Goal: Task Accomplishment & Management: Complete application form

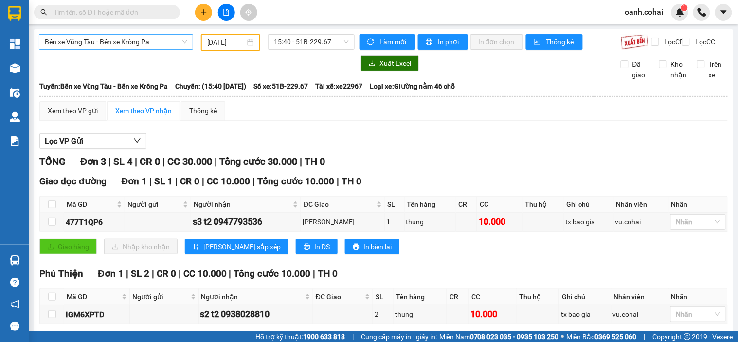
click at [166, 40] on span "Bến xe Vũng Tàu - Bến xe Krông Pa" at bounding box center [116, 42] width 143 height 15
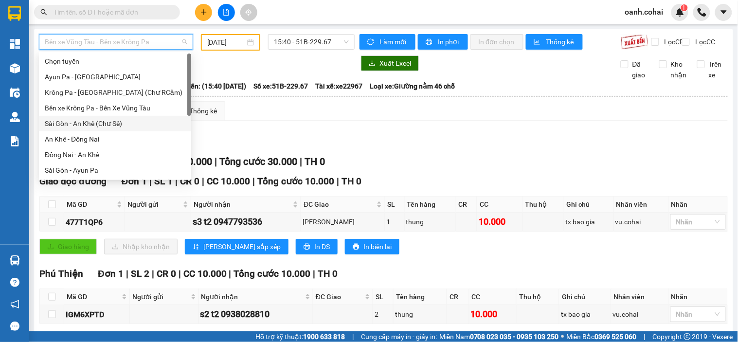
drag, startPoint x: 117, startPoint y: 122, endPoint x: 165, endPoint y: 86, distance: 60.4
click at [118, 122] on div "Sài Gòn - An Khê (Chư Sê)" at bounding box center [115, 123] width 141 height 11
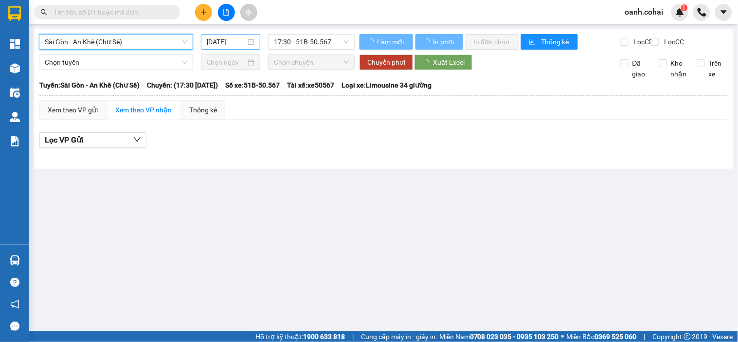
click at [225, 44] on input "[DATE]" at bounding box center [226, 42] width 39 height 11
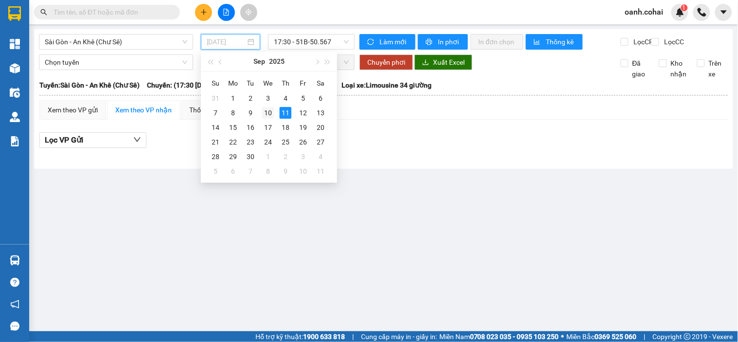
click at [264, 112] on div "10" at bounding box center [268, 113] width 12 height 12
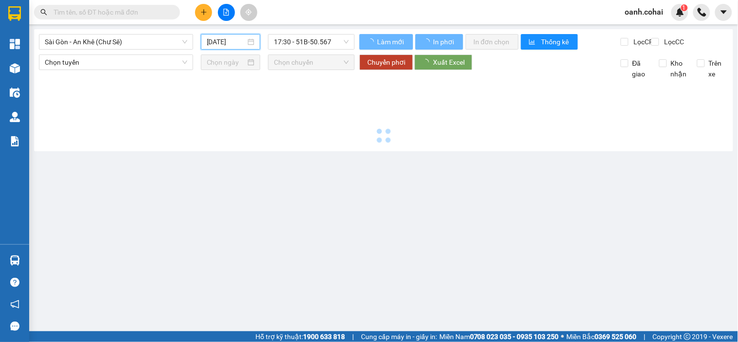
type input "[DATE]"
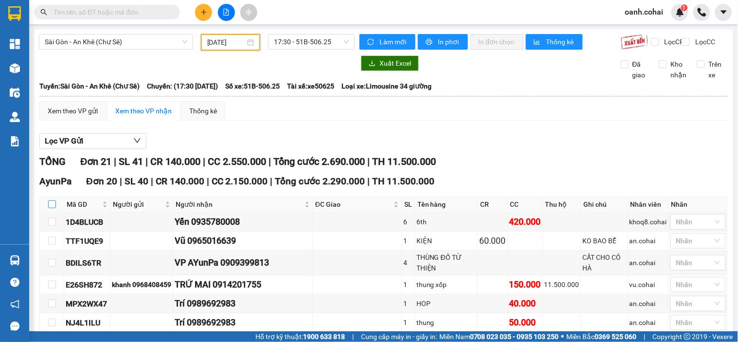
click at [52, 208] on input "checkbox" at bounding box center [52, 205] width 8 height 8
checkbox input "true"
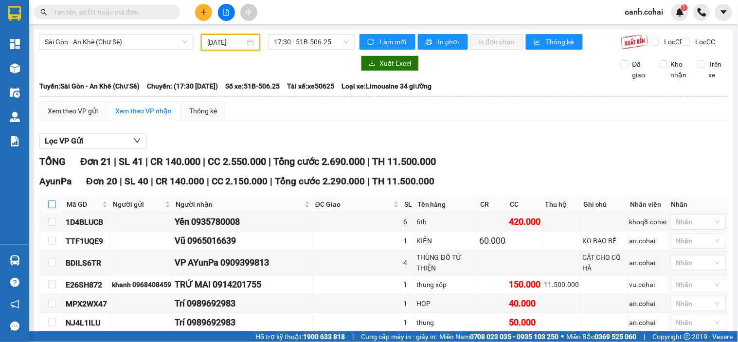
checkbox input "true"
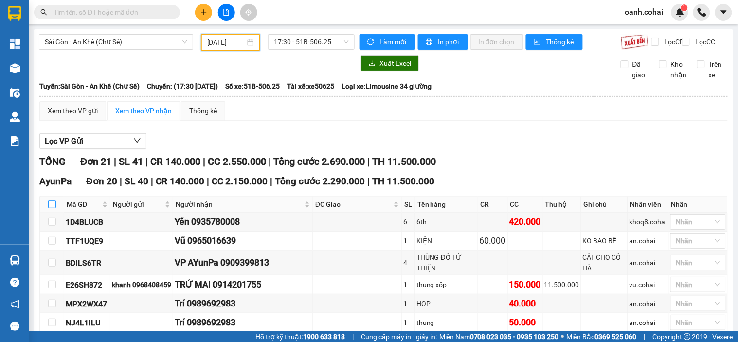
checkbox input "true"
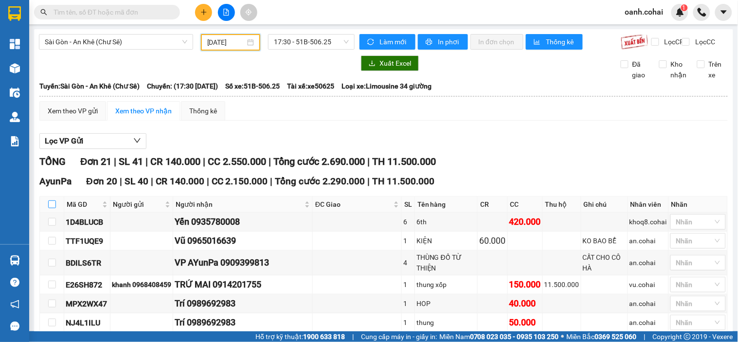
checkbox input "true"
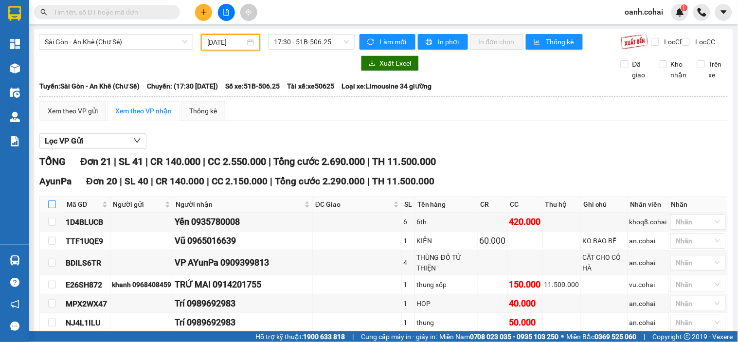
checkbox input "true"
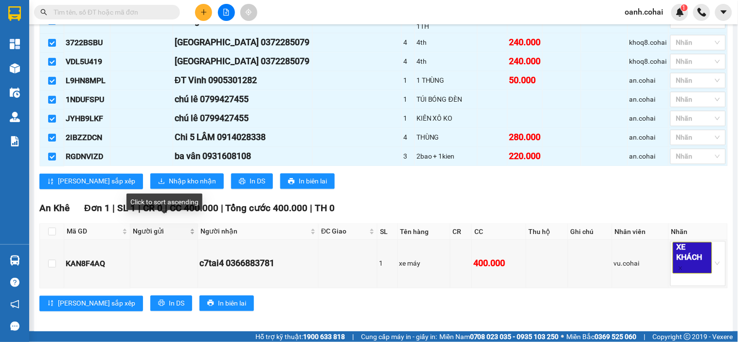
scroll to position [335, 0]
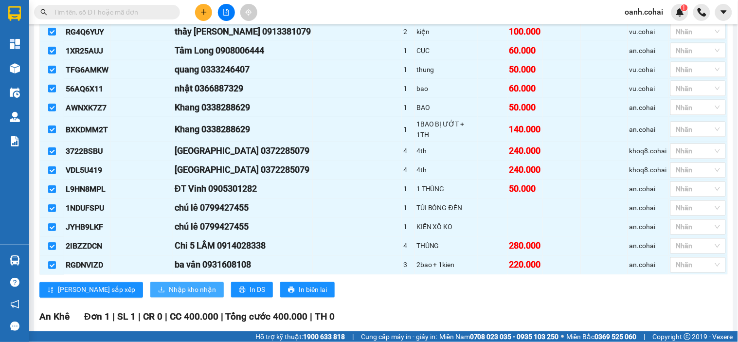
click at [169, 285] on span "Nhập kho nhận" at bounding box center [192, 290] width 47 height 11
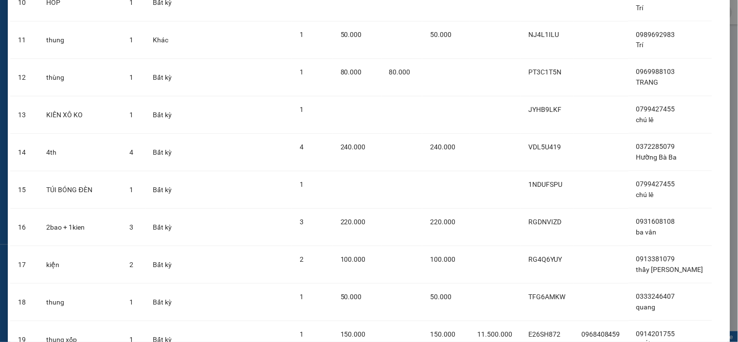
scroll to position [541, 0]
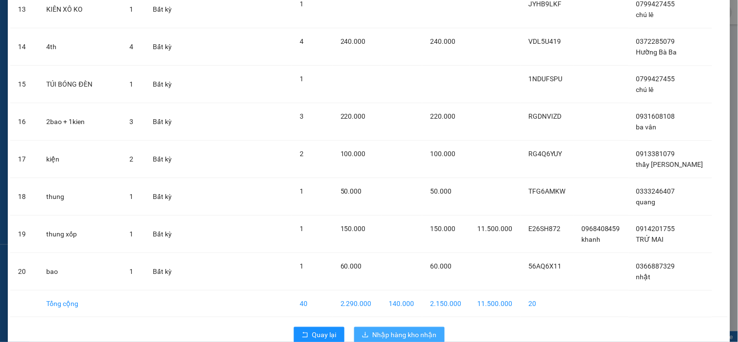
click at [402, 333] on span "Nhập hàng kho nhận" at bounding box center [405, 334] width 64 height 11
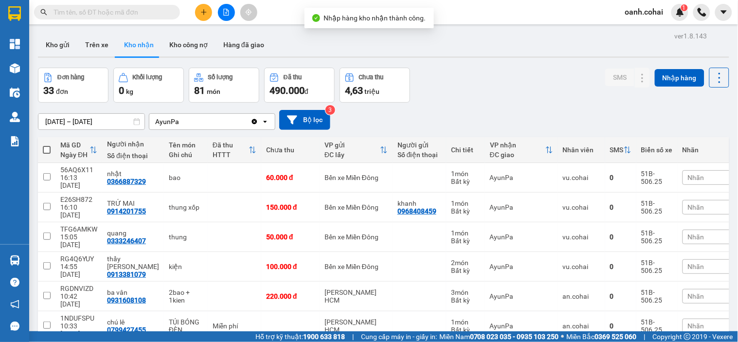
click at [224, 17] on button at bounding box center [226, 12] width 17 height 17
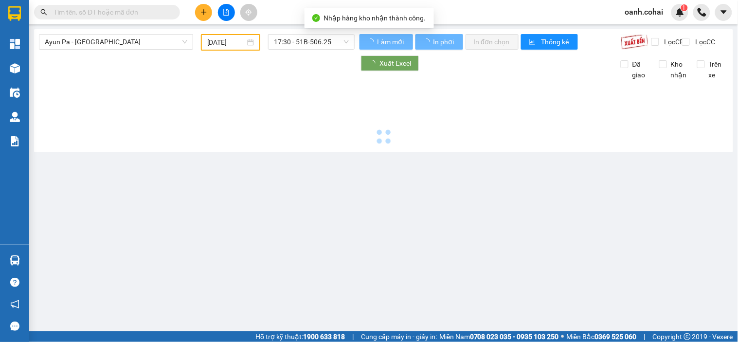
type input "[DATE]"
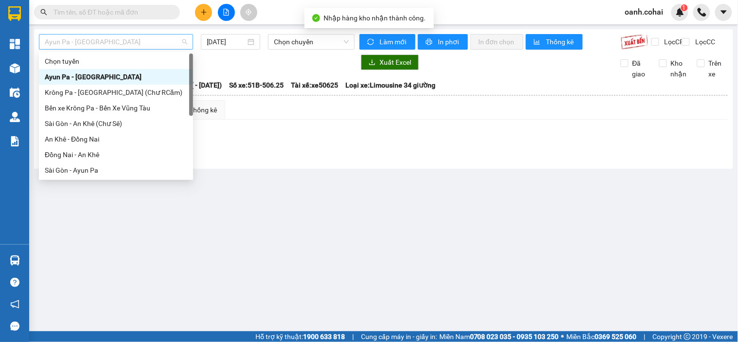
click at [154, 37] on span "Ayun Pa - [GEOGRAPHIC_DATA]" at bounding box center [116, 42] width 143 height 15
click at [91, 122] on div "Sài Gòn - An Khê (Chư Sê)" at bounding box center [116, 123] width 143 height 11
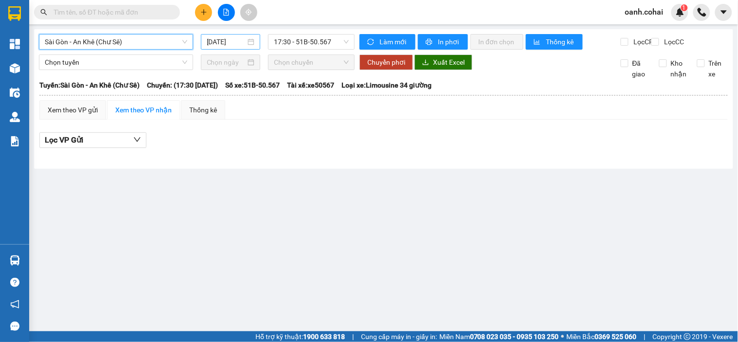
drag, startPoint x: 221, startPoint y: 44, endPoint x: 224, endPoint y: 49, distance: 5.7
click at [222, 44] on input "[DATE]" at bounding box center [226, 42] width 39 height 11
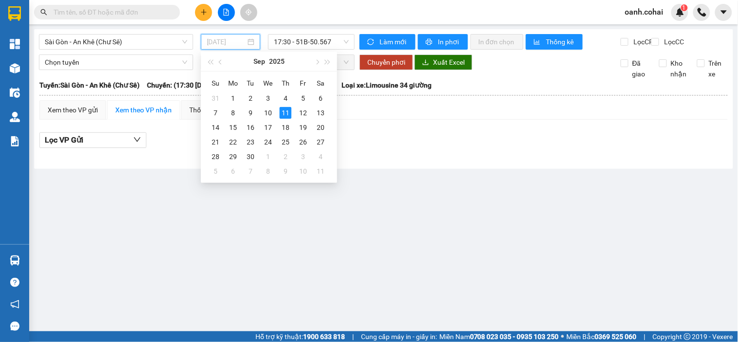
drag, startPoint x: 270, startPoint y: 112, endPoint x: 292, endPoint y: 68, distance: 49.4
click at [270, 112] on div "10" at bounding box center [268, 113] width 12 height 12
type input "[DATE]"
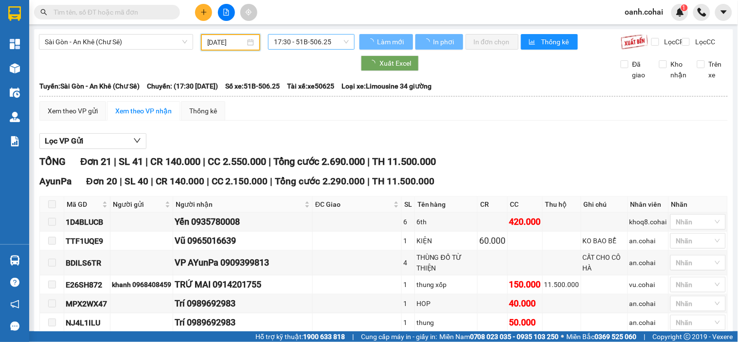
click at [311, 45] on span "17:30 - 51B-506.25" at bounding box center [311, 42] width 75 height 15
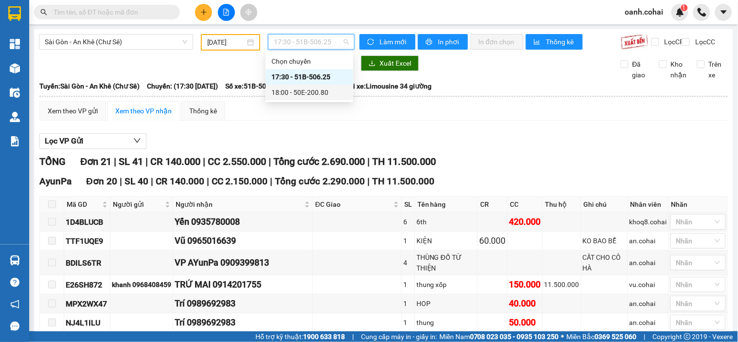
click at [300, 94] on div "18:00 - 50E-200.80" at bounding box center [310, 92] width 76 height 11
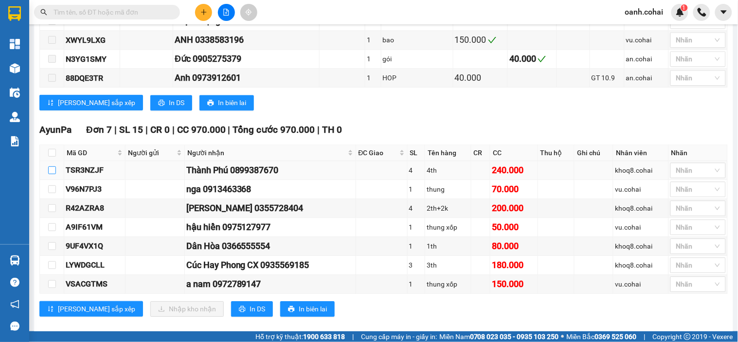
scroll to position [541, 0]
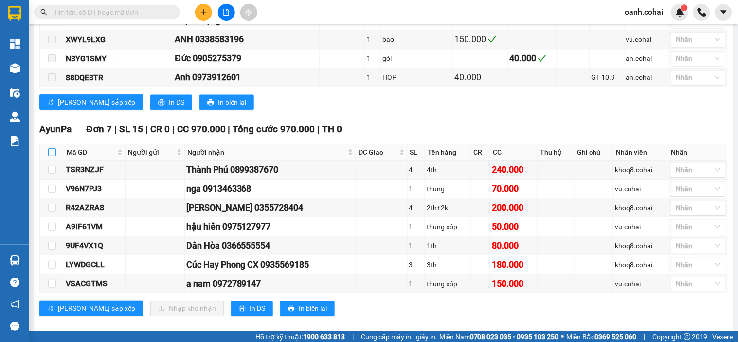
click at [51, 156] on input "checkbox" at bounding box center [52, 152] width 8 height 8
checkbox input "true"
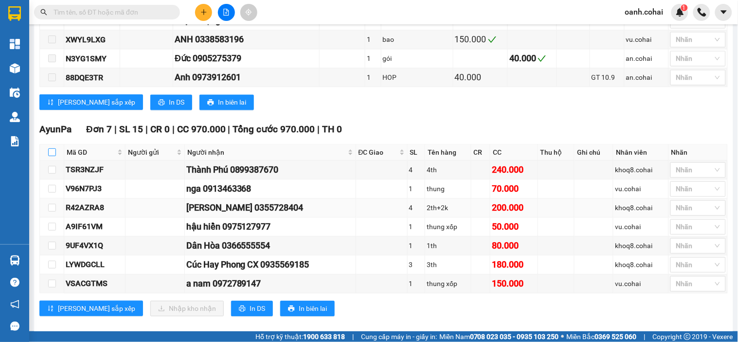
checkbox input "true"
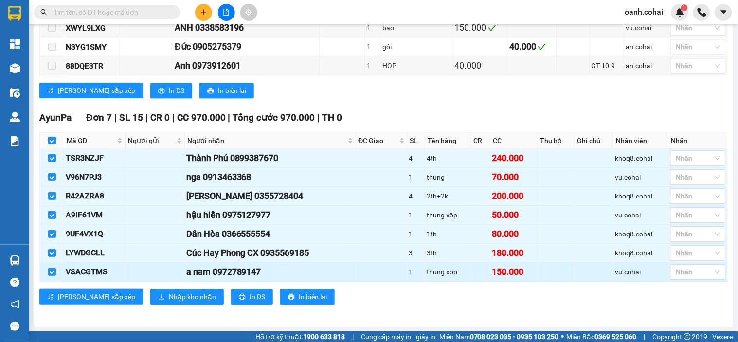
scroll to position [564, 0]
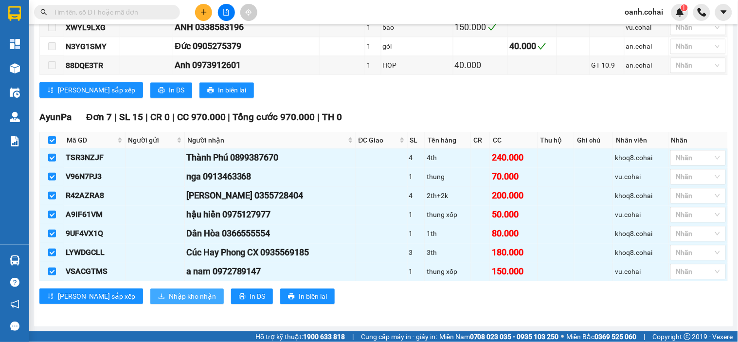
click at [169, 294] on span "Nhập kho nhận" at bounding box center [192, 296] width 47 height 11
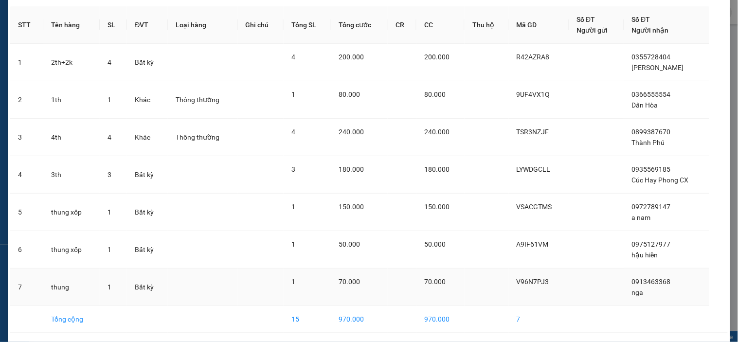
scroll to position [73, 0]
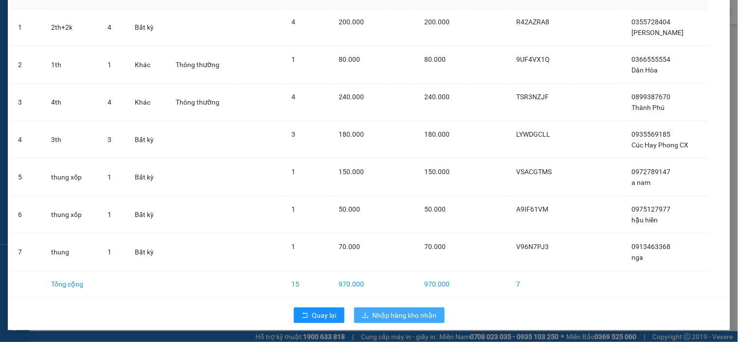
drag, startPoint x: 371, startPoint y: 315, endPoint x: 370, endPoint y: 310, distance: 5.4
click at [373, 315] on span "Nhập hàng kho nhận" at bounding box center [405, 315] width 64 height 11
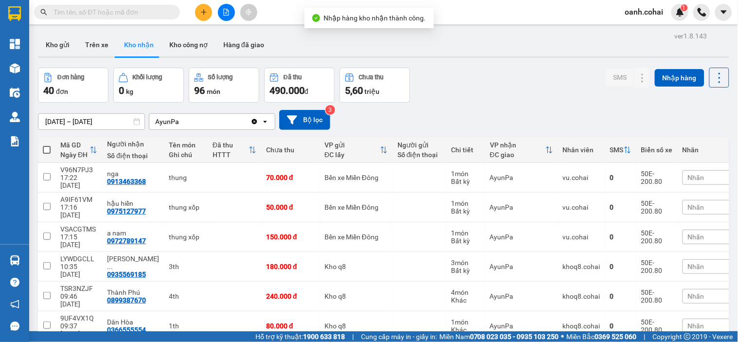
click at [226, 14] on icon "file-add" at bounding box center [226, 12] width 7 height 7
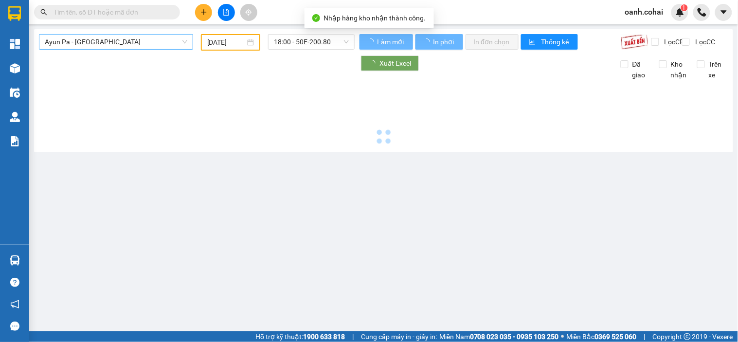
type input "[DATE]"
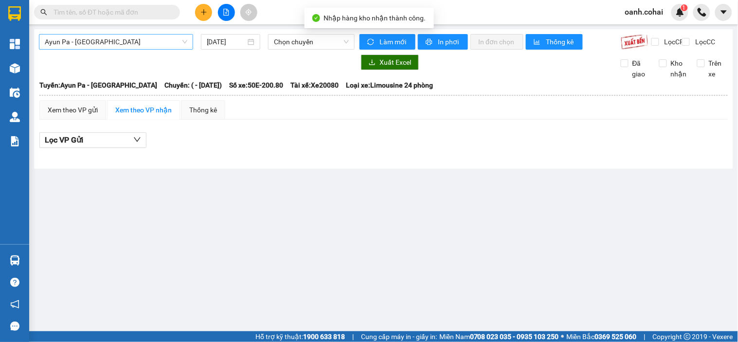
click at [166, 40] on span "Ayun Pa - [GEOGRAPHIC_DATA]" at bounding box center [116, 42] width 143 height 15
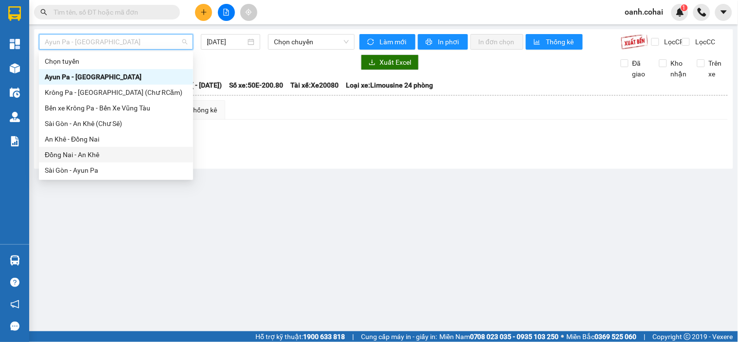
click at [93, 153] on div "Đồng Nai - An Khê" at bounding box center [116, 154] width 143 height 11
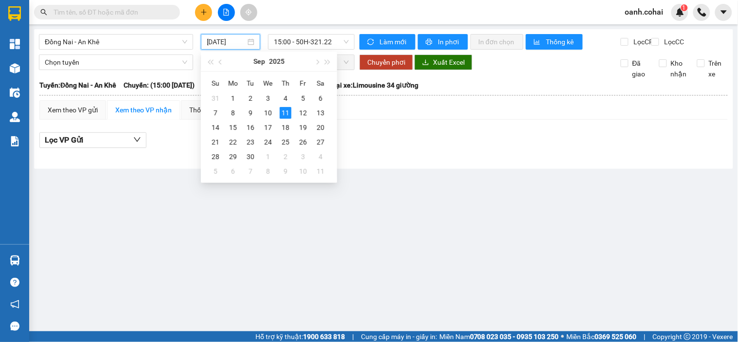
click at [237, 42] on input "[DATE]" at bounding box center [226, 42] width 39 height 11
click at [270, 113] on div "10" at bounding box center [268, 113] width 12 height 12
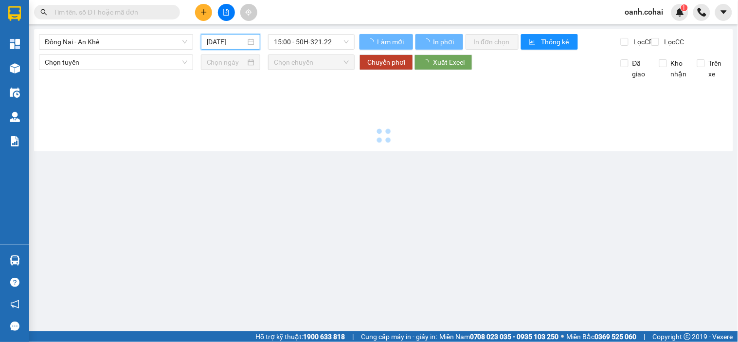
type input "[DATE]"
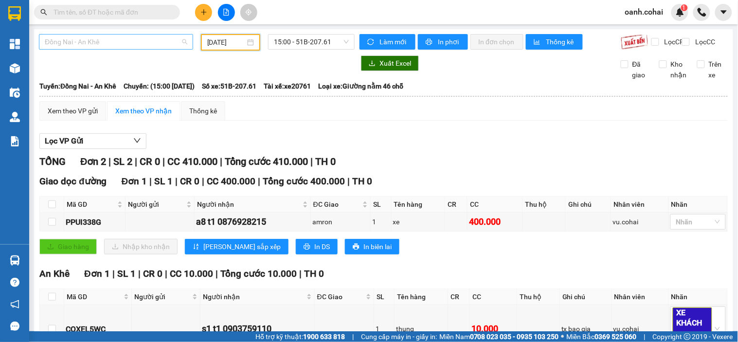
click at [159, 40] on span "Đồng Nai - An Khê" at bounding box center [116, 42] width 143 height 15
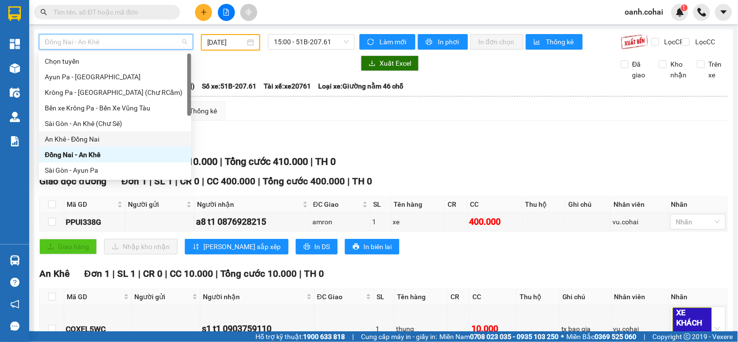
scroll to position [54, 0]
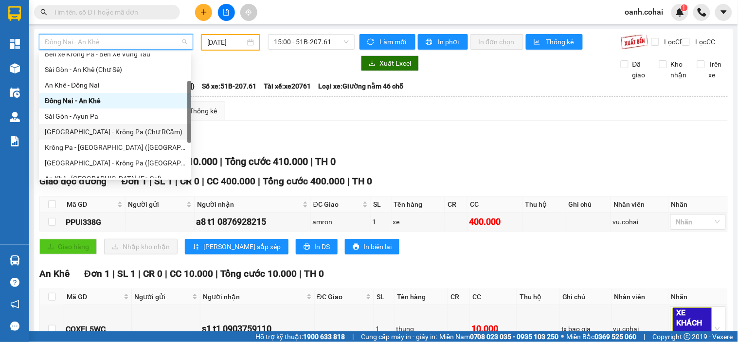
click at [108, 136] on div "[GEOGRAPHIC_DATA] - Krông Pa (Chư RCăm)" at bounding box center [115, 132] width 141 height 11
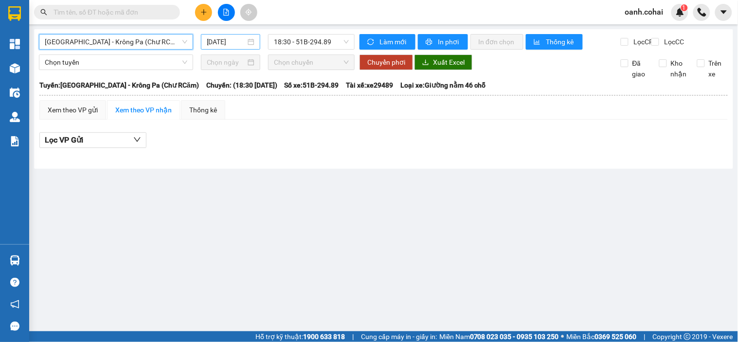
click at [224, 42] on input "[DATE]" at bounding box center [226, 42] width 39 height 11
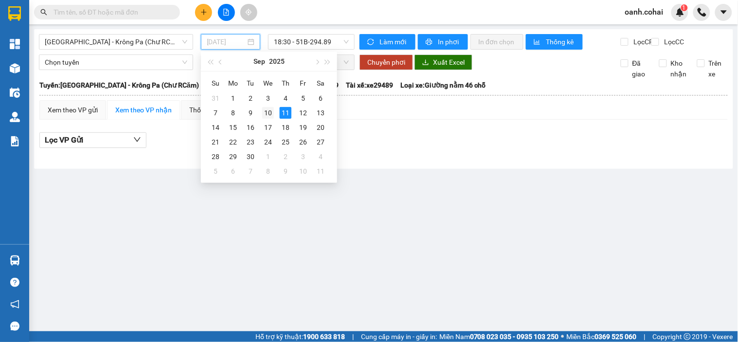
click at [268, 118] on div "10" at bounding box center [268, 113] width 12 height 12
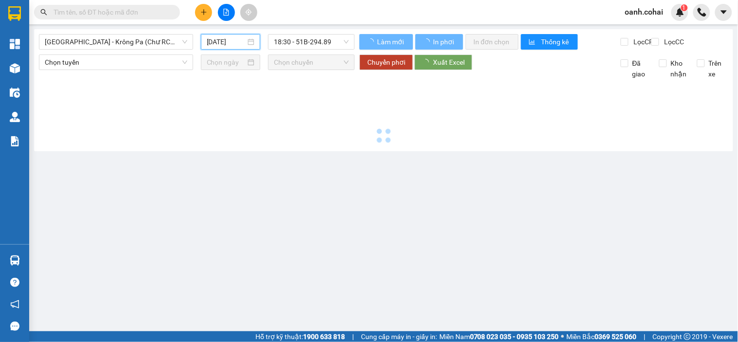
type input "[DATE]"
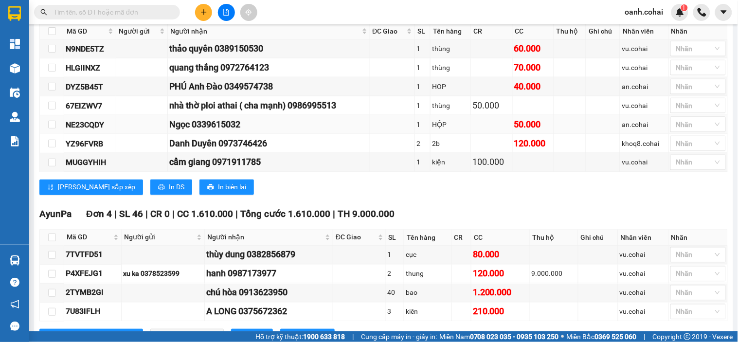
scroll to position [372, 0]
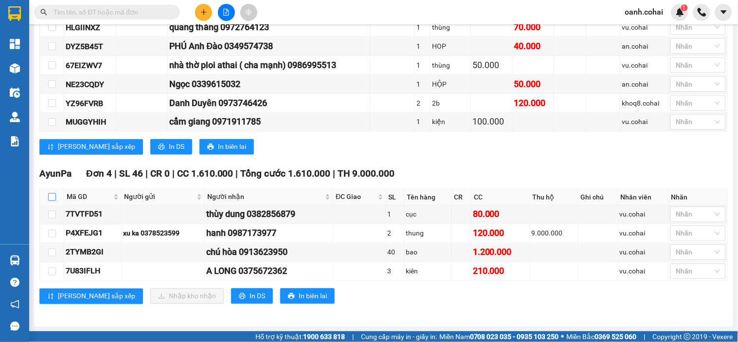
click at [52, 198] on input "checkbox" at bounding box center [52, 197] width 8 height 8
checkbox input "true"
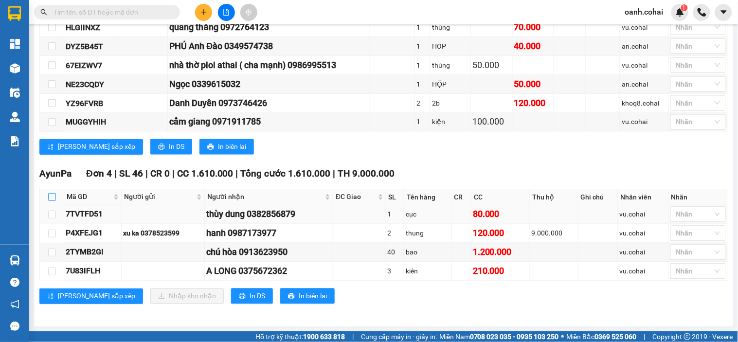
checkbox input "true"
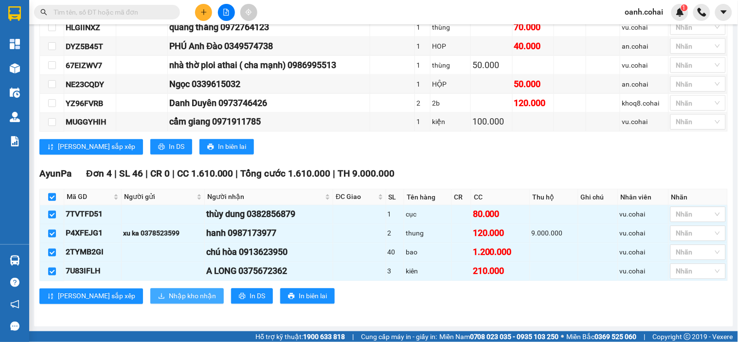
click at [169, 297] on span "Nhập kho nhận" at bounding box center [192, 296] width 47 height 11
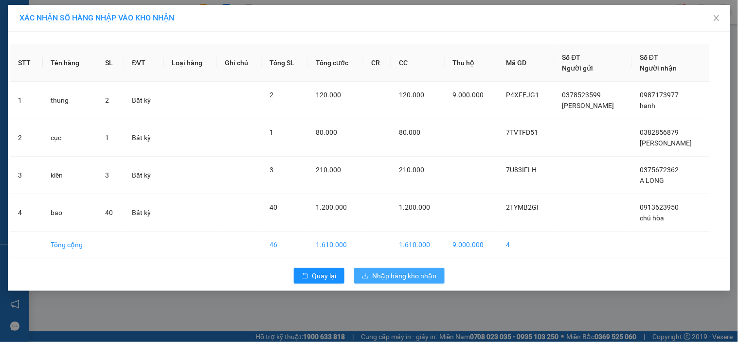
drag, startPoint x: 372, startPoint y: 276, endPoint x: 367, endPoint y: 260, distance: 17.2
click at [371, 276] on button "Nhập hàng kho nhận" at bounding box center [399, 276] width 91 height 16
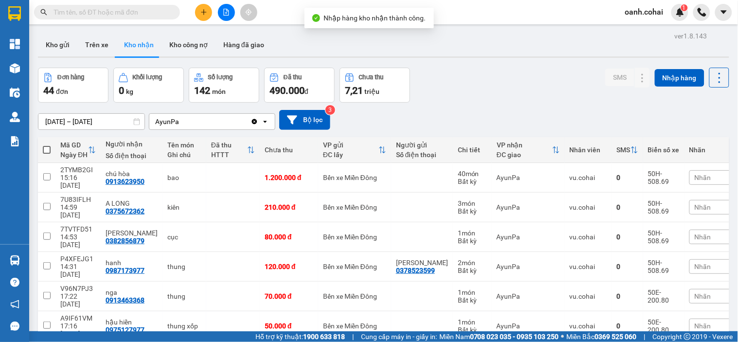
click at [226, 13] on icon "file-add" at bounding box center [226, 12] width 5 height 7
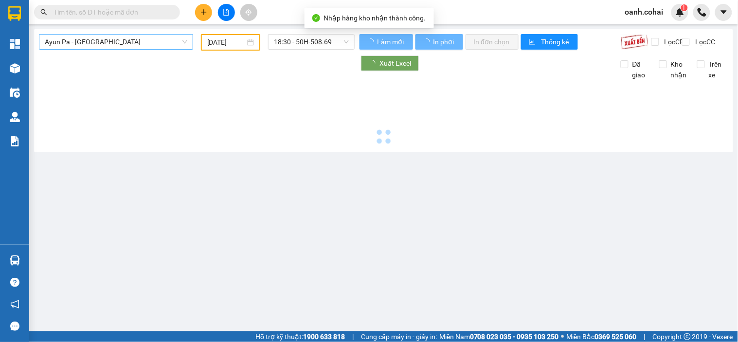
type input "[DATE]"
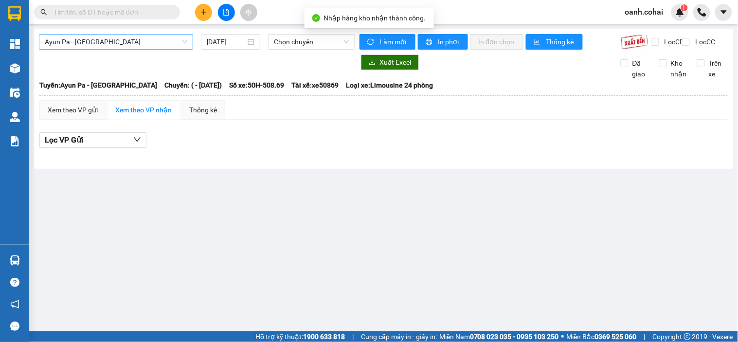
click at [167, 40] on span "Ayun Pa - [GEOGRAPHIC_DATA]" at bounding box center [116, 42] width 143 height 15
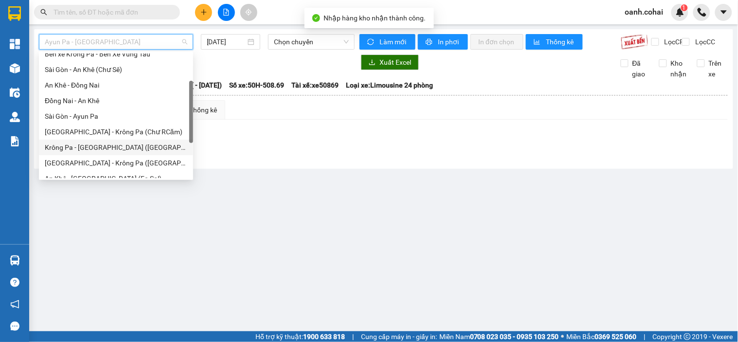
scroll to position [108, 0]
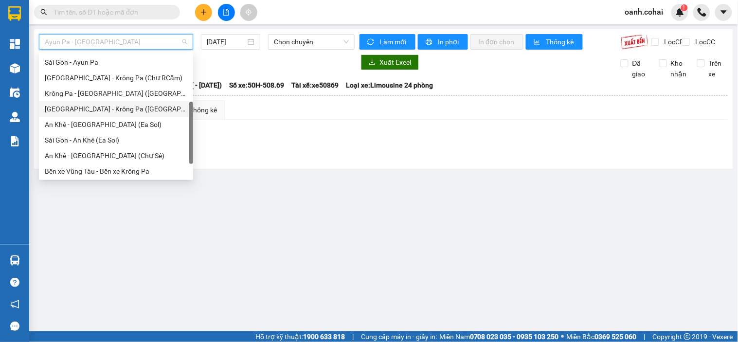
drag, startPoint x: 100, startPoint y: 113, endPoint x: 104, endPoint y: 109, distance: 5.9
click at [104, 109] on div "[GEOGRAPHIC_DATA] - Krông Pa ([GEOGRAPHIC_DATA])" at bounding box center [116, 109] width 143 height 11
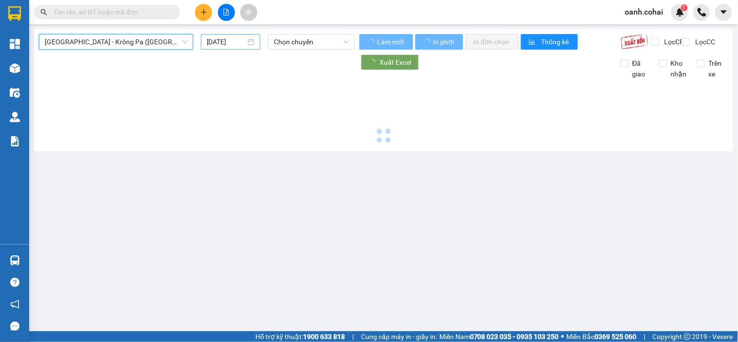
click at [231, 42] on input "[DATE]" at bounding box center [226, 42] width 39 height 11
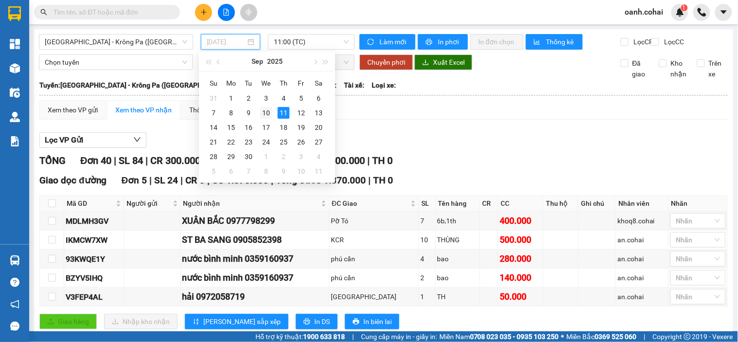
click at [263, 114] on div "10" at bounding box center [266, 113] width 12 height 12
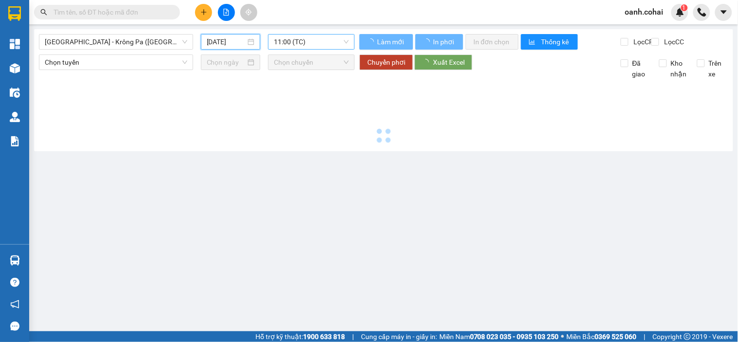
type input "[DATE]"
click at [294, 41] on span "11:00 (TC)" at bounding box center [311, 42] width 75 height 15
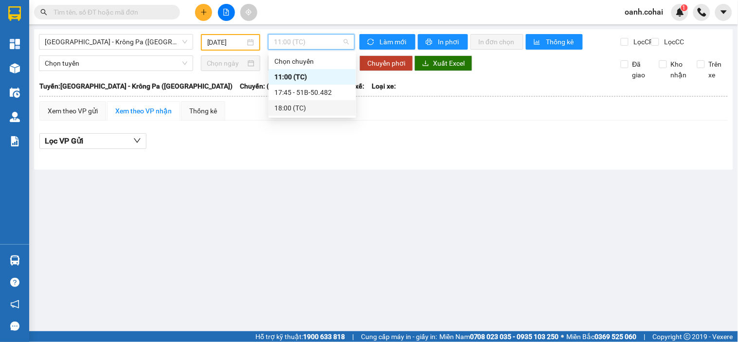
click at [288, 106] on div "18:00 (TC)" at bounding box center [312, 108] width 76 height 11
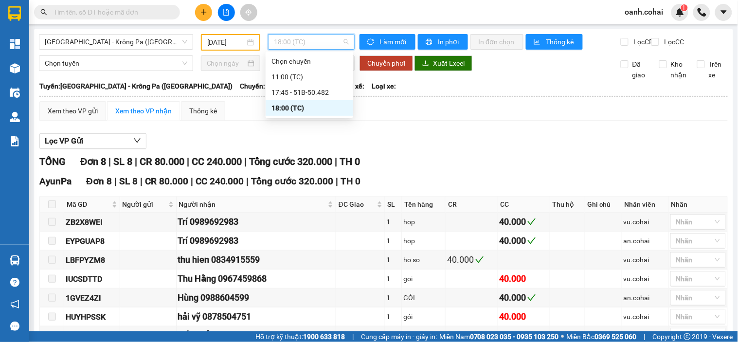
click at [294, 42] on span "18:00 (TC)" at bounding box center [311, 42] width 75 height 15
click at [300, 90] on div "17:45 - 51B-50.482" at bounding box center [310, 92] width 76 height 11
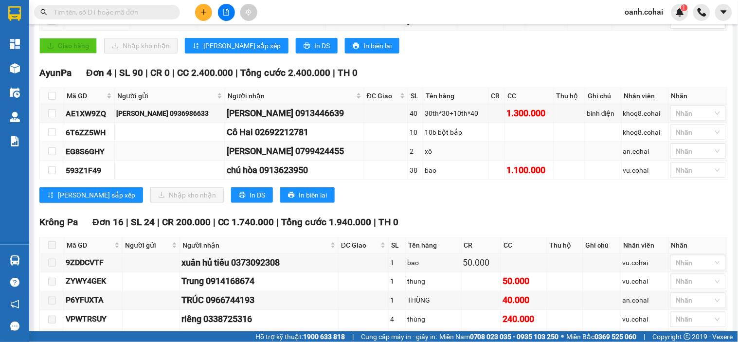
scroll to position [216, 0]
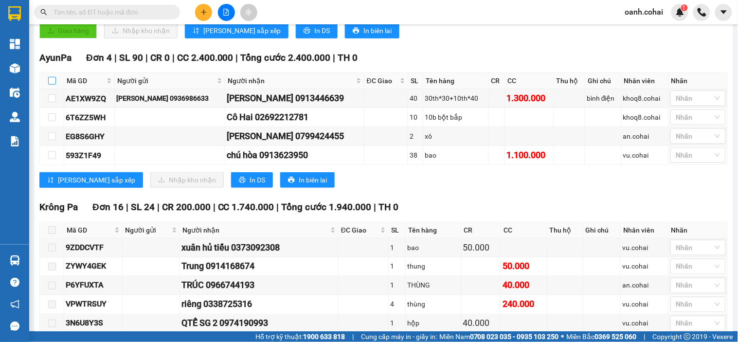
click at [53, 85] on input "checkbox" at bounding box center [52, 81] width 8 height 8
checkbox input "true"
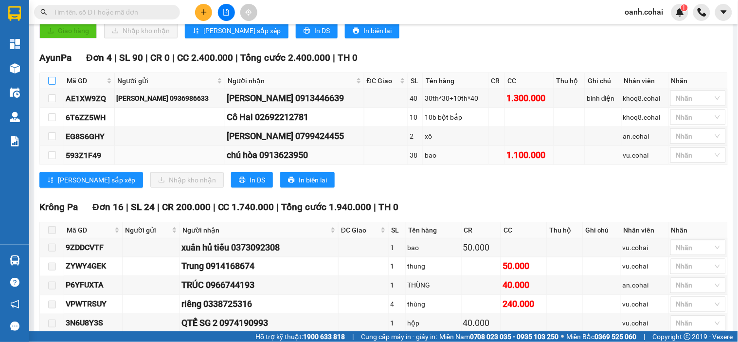
checkbox input "true"
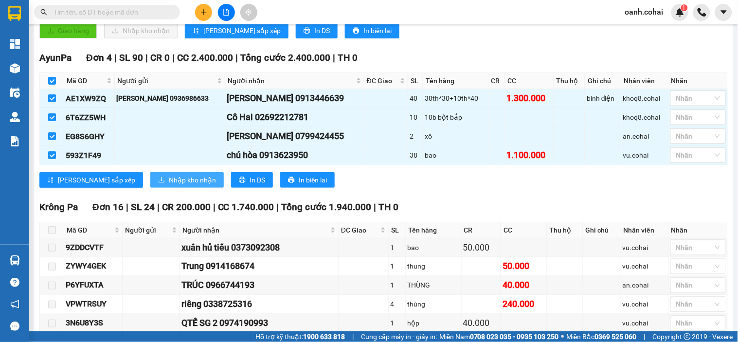
click at [169, 185] on span "Nhập kho nhận" at bounding box center [192, 180] width 47 height 11
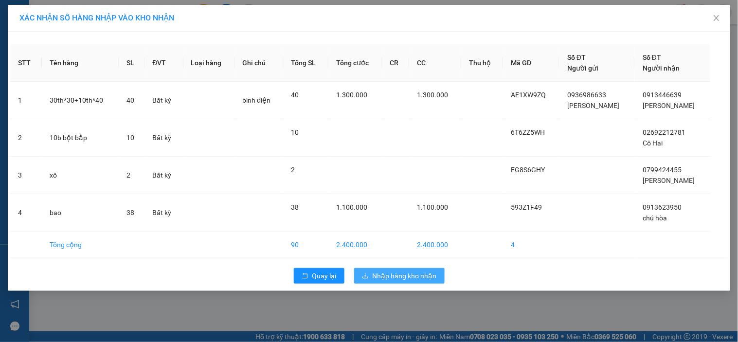
click at [395, 274] on span "Nhập hàng kho nhận" at bounding box center [405, 276] width 64 height 11
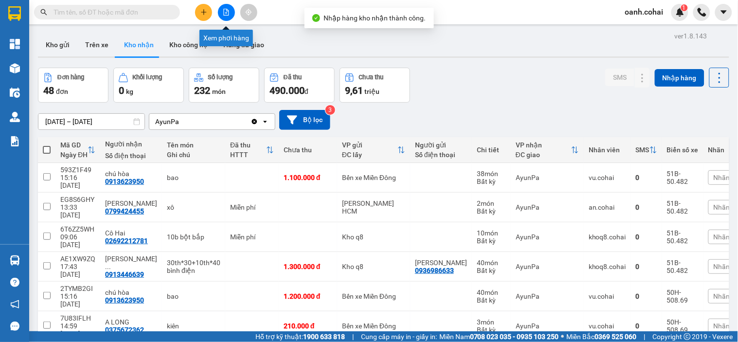
click at [222, 15] on button at bounding box center [226, 12] width 17 height 17
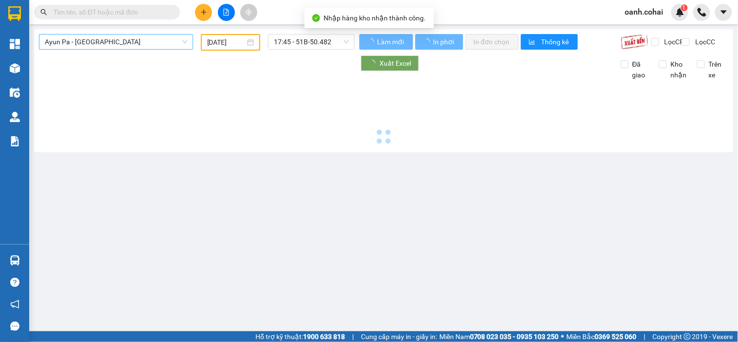
type input "[DATE]"
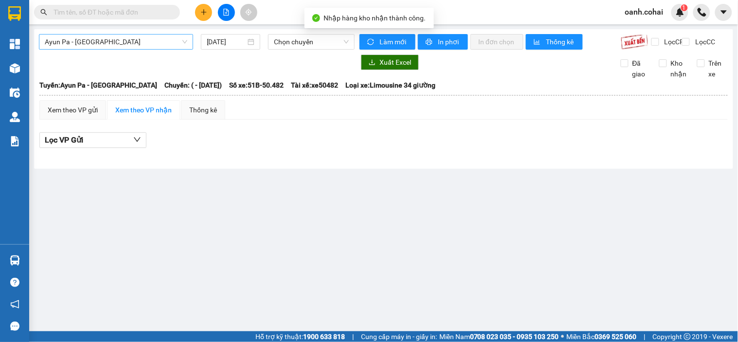
click at [161, 44] on span "Ayun Pa - [GEOGRAPHIC_DATA]" at bounding box center [116, 42] width 143 height 15
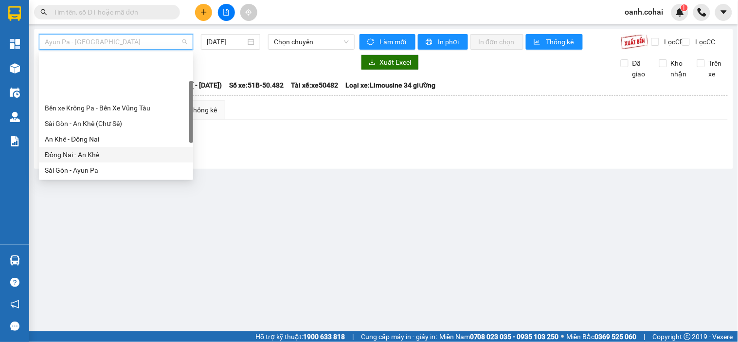
scroll to position [54, 0]
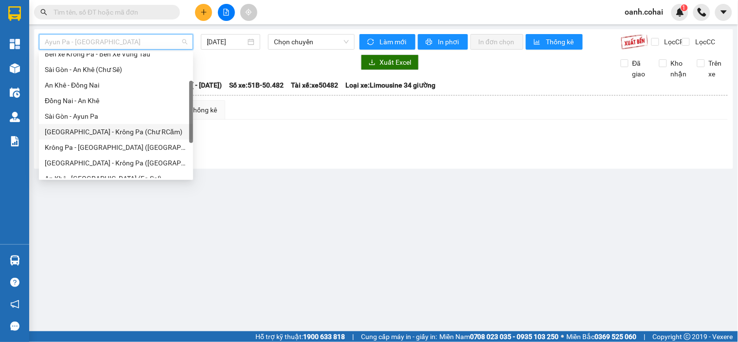
click at [108, 135] on div "[GEOGRAPHIC_DATA] - Krông Pa (Chư RCăm)" at bounding box center [116, 132] width 143 height 11
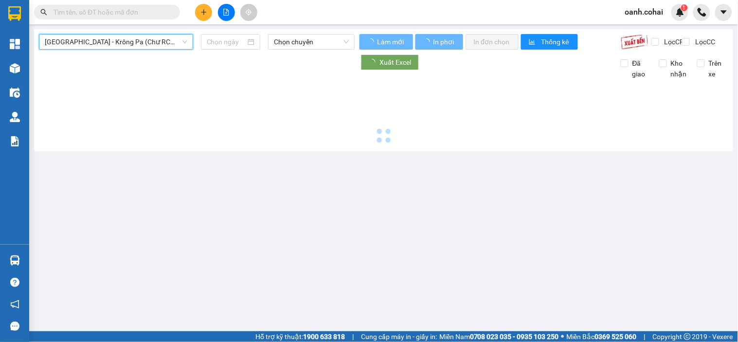
type input "[DATE]"
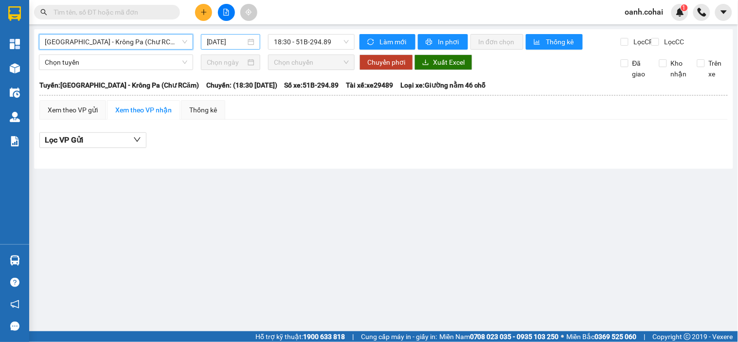
click at [225, 44] on input "[DATE]" at bounding box center [226, 42] width 39 height 11
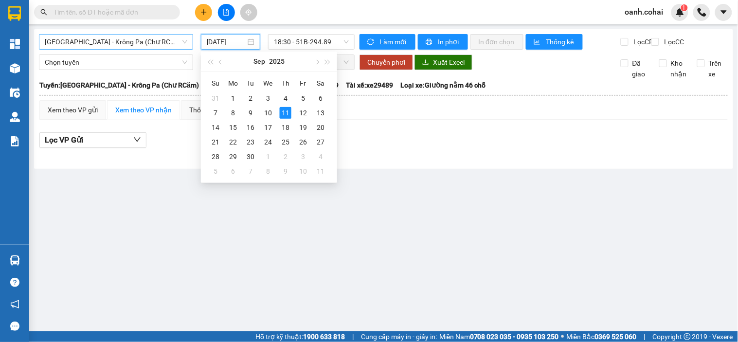
click at [159, 38] on span "[GEOGRAPHIC_DATA] - Krông Pa (Chư RCăm)" at bounding box center [116, 42] width 143 height 15
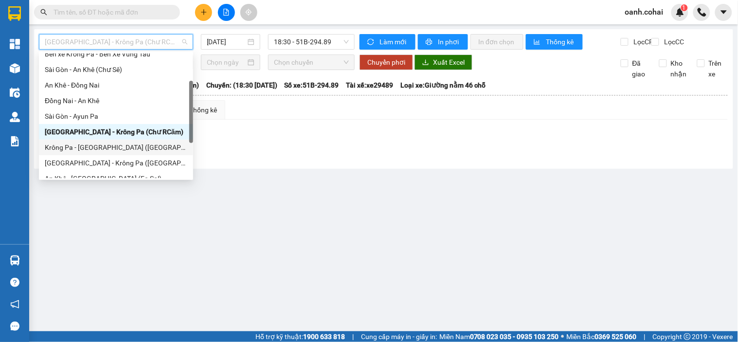
scroll to position [108, 0]
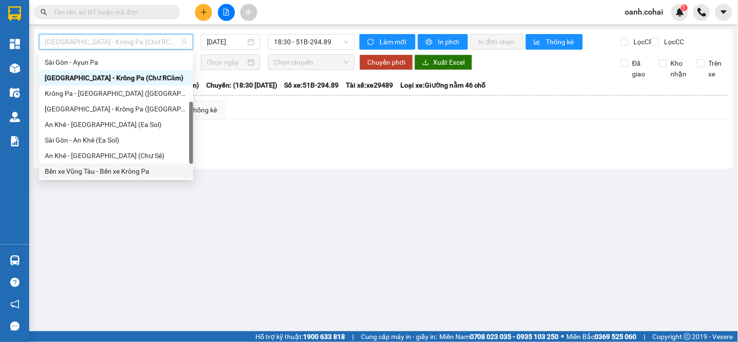
click at [106, 164] on div "Bến xe Vũng Tàu - Bến xe Krông Pa" at bounding box center [116, 172] width 154 height 16
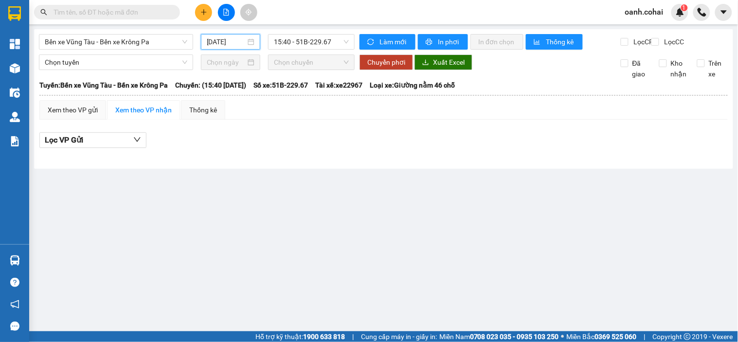
click at [230, 46] on input "[DATE]" at bounding box center [226, 42] width 39 height 11
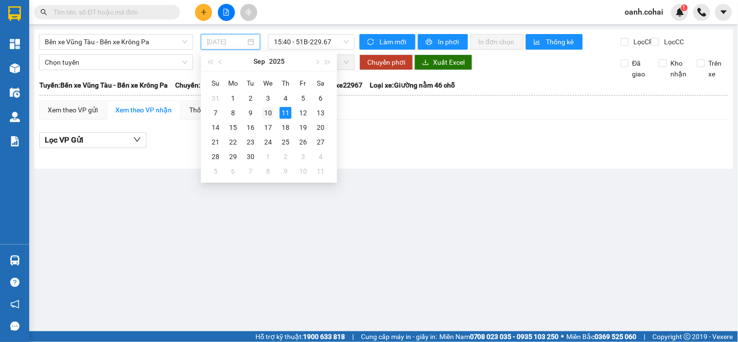
click at [267, 113] on div "10" at bounding box center [268, 113] width 12 height 12
type input "[DATE]"
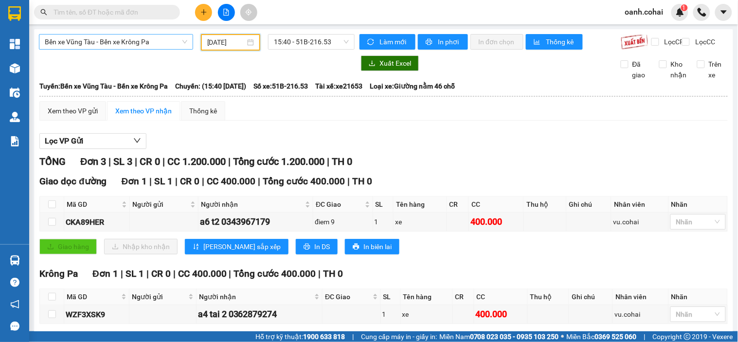
click at [112, 44] on span "Bến xe Vũng Tàu - Bến xe Krông Pa" at bounding box center [116, 42] width 143 height 15
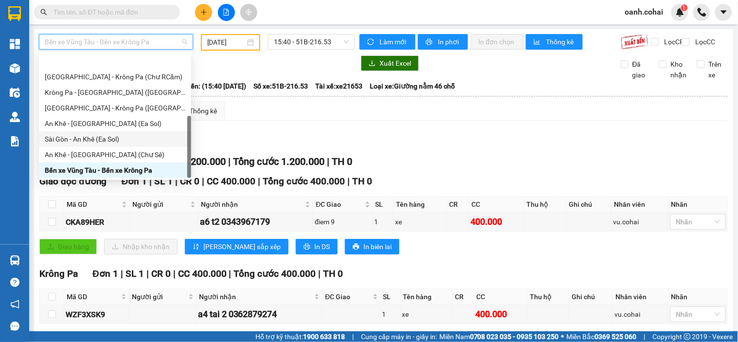
scroll to position [140, 0]
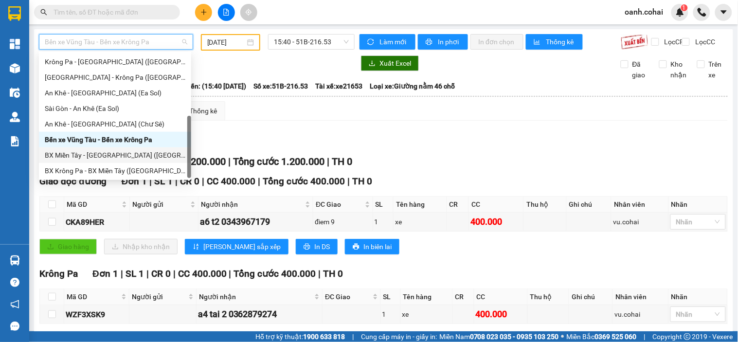
click at [109, 150] on div "BX Miền Tây - [GEOGRAPHIC_DATA] ([GEOGRAPHIC_DATA] - [GEOGRAPHIC_DATA])" at bounding box center [115, 155] width 141 height 11
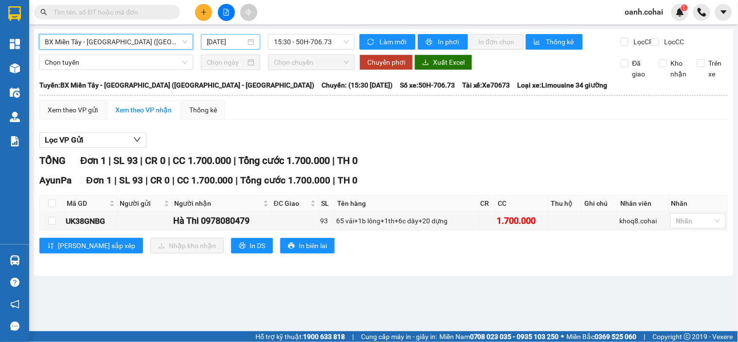
drag, startPoint x: 225, startPoint y: 39, endPoint x: 225, endPoint y: 44, distance: 4.9
click at [225, 39] on input "[DATE]" at bounding box center [226, 42] width 39 height 11
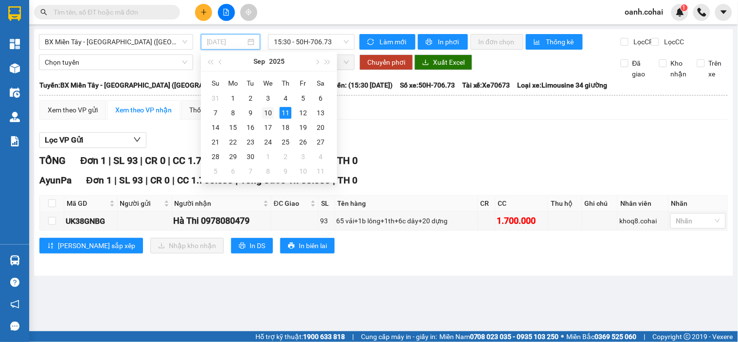
click at [267, 113] on div "10" at bounding box center [268, 113] width 12 height 12
type input "[DATE]"
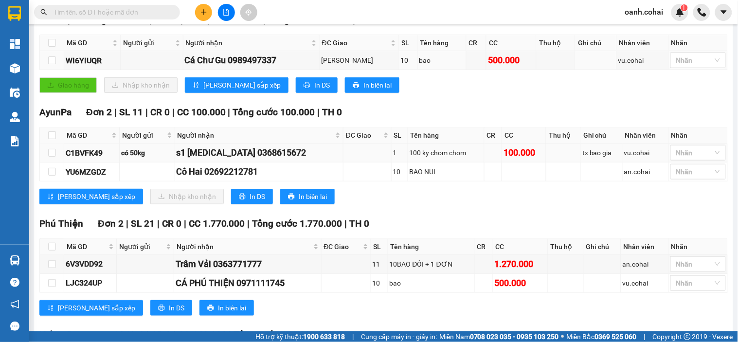
scroll to position [162, 0]
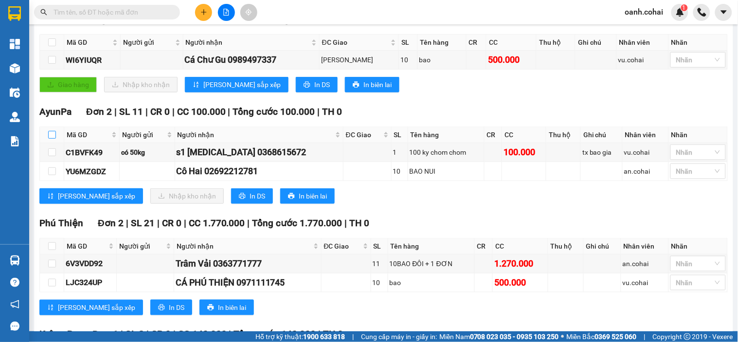
click at [52, 139] on input "checkbox" at bounding box center [52, 135] width 8 height 8
checkbox input "true"
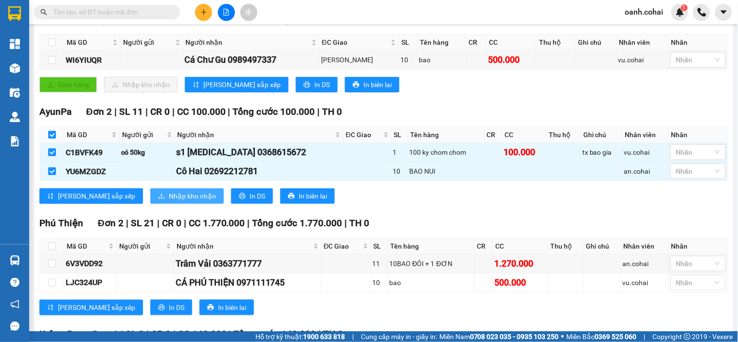
click at [169, 201] on span "Nhập kho nhận" at bounding box center [192, 196] width 47 height 11
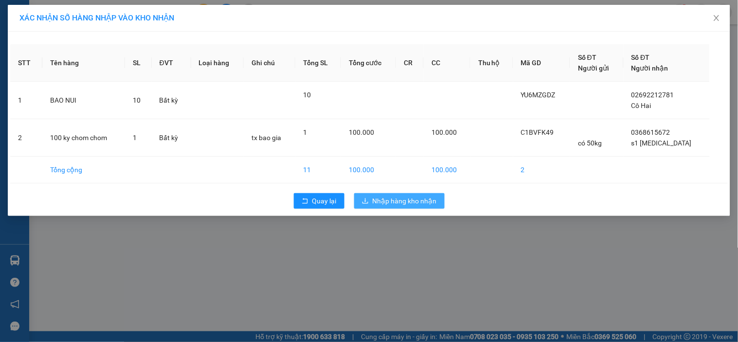
click at [388, 201] on span "Nhập hàng kho nhận" at bounding box center [405, 201] width 64 height 11
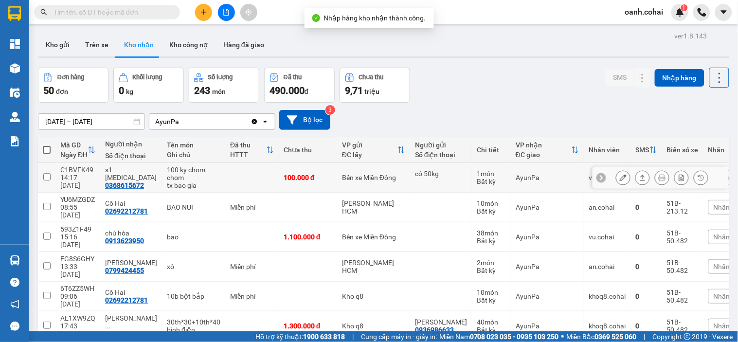
click at [617, 177] on button at bounding box center [624, 177] width 14 height 17
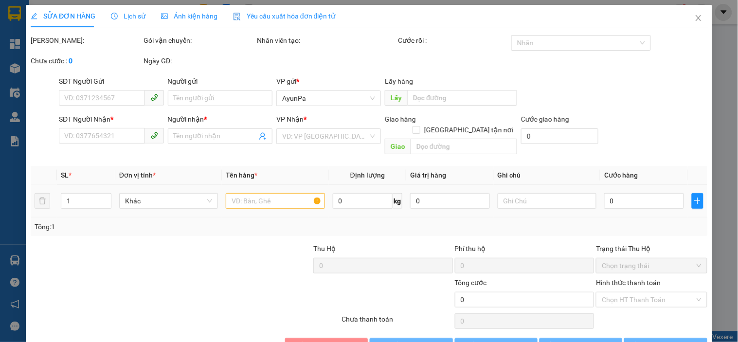
type input "có 50kg"
type input "0368615672"
type input "s1 t3"
type input "100.000"
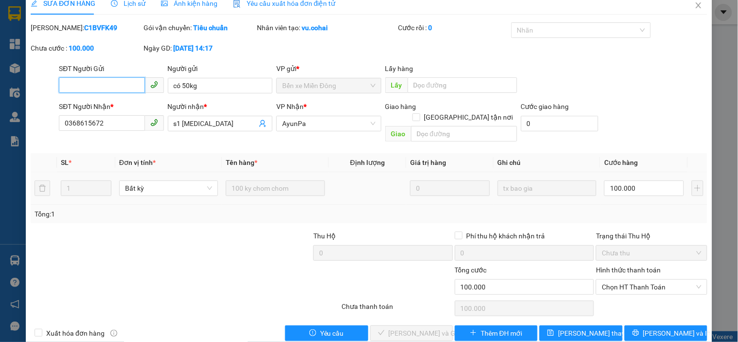
scroll to position [20, 0]
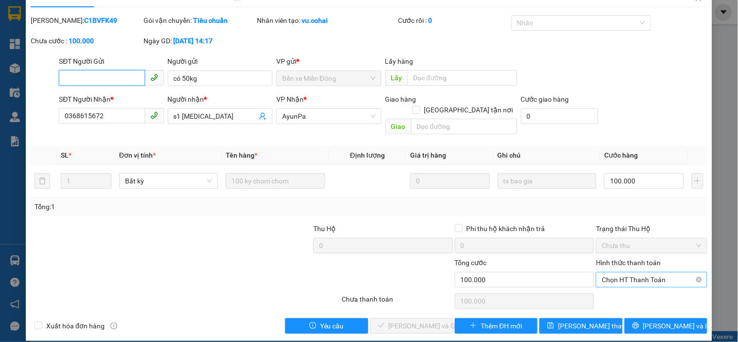
click at [624, 273] on span "Chọn HT Thanh Toán" at bounding box center [651, 280] width 99 height 15
click at [621, 288] on div "Tại văn phòng" at bounding box center [646, 288] width 98 height 11
type input "0"
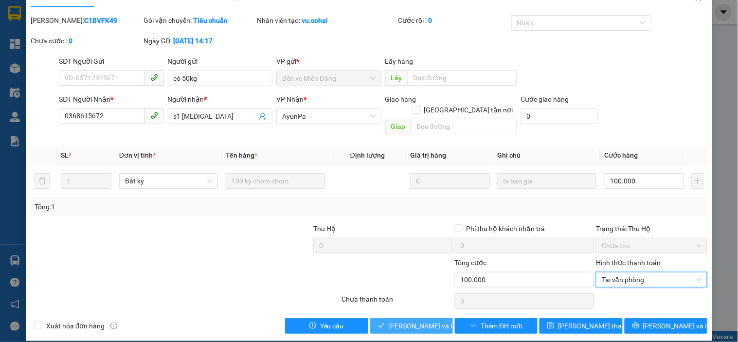
click at [427, 321] on span "[PERSON_NAME] và Giao hàng" at bounding box center [435, 326] width 93 height 11
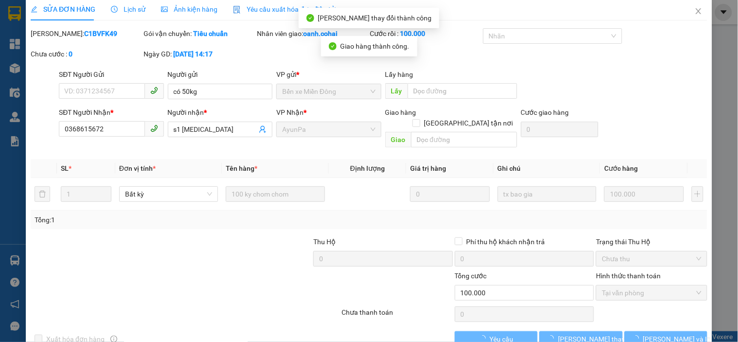
scroll to position [0, 0]
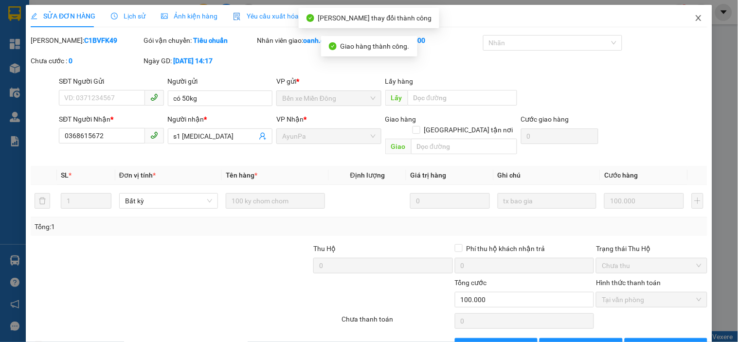
click at [695, 16] on icon "close" at bounding box center [699, 18] width 8 height 8
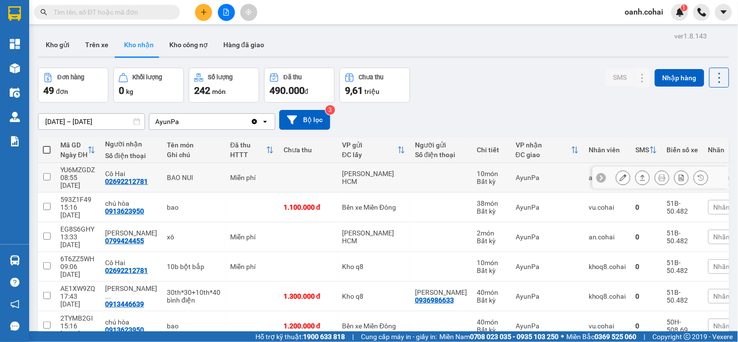
click at [639, 175] on icon at bounding box center [642, 177] width 7 height 7
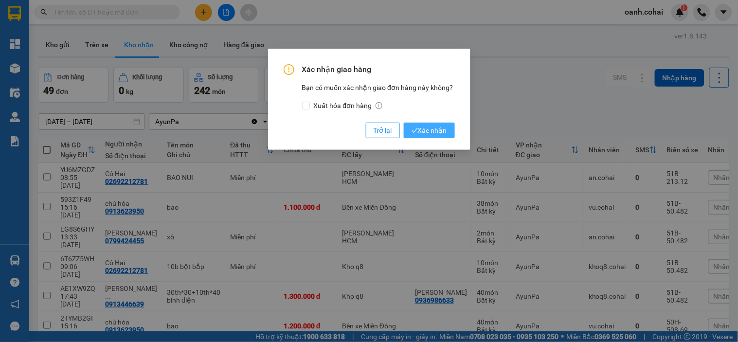
click at [434, 133] on span "Xác nhận" at bounding box center [430, 130] width 36 height 11
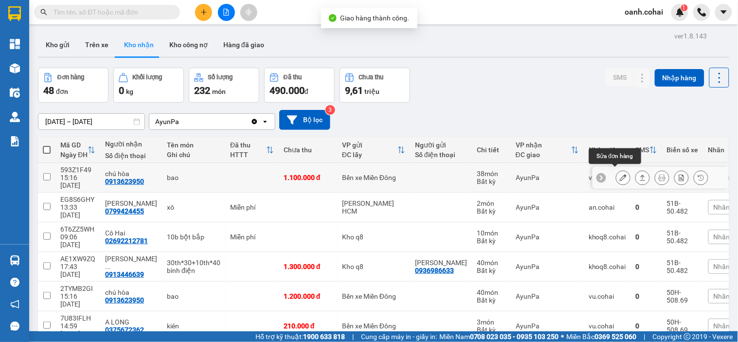
click at [617, 173] on button at bounding box center [624, 177] width 14 height 17
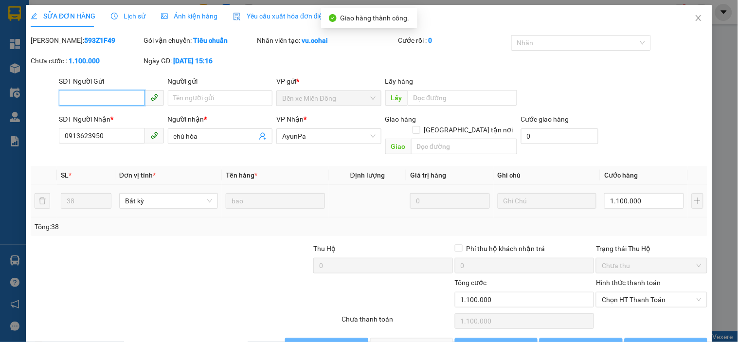
scroll to position [10, 0]
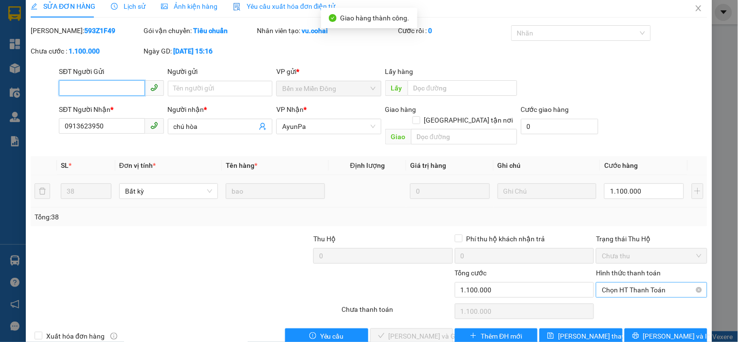
click at [627, 283] on span "Chọn HT Thanh Toán" at bounding box center [651, 290] width 99 height 15
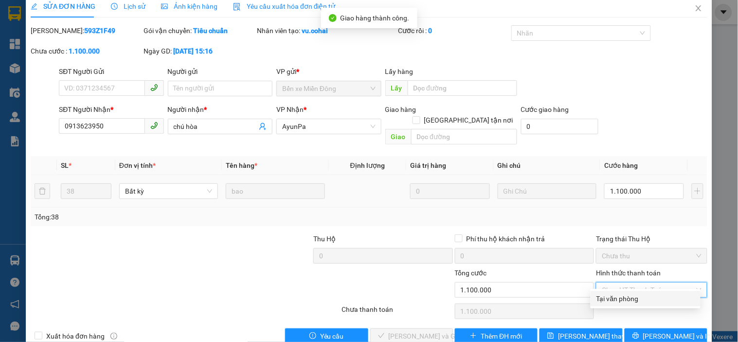
drag, startPoint x: 615, startPoint y: 293, endPoint x: 570, endPoint y: 304, distance: 45.5
click at [614, 295] on div "Tại văn phòng" at bounding box center [646, 298] width 98 height 11
type input "0"
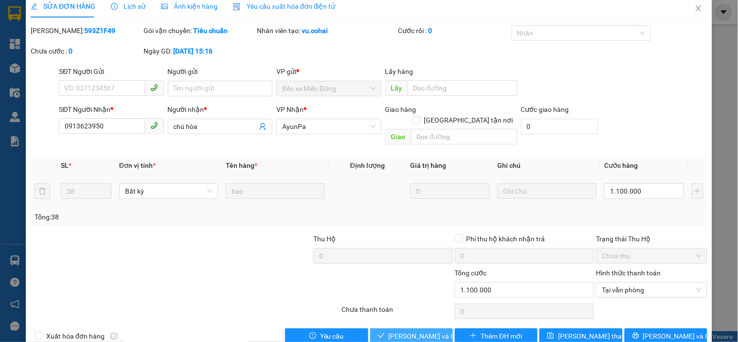
click at [405, 331] on span "[PERSON_NAME] và Giao hàng" at bounding box center [435, 336] width 93 height 11
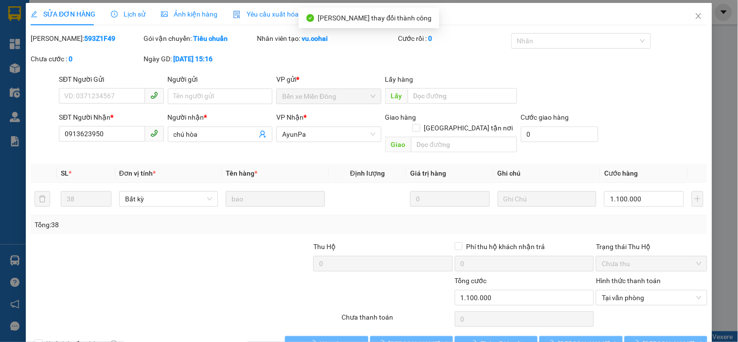
scroll to position [0, 0]
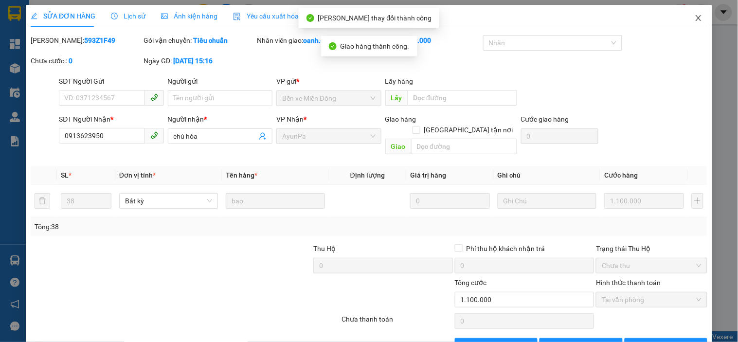
click at [695, 17] on icon "close" at bounding box center [699, 18] width 8 height 8
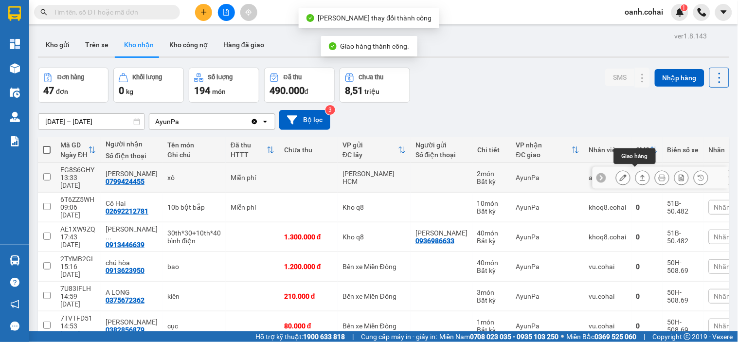
click at [639, 174] on icon at bounding box center [642, 177] width 7 height 7
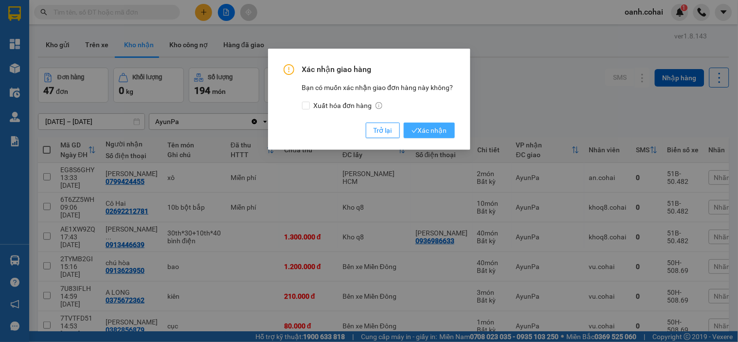
click at [447, 132] on button "Xác nhận" at bounding box center [429, 131] width 51 height 16
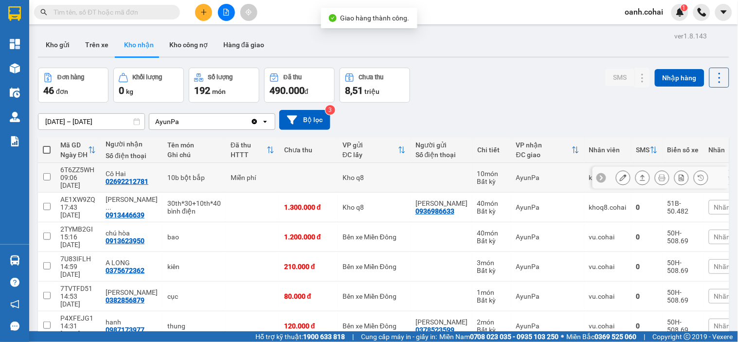
click at [639, 174] on icon at bounding box center [642, 177] width 7 height 7
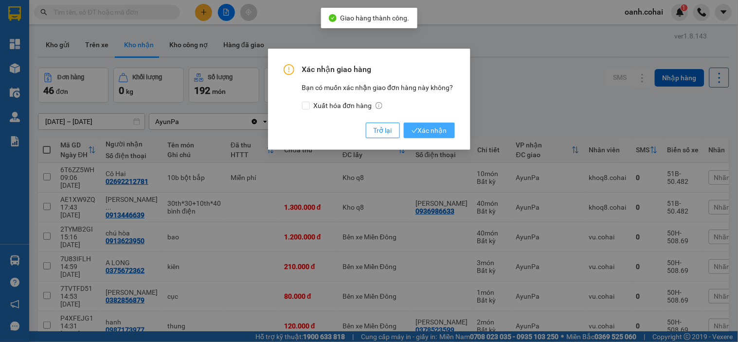
click at [444, 135] on span "Xác nhận" at bounding box center [430, 130] width 36 height 11
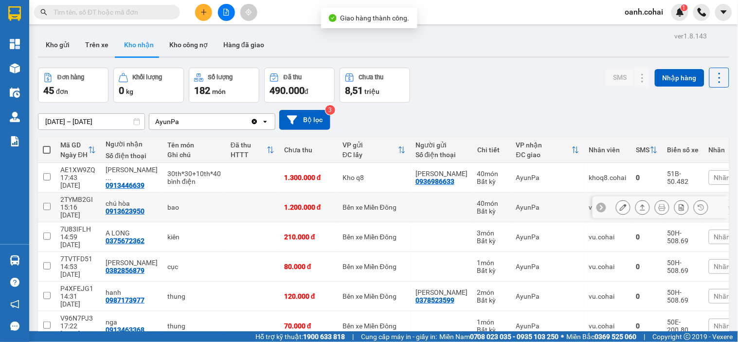
click at [617, 202] on button at bounding box center [624, 207] width 14 height 17
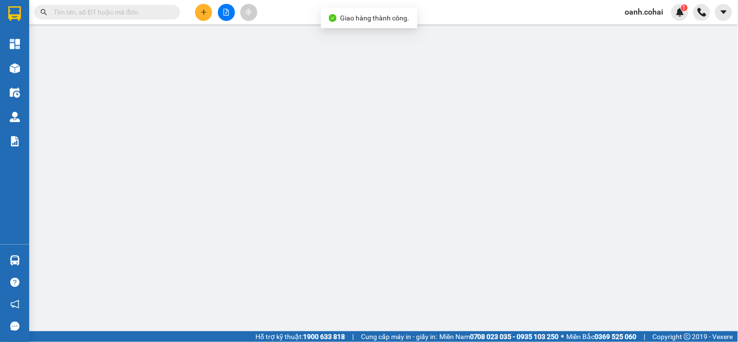
type input "0913623950"
type input "chú hòa"
type input "1.200.000"
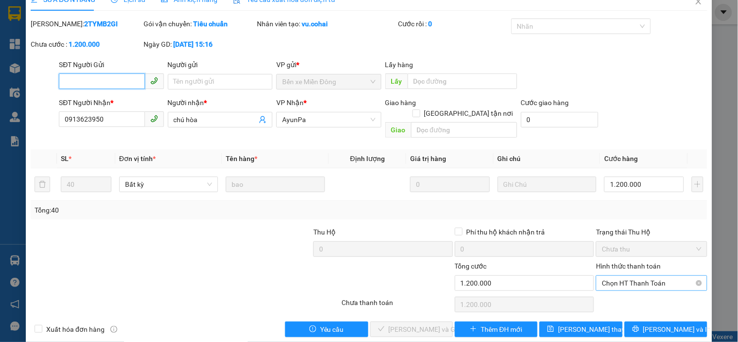
scroll to position [20, 0]
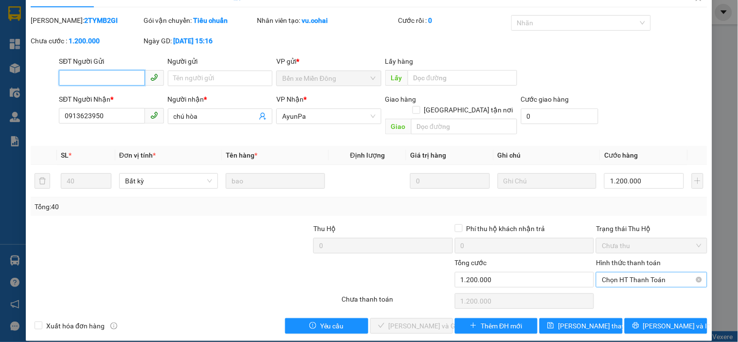
click at [645, 273] on span "Chọn HT Thanh Toán" at bounding box center [651, 280] width 99 height 15
drag, startPoint x: 628, startPoint y: 284, endPoint x: 586, endPoint y: 291, distance: 42.5
click at [626, 284] on div "Tại văn phòng" at bounding box center [646, 288] width 98 height 11
type input "0"
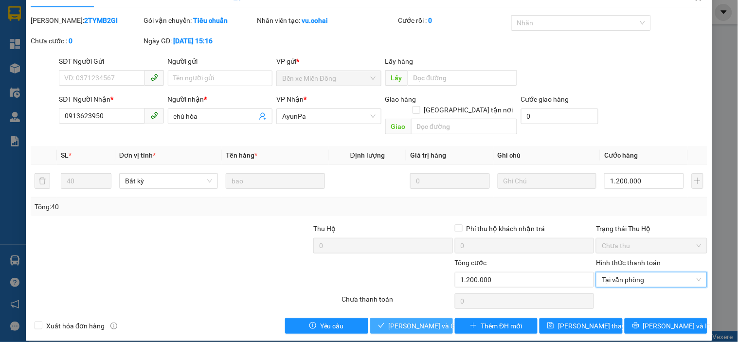
click at [415, 321] on span "[PERSON_NAME] và Giao hàng" at bounding box center [435, 326] width 93 height 11
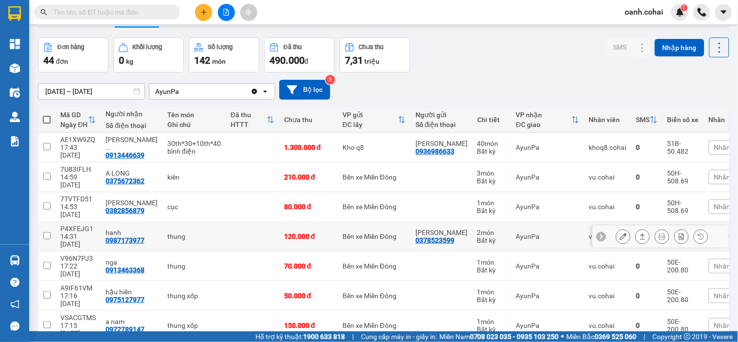
scroll to position [54, 0]
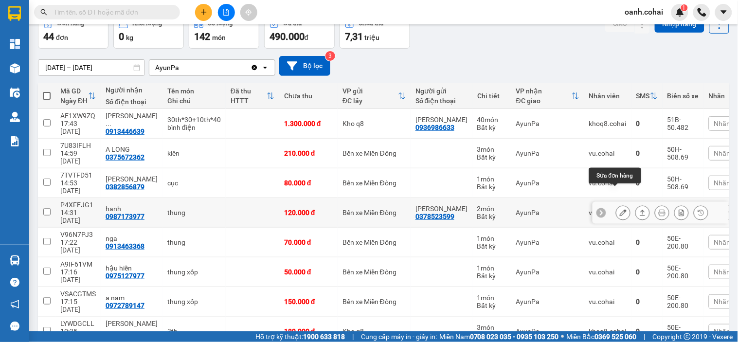
click at [620, 209] on icon at bounding box center [623, 212] width 7 height 7
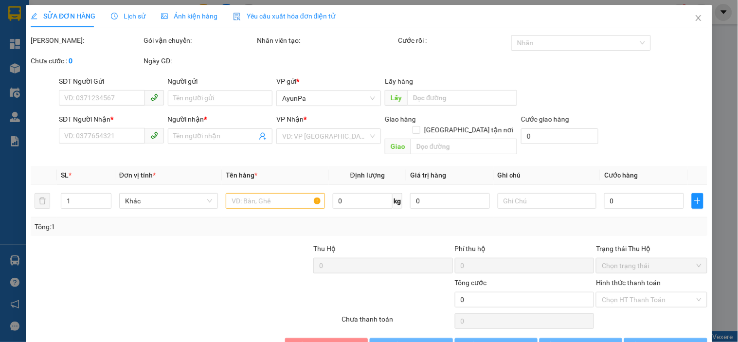
type input "0378523599"
type input "xu ka"
type input "0987173977"
type input "hanh"
type input "9.000.000"
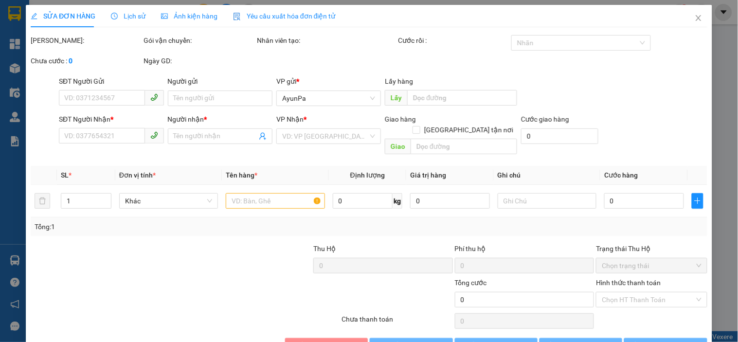
type input "120.000"
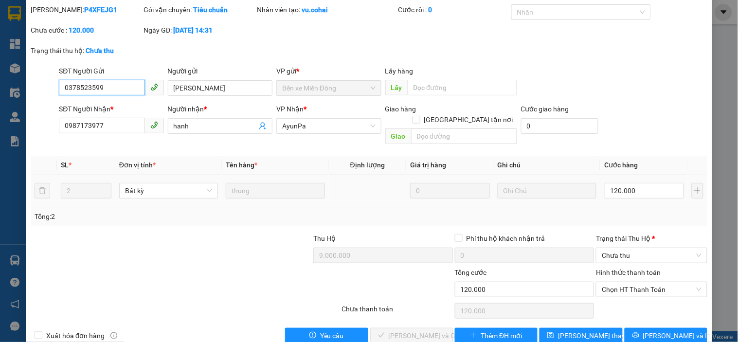
scroll to position [40, 0]
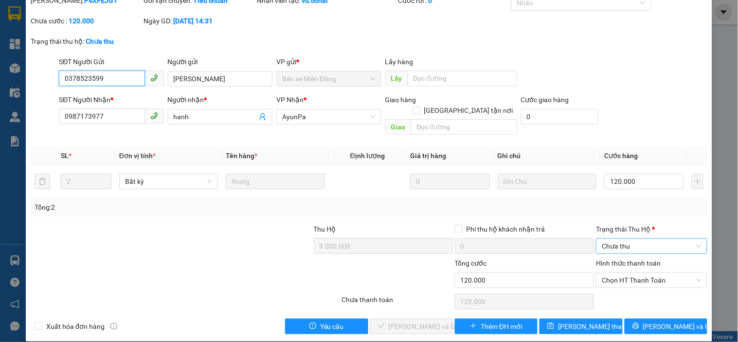
click at [633, 239] on span "Chưa thu" at bounding box center [651, 246] width 99 height 15
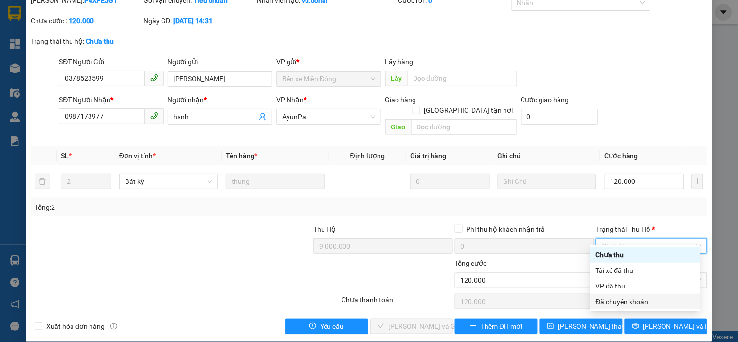
click at [619, 302] on div "Đã chuyển khoản" at bounding box center [645, 301] width 98 height 11
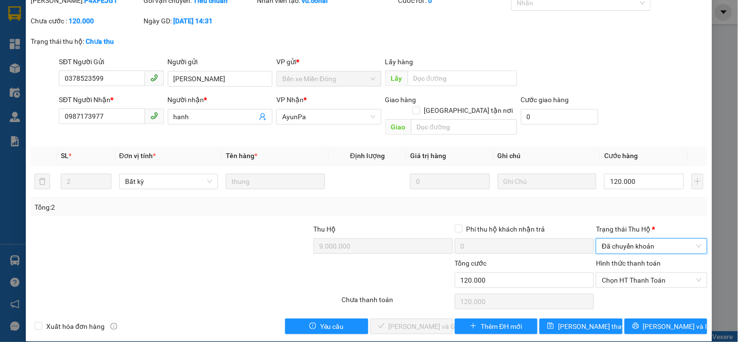
drag, startPoint x: 645, startPoint y: 271, endPoint x: 638, endPoint y: 286, distance: 16.6
click at [642, 276] on span "Chọn HT Thanh Toán" at bounding box center [651, 280] width 99 height 15
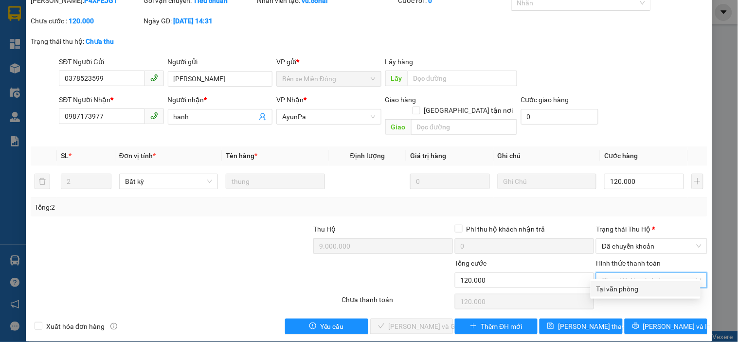
click at [634, 295] on div "Tại văn phòng" at bounding box center [646, 289] width 110 height 16
type input "0"
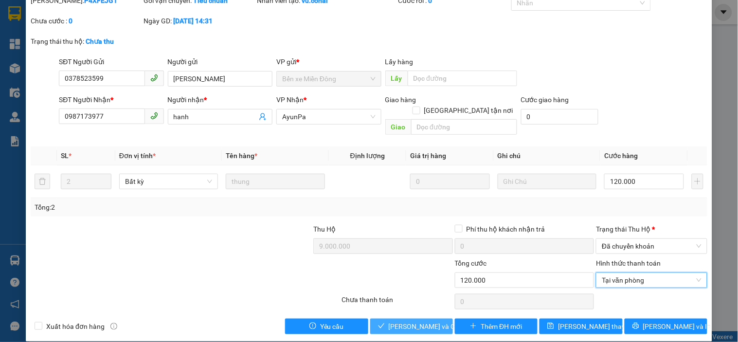
click at [409, 321] on span "[PERSON_NAME] và Giao hàng" at bounding box center [435, 326] width 93 height 11
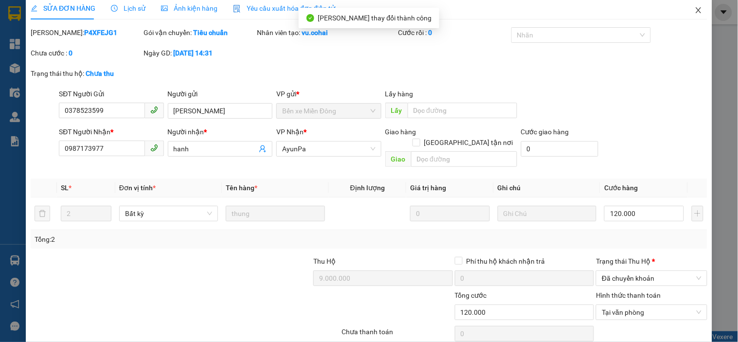
scroll to position [0, 0]
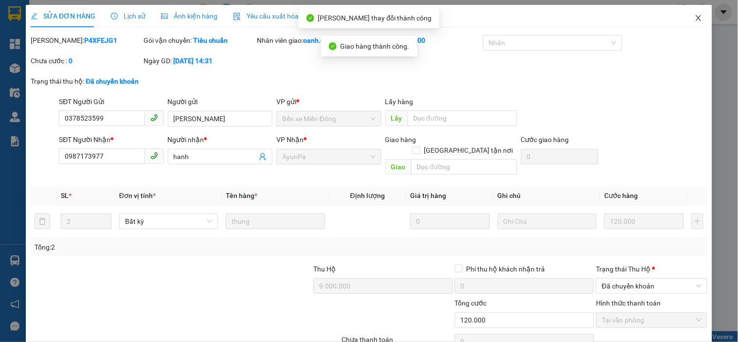
click at [695, 16] on icon "close" at bounding box center [699, 18] width 8 height 8
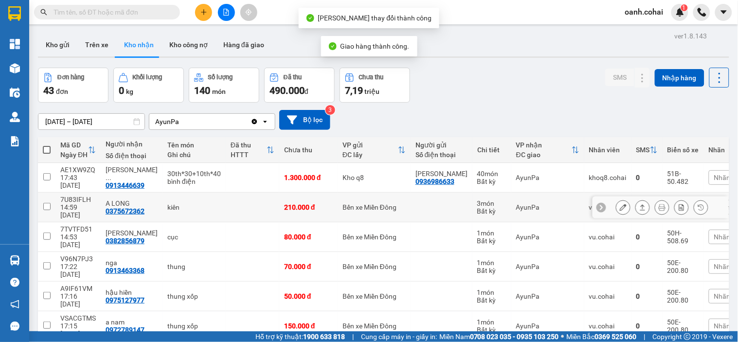
scroll to position [54, 0]
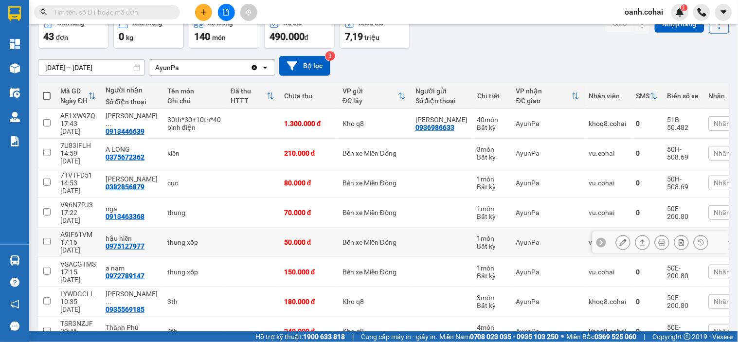
click at [620, 239] on icon at bounding box center [623, 242] width 7 height 7
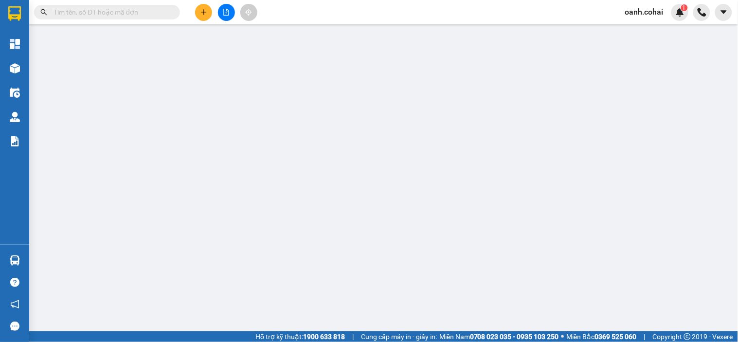
type input "0975127977"
type input "hậu hiền"
type input "50.000"
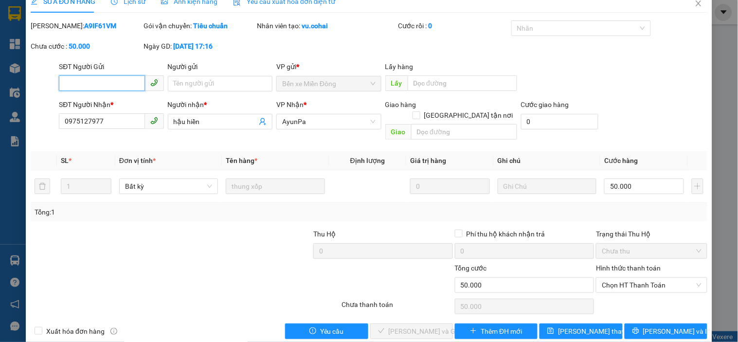
scroll to position [15, 0]
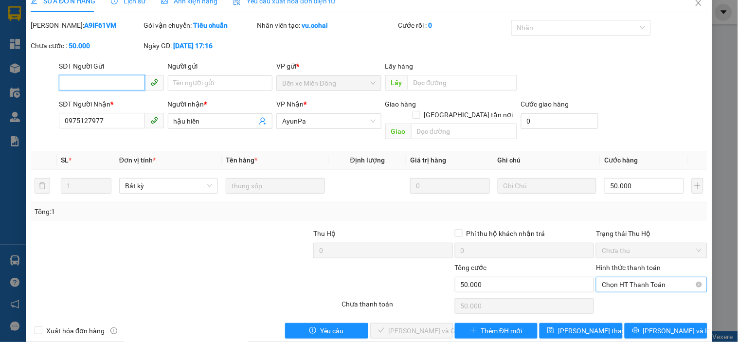
click at [630, 277] on span "Chọn HT Thanh Toán" at bounding box center [651, 284] width 99 height 15
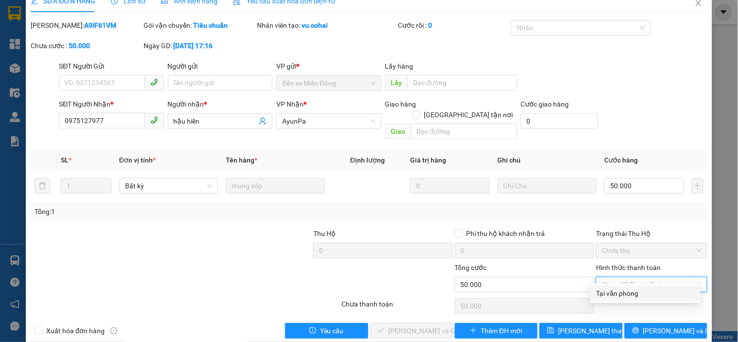
click at [620, 286] on div "Tại văn phòng" at bounding box center [646, 294] width 110 height 16
type input "0"
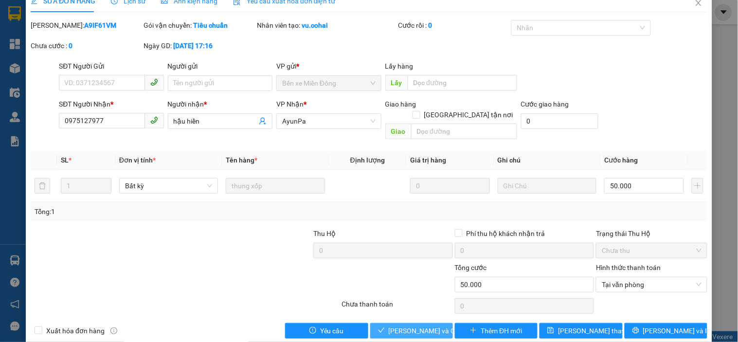
click at [424, 326] on span "[PERSON_NAME] và Giao hàng" at bounding box center [435, 331] width 93 height 11
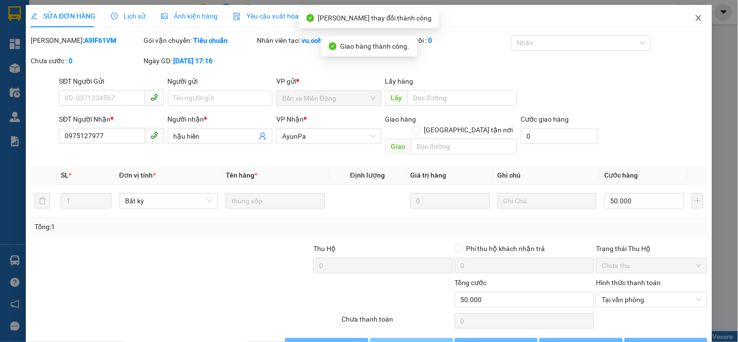
scroll to position [20, 0]
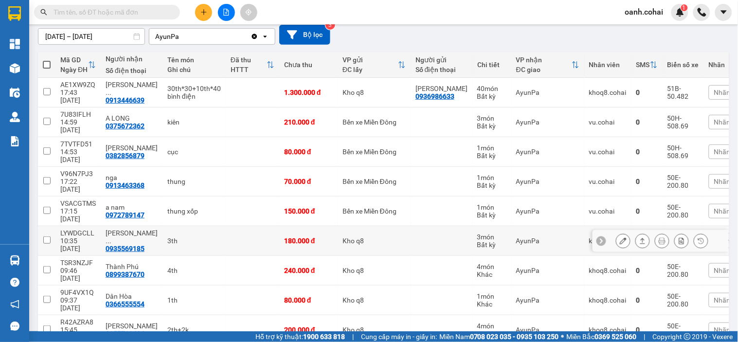
scroll to position [103, 0]
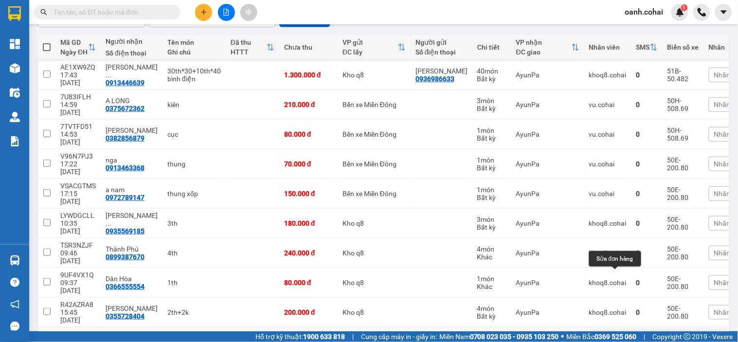
click at [617, 334] on button at bounding box center [624, 342] width 14 height 17
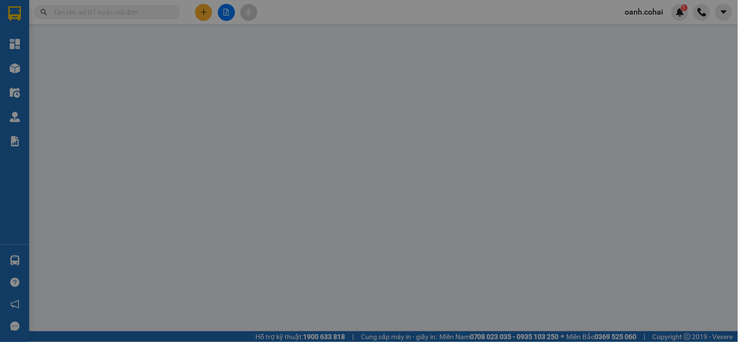
type input "0366887329"
type input "nhật"
type input "60.000"
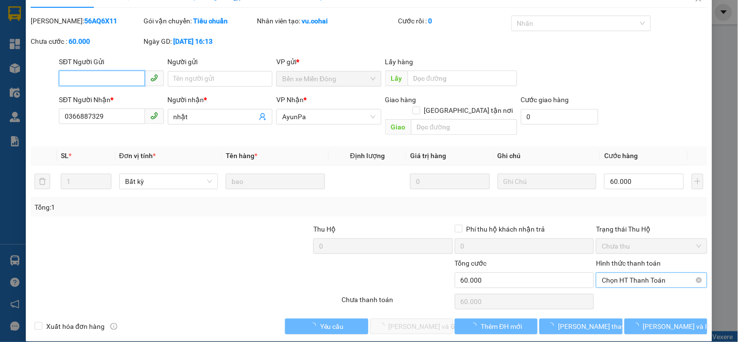
scroll to position [20, 0]
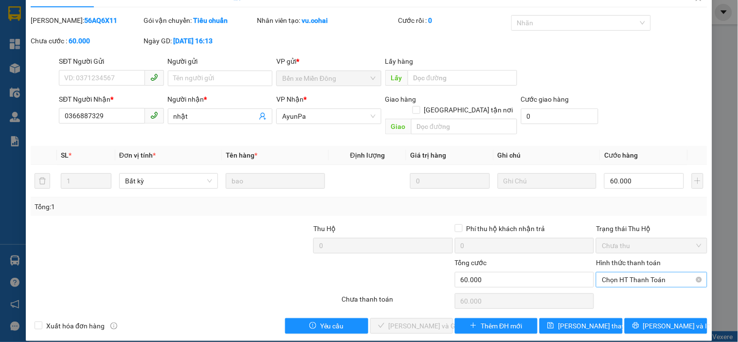
click at [617, 276] on input "Hình thức thanh toán" at bounding box center [648, 280] width 92 height 15
drag, startPoint x: 611, startPoint y: 285, endPoint x: 595, endPoint y: 291, distance: 17.5
click at [611, 286] on div "Tại văn phòng" at bounding box center [646, 288] width 98 height 11
type input "0"
click at [420, 321] on span "[PERSON_NAME] và Giao hàng" at bounding box center [435, 326] width 93 height 11
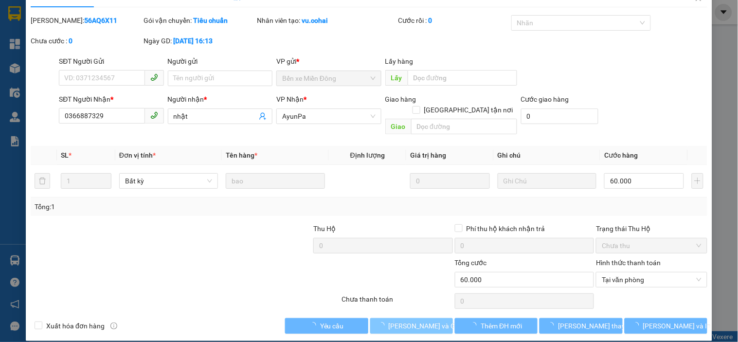
scroll to position [0, 0]
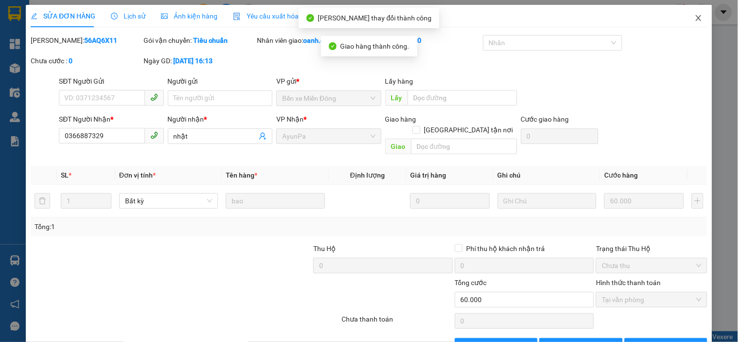
click at [695, 18] on icon "close" at bounding box center [699, 18] width 8 height 8
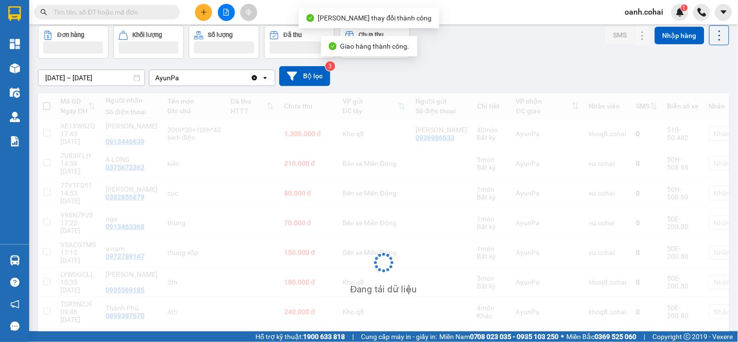
scroll to position [101, 0]
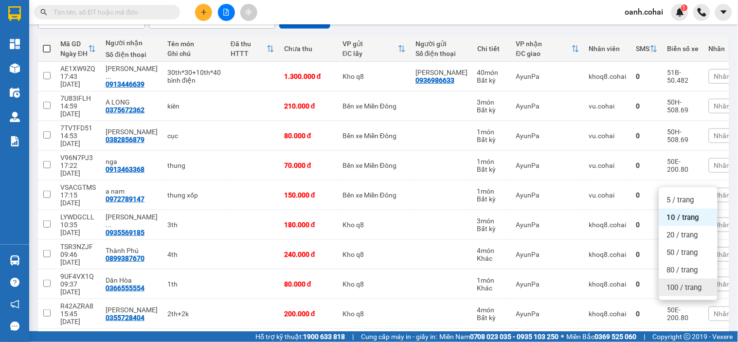
click at [673, 291] on span "100 / trang" at bounding box center [684, 288] width 35 height 10
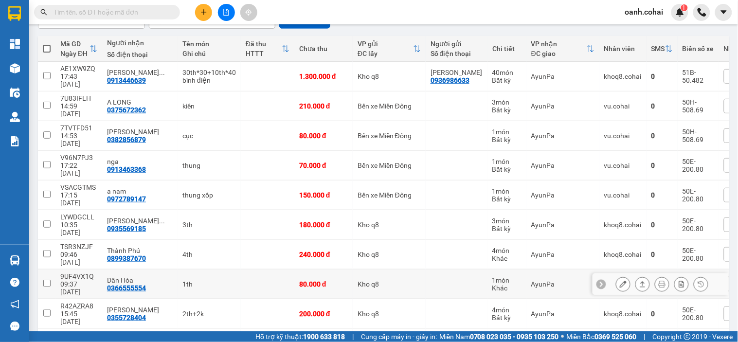
scroll to position [156, 0]
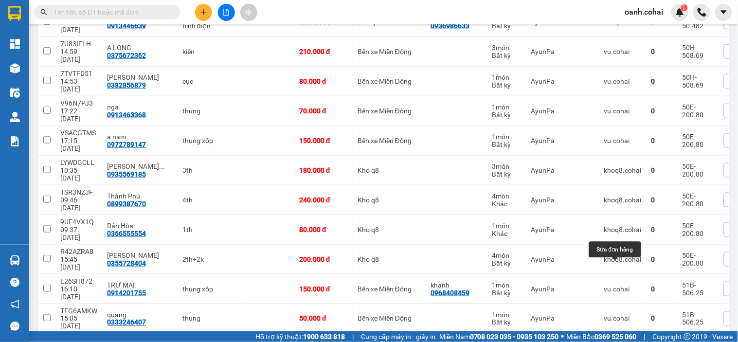
click at [620, 342] on icon at bounding box center [623, 348] width 7 height 7
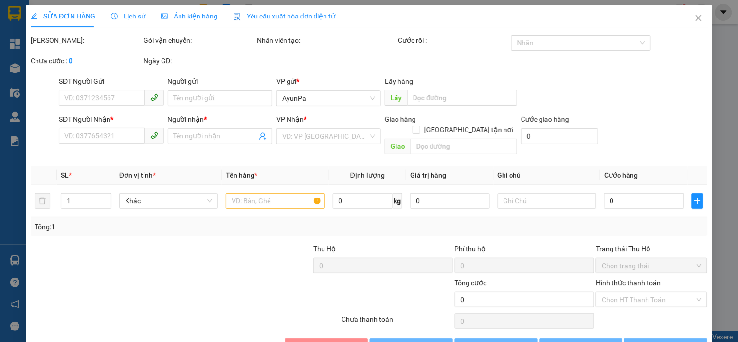
type input "0913381079"
type input "thầy Vinh"
type input "100.000"
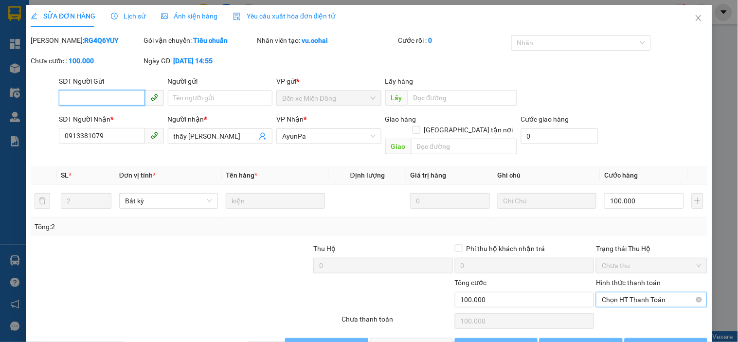
scroll to position [20, 0]
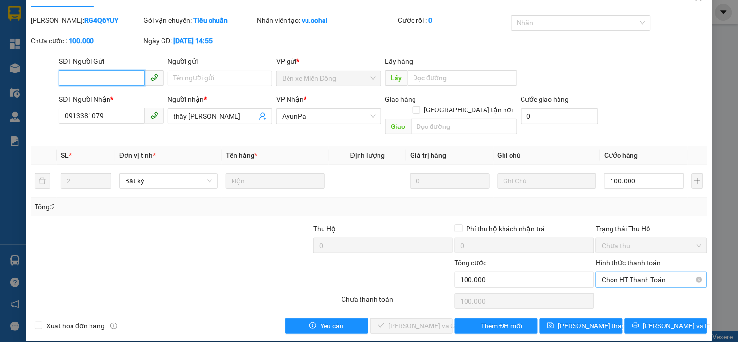
click at [641, 273] on span "Chọn HT Thanh Toán" at bounding box center [651, 280] width 99 height 15
click at [617, 286] on div "Tại văn phòng" at bounding box center [646, 288] width 98 height 11
type input "0"
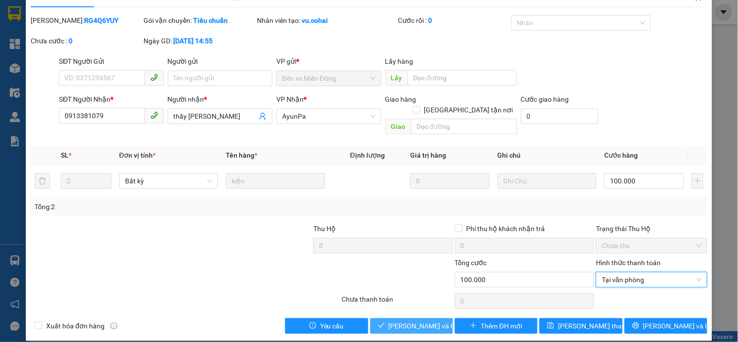
click at [416, 321] on span "[PERSON_NAME] và Giao hàng" at bounding box center [435, 326] width 93 height 11
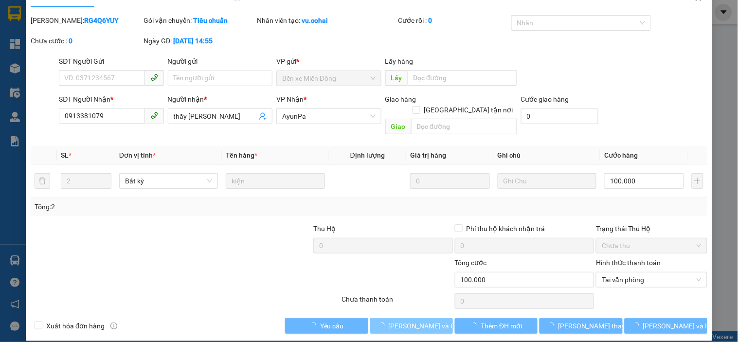
scroll to position [0, 0]
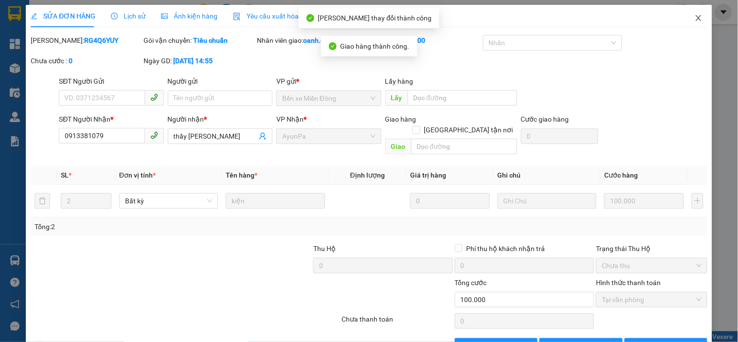
click at [695, 16] on icon "close" at bounding box center [699, 18] width 8 height 8
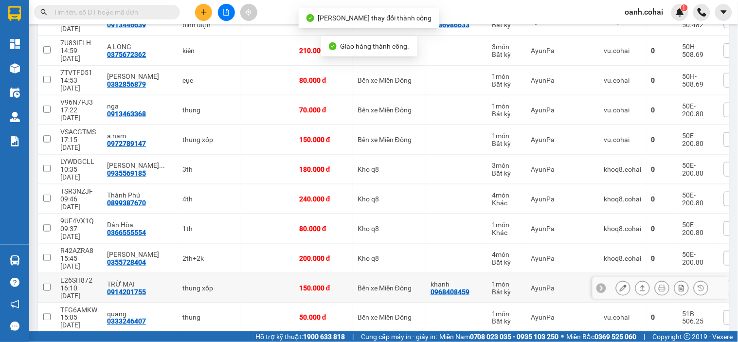
scroll to position [162, 0]
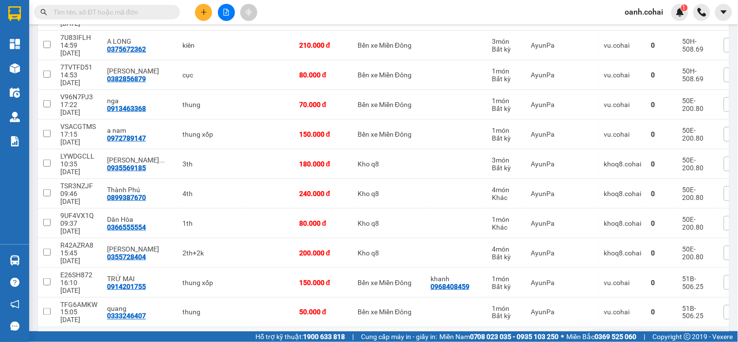
click at [620, 339] on icon at bounding box center [623, 342] width 7 height 7
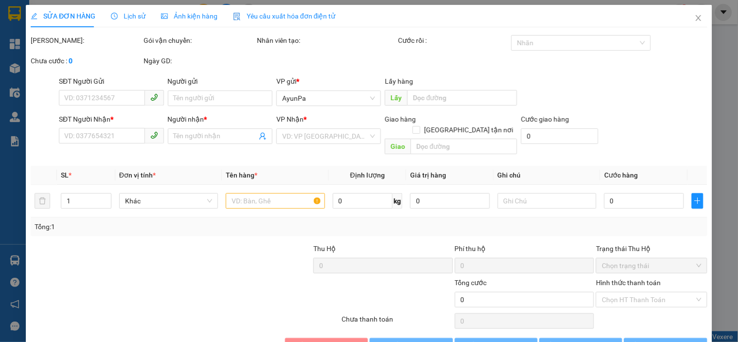
type input "0931608108"
type input "ba vân"
type input "220.000"
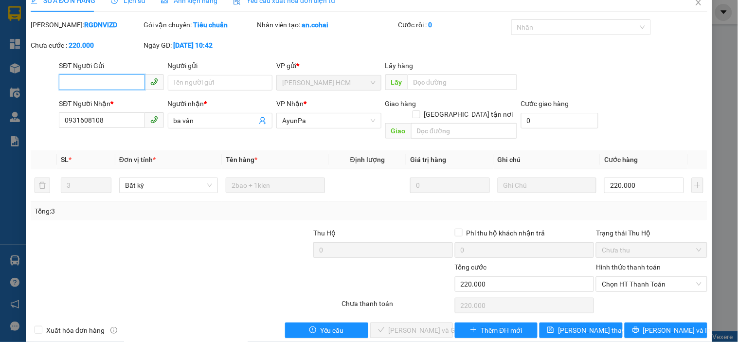
scroll to position [20, 0]
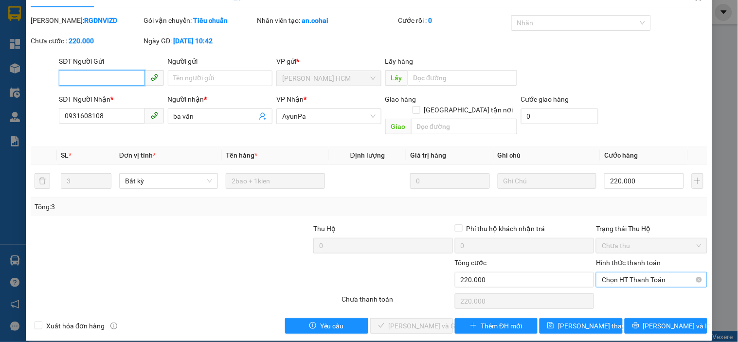
click at [639, 273] on span "Chọn HT Thanh Toán" at bounding box center [651, 280] width 99 height 15
click at [606, 290] on div "Tại văn phòng" at bounding box center [646, 288] width 98 height 11
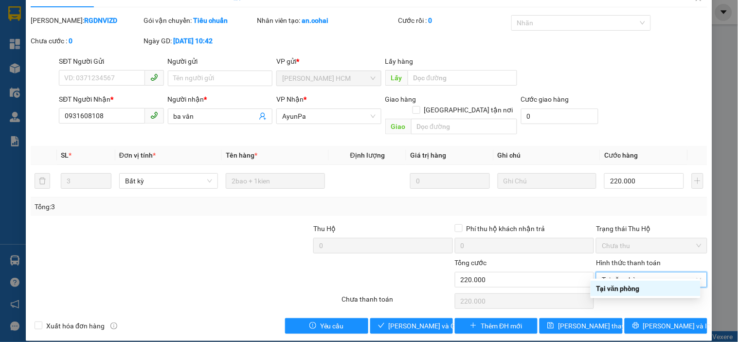
type input "0"
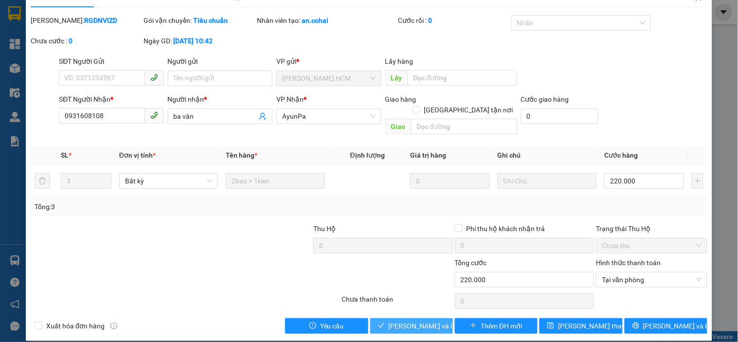
click at [402, 321] on span "[PERSON_NAME] và Giao hàng" at bounding box center [435, 326] width 93 height 11
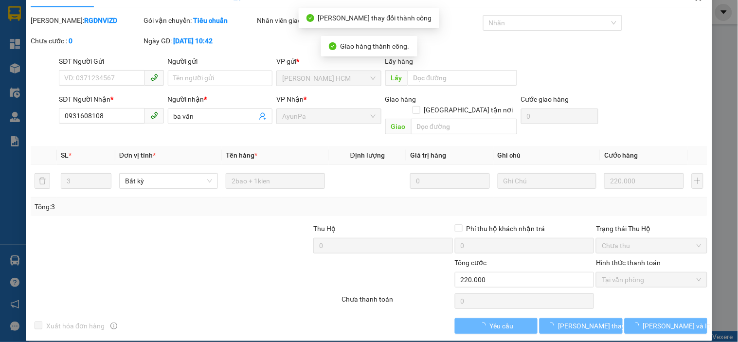
scroll to position [0, 0]
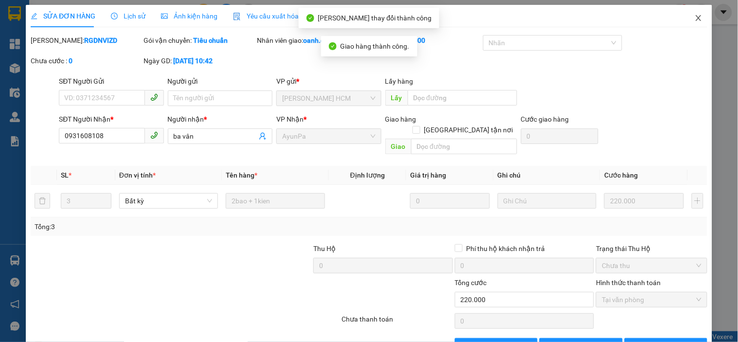
click at [692, 13] on span "Close" at bounding box center [698, 18] width 27 height 27
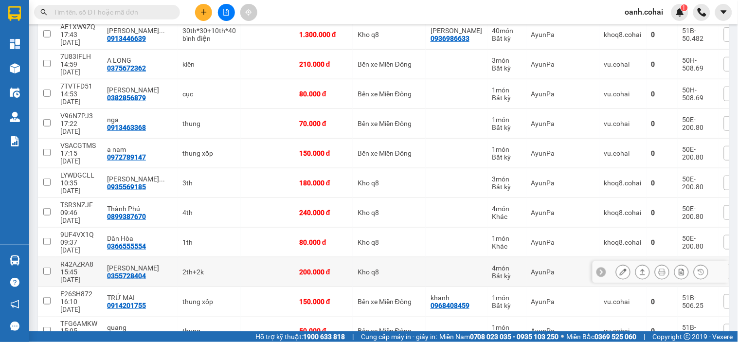
scroll to position [162, 0]
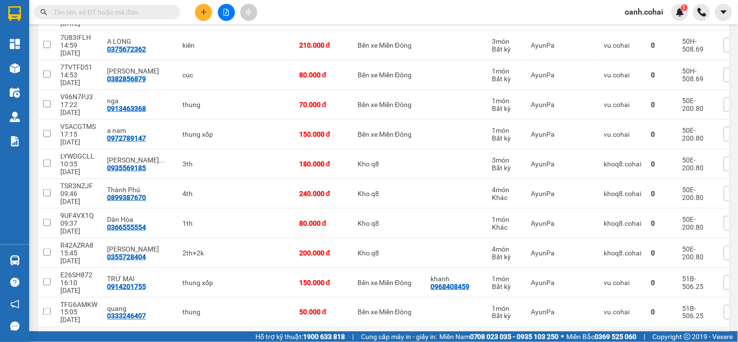
click at [639, 339] on icon at bounding box center [642, 342] width 7 height 7
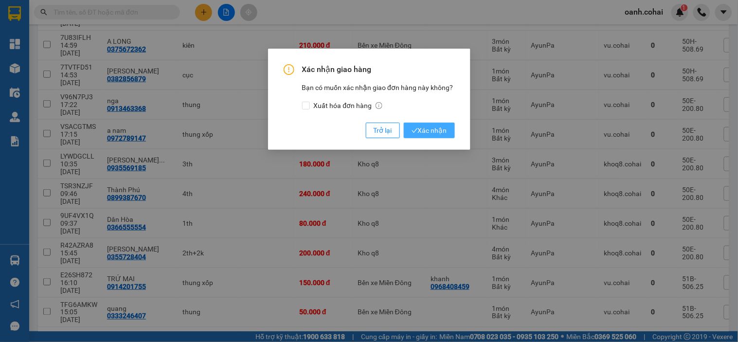
click at [437, 133] on span "Xác nhận" at bounding box center [430, 130] width 36 height 11
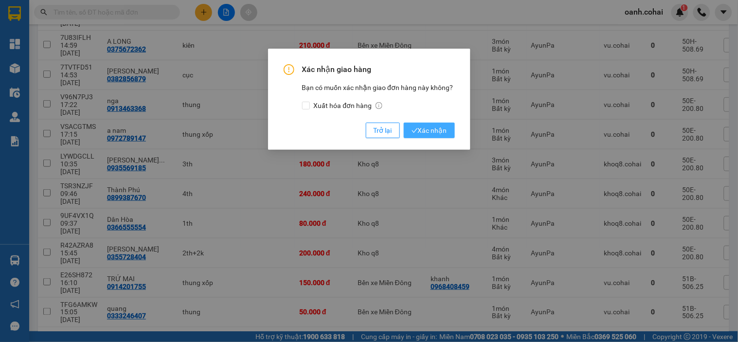
click at [436, 134] on span "Xác nhận" at bounding box center [430, 130] width 36 height 11
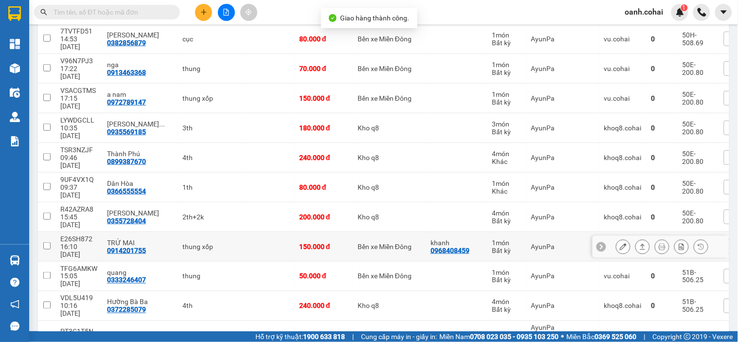
scroll to position [216, 0]
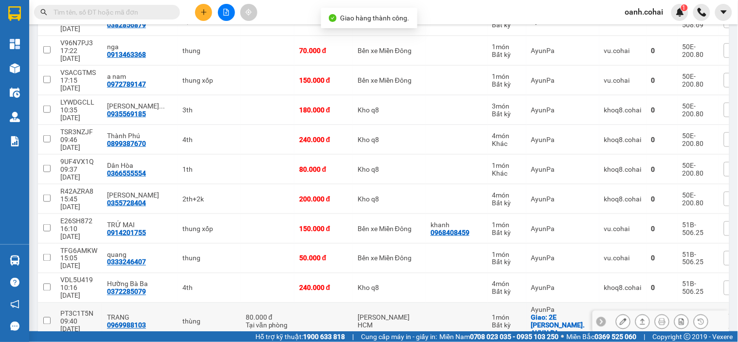
click at [639, 318] on icon at bounding box center [642, 321] width 7 height 7
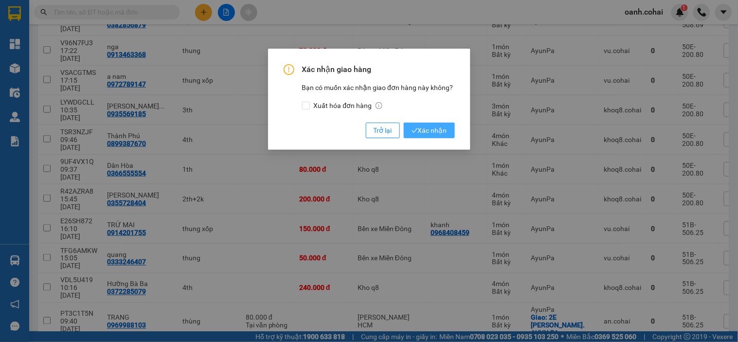
click at [448, 136] on button "Xác nhận" at bounding box center [429, 131] width 51 height 16
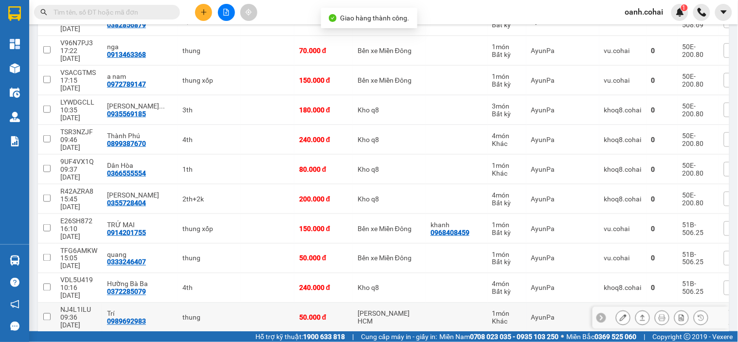
click at [617, 310] on button at bounding box center [624, 318] width 14 height 17
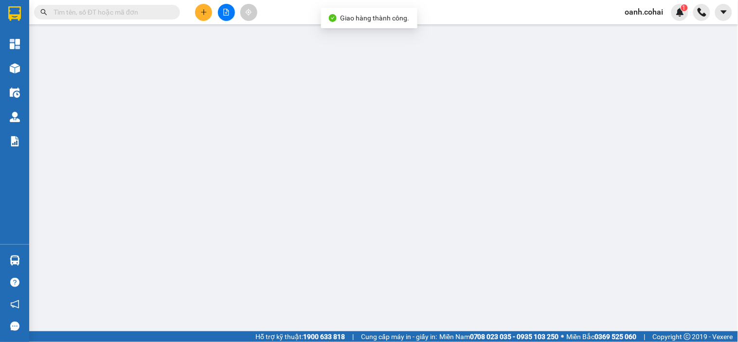
type input "0989692983"
type input "Trí"
type input "50.000"
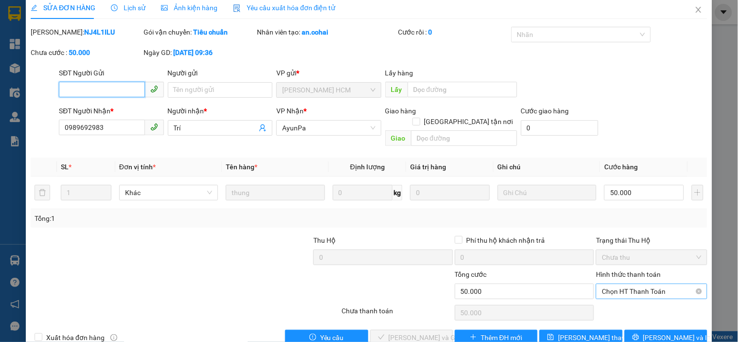
scroll to position [15, 0]
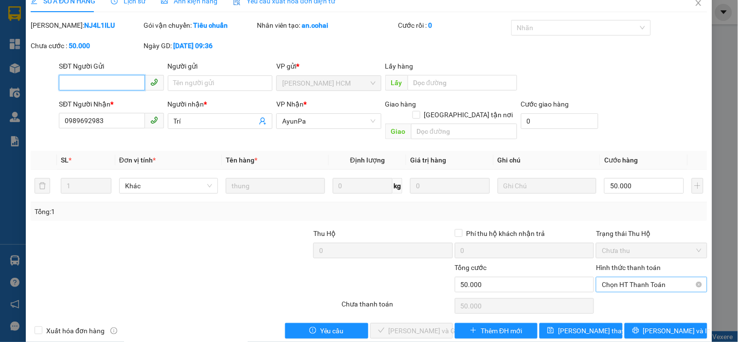
click at [621, 280] on span "Chọn HT Thanh Toán" at bounding box center [651, 284] width 99 height 15
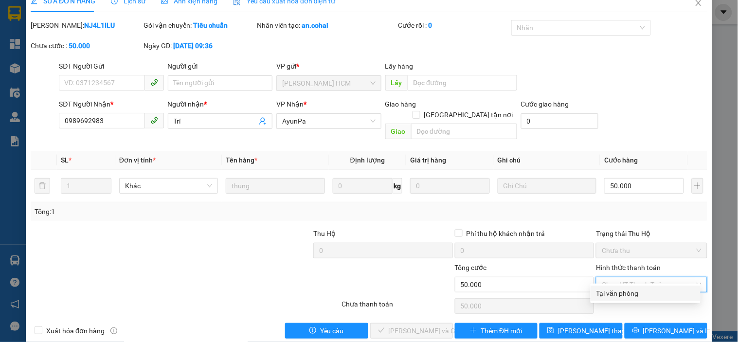
click at [614, 289] on div "Tại văn phòng" at bounding box center [646, 293] width 98 height 11
type input "0"
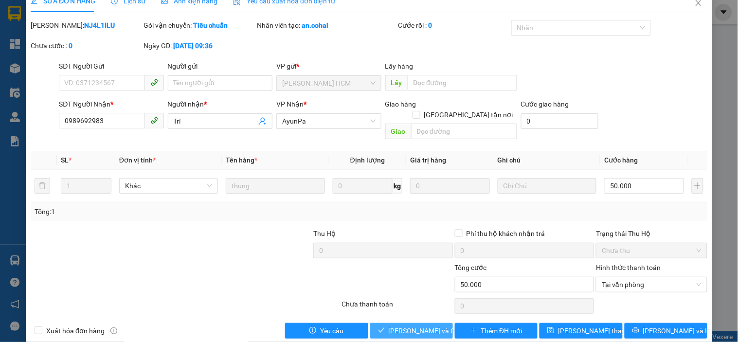
drag, startPoint x: 395, startPoint y: 315, endPoint x: 409, endPoint y: 313, distance: 13.8
click at [397, 326] on span "[PERSON_NAME] và Giao hàng" at bounding box center [435, 331] width 93 height 11
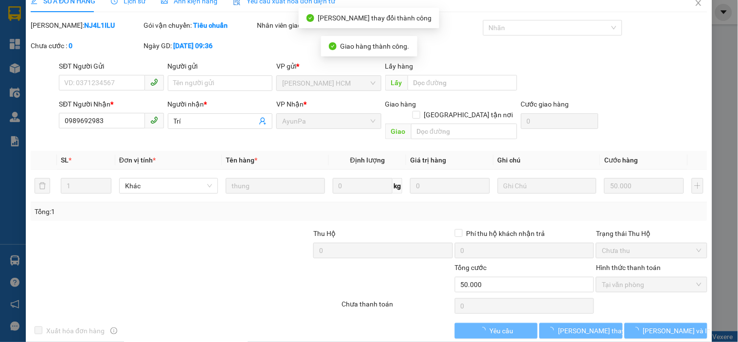
scroll to position [0, 0]
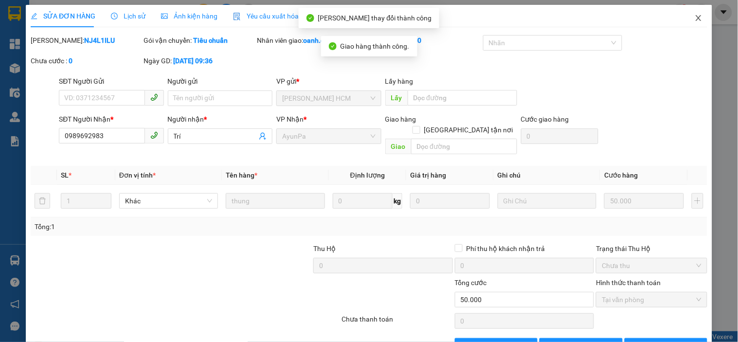
click at [695, 15] on icon "close" at bounding box center [699, 18] width 8 height 8
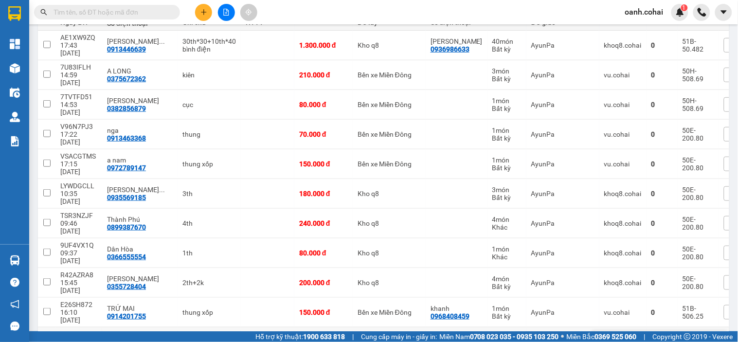
scroll to position [162, 0]
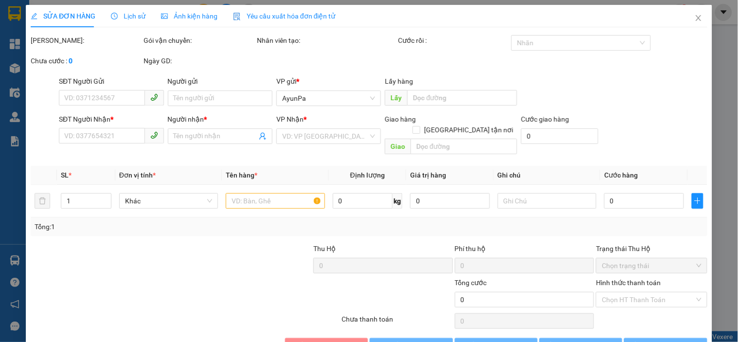
type input "0989692983"
type input "Trí"
type input "40.000"
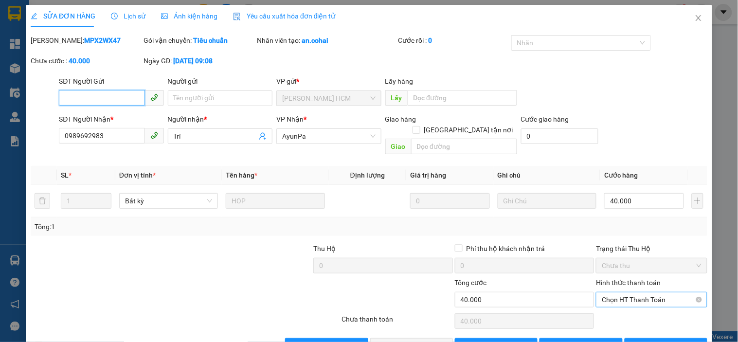
drag, startPoint x: 638, startPoint y: 284, endPoint x: 638, endPoint y: 296, distance: 11.7
click at [638, 292] on span "Chọn HT Thanh Toán" at bounding box center [651, 299] width 99 height 15
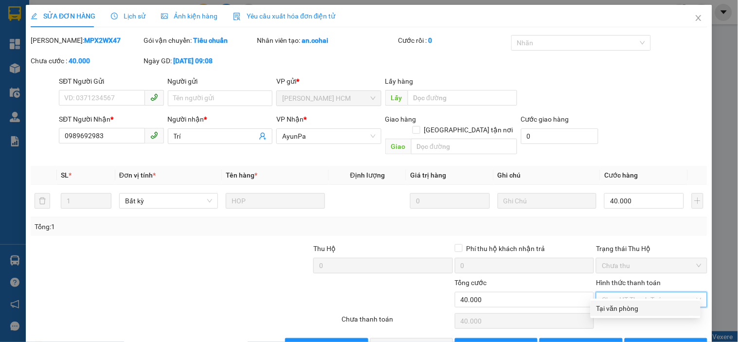
drag, startPoint x: 632, startPoint y: 304, endPoint x: 625, endPoint y: 308, distance: 7.7
click at [630, 305] on div "Tại văn phòng" at bounding box center [646, 308] width 98 height 11
type input "0"
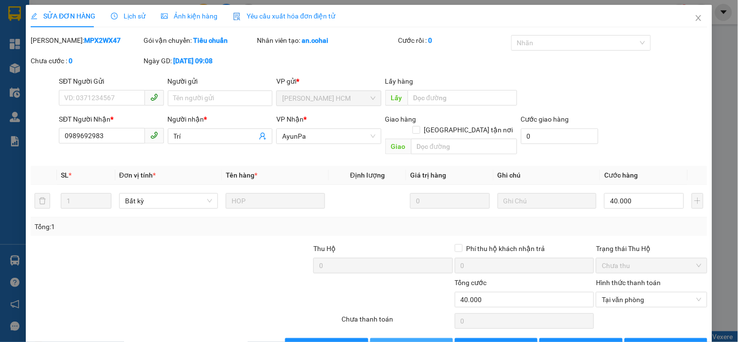
click at [426, 341] on span "[PERSON_NAME] và Giao hàng" at bounding box center [435, 346] width 93 height 11
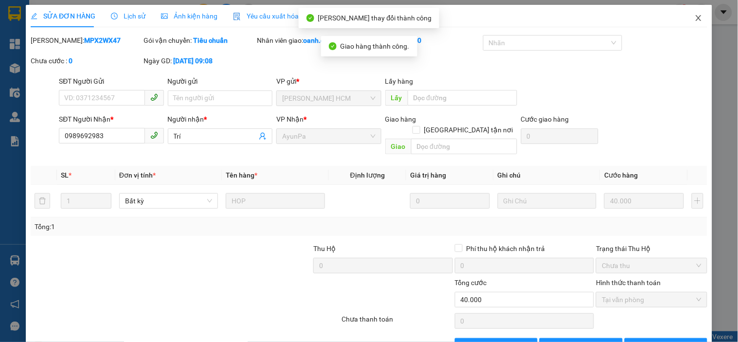
click at [695, 15] on icon "close" at bounding box center [699, 18] width 8 height 8
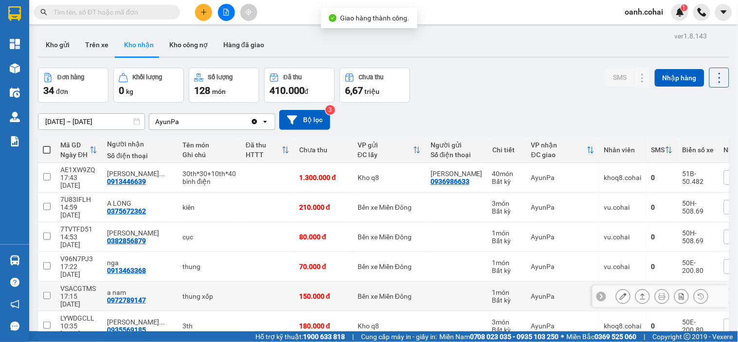
scroll to position [162, 0]
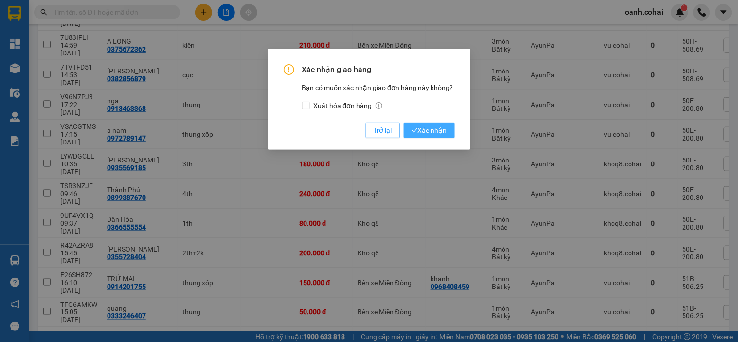
click at [448, 132] on button "Xác nhận" at bounding box center [429, 131] width 51 height 16
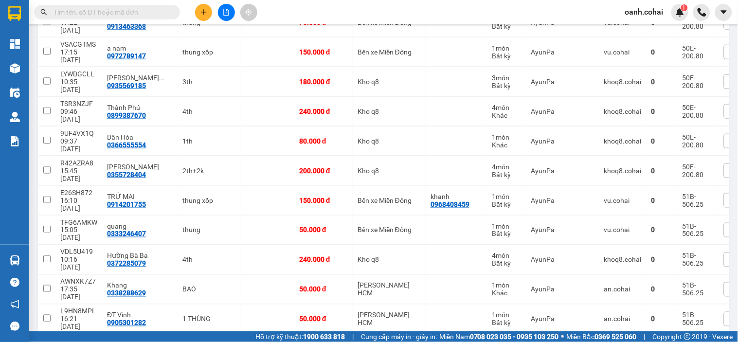
scroll to position [270, 0]
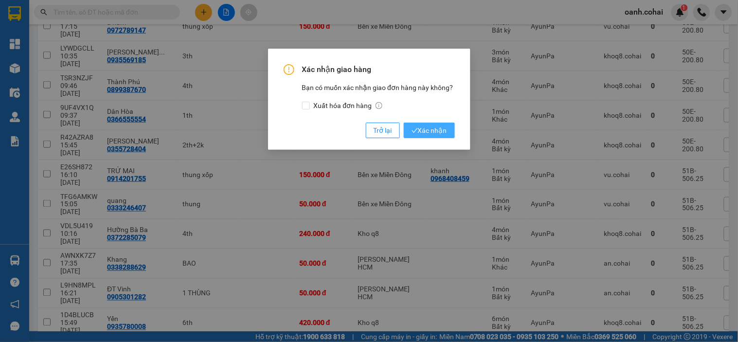
click at [449, 137] on button "Xác nhận" at bounding box center [429, 131] width 51 height 16
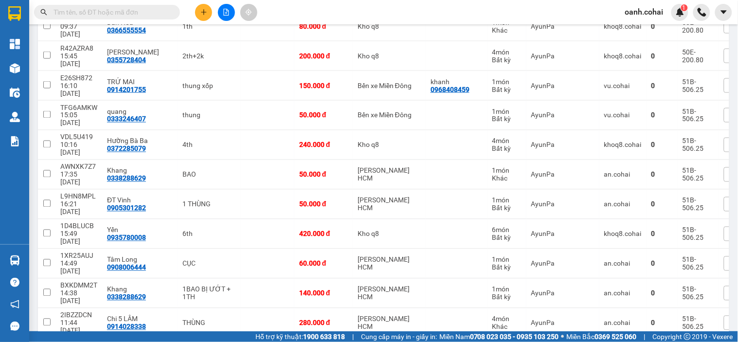
scroll to position [378, 0]
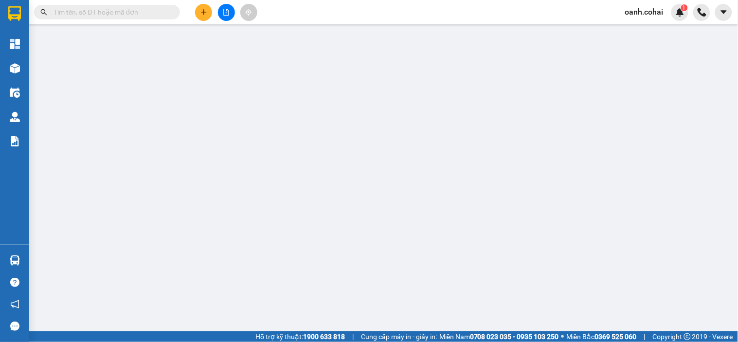
type input "0878504751"
type input "hải vỹ"
type input "40.000"
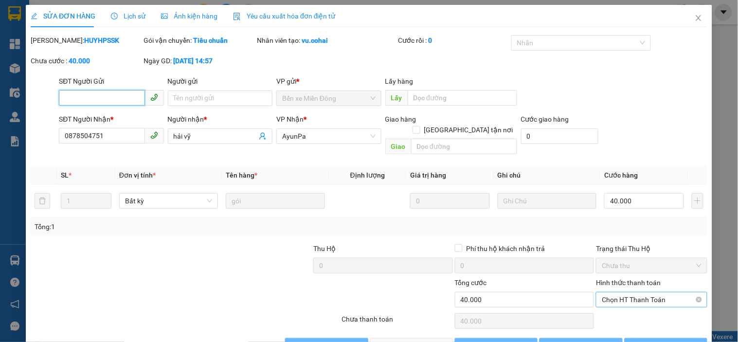
scroll to position [15, 0]
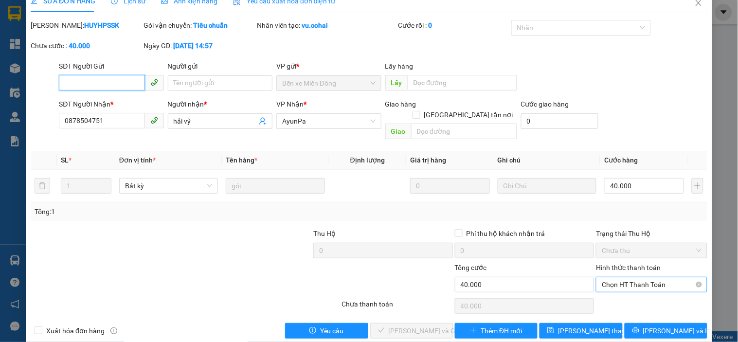
click at [627, 277] on span "Chọn HT Thanh Toán" at bounding box center [651, 284] width 99 height 15
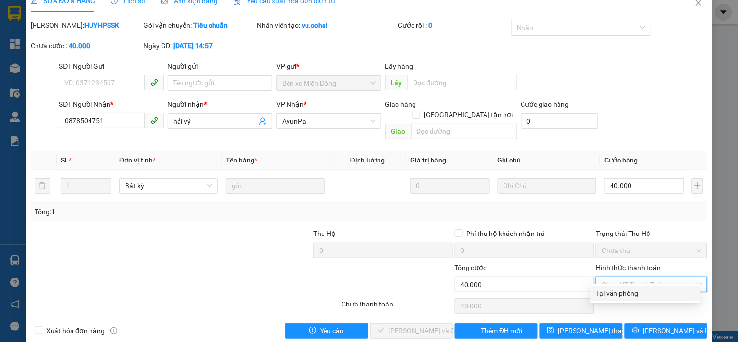
click at [609, 286] on div "Tại văn phòng" at bounding box center [646, 294] width 110 height 16
type input "0"
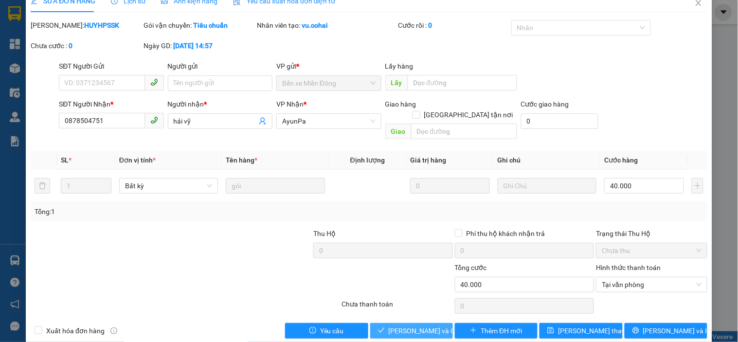
click at [419, 326] on span "[PERSON_NAME] và Giao hàng" at bounding box center [435, 331] width 93 height 11
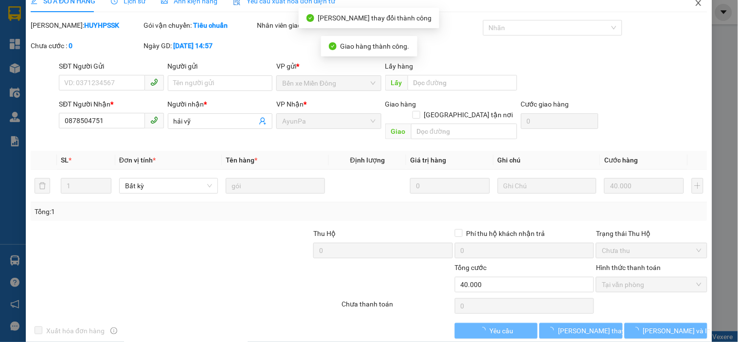
scroll to position [0, 0]
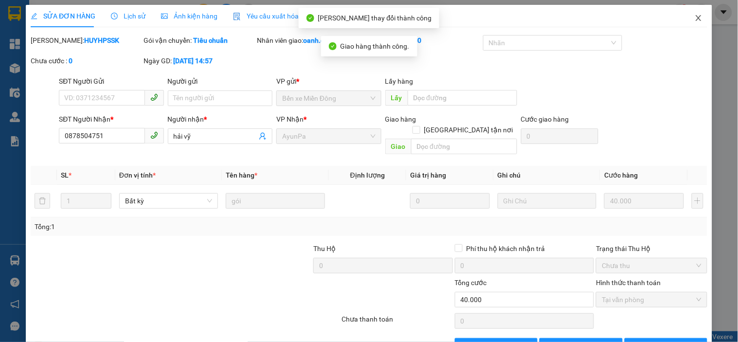
click at [695, 17] on icon "close" at bounding box center [699, 18] width 8 height 8
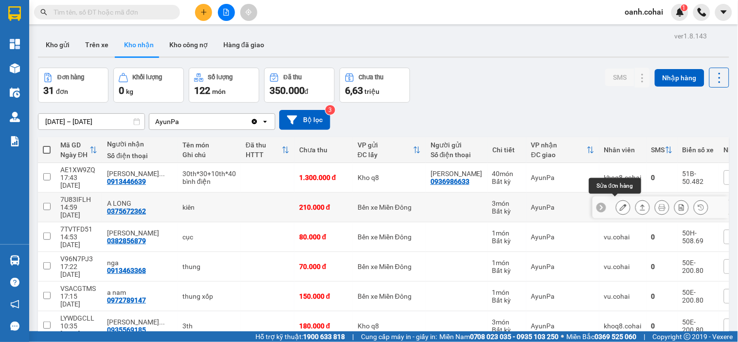
click at [620, 204] on icon at bounding box center [623, 207] width 7 height 7
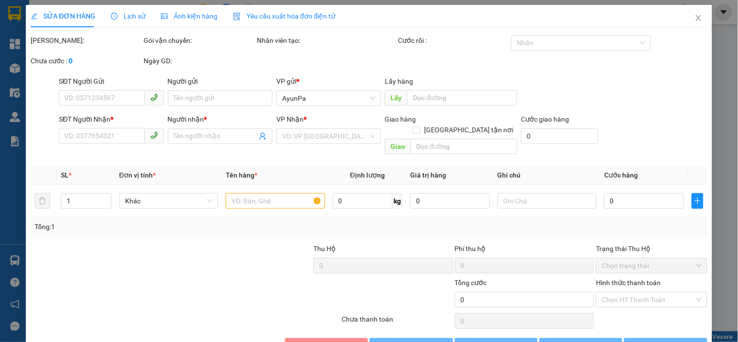
type input "0375672362"
type input "A LONG"
type input "210.000"
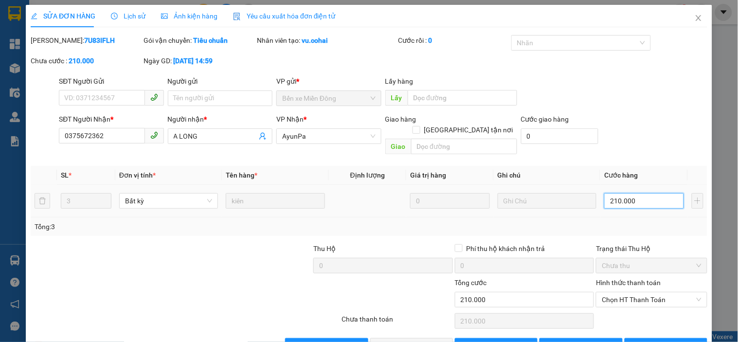
click at [635, 193] on input "210.000" at bounding box center [644, 201] width 80 height 16
type input "0"
type input "2"
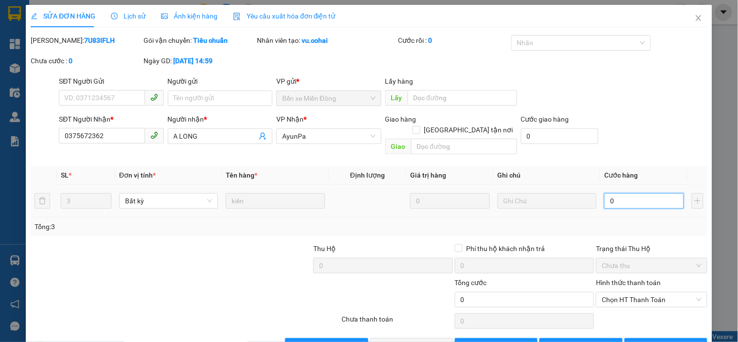
type input "2"
type input "020"
type input "20"
type input "200"
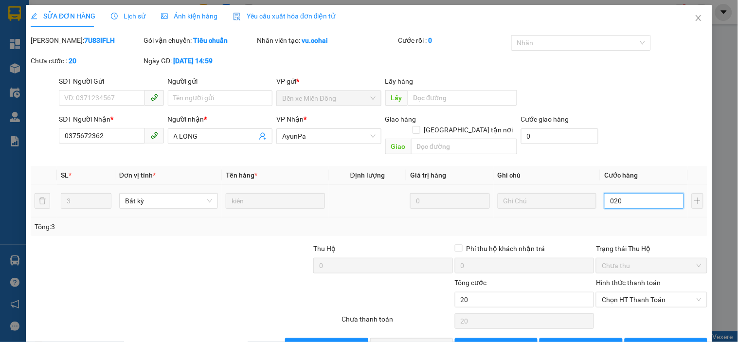
type input "200"
type input "0.200"
type input "200.000"
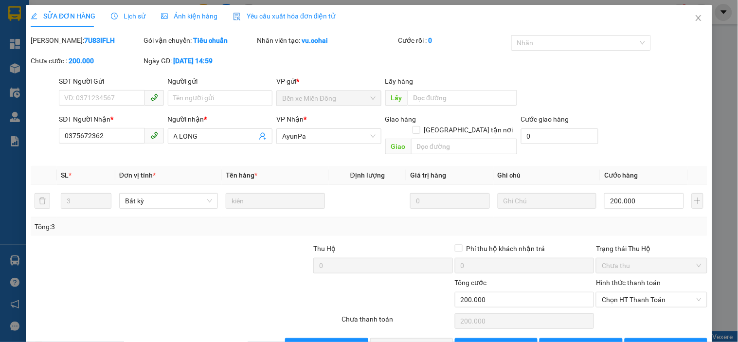
click at [610, 221] on div "Tổng: 3" at bounding box center [369, 226] width 669 height 11
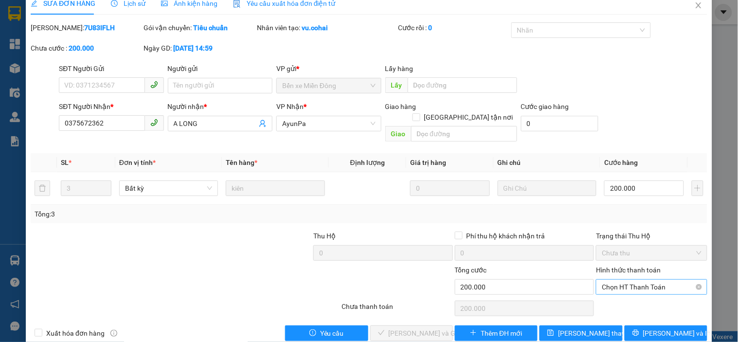
scroll to position [20, 0]
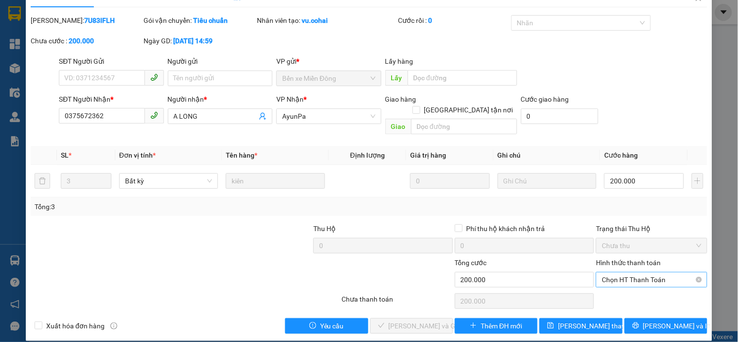
click at [623, 273] on span "Chọn HT Thanh Toán" at bounding box center [651, 280] width 99 height 15
click at [610, 281] on div "Tại văn phòng" at bounding box center [646, 289] width 110 height 16
type input "0"
click at [412, 321] on span "[PERSON_NAME] và Giao hàng" at bounding box center [435, 326] width 93 height 11
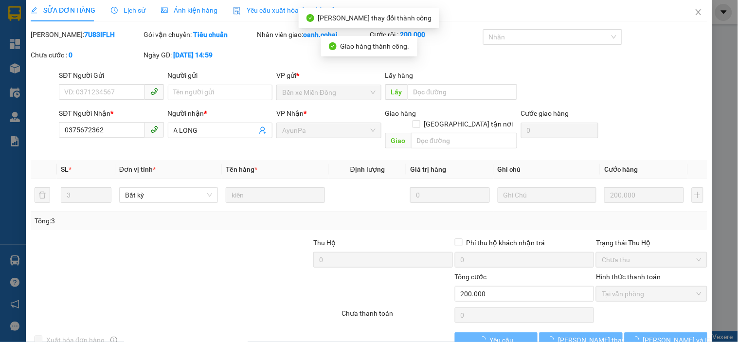
scroll to position [0, 0]
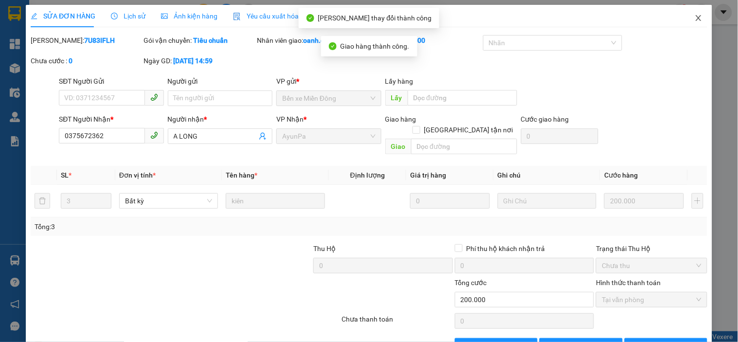
click at [695, 17] on icon "close" at bounding box center [699, 18] width 8 height 8
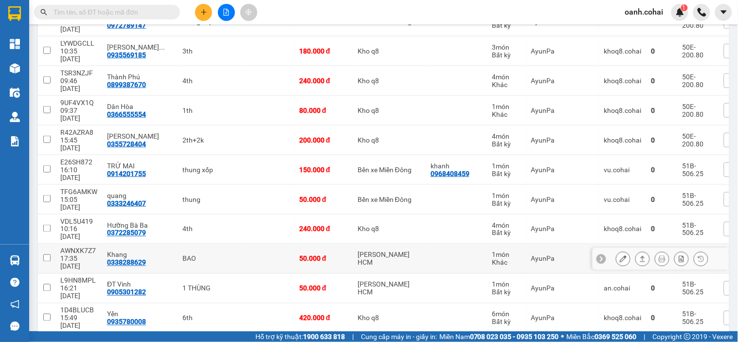
scroll to position [270, 0]
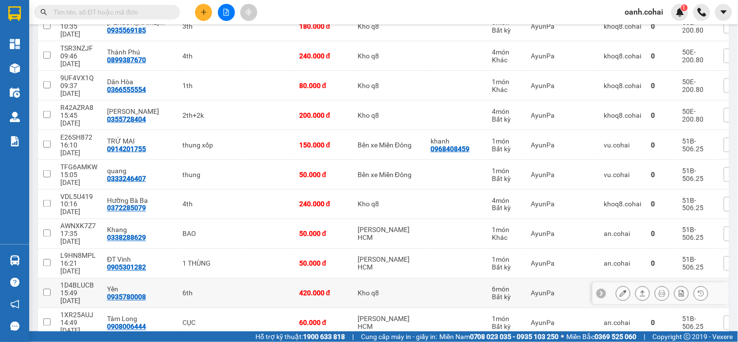
click at [620, 290] on icon at bounding box center [623, 293] width 7 height 7
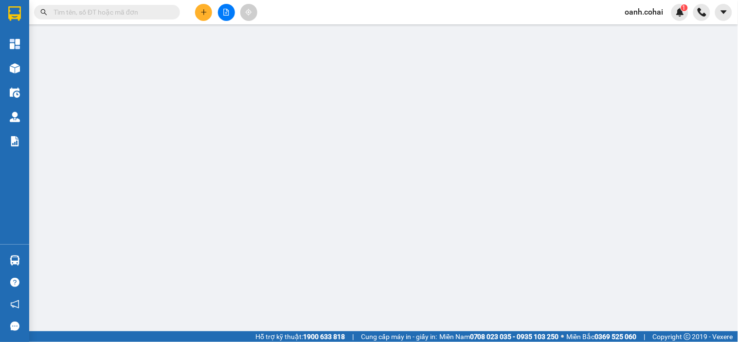
type input "0935780008"
type input "Yến"
type input "420.000"
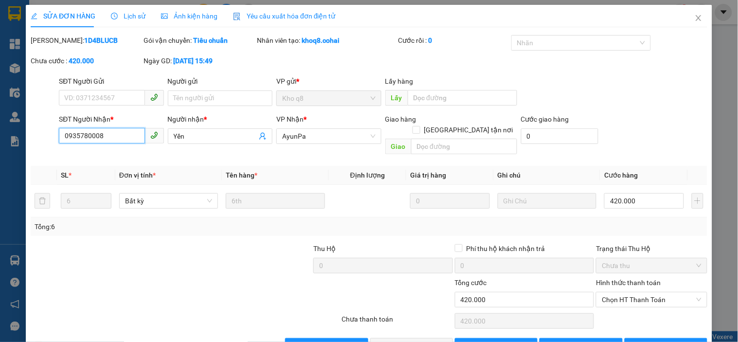
drag, startPoint x: 69, startPoint y: 138, endPoint x: 110, endPoint y: 140, distance: 41.4
click at [110, 140] on input "0935780008" at bounding box center [102, 136] width 86 height 16
click at [686, 18] on span "Close" at bounding box center [698, 18] width 27 height 27
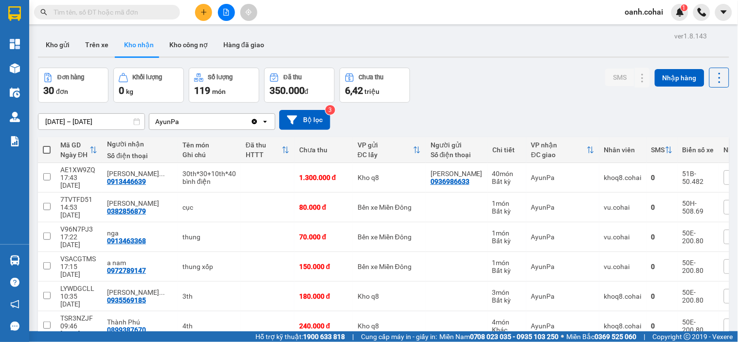
click at [142, 11] on input "text" at bounding box center [111, 12] width 115 height 11
paste input "0935780008"
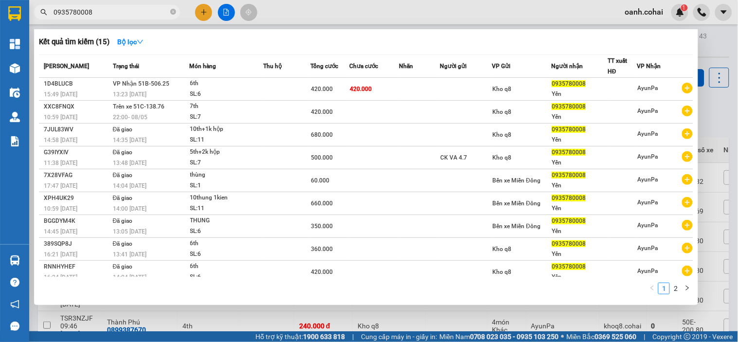
type input "0935780008"
drag, startPoint x: 315, startPoint y: 5, endPoint x: 233, endPoint y: 2, distance: 82.3
click at [315, 6] on div at bounding box center [369, 171] width 738 height 342
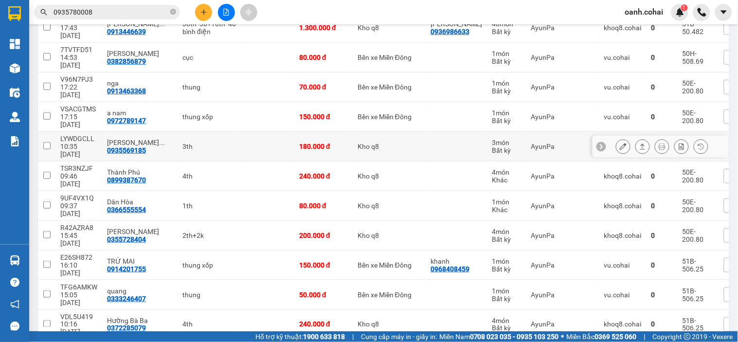
scroll to position [162, 0]
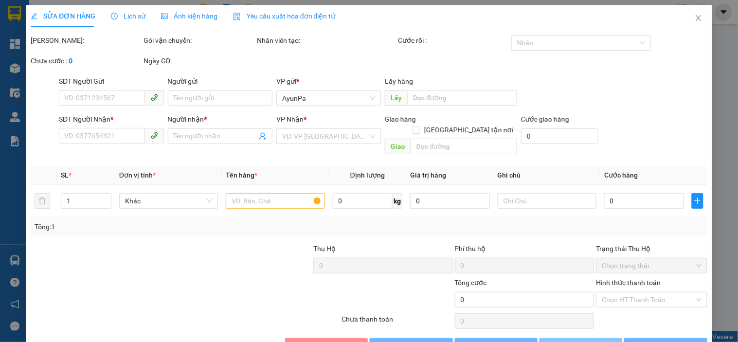
type input "0935780008"
type input "Yến"
type input "420.000"
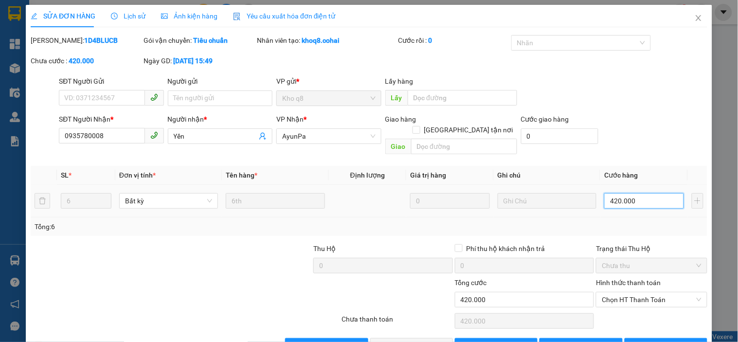
click at [650, 196] on input "420.000" at bounding box center [644, 201] width 80 height 16
type input "0"
type input "3"
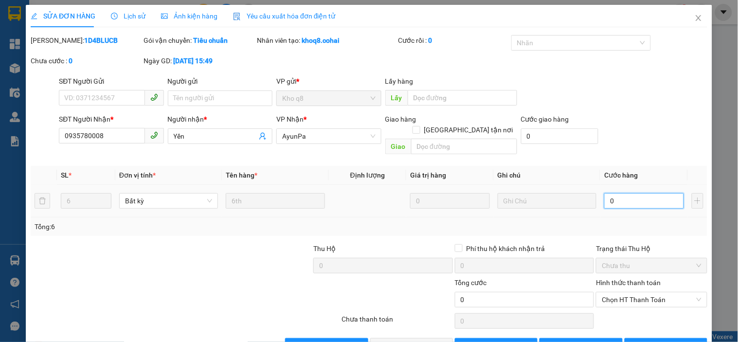
type input "3"
type input "03"
type input "36"
type input "0.360"
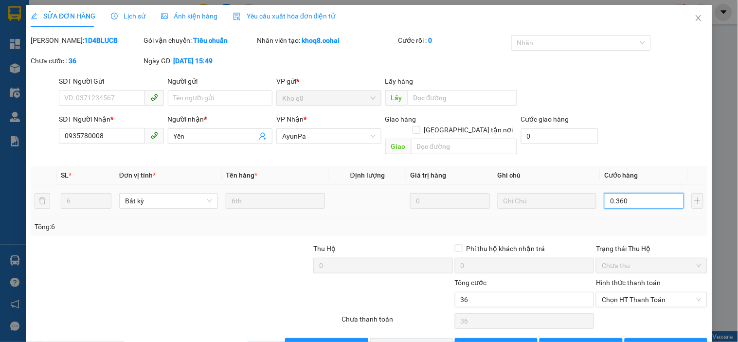
type input "360"
type input "0.360"
type input "360.000"
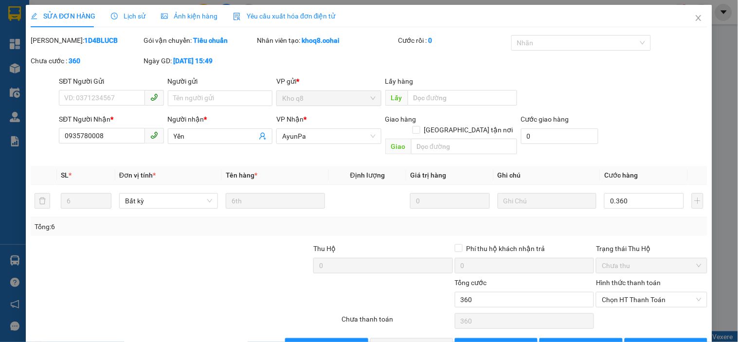
type input "360.000"
click at [659, 221] on div "Tổng: 6" at bounding box center [369, 226] width 669 height 11
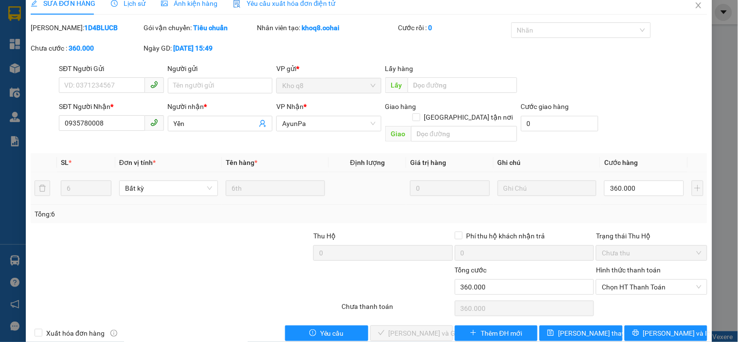
scroll to position [20, 0]
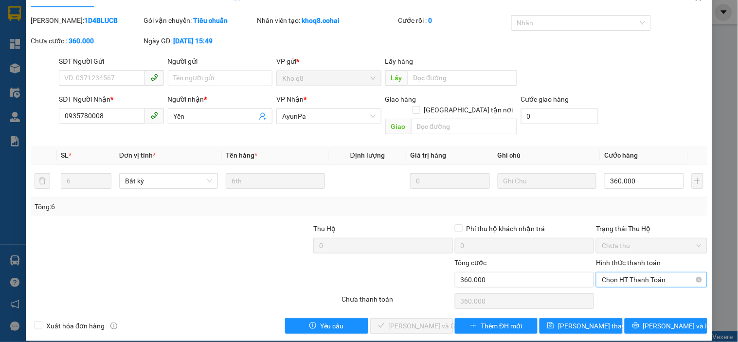
click at [640, 273] on span "Chọn HT Thanh Toán" at bounding box center [651, 280] width 99 height 15
click at [612, 290] on div "Tại văn phòng" at bounding box center [646, 288] width 98 height 11
type input "0"
click at [408, 321] on span "[PERSON_NAME] và Giao hàng" at bounding box center [435, 326] width 93 height 11
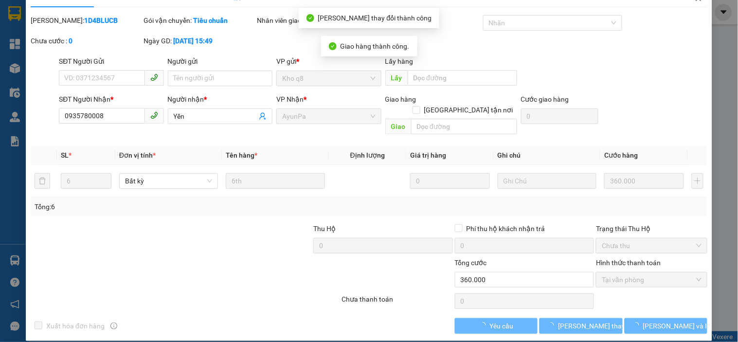
scroll to position [0, 0]
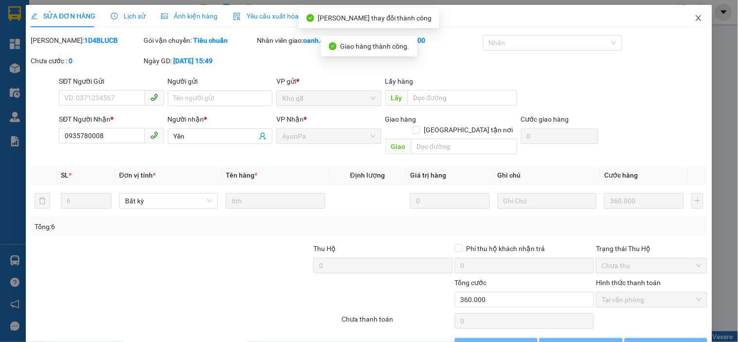
click at [695, 16] on icon "close" at bounding box center [699, 18] width 8 height 8
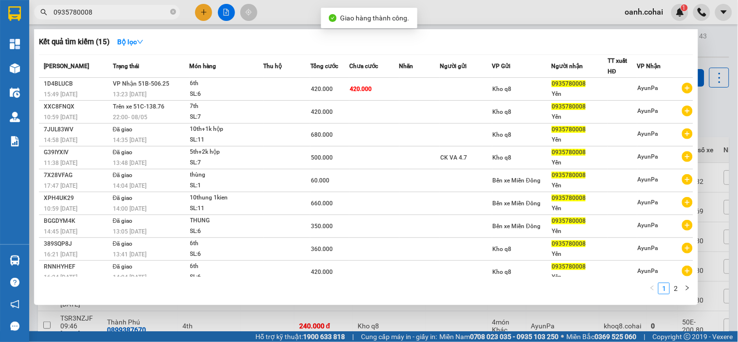
click at [109, 13] on input "0935780008" at bounding box center [111, 12] width 115 height 11
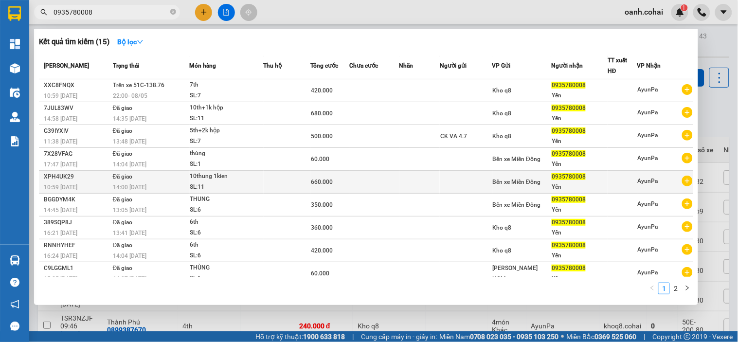
scroll to position [31, 0]
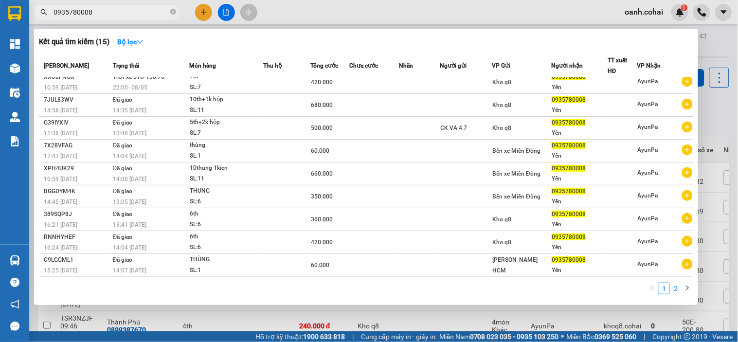
click at [675, 293] on link "2" at bounding box center [676, 288] width 11 height 11
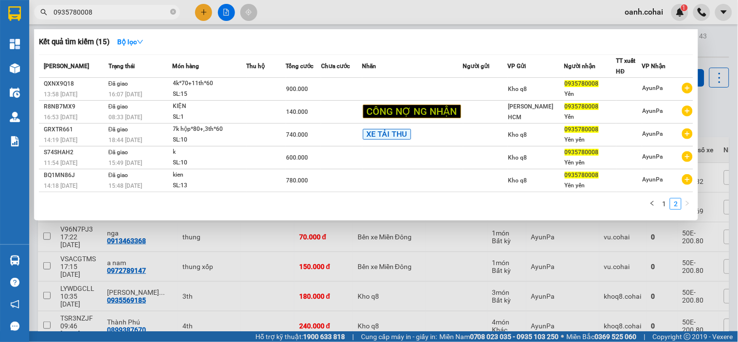
scroll to position [0, 0]
click at [650, 205] on icon "left" at bounding box center [653, 204] width 6 height 6
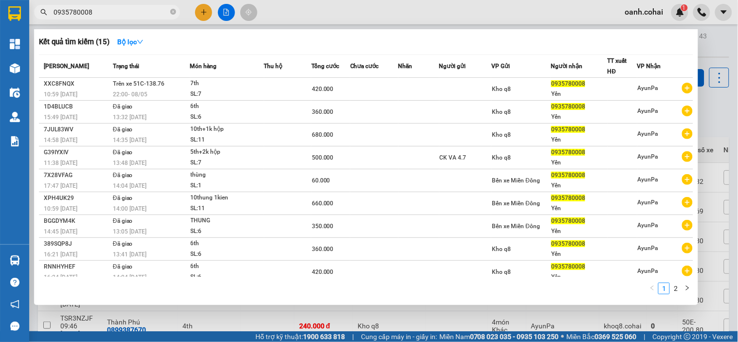
click at [388, 20] on div at bounding box center [369, 171] width 738 height 342
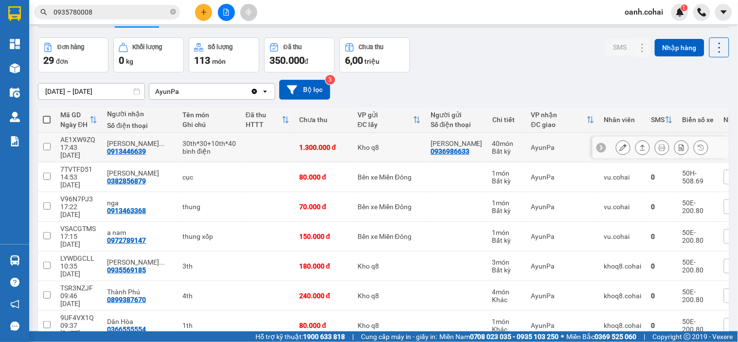
scroll to position [54, 0]
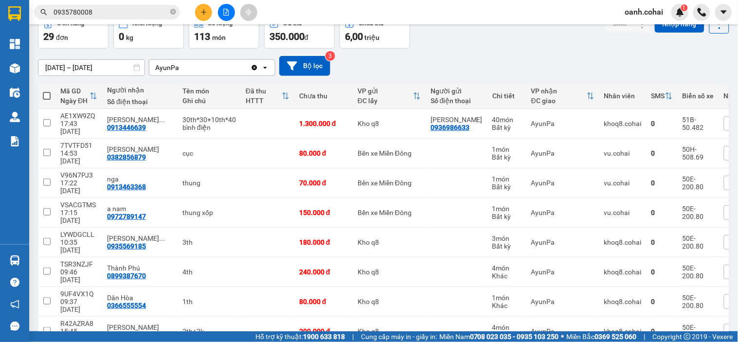
click at [222, 13] on button at bounding box center [226, 12] width 17 height 17
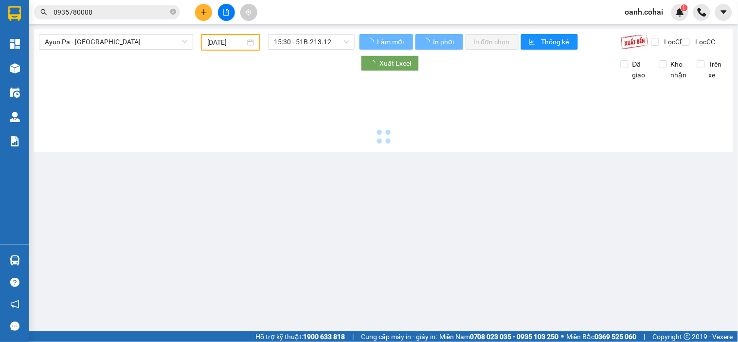
type input "[DATE]"
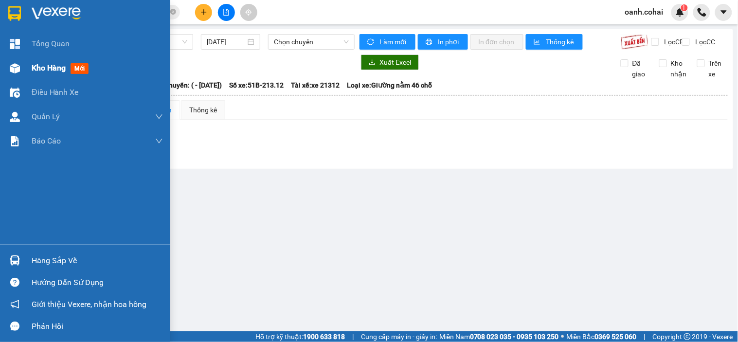
click at [48, 66] on span "Kho hàng" at bounding box center [49, 67] width 34 height 9
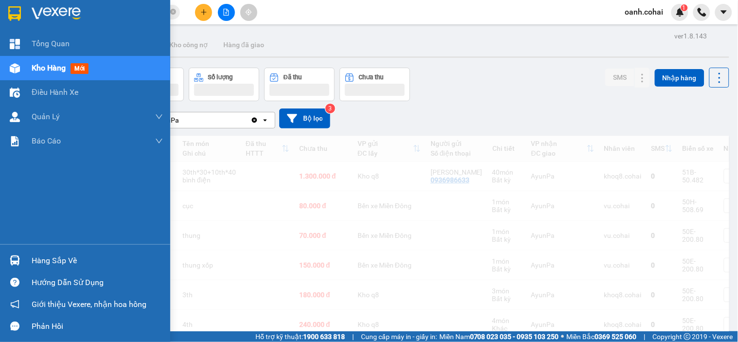
click at [45, 67] on span "Kho hàng" at bounding box center [49, 67] width 34 height 9
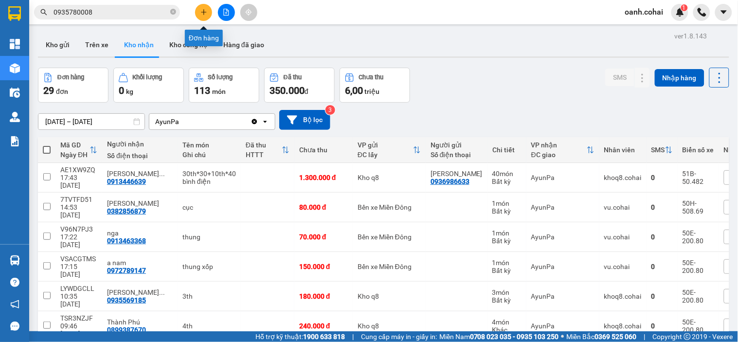
drag, startPoint x: 210, startPoint y: 9, endPoint x: 205, endPoint y: 11, distance: 5.7
click at [205, 11] on button at bounding box center [203, 12] width 17 height 17
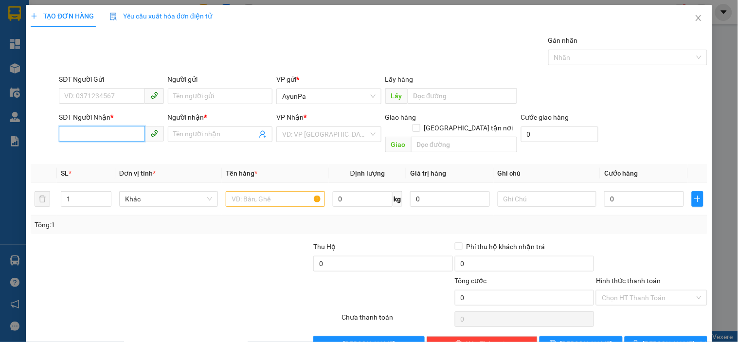
click at [74, 141] on input "SĐT Người Nhận *" at bounding box center [102, 134] width 86 height 16
paste input "0769543652"
type input "0769543652"
click at [166, 135] on div "Người nhận * Tên người nhận" at bounding box center [220, 134] width 109 height 45
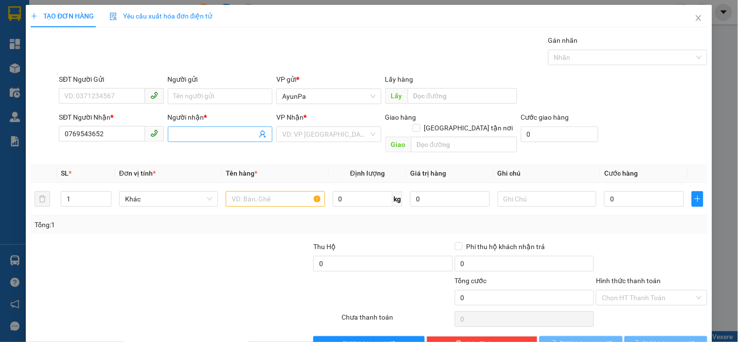
click at [178, 139] on input "Người nhận *" at bounding box center [215, 134] width 83 height 11
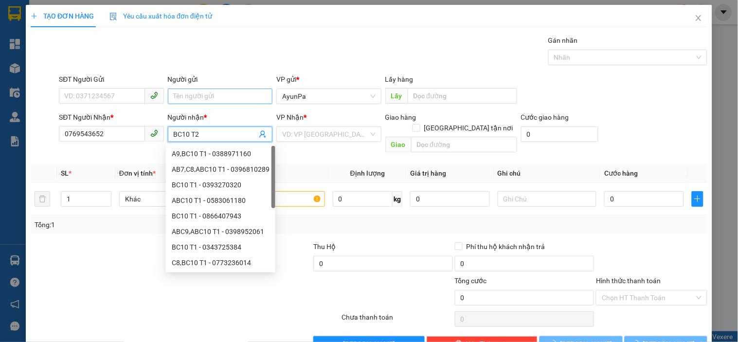
type input "BC10 T2"
click at [200, 98] on input "Người gửi" at bounding box center [220, 97] width 105 height 16
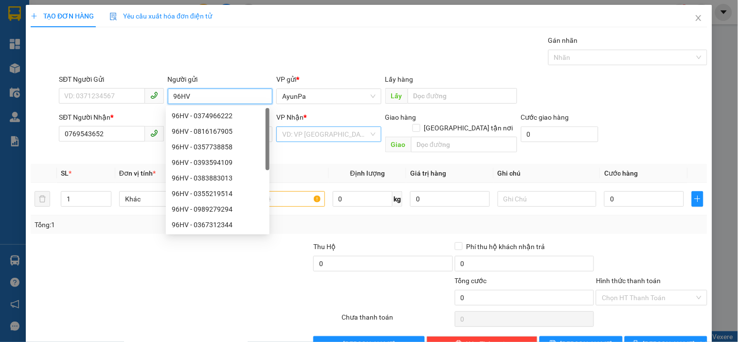
type input "96HV"
drag, startPoint x: 355, startPoint y: 140, endPoint x: 341, endPoint y: 163, distance: 26.7
click at [354, 140] on input "search" at bounding box center [325, 134] width 86 height 15
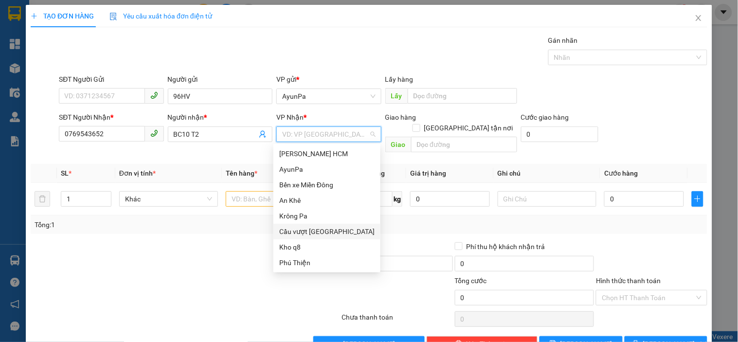
click at [317, 231] on div "Cầu vượt [GEOGRAPHIC_DATA]" at bounding box center [326, 231] width 95 height 11
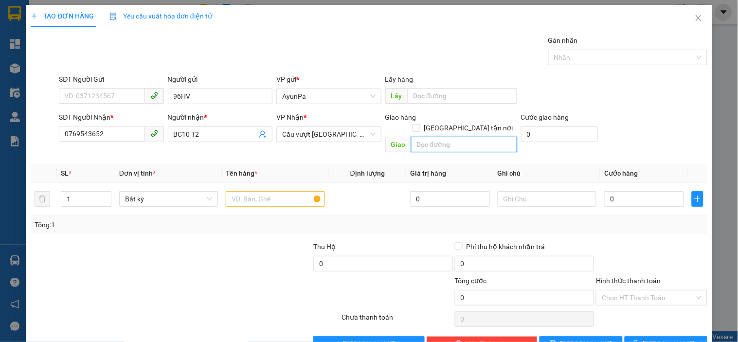
click at [429, 139] on input "text" at bounding box center [464, 145] width 106 height 16
type input "BẾN CAM"
click at [266, 191] on input "text" at bounding box center [275, 199] width 99 height 16
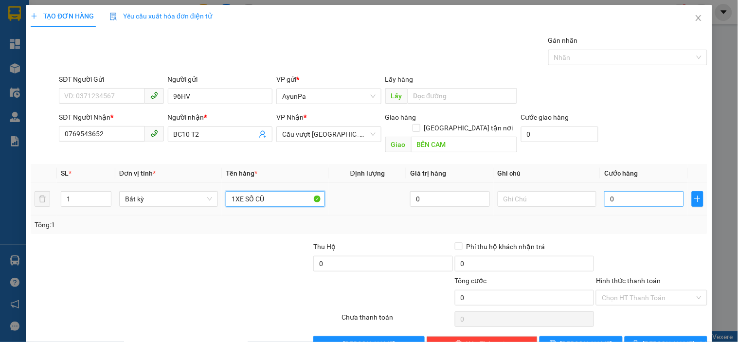
type input "1XE SỐ CŨ"
click at [622, 191] on input "0" at bounding box center [644, 199] width 80 height 16
type input "3"
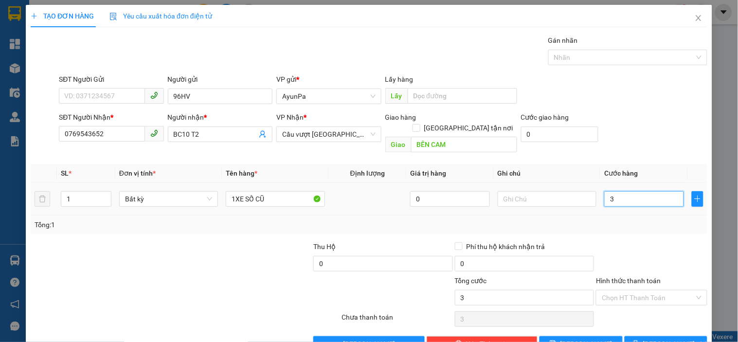
type input "35"
type input "350"
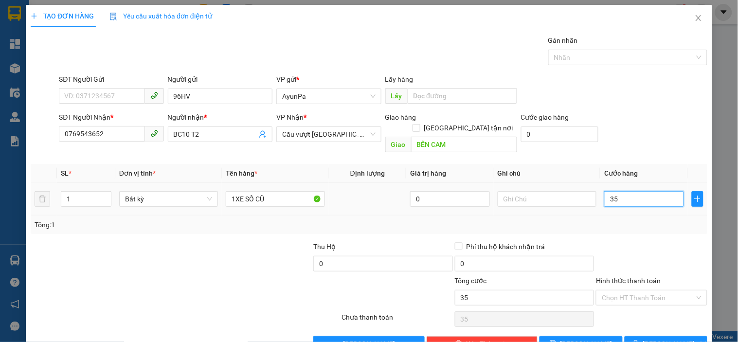
type input "350"
type input "350.000"
click at [621, 241] on div at bounding box center [651, 258] width 113 height 34
click at [619, 291] on input "Hình thức thanh toán" at bounding box center [648, 298] width 92 height 15
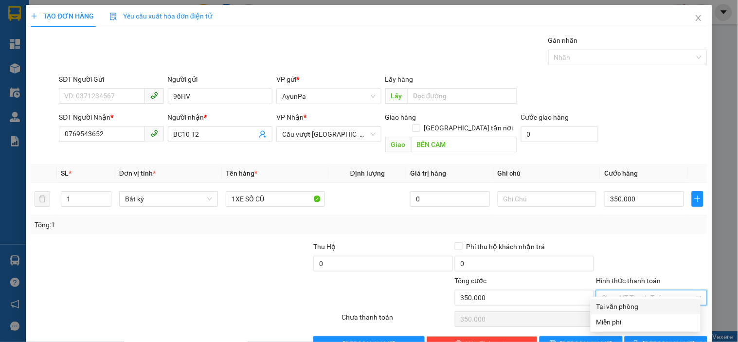
click at [617, 299] on div "Tại văn phòng" at bounding box center [646, 307] width 110 height 16
type input "0"
click at [634, 325] on div "Transit Pickup Surcharge Ids Transit Deliver Surcharge Ids Transit Deliver Surc…" at bounding box center [369, 193] width 677 height 317
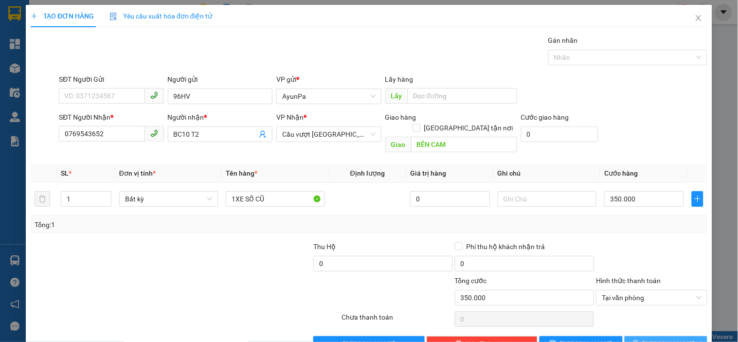
click at [638, 336] on button "[PERSON_NAME] và In" at bounding box center [666, 344] width 83 height 16
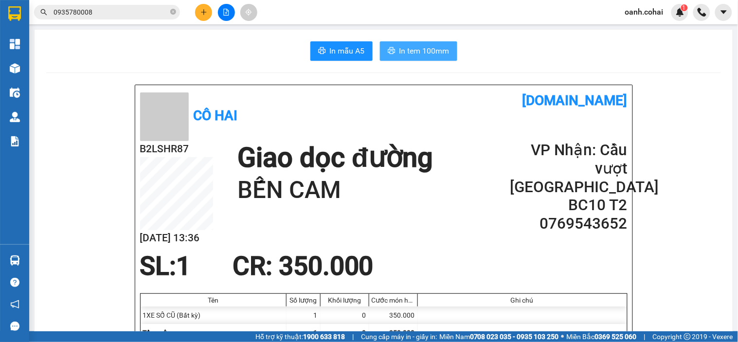
click at [425, 54] on span "In tem 100mm" at bounding box center [425, 51] width 50 height 12
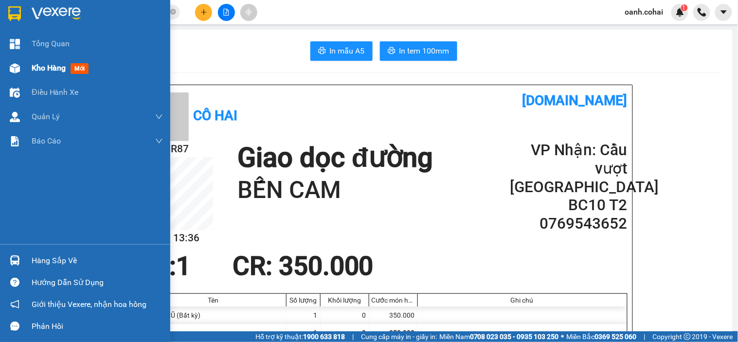
drag, startPoint x: 50, startPoint y: 75, endPoint x: 52, endPoint y: 66, distance: 9.0
click at [51, 71] on div "Kho hàng mới" at bounding box center [97, 68] width 131 height 24
click at [51, 70] on span "Kho hàng" at bounding box center [49, 67] width 34 height 9
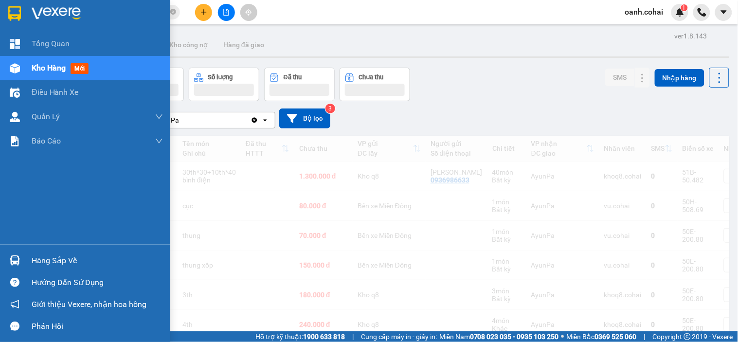
click at [52, 66] on span "Kho hàng" at bounding box center [49, 67] width 34 height 9
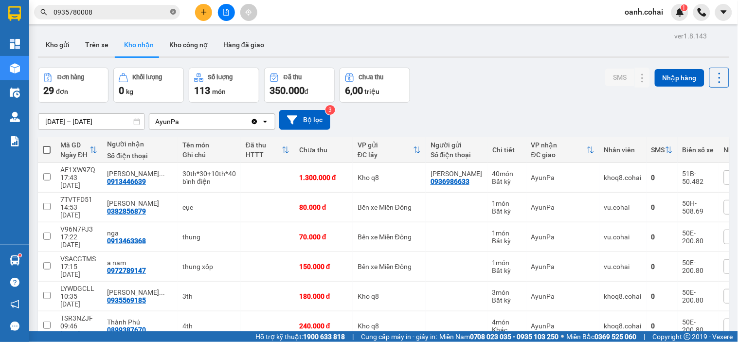
click at [174, 13] on icon "close-circle" at bounding box center [173, 12] width 6 height 6
type input "D"
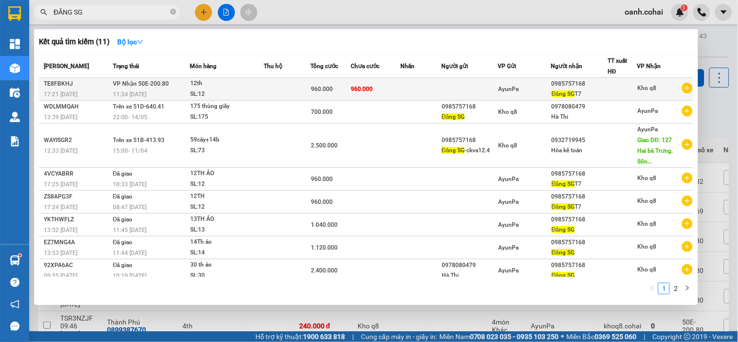
type input "ĐĂNG SG"
click at [339, 90] on div "960.000" at bounding box center [330, 89] width 39 height 11
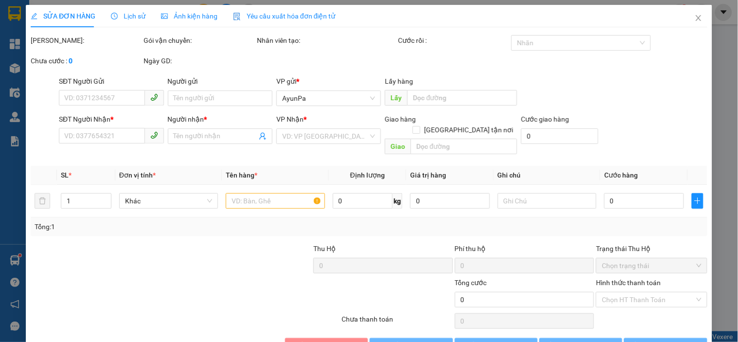
type input "0985757168"
type input "Đăng SG T7"
type input "960.000"
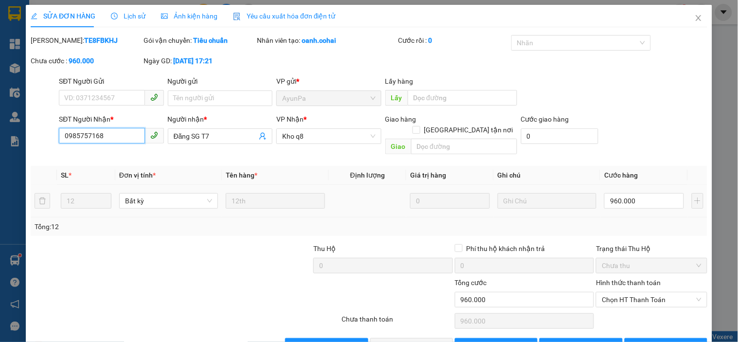
drag, startPoint x: 63, startPoint y: 138, endPoint x: 105, endPoint y: 143, distance: 41.6
click at [105, 143] on input "0985757168" at bounding box center [102, 136] width 86 height 16
click at [695, 16] on icon "close" at bounding box center [699, 18] width 8 height 8
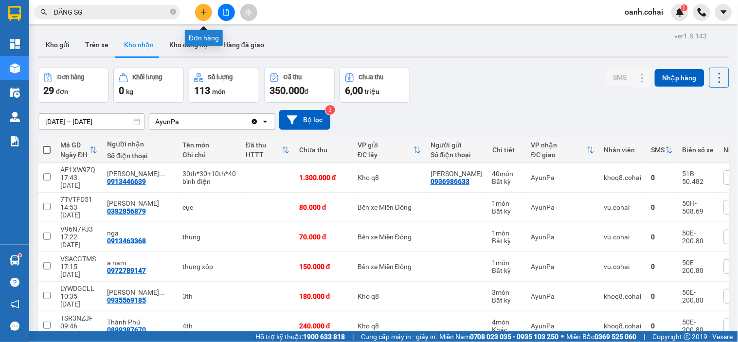
click at [202, 13] on icon "plus" at bounding box center [204, 12] width 7 height 7
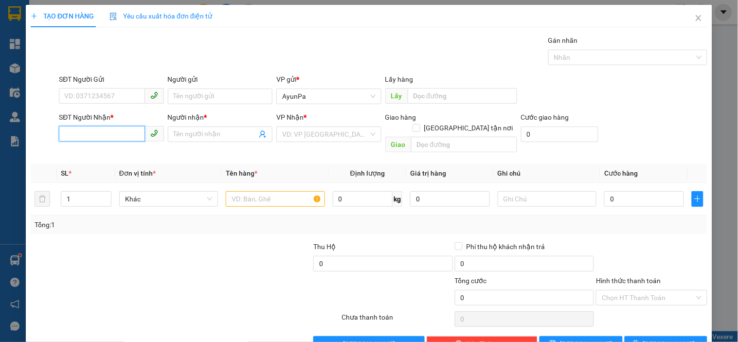
click at [114, 139] on input "SĐT Người Nhận *" at bounding box center [102, 134] width 86 height 16
paste input "0985757168"
type input "0985757168"
click at [119, 154] on div "0985757168 - đăng" at bounding box center [110, 153] width 92 height 11
type input "đăng"
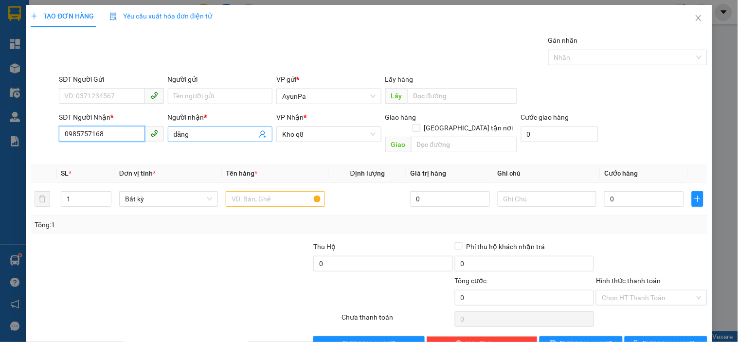
type input "0985757168"
click at [174, 134] on input "đăng" at bounding box center [215, 134] width 83 height 11
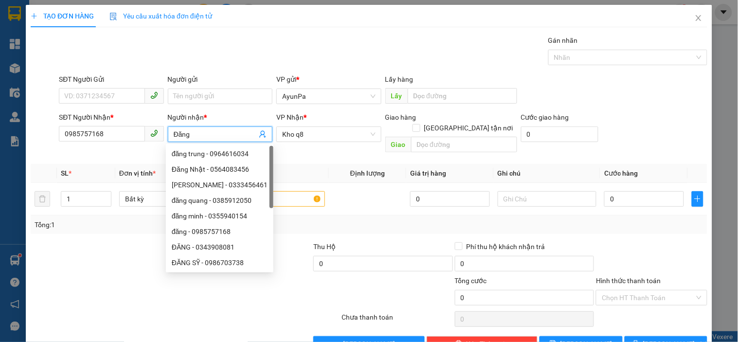
click at [204, 135] on input "Đăng" at bounding box center [215, 134] width 83 height 11
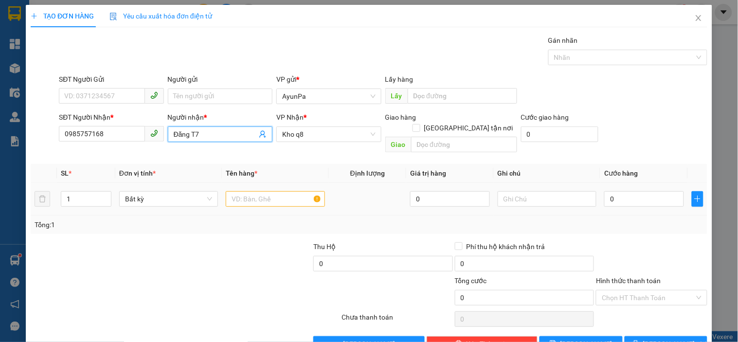
type input "Đăng T7"
click at [274, 191] on input "text" at bounding box center [275, 199] width 99 height 16
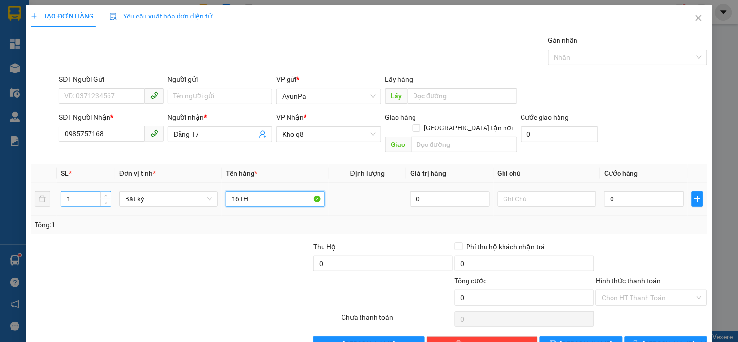
type input "16TH"
click at [91, 192] on input "1" at bounding box center [86, 199] width 50 height 15
type input "16"
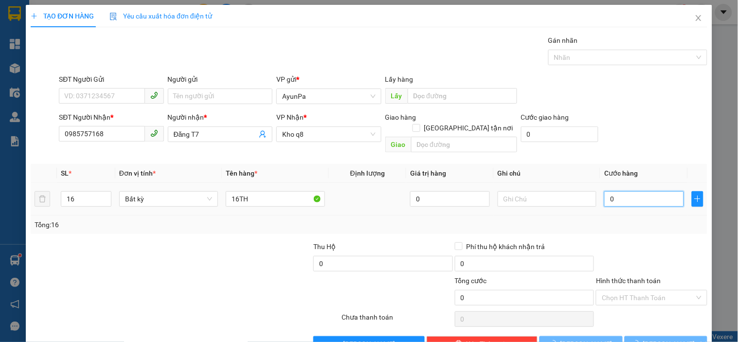
click at [610, 191] on input "0" at bounding box center [644, 199] width 80 height 16
type input "1"
type input "12"
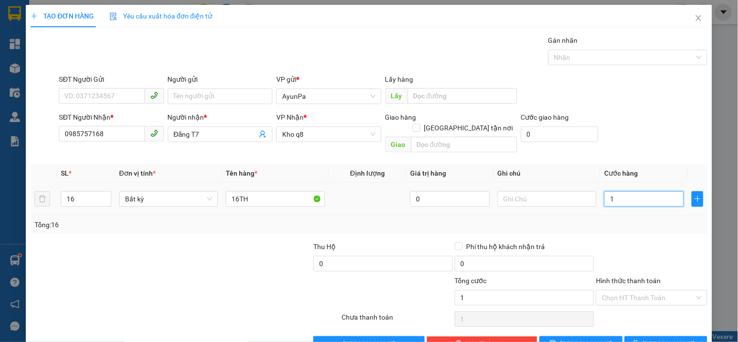
type input "12"
type input "128"
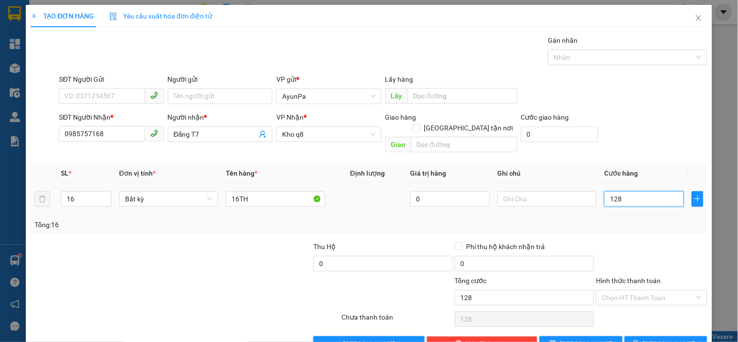
type input "1.280"
type input "1.280.000"
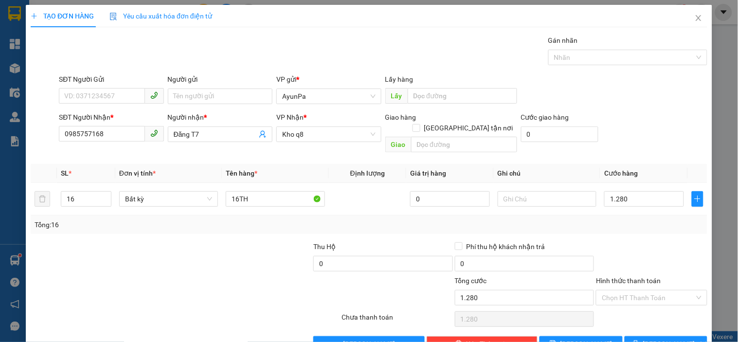
type input "1.280.000"
click at [615, 222] on div "Tổng: 16" at bounding box center [369, 225] width 677 height 18
click at [649, 241] on div at bounding box center [651, 258] width 113 height 34
click at [574, 336] on button "[PERSON_NAME]" at bounding box center [581, 344] width 83 height 16
type input "1"
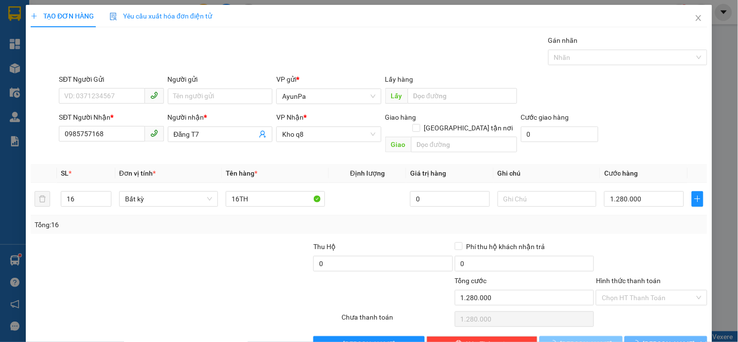
type input "0"
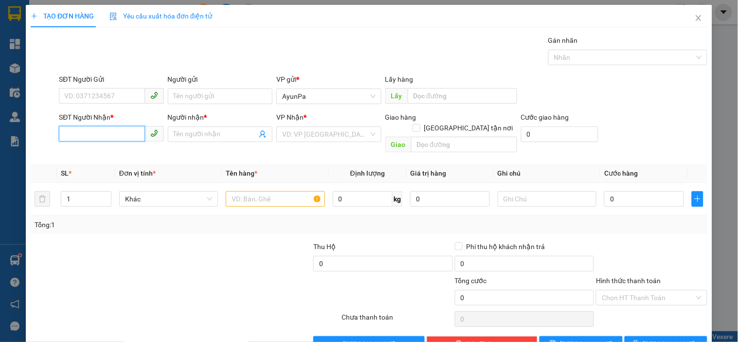
click at [109, 132] on input "SĐT Người Nhận *" at bounding box center [102, 134] width 86 height 16
paste input "0973493868"
type input "0973493868"
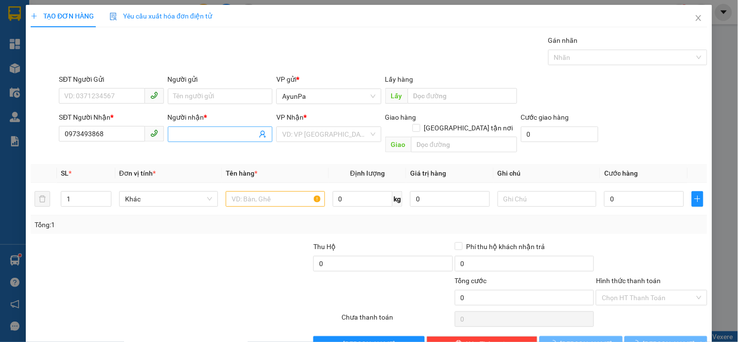
click at [200, 134] on input "Người nhận *" at bounding box center [215, 134] width 83 height 11
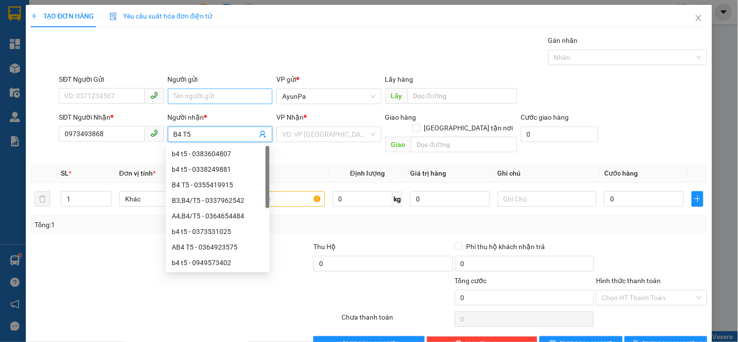
type input "B4 T5"
click at [216, 96] on input "Người gửi" at bounding box center [220, 97] width 105 height 16
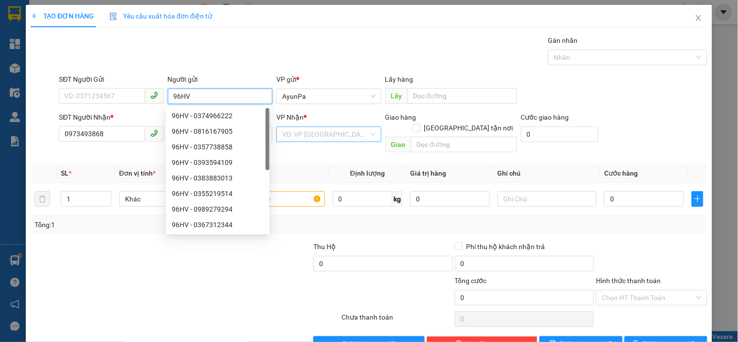
type input "96HV"
click at [348, 137] on input "search" at bounding box center [325, 134] width 86 height 15
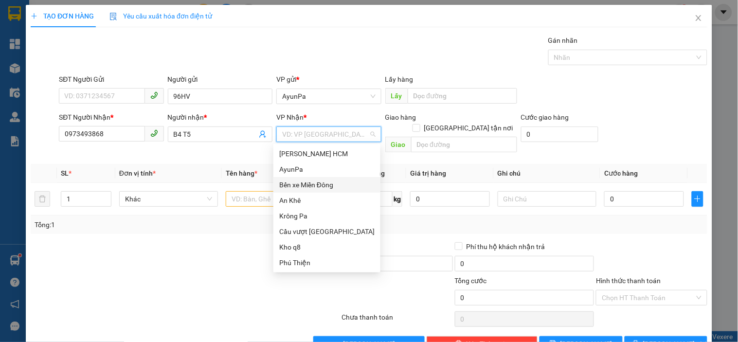
click at [338, 185] on div "Bến xe Miền Đông" at bounding box center [326, 185] width 95 height 11
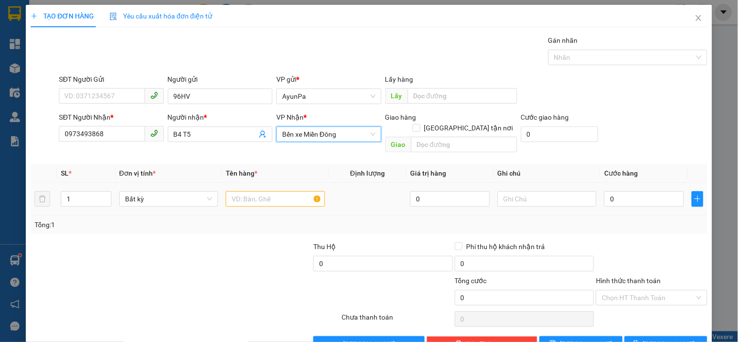
click at [254, 197] on div at bounding box center [275, 198] width 99 height 19
click at [242, 191] on input "text" at bounding box center [275, 199] width 99 height 16
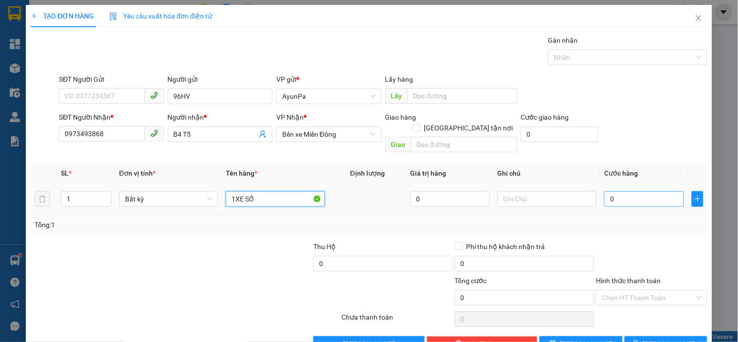
type input "1XE SỐ"
click at [625, 191] on input "0" at bounding box center [644, 199] width 80 height 16
type input "4"
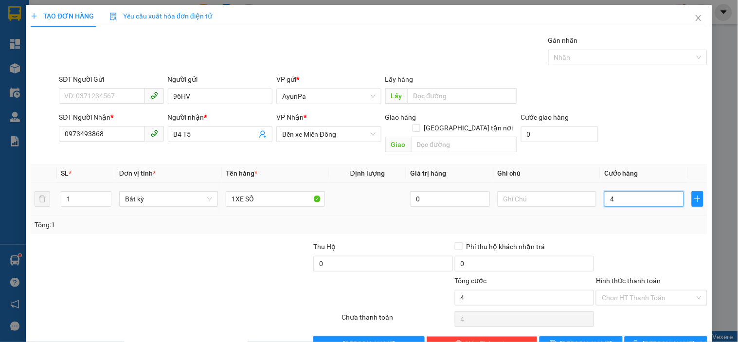
type input "40"
type input "400"
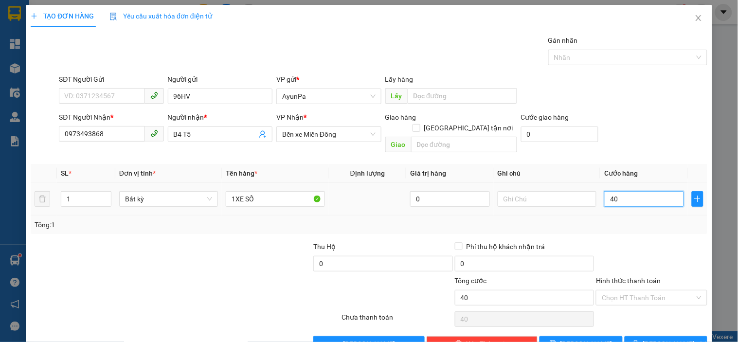
type input "400"
type input "400.000"
click at [658, 241] on div at bounding box center [651, 258] width 113 height 34
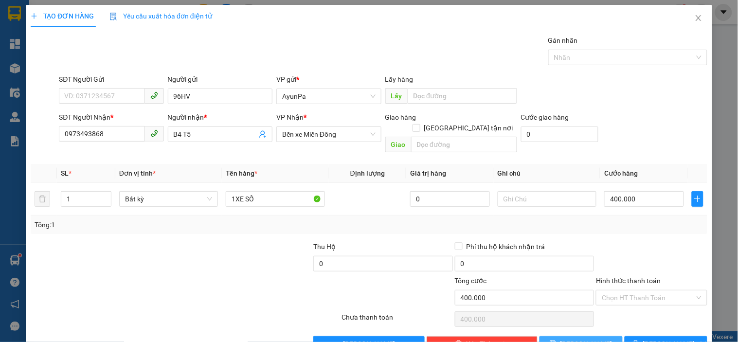
click at [596, 336] on button "[PERSON_NAME]" at bounding box center [581, 344] width 83 height 16
type input "0"
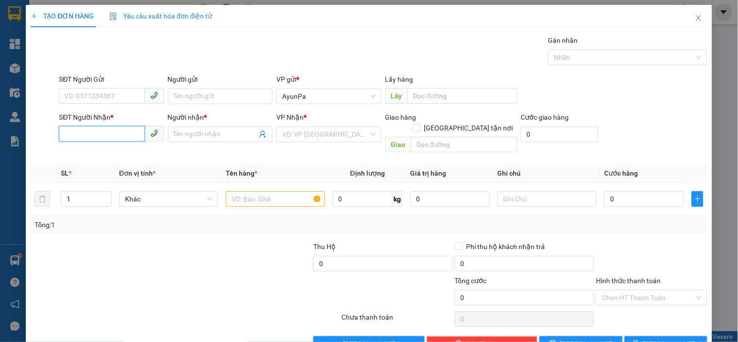
drag, startPoint x: 87, startPoint y: 132, endPoint x: 102, endPoint y: 133, distance: 15.6
click at [101, 133] on input "SĐT Người Nhận *" at bounding box center [102, 134] width 86 height 16
paste input "0383349134"
type input "0383349134"
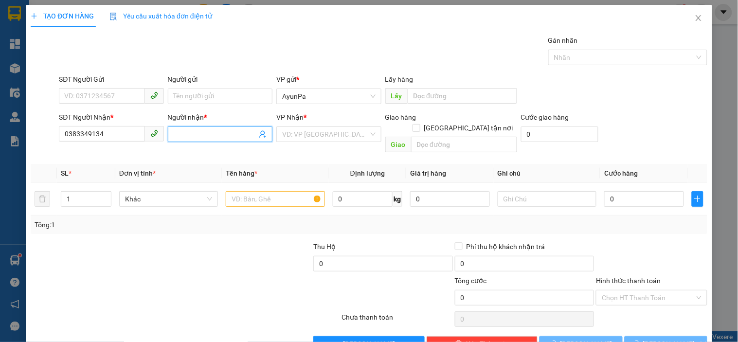
click at [190, 135] on input "Người nhận *" at bounding box center [215, 134] width 83 height 11
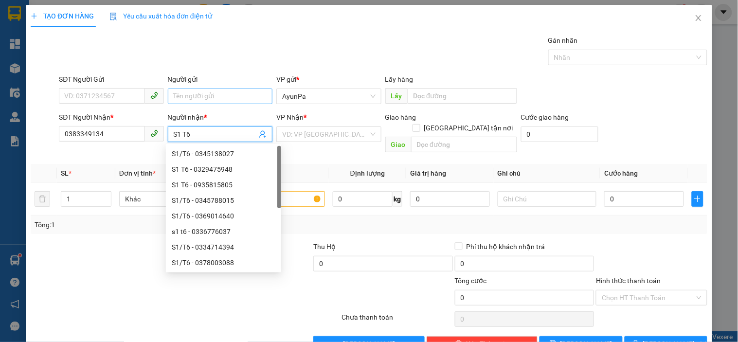
type input "S1 T6"
click at [203, 92] on input "Người gửi" at bounding box center [220, 97] width 105 height 16
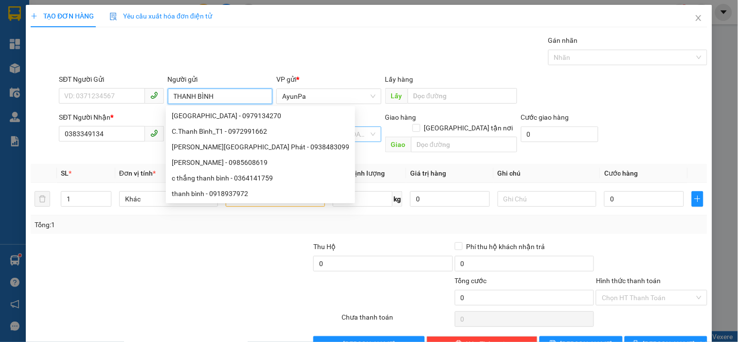
type input "THANH BÌNH"
click at [334, 134] on input "search" at bounding box center [325, 134] width 86 height 15
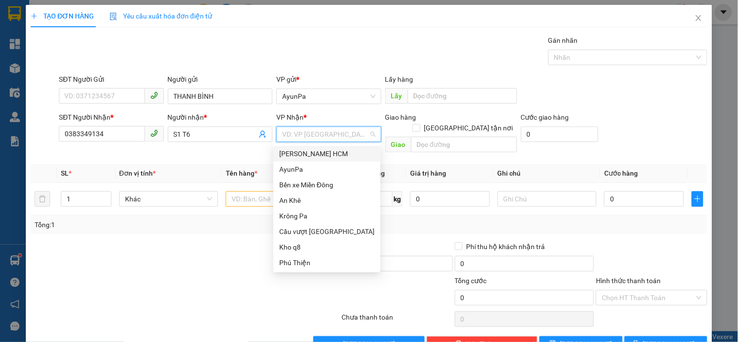
click at [321, 157] on div "[PERSON_NAME] HCM" at bounding box center [326, 153] width 95 height 11
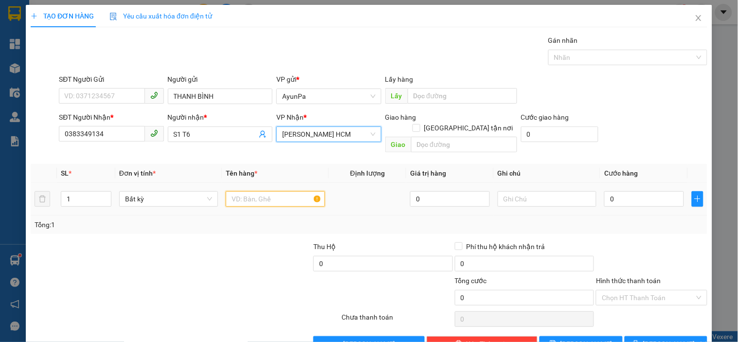
click at [242, 191] on input "text" at bounding box center [275, 199] width 99 height 16
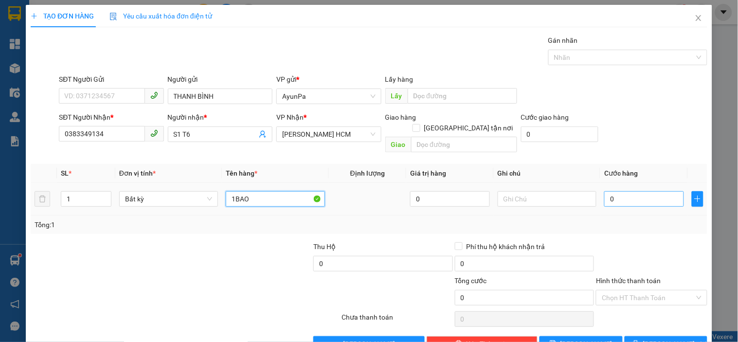
type input "1BAO"
click at [670, 191] on input "0" at bounding box center [644, 199] width 80 height 16
type input "1"
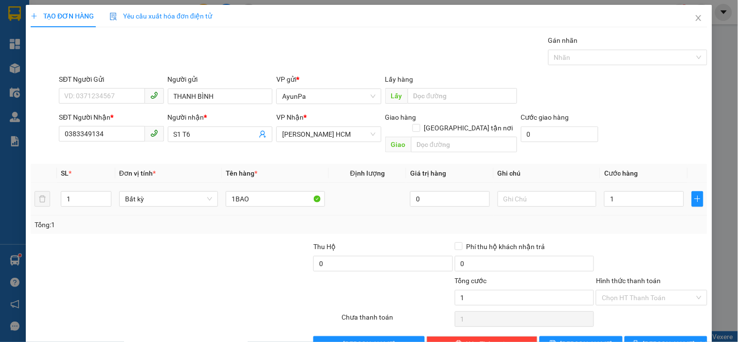
type input "1.000"
click at [521, 198] on div at bounding box center [547, 198] width 99 height 19
click at [522, 191] on input "text" at bounding box center [547, 199] width 99 height 16
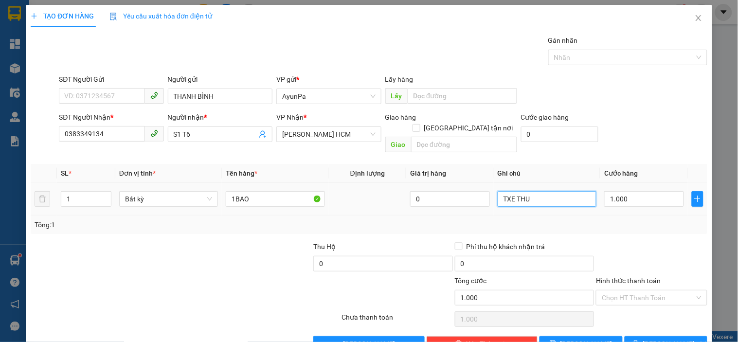
type input "TXE THU"
click at [575, 216] on div "Tổng: 1" at bounding box center [369, 225] width 677 height 18
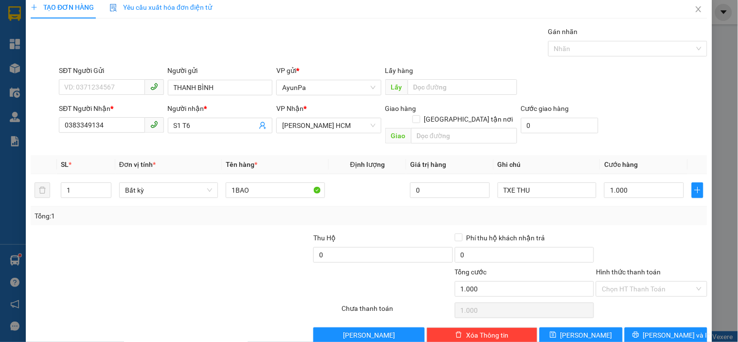
scroll to position [18, 0]
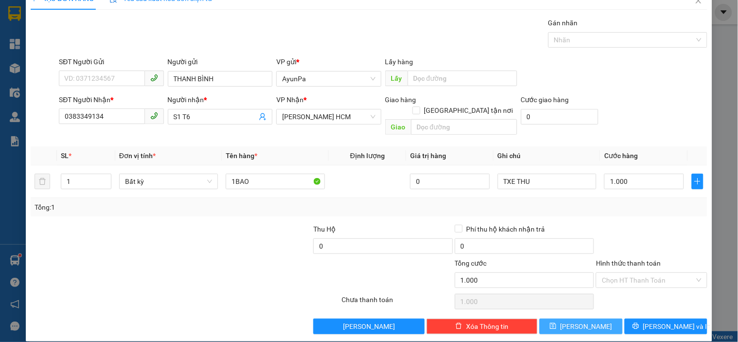
click at [581, 321] on span "[PERSON_NAME]" at bounding box center [587, 326] width 52 height 11
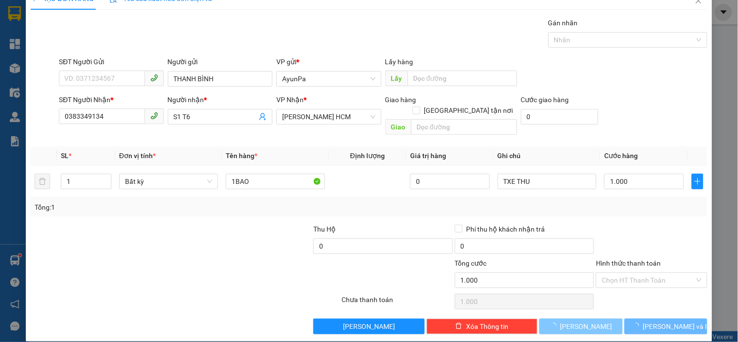
type input "0"
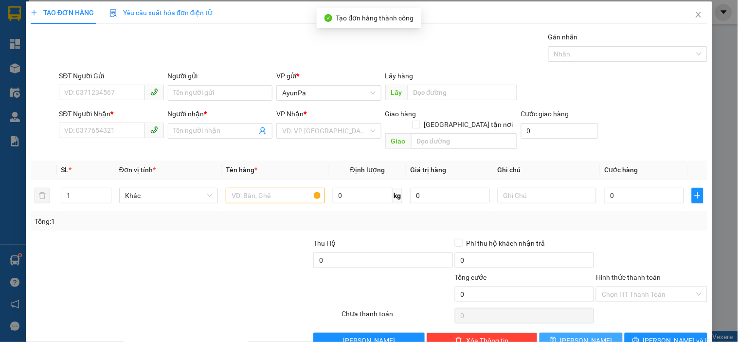
scroll to position [0, 0]
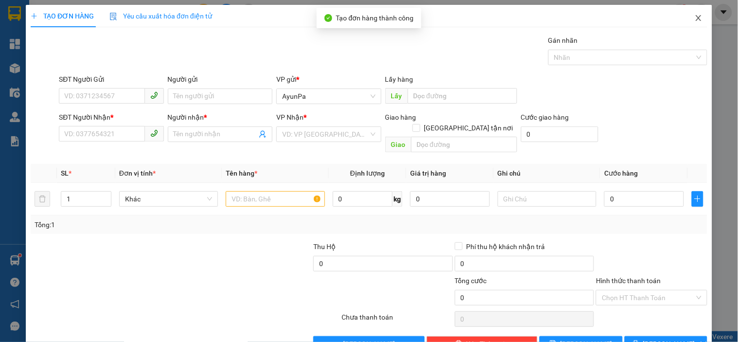
click at [699, 7] on span "Close" at bounding box center [698, 18] width 27 height 27
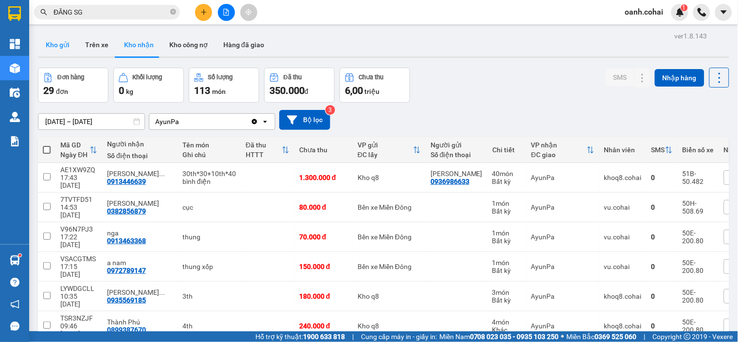
click at [61, 39] on button "Kho gửi" at bounding box center [57, 44] width 39 height 23
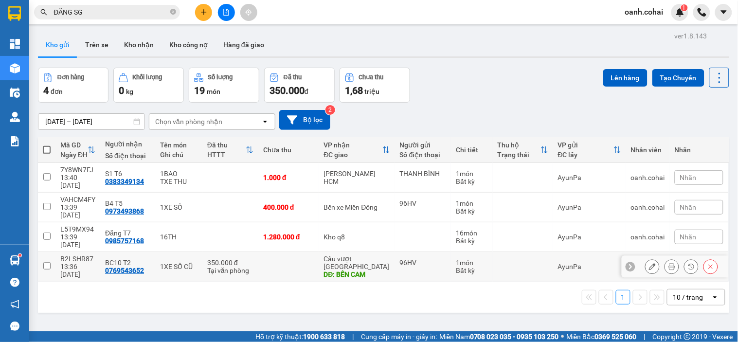
click at [300, 252] on td at bounding box center [288, 267] width 60 height 30
checkbox input "true"
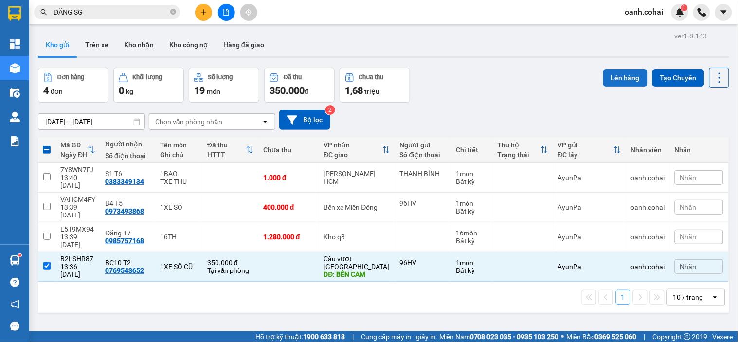
drag, startPoint x: 609, startPoint y: 74, endPoint x: 602, endPoint y: 79, distance: 8.4
click at [605, 75] on button "Lên hàng" at bounding box center [625, 78] width 44 height 18
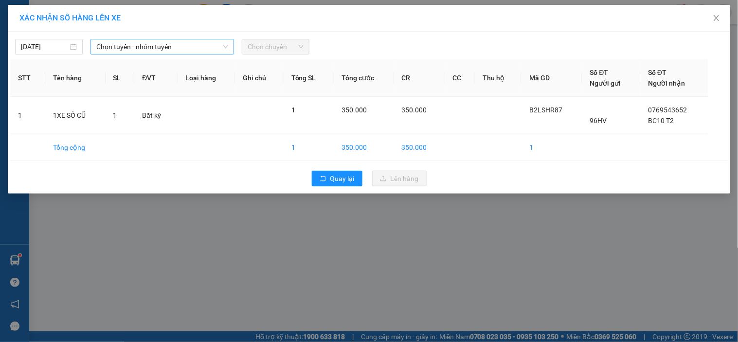
click at [213, 41] on span "Chọn tuyến - nhóm tuyến" at bounding box center [162, 46] width 132 height 15
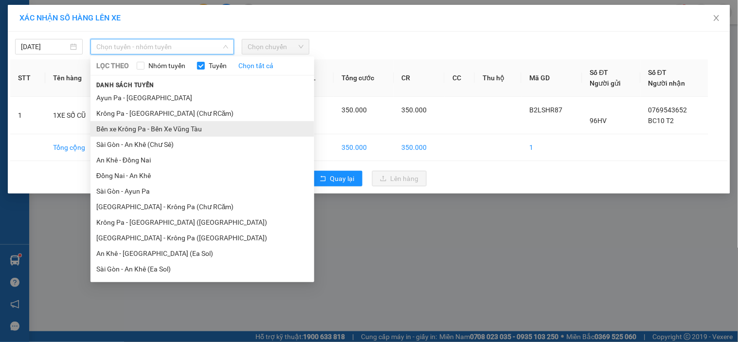
click at [152, 128] on li "Bến xe Krông Pa - Bến Xe Vũng Tàu" at bounding box center [203, 129] width 224 height 16
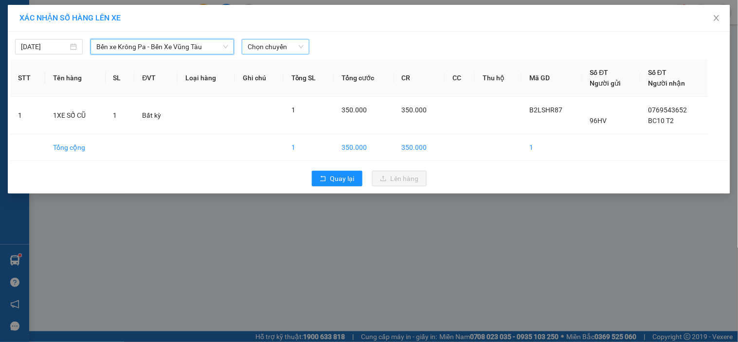
click at [291, 47] on span "Chọn chuyến" at bounding box center [276, 46] width 56 height 15
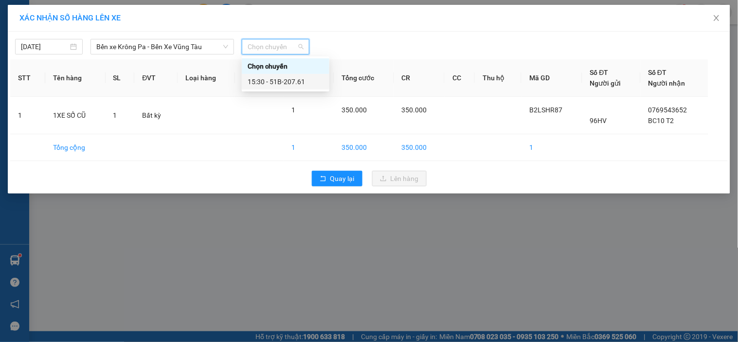
click at [290, 78] on div "15:30 - 51B-207.61" at bounding box center [286, 81] width 76 height 11
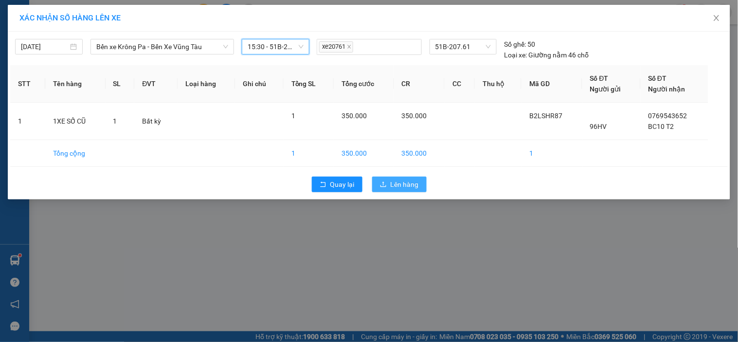
click at [399, 181] on span "Lên hàng" at bounding box center [405, 184] width 28 height 11
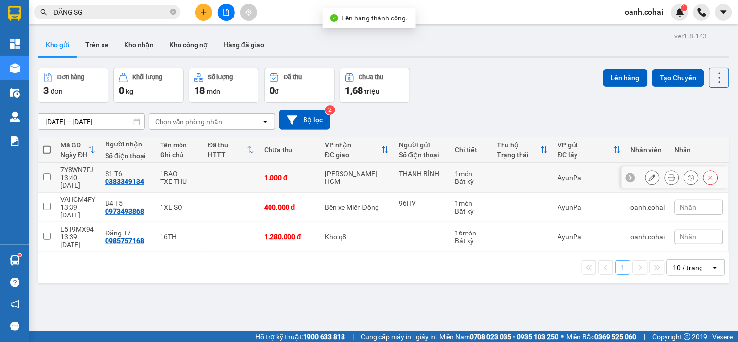
click at [380, 173] on div "[PERSON_NAME] HCM" at bounding box center [357, 178] width 64 height 16
checkbox input "true"
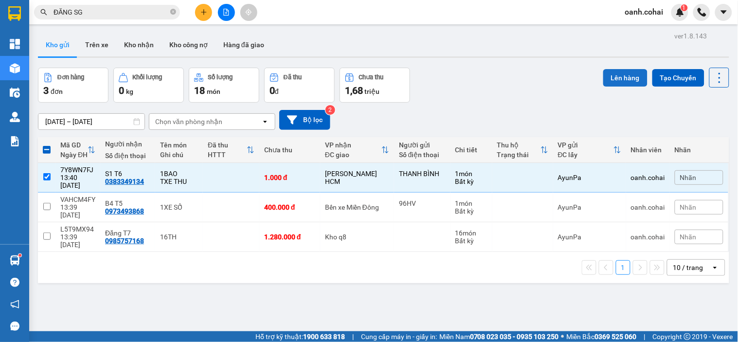
click at [634, 74] on button "Lên hàng" at bounding box center [625, 78] width 44 height 18
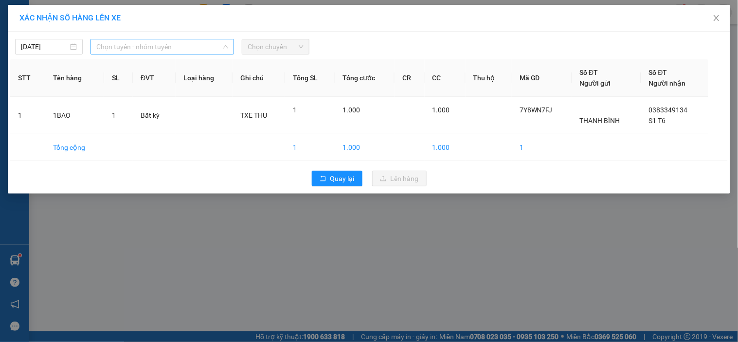
click at [213, 45] on span "Chọn tuyến - nhóm tuyến" at bounding box center [162, 46] width 132 height 15
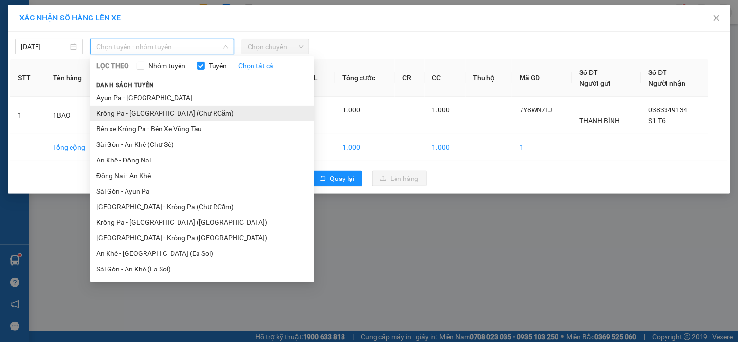
drag, startPoint x: 178, startPoint y: 117, endPoint x: 198, endPoint y: 106, distance: 22.9
click at [178, 116] on li "Krông Pa - [GEOGRAPHIC_DATA] (Chư RCăm)" at bounding box center [203, 114] width 224 height 16
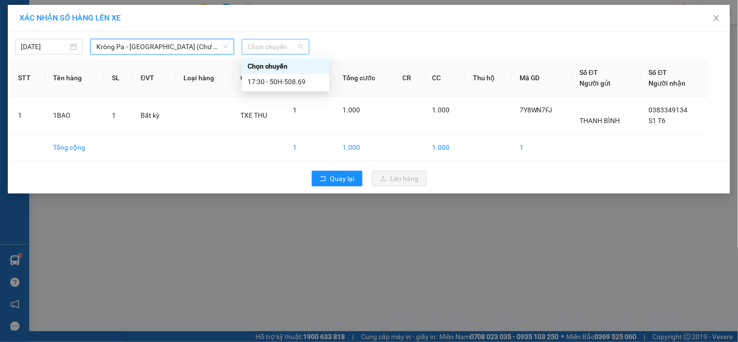
click at [279, 45] on span "Chọn chuyến" at bounding box center [276, 46] width 56 height 15
click at [287, 80] on div "17:30 - 50H-508.69" at bounding box center [286, 81] width 76 height 11
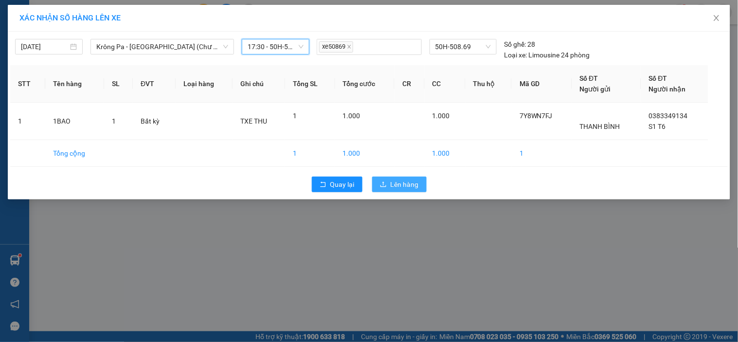
click at [412, 186] on span "Lên hàng" at bounding box center [405, 184] width 28 height 11
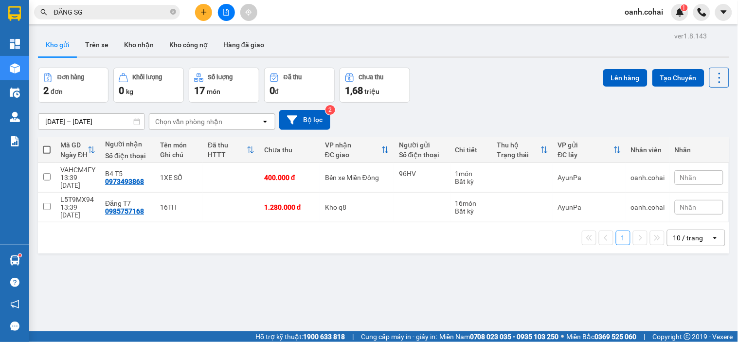
click at [198, 10] on button at bounding box center [203, 12] width 17 height 17
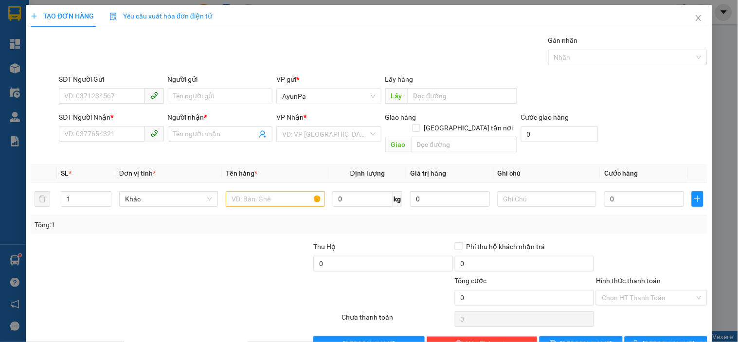
click at [98, 144] on div "SĐT Người Nhận * VD: 0377654321" at bounding box center [111, 129] width 105 height 34
click at [97, 129] on input "SĐT Người Nhận *" at bounding box center [102, 134] width 86 height 16
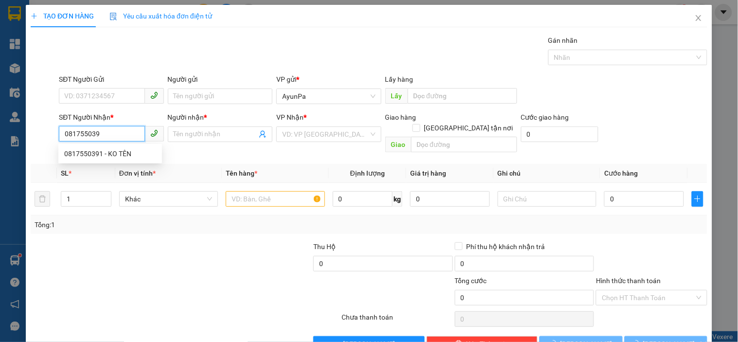
type input "0817550391"
click at [93, 154] on div "0817550391 - KO TÊN" at bounding box center [110, 153] width 92 height 11
type input "KO TÊN"
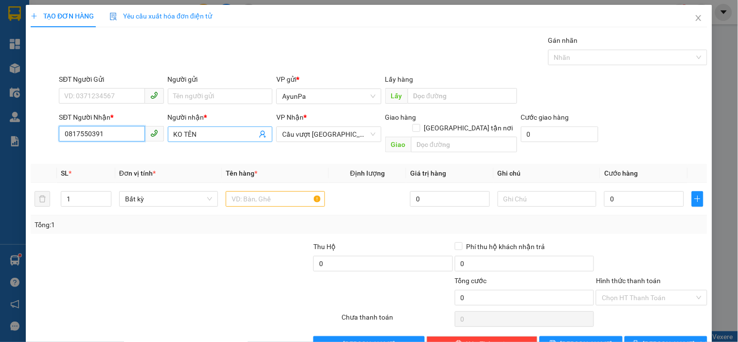
type input "0817550391"
click at [202, 134] on input "KO TÊN" at bounding box center [215, 134] width 83 height 11
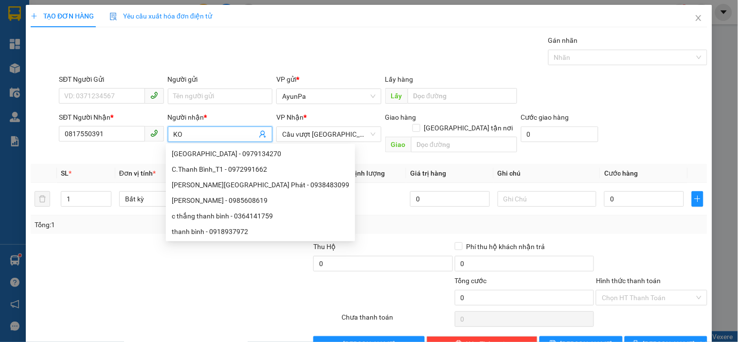
type input "K"
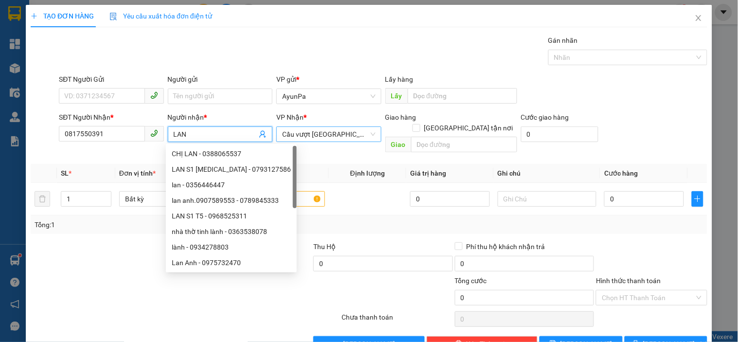
click at [318, 136] on span "Cầu vượt [GEOGRAPHIC_DATA]" at bounding box center [328, 134] width 93 height 15
type input "LAN"
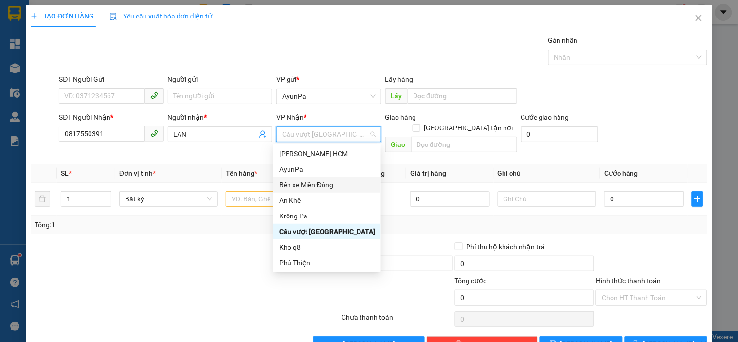
click at [318, 186] on div "Bến xe Miền Đông" at bounding box center [327, 185] width 96 height 11
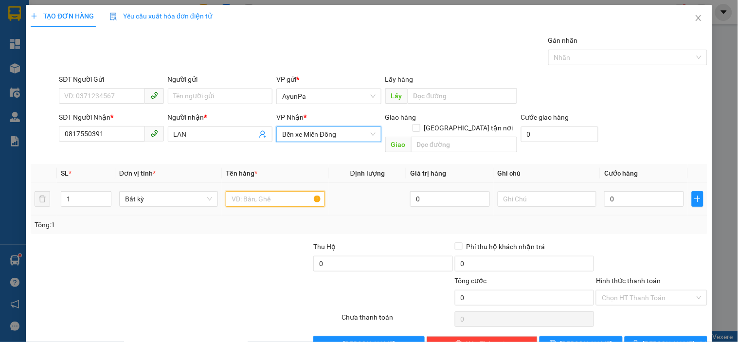
click at [254, 191] on input "text" at bounding box center [275, 199] width 99 height 16
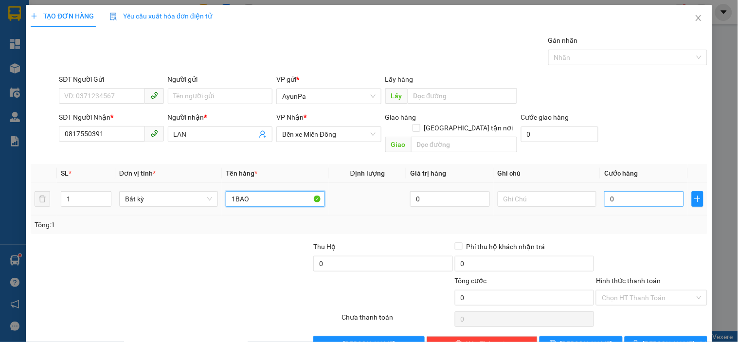
type input "1BAO"
click at [633, 196] on input "0" at bounding box center [644, 199] width 80 height 16
type input "5"
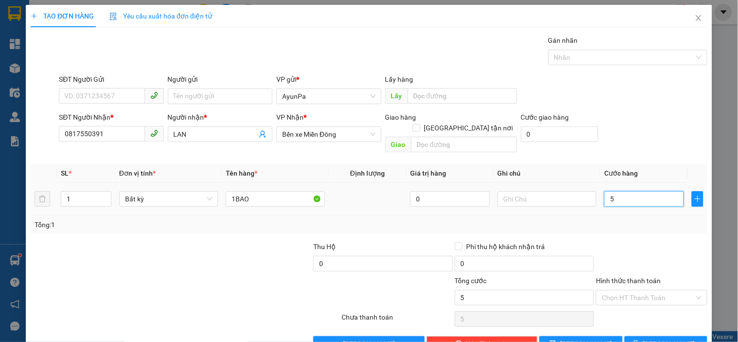
type input "50"
type input "50.000"
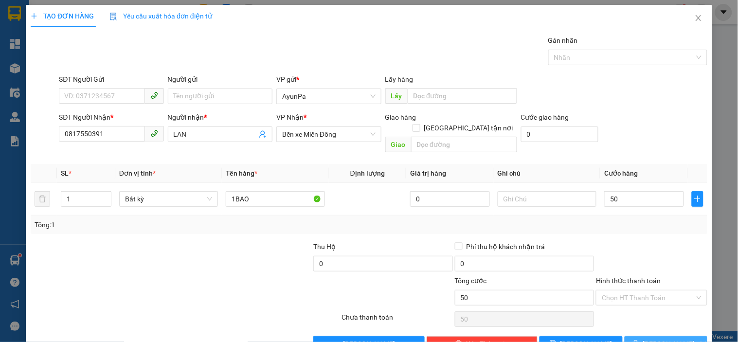
type input "50.000"
click at [649, 336] on button "[PERSON_NAME] và In" at bounding box center [666, 344] width 83 height 16
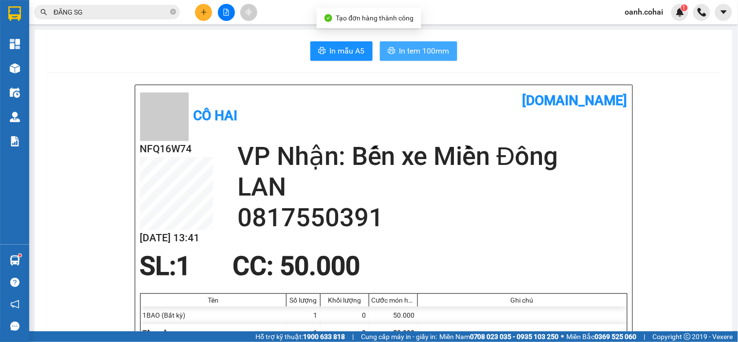
click at [382, 50] on button "In tem 100mm" at bounding box center [418, 50] width 77 height 19
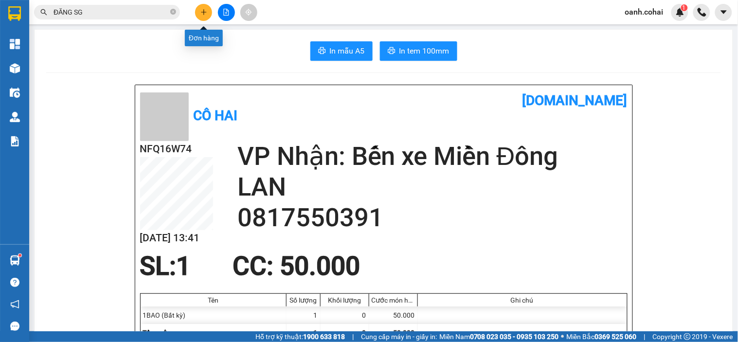
click at [199, 12] on button at bounding box center [203, 12] width 17 height 17
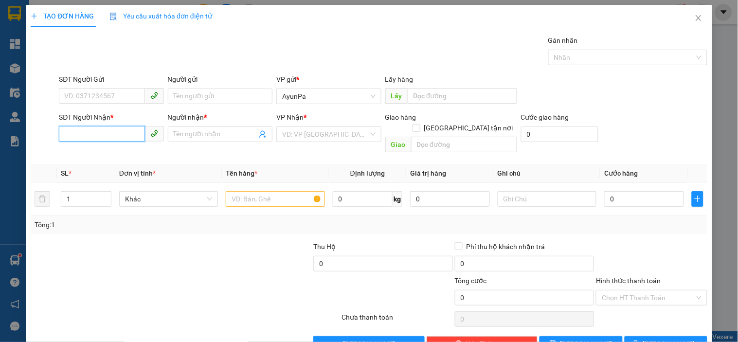
click at [105, 138] on input "SĐT Người Nhận *" at bounding box center [102, 134] width 86 height 16
type input "0392845245"
click at [99, 149] on div "0392845245 - KHÁNH" at bounding box center [112, 153] width 96 height 11
type input "KHÁNH"
type input "0392845245"
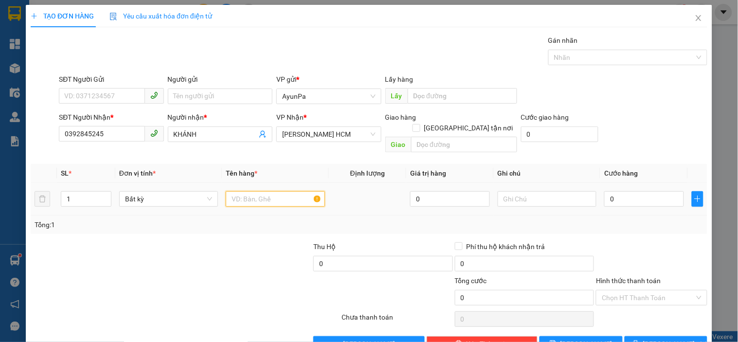
click at [264, 191] on input "text" at bounding box center [275, 199] width 99 height 16
type input "1BAO"
click at [611, 191] on input "0" at bounding box center [644, 199] width 80 height 16
type input "6"
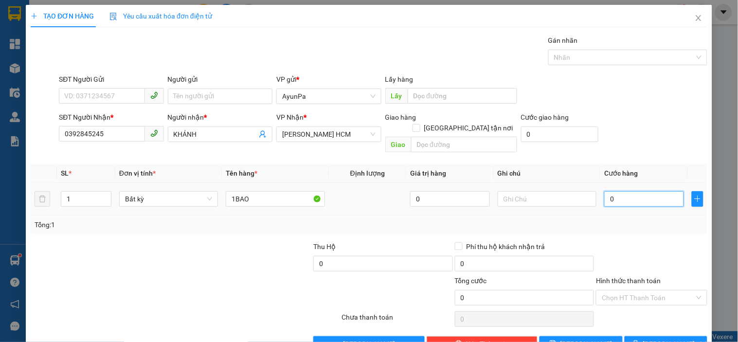
type input "6"
type input "60"
type input "60.000"
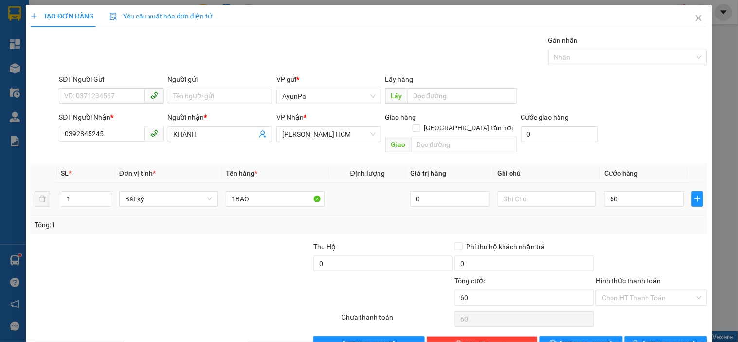
type input "60.000"
click at [621, 216] on div "Tổng: 1" at bounding box center [369, 225] width 677 height 18
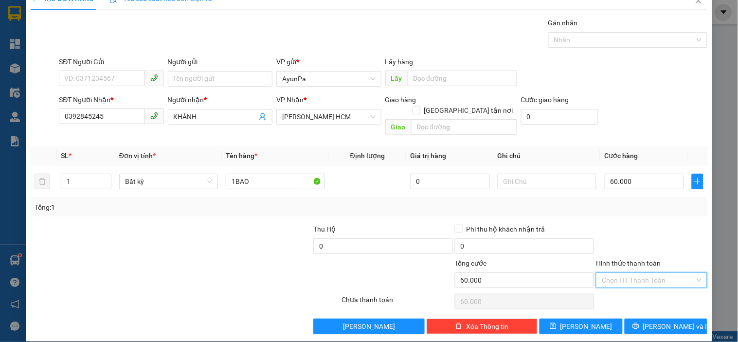
click at [634, 273] on input "Hình thức thanh toán" at bounding box center [648, 280] width 92 height 15
click at [626, 287] on div "Tại văn phòng" at bounding box center [646, 289] width 98 height 11
type input "0"
click at [639, 323] on icon "printer" at bounding box center [636, 326] width 7 height 7
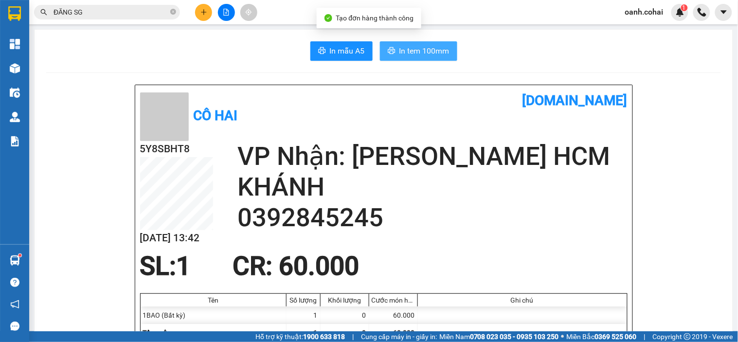
click at [390, 50] on icon "printer" at bounding box center [392, 51] width 8 height 8
click at [202, 20] on button at bounding box center [203, 12] width 17 height 17
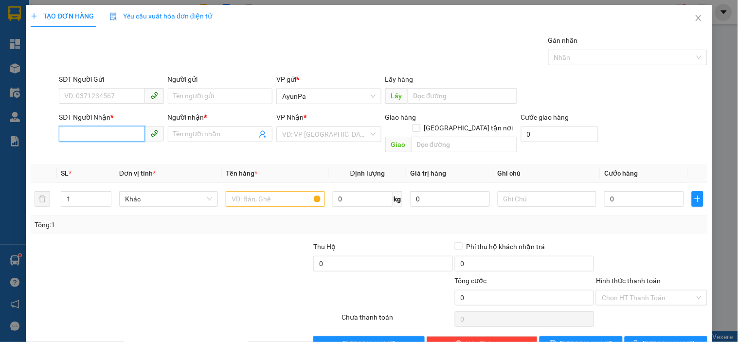
click at [117, 139] on input "SĐT Người Nhận *" at bounding box center [102, 134] width 86 height 16
type input "0966082639"
click at [114, 153] on div "0966082639 - viên" at bounding box center [110, 153] width 92 height 11
type input "viên"
type input "0966082639"
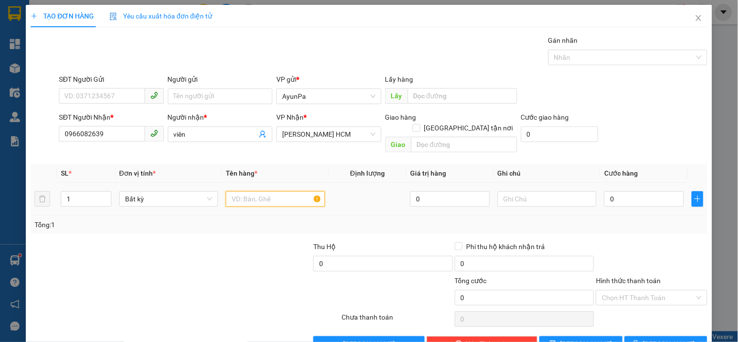
click at [261, 191] on input "text" at bounding box center [275, 199] width 99 height 16
type input "1TH"
click at [601, 197] on td "0" at bounding box center [645, 199] width 88 height 33
click at [609, 191] on input "0" at bounding box center [644, 199] width 80 height 16
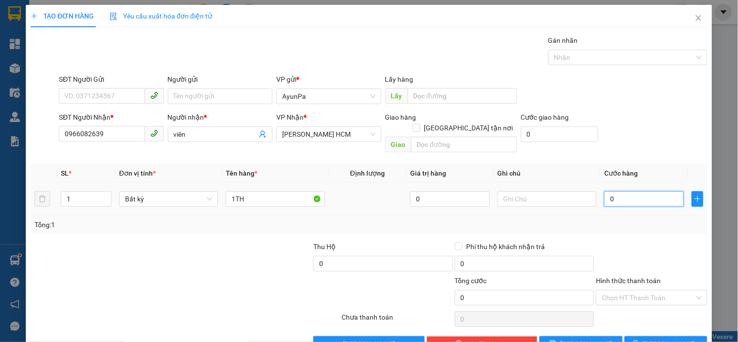
type input "06"
type input "6"
type input "060"
type input "60"
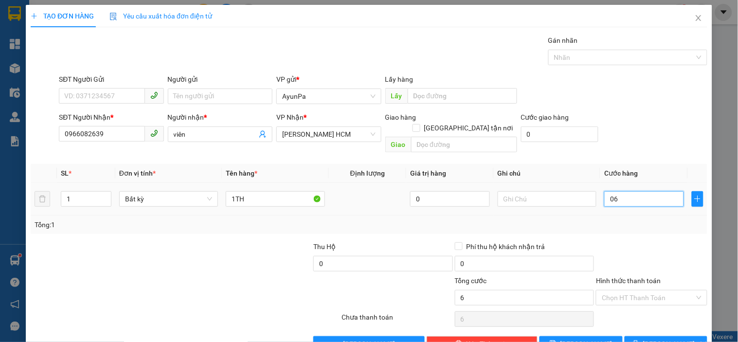
type input "60"
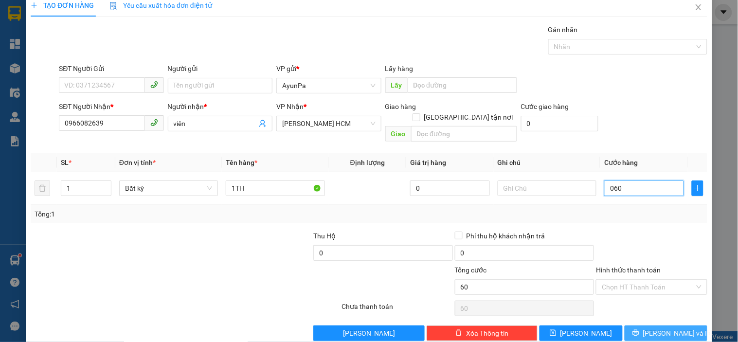
scroll to position [18, 0]
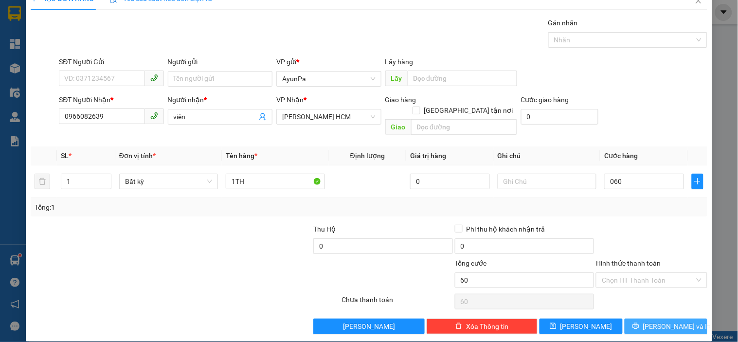
type input "60.000"
click at [649, 319] on button "[PERSON_NAME] và In" at bounding box center [666, 327] width 83 height 16
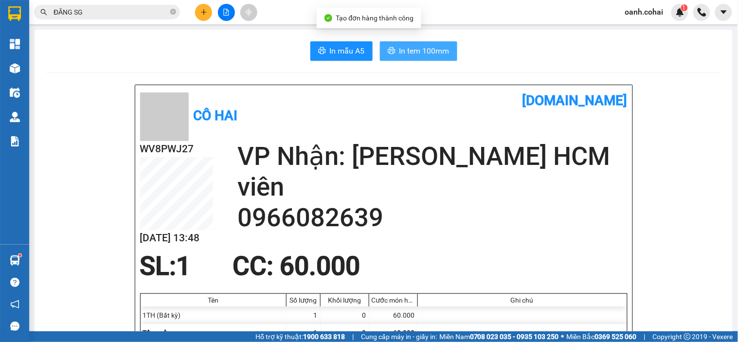
click at [418, 52] on span "In tem 100mm" at bounding box center [425, 51] width 50 height 12
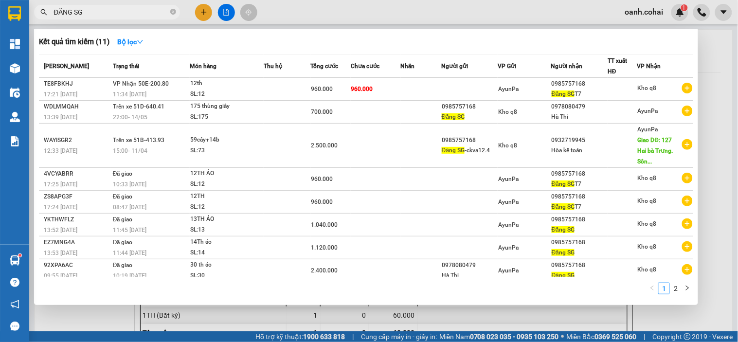
click at [132, 12] on input "ĐĂNG SG" at bounding box center [111, 12] width 115 height 11
click at [173, 10] on icon "close-circle" at bounding box center [173, 12] width 6 height 6
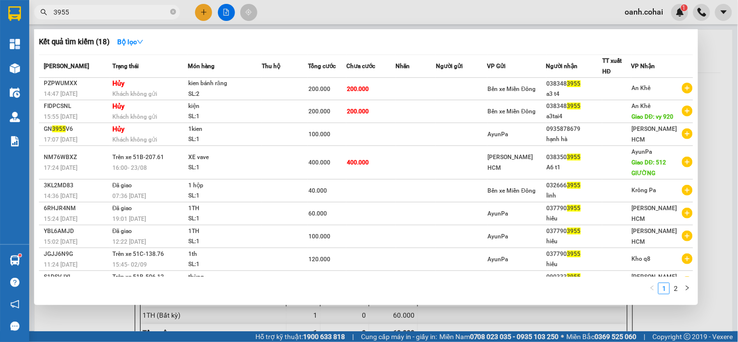
click at [165, 13] on input "3955" at bounding box center [111, 12] width 115 height 11
type input "3955"
click at [174, 17] on span at bounding box center [173, 12] width 6 height 11
click at [174, 13] on icon "close-circle" at bounding box center [173, 12] width 6 height 6
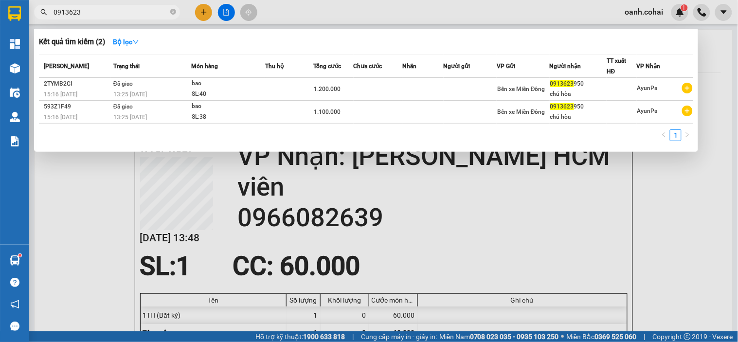
type input "0913623"
click at [86, 165] on div at bounding box center [369, 171] width 738 height 342
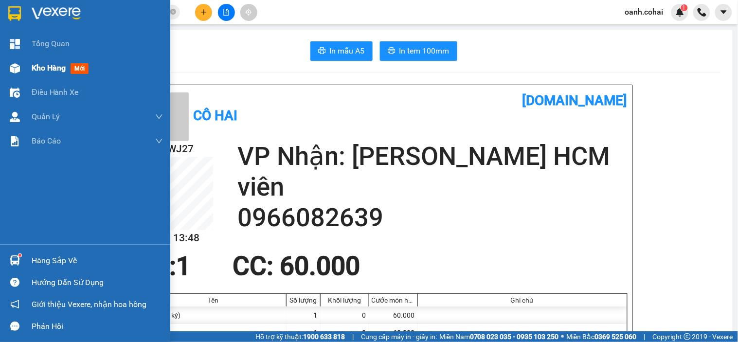
click at [30, 67] on div "Kho hàng mới" at bounding box center [85, 68] width 170 height 24
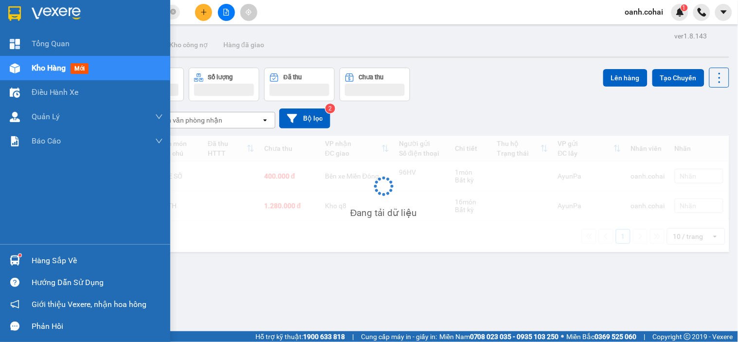
drag, startPoint x: 31, startPoint y: 67, endPoint x: 44, endPoint y: 67, distance: 13.1
click at [44, 67] on span "Kho hàng" at bounding box center [49, 67] width 34 height 9
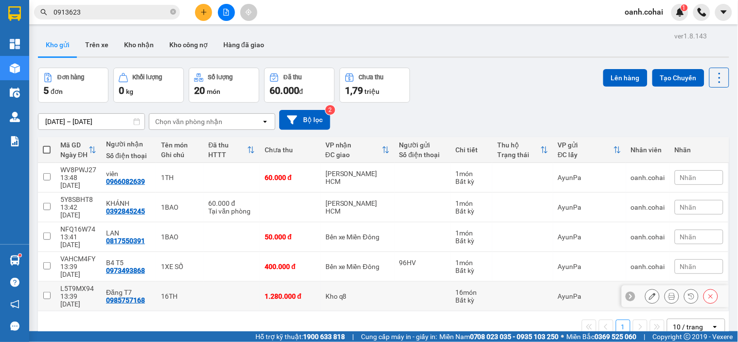
click at [377, 292] on div "Kho q8" at bounding box center [358, 296] width 64 height 8
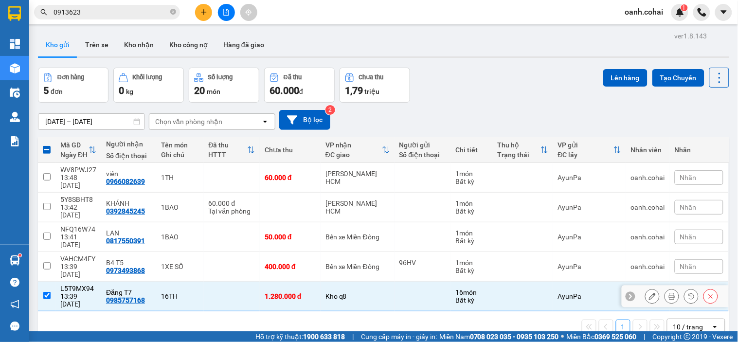
click at [377, 292] on div "Kho q8" at bounding box center [358, 296] width 64 height 8
checkbox input "false"
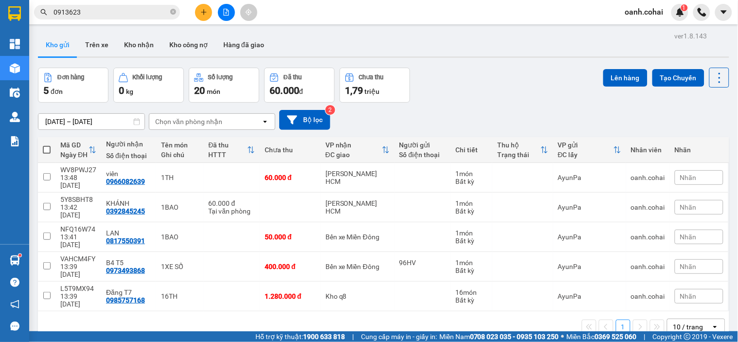
click at [201, 8] on button at bounding box center [203, 12] width 17 height 17
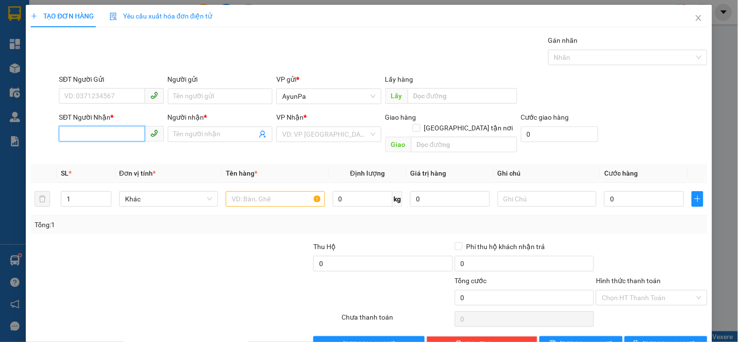
click at [103, 138] on input "SĐT Người Nhận *" at bounding box center [102, 134] width 86 height 16
type input "0335887537"
drag, startPoint x: 101, startPoint y: 156, endPoint x: 136, endPoint y: 155, distance: 35.6
click at [102, 156] on div "0335887537 - Tài" at bounding box center [110, 153] width 92 height 11
type input "Tài"
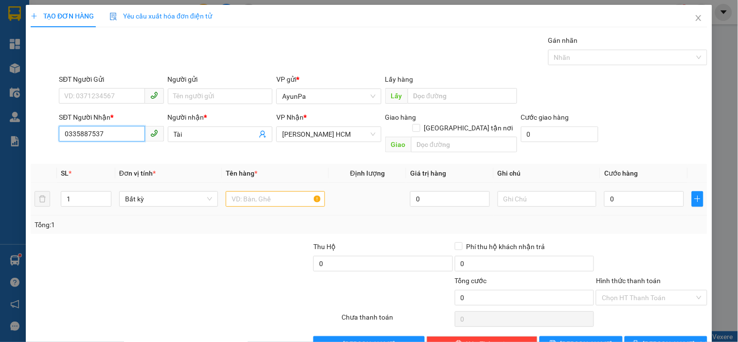
type input "0335887537"
click at [244, 191] on input "text" at bounding box center [275, 199] width 99 height 16
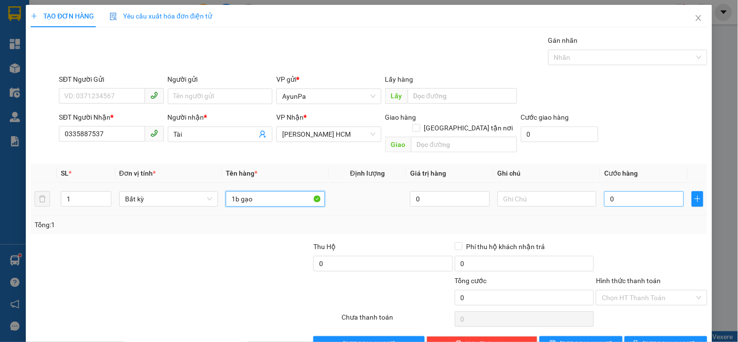
type input "1b gạo"
click at [634, 191] on input "0" at bounding box center [644, 199] width 80 height 16
type input "5"
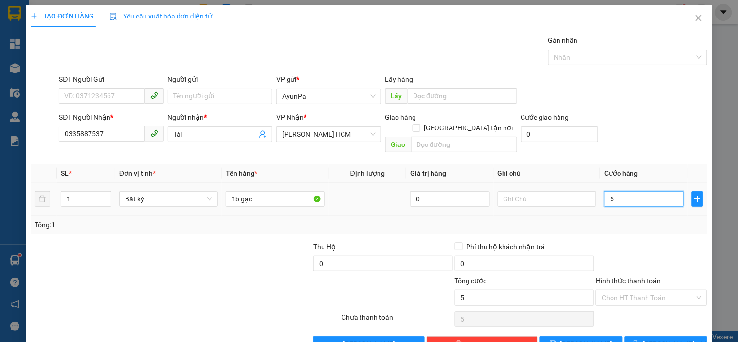
type input "50"
type input "50.000"
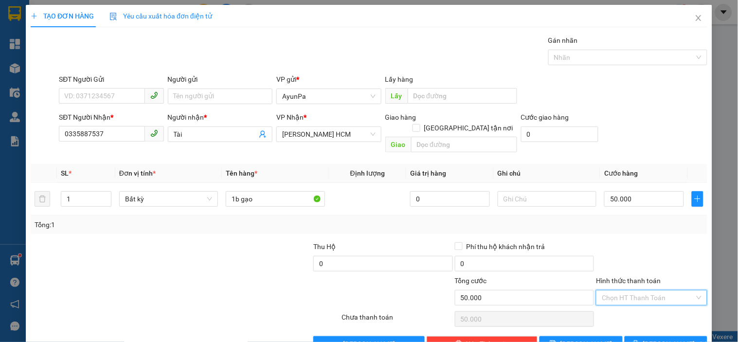
click at [635, 291] on input "Hình thức thanh toán" at bounding box center [648, 298] width 92 height 15
click at [621, 306] on div "Tại văn phòng" at bounding box center [646, 306] width 98 height 11
type input "0"
click at [637, 336] on button "[PERSON_NAME] và In" at bounding box center [666, 344] width 83 height 16
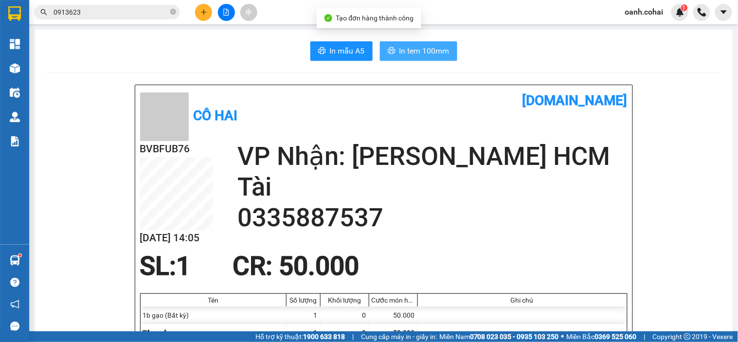
click at [402, 49] on span "In tem 100mm" at bounding box center [425, 51] width 50 height 12
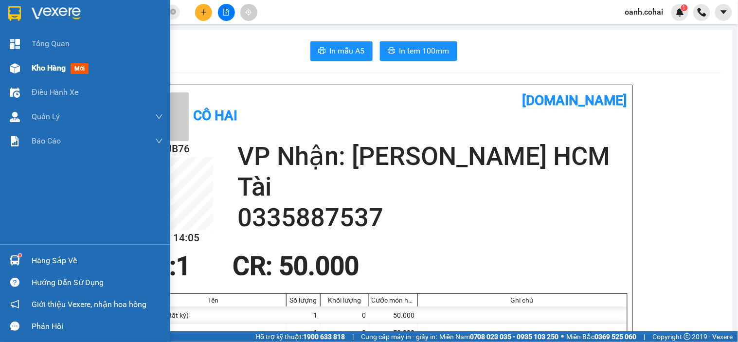
click at [41, 70] on span "Kho hàng" at bounding box center [49, 67] width 34 height 9
click at [42, 70] on span "Kho hàng" at bounding box center [49, 67] width 34 height 9
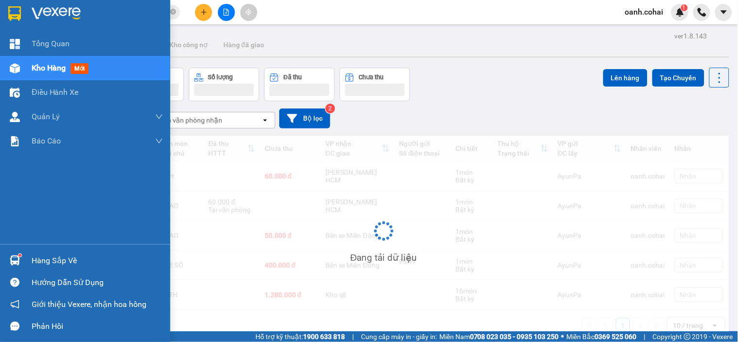
click at [42, 70] on span "Kho hàng" at bounding box center [49, 67] width 34 height 9
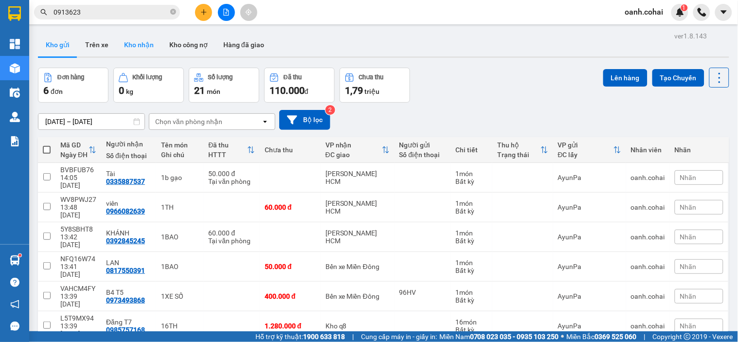
click at [139, 40] on button "Kho nhận" at bounding box center [138, 44] width 45 height 23
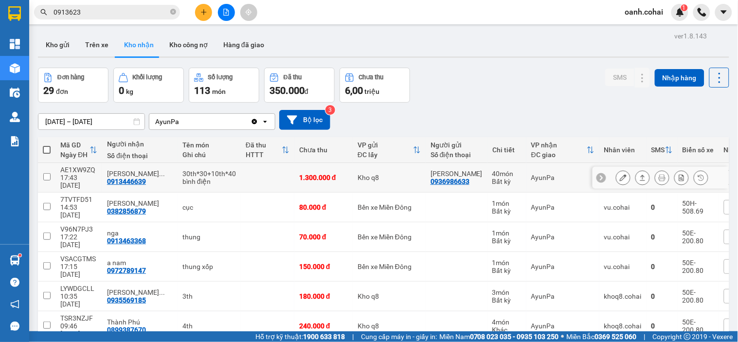
click at [620, 178] on icon at bounding box center [623, 177] width 7 height 7
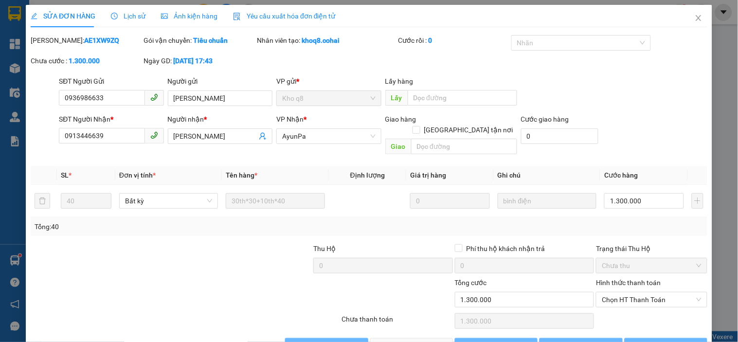
type input "0936986633"
type input "Khánh Hưng Thịnh"
type input "0913446639"
type input "Hoàng Quỳnh Lâm"
type input "1.300.000"
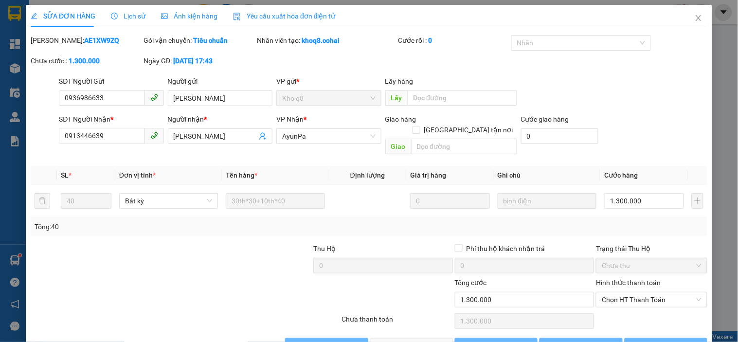
type input "1.300.000"
click at [695, 17] on icon "close" at bounding box center [699, 18] width 8 height 8
click at [690, 20] on div "oanh.cohai 1" at bounding box center [678, 12] width 121 height 17
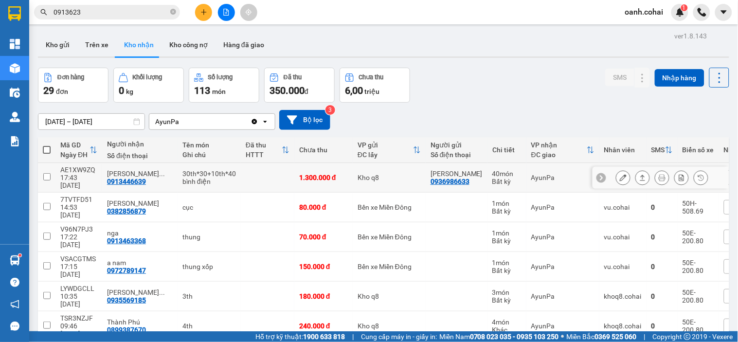
click at [617, 182] on button at bounding box center [624, 177] width 14 height 17
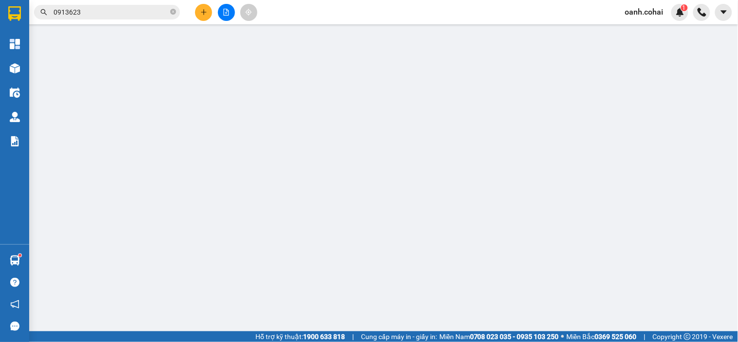
type input "0936986633"
type input "Khánh Hưng Thịnh"
type input "0913446639"
type input "Hoàng Quỳnh Lâm"
type input "1.300.000"
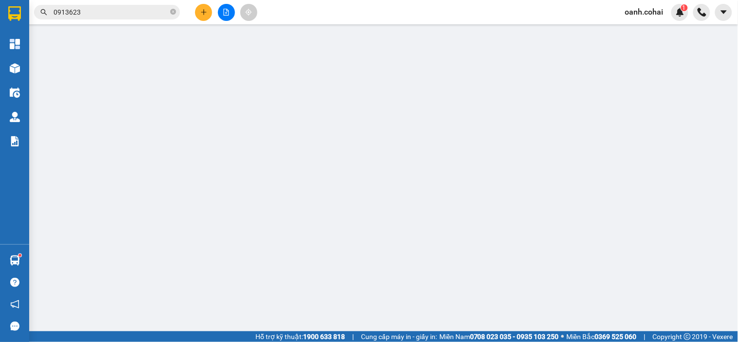
type input "1.300.000"
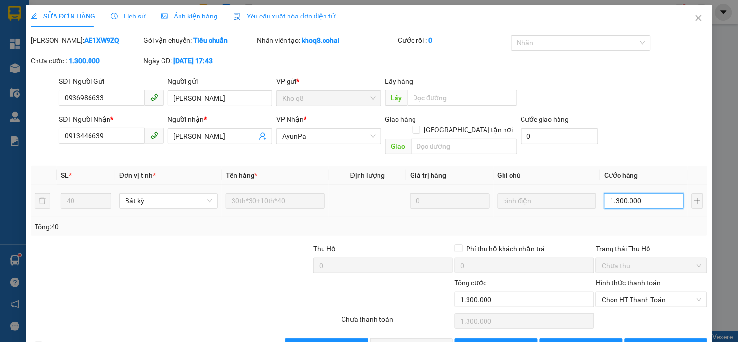
click at [623, 196] on input "1.300.000" at bounding box center [644, 201] width 80 height 16
type input "0"
type input "1"
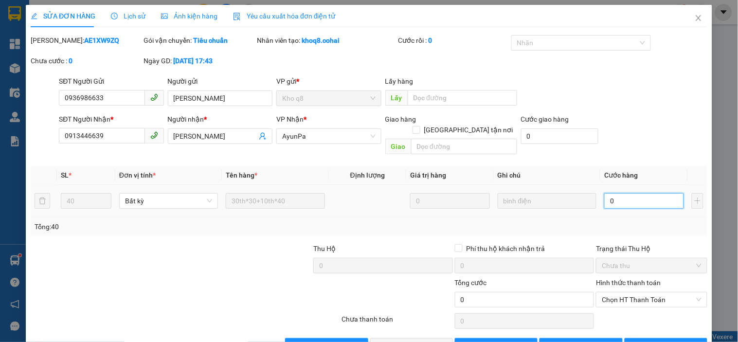
type input "1"
type input "01"
type input "12"
type input "012"
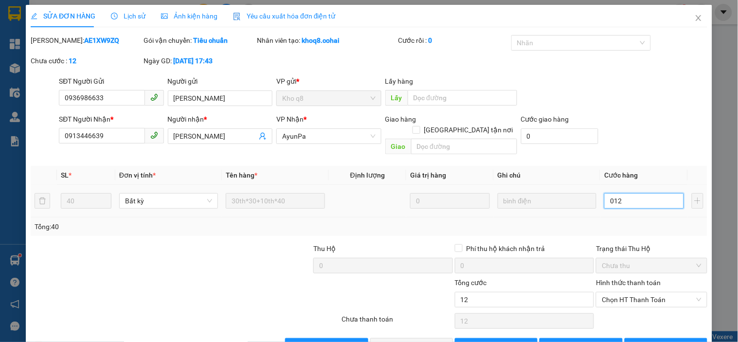
type input "120"
type input "0.120"
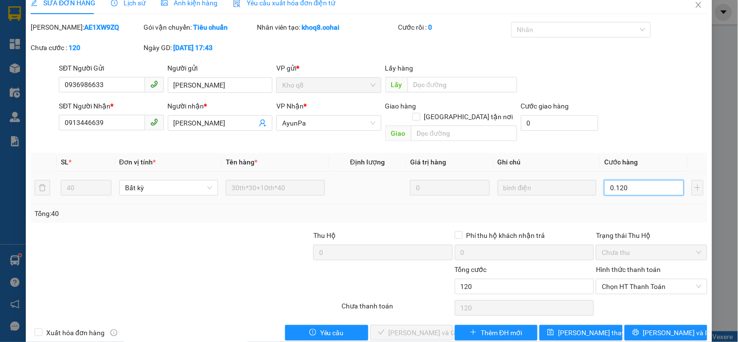
scroll to position [20, 0]
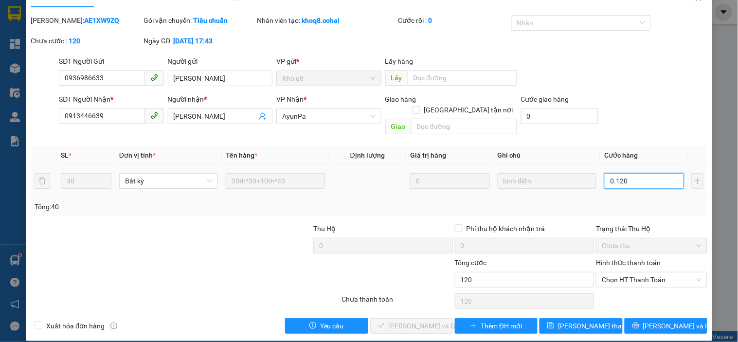
type input "1.200"
type input "01.200"
click at [691, 210] on div "Total Paid Fee 0 Total UnPaid Fee 1.300.000 Cash Collection Total Fee Mã ĐH: AE…" at bounding box center [369, 174] width 677 height 319
click at [623, 274] on span "Chọn HT Thanh Toán" at bounding box center [651, 280] width 99 height 15
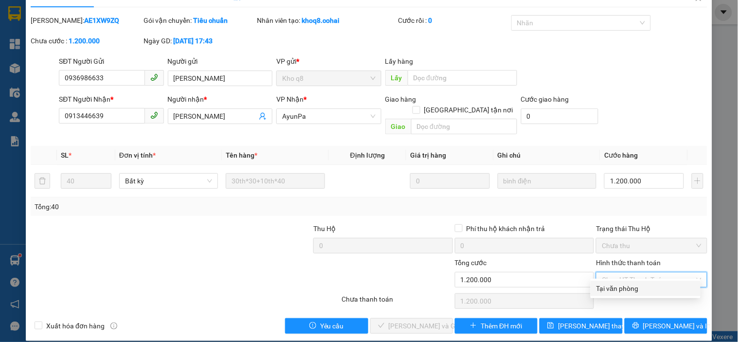
click at [615, 291] on div "Tại văn phòng" at bounding box center [646, 288] width 98 height 11
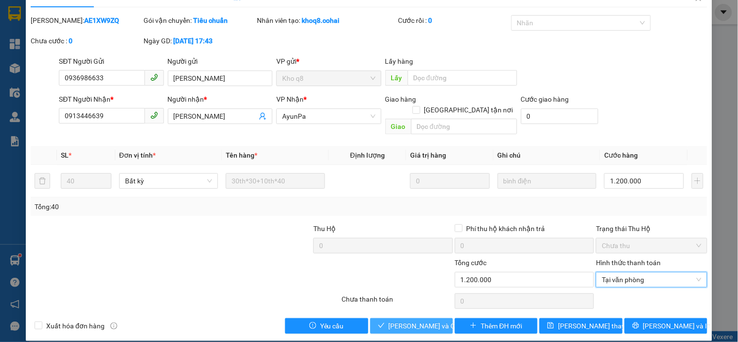
click at [390, 321] on span "[PERSON_NAME] và Giao hàng" at bounding box center [435, 326] width 93 height 11
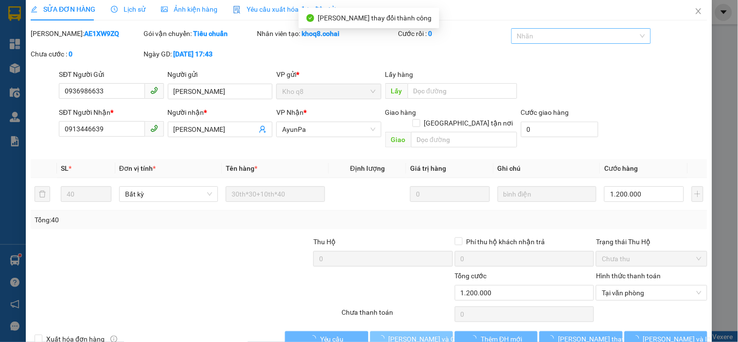
scroll to position [0, 0]
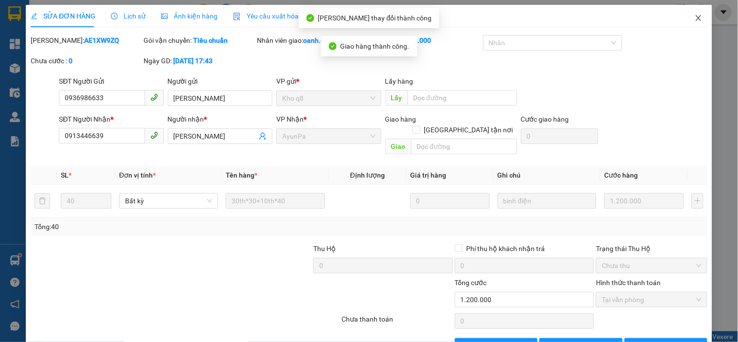
click at [695, 21] on icon "close" at bounding box center [699, 18] width 8 height 8
click at [689, 20] on div "oanh.cohai 1" at bounding box center [653, 12] width 71 height 17
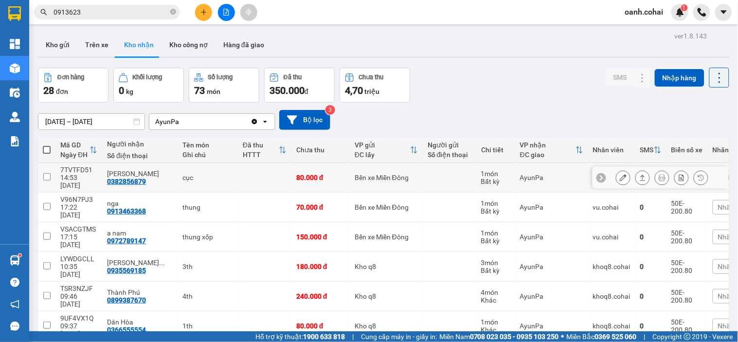
click at [617, 170] on button at bounding box center [624, 177] width 14 height 17
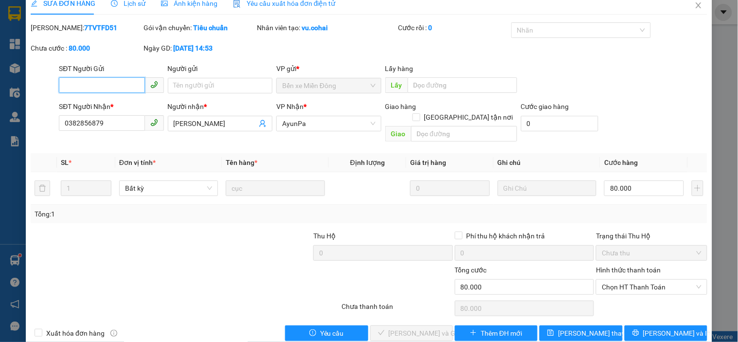
scroll to position [20, 0]
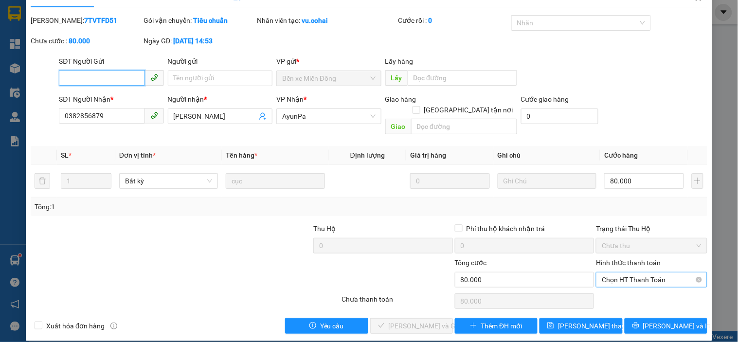
click at [634, 273] on span "Chọn HT Thanh Toán" at bounding box center [651, 280] width 99 height 15
click at [621, 286] on div "Tại văn phòng" at bounding box center [646, 288] width 98 height 11
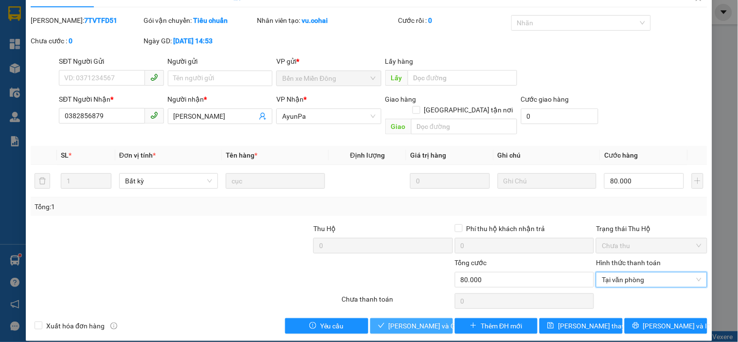
click at [408, 321] on span "[PERSON_NAME] và Giao hàng" at bounding box center [435, 326] width 93 height 11
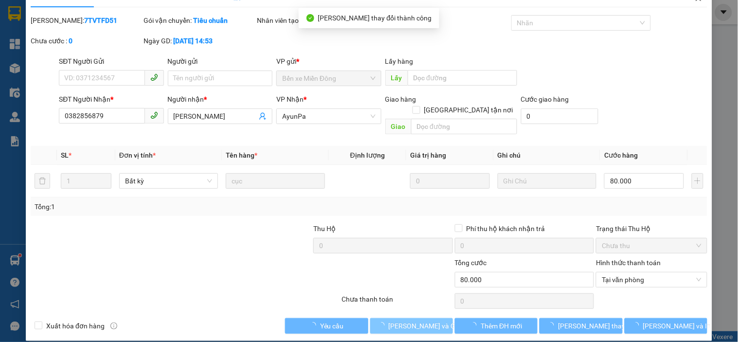
scroll to position [0, 0]
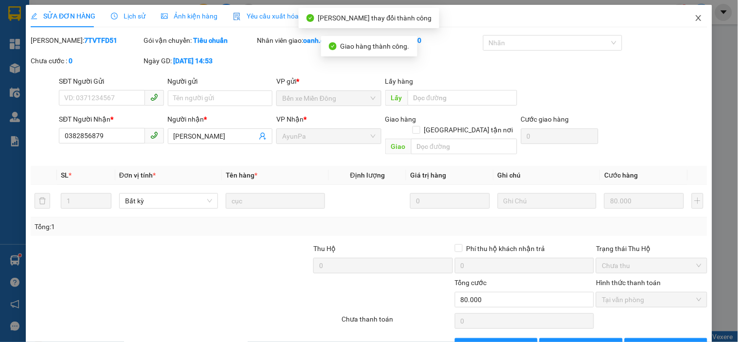
drag, startPoint x: 688, startPoint y: 17, endPoint x: 694, endPoint y: 14, distance: 7.0
click at [695, 15] on icon "close" at bounding box center [699, 18] width 8 height 8
click at [694, 14] on div at bounding box center [702, 12] width 17 height 17
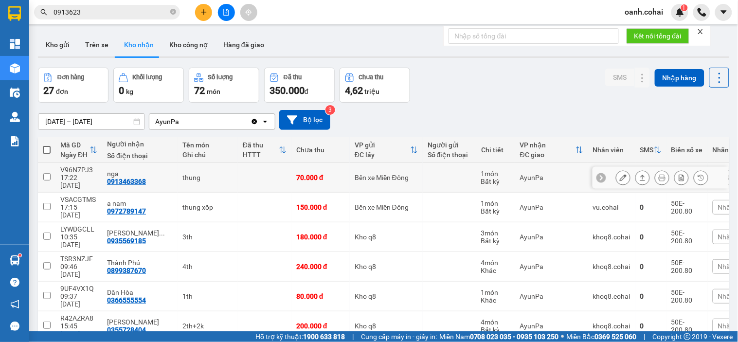
click at [620, 174] on icon at bounding box center [623, 177] width 7 height 7
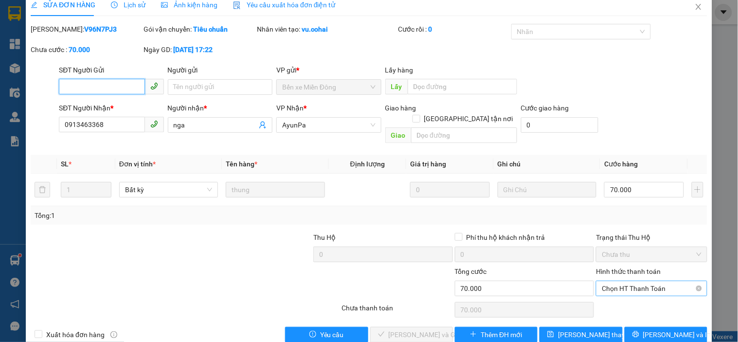
scroll to position [20, 0]
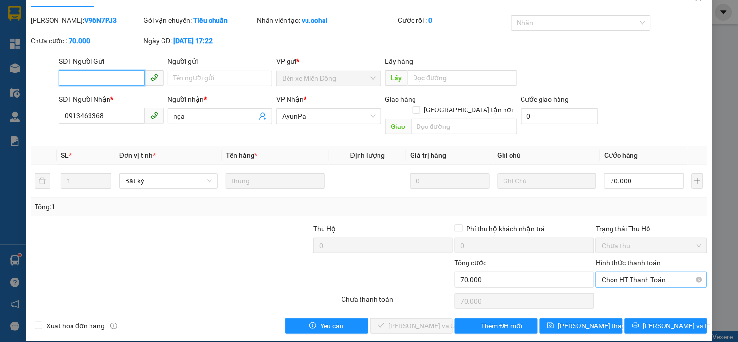
click at [623, 273] on span "Chọn HT Thanh Toán" at bounding box center [651, 280] width 99 height 15
drag, startPoint x: 619, startPoint y: 275, endPoint x: 606, endPoint y: 283, distance: 14.9
click at [619, 276] on div "Hình thức thanh toán Chọn HT Thanh Toán" at bounding box center [651, 274] width 111 height 34
click at [607, 284] on div "Tại văn phòng" at bounding box center [646, 288] width 98 height 11
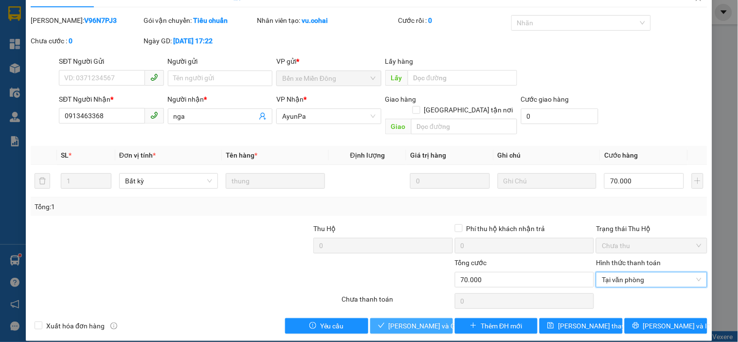
click at [407, 321] on span "[PERSON_NAME] và Giao hàng" at bounding box center [435, 326] width 93 height 11
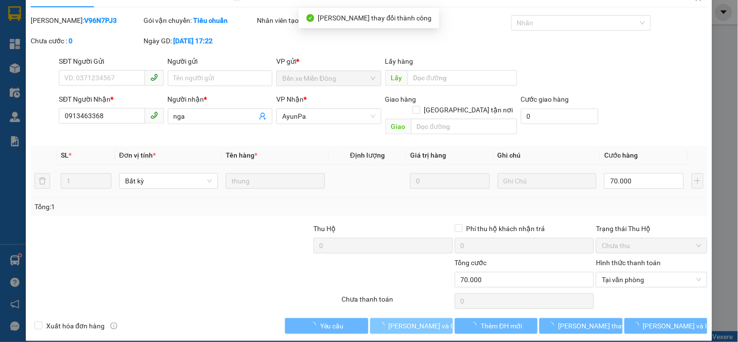
scroll to position [0, 0]
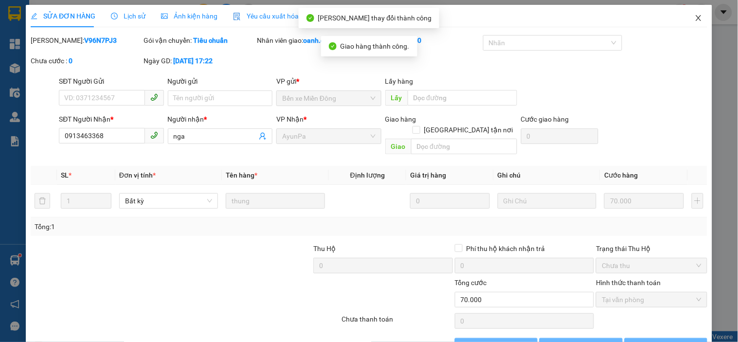
click at [695, 16] on icon "close" at bounding box center [699, 18] width 8 height 8
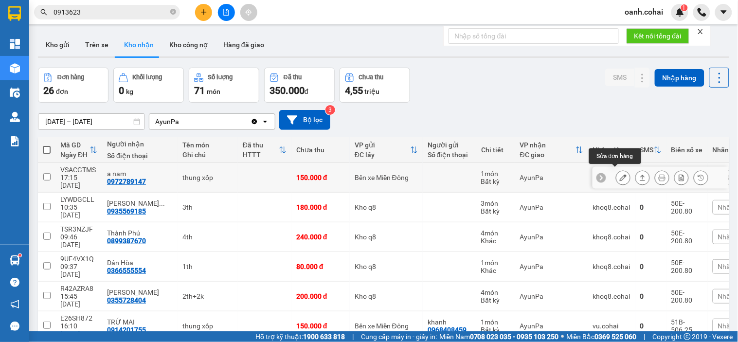
click at [616, 173] on div at bounding box center [623, 177] width 15 height 15
click at [620, 175] on icon at bounding box center [623, 177] width 7 height 7
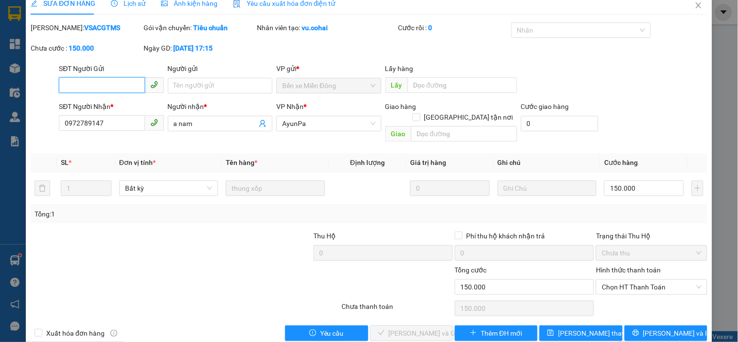
scroll to position [20, 0]
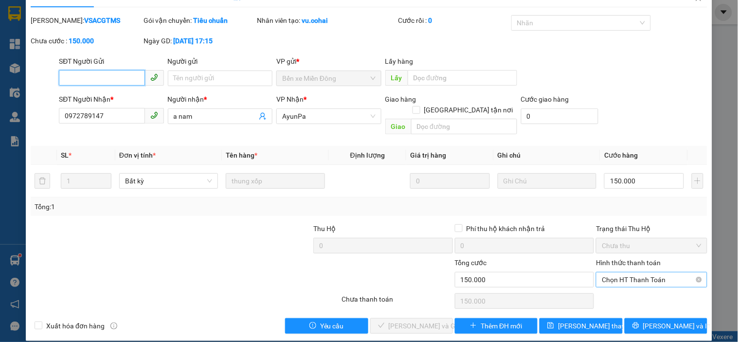
click at [624, 273] on span "Chọn HT Thanh Toán" at bounding box center [651, 280] width 99 height 15
click at [614, 293] on div "Tại văn phòng" at bounding box center [646, 288] width 98 height 11
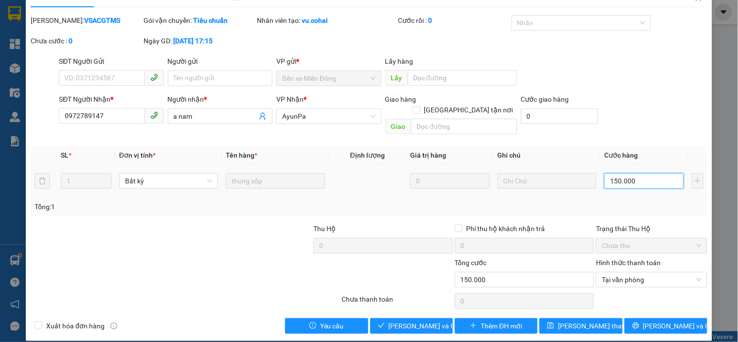
click at [637, 173] on input "150.000" at bounding box center [644, 181] width 80 height 16
click at [649, 201] on div "Tổng: 1" at bounding box center [369, 206] width 669 height 11
click at [398, 321] on span "[PERSON_NAME] và Giao hàng" at bounding box center [435, 326] width 93 height 11
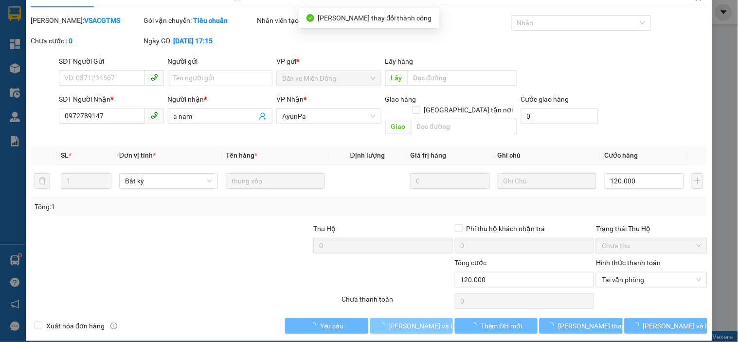
scroll to position [0, 0]
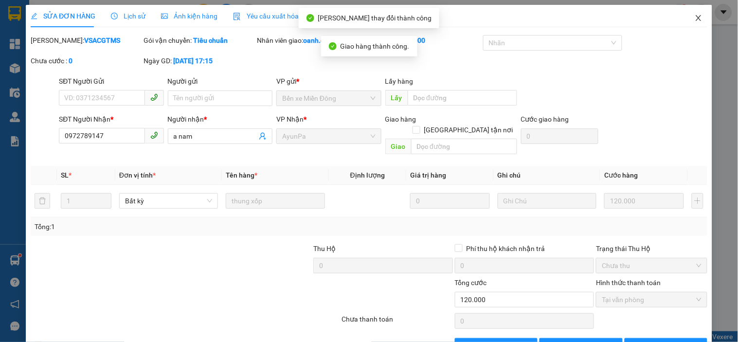
click at [695, 15] on icon "close" at bounding box center [699, 18] width 8 height 8
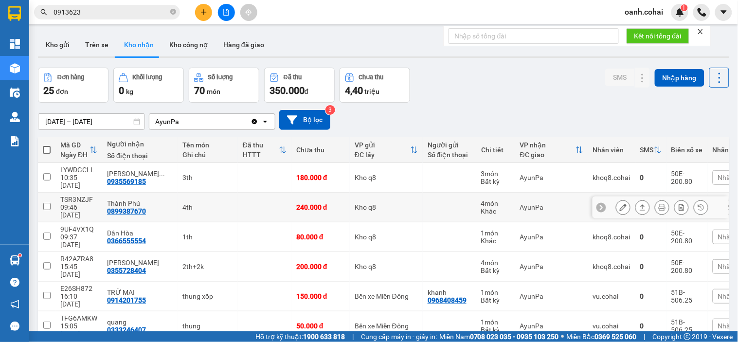
click at [617, 199] on button at bounding box center [624, 207] width 14 height 17
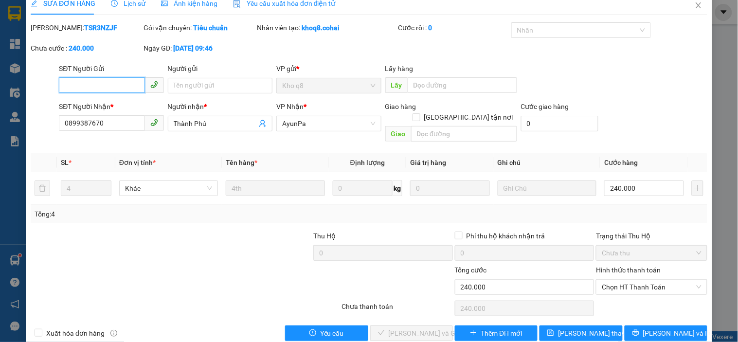
scroll to position [20, 0]
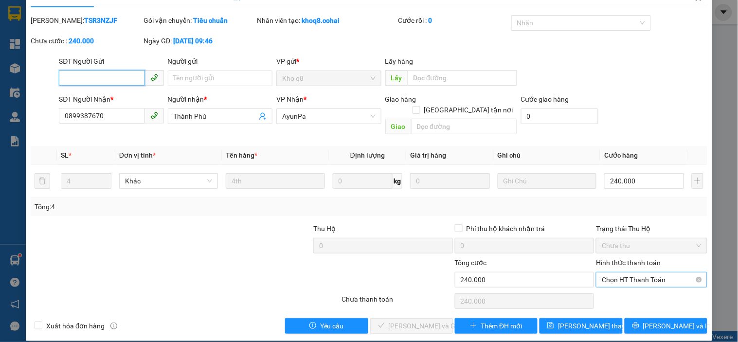
click at [616, 275] on span "Chọn HT Thanh Toán" at bounding box center [651, 280] width 99 height 15
click at [615, 284] on div "Tại văn phòng" at bounding box center [646, 288] width 98 height 11
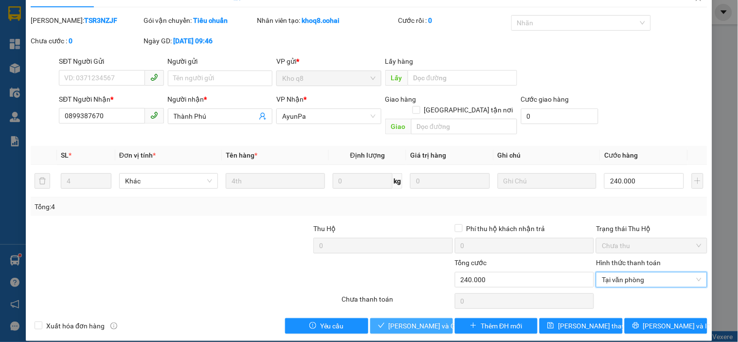
click at [402, 321] on span "[PERSON_NAME] và Giao hàng" at bounding box center [435, 326] width 93 height 11
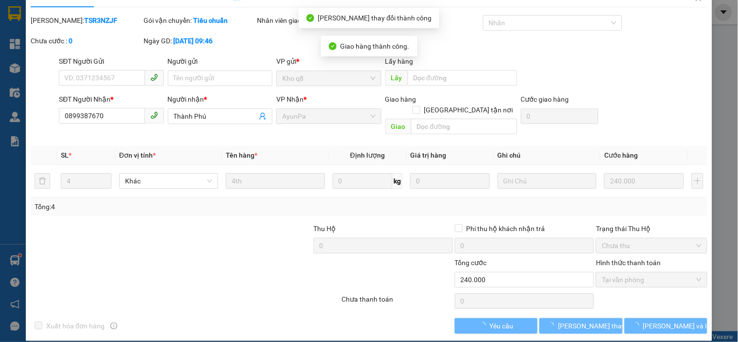
scroll to position [0, 0]
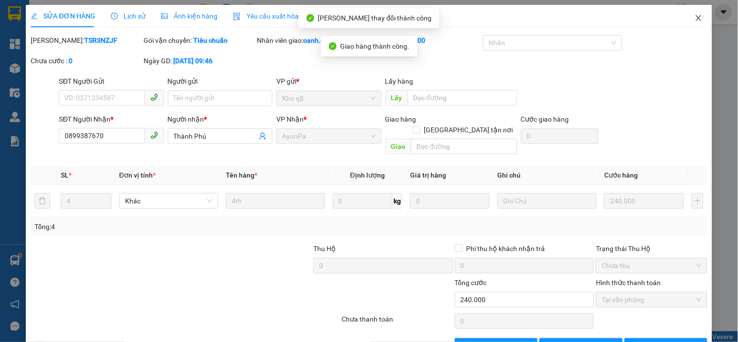
click at [690, 14] on span "Close" at bounding box center [698, 18] width 27 height 27
click at [690, 14] on div "oanh.cohai 1" at bounding box center [678, 12] width 121 height 17
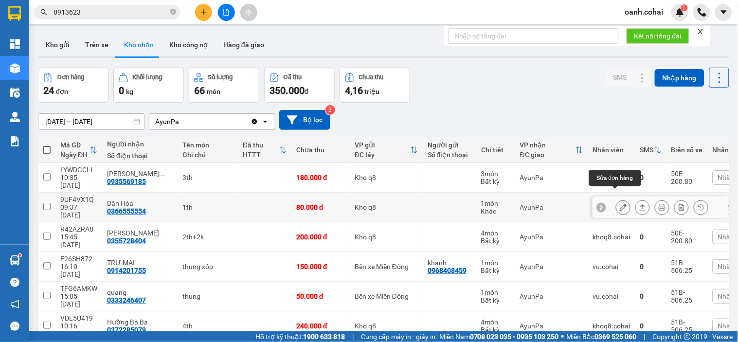
click at [620, 204] on icon at bounding box center [623, 207] width 7 height 7
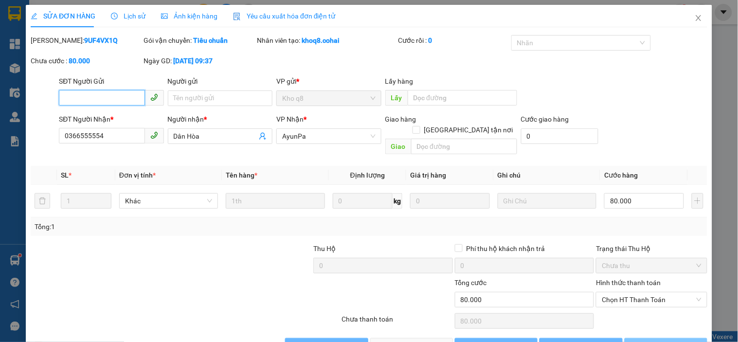
scroll to position [20, 0]
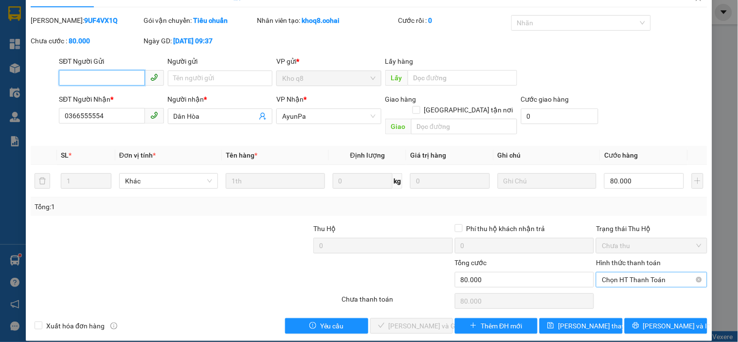
click at [654, 273] on span "Chọn HT Thanh Toán" at bounding box center [651, 280] width 99 height 15
click at [638, 285] on div "Tại văn phòng" at bounding box center [646, 288] width 98 height 11
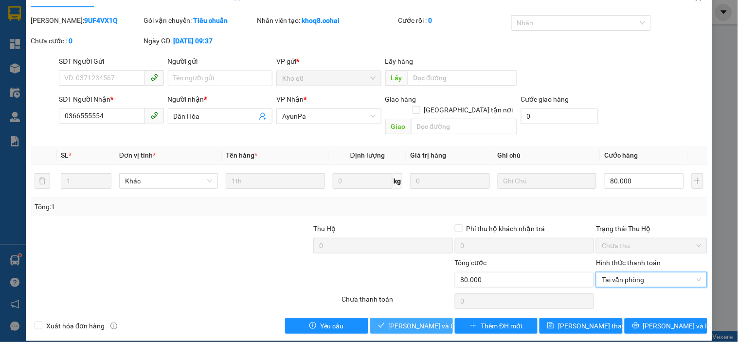
click at [420, 321] on span "[PERSON_NAME] và Giao hàng" at bounding box center [435, 326] width 93 height 11
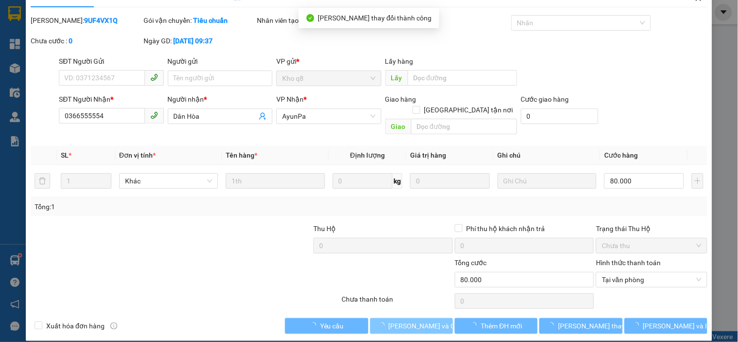
scroll to position [0, 0]
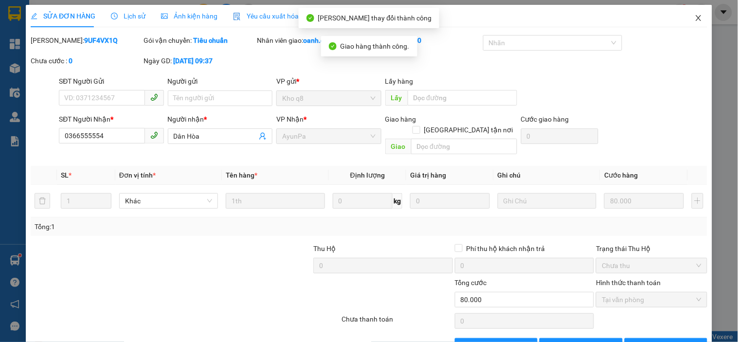
click at [695, 18] on icon "close" at bounding box center [699, 18] width 8 height 8
click at [693, 18] on div "oanh.cohai 1" at bounding box center [678, 12] width 121 height 17
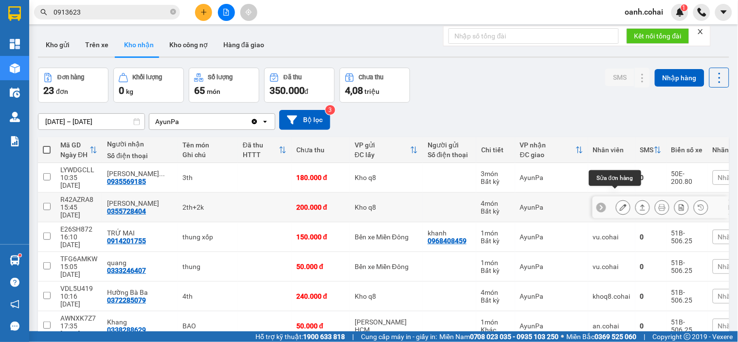
click at [620, 204] on icon at bounding box center [623, 207] width 7 height 7
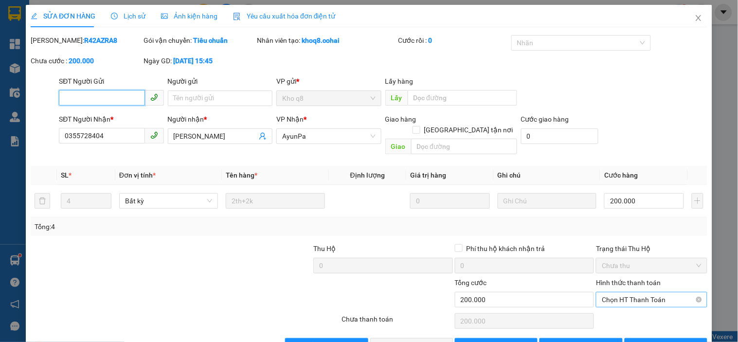
click at [639, 292] on span "Chọn HT Thanh Toán" at bounding box center [651, 299] width 99 height 15
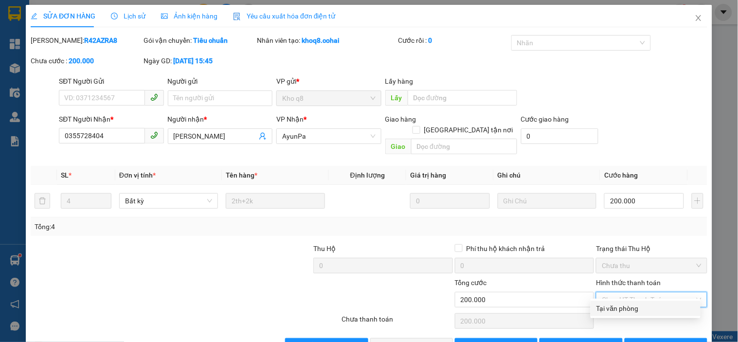
click at [630, 304] on div "Tại văn phòng" at bounding box center [646, 308] width 98 height 11
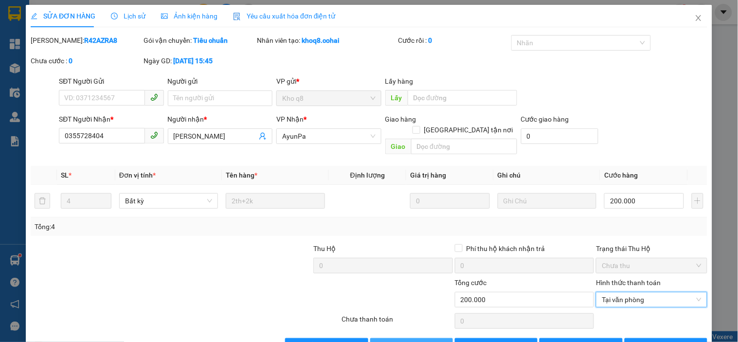
drag, startPoint x: 394, startPoint y: 333, endPoint x: 435, endPoint y: 297, distance: 54.2
click at [394, 341] on span "[PERSON_NAME] và Giao hàng" at bounding box center [435, 346] width 93 height 11
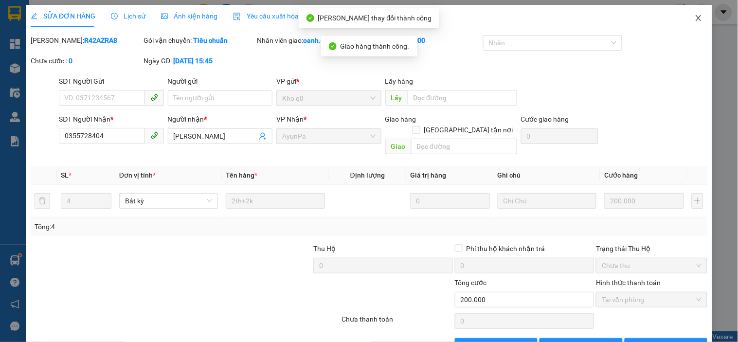
click at [695, 18] on icon "close" at bounding box center [699, 18] width 8 height 8
click at [687, 15] on div "1" at bounding box center [680, 12] width 17 height 17
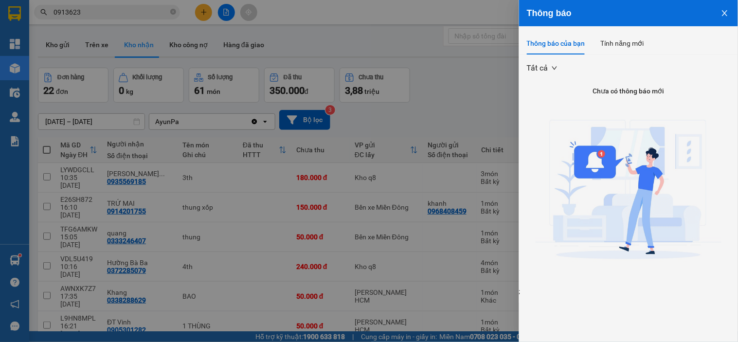
click at [497, 85] on div at bounding box center [369, 171] width 738 height 342
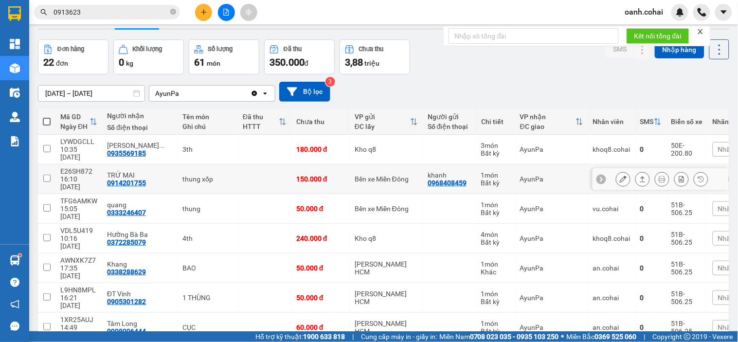
scroll to position [54, 0]
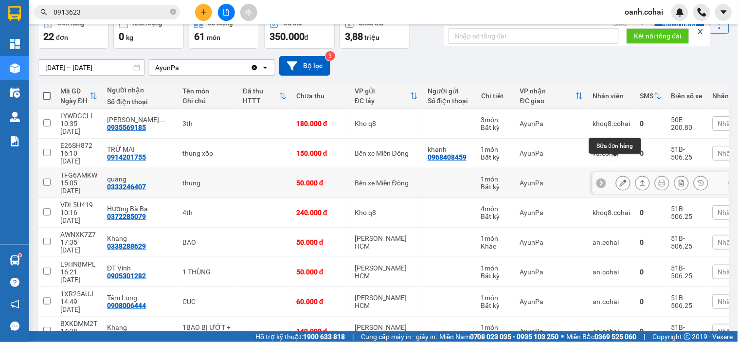
click at [620, 180] on icon at bounding box center [623, 183] width 7 height 7
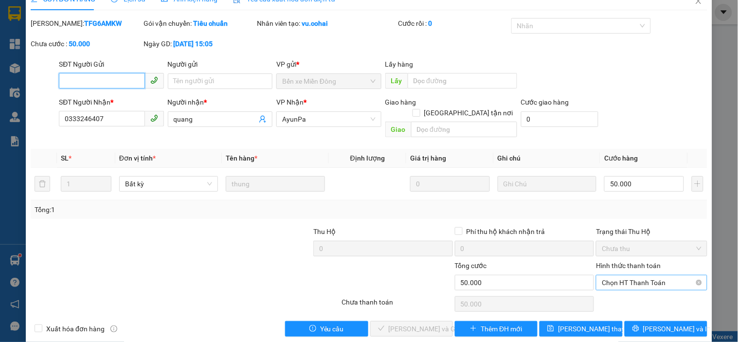
scroll to position [20, 0]
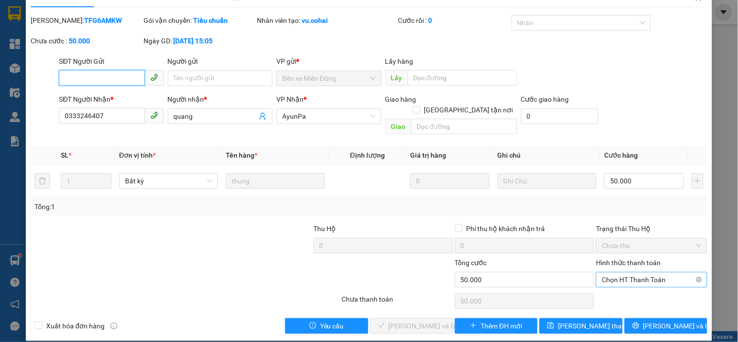
click at [644, 273] on span "Chọn HT Thanh Toán" at bounding box center [651, 280] width 99 height 15
click at [617, 288] on div "Tại văn phòng" at bounding box center [646, 288] width 98 height 11
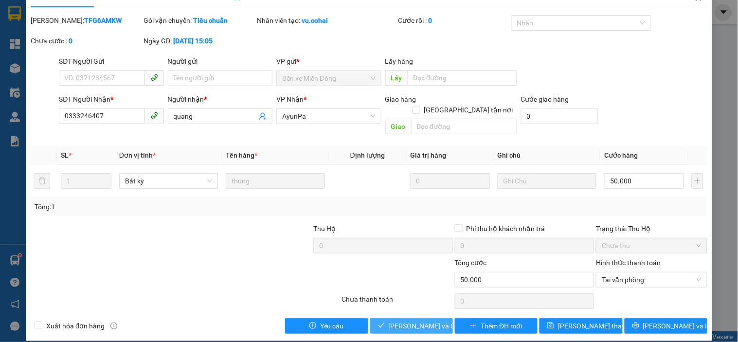
click at [405, 321] on span "[PERSON_NAME] và Giao hàng" at bounding box center [435, 326] width 93 height 11
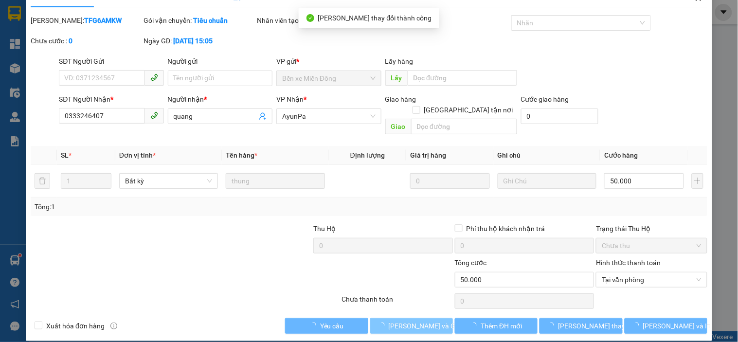
scroll to position [0, 0]
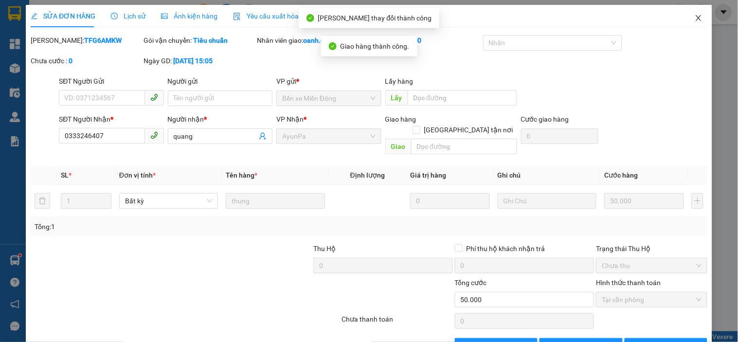
click at [695, 17] on icon "close" at bounding box center [699, 18] width 8 height 8
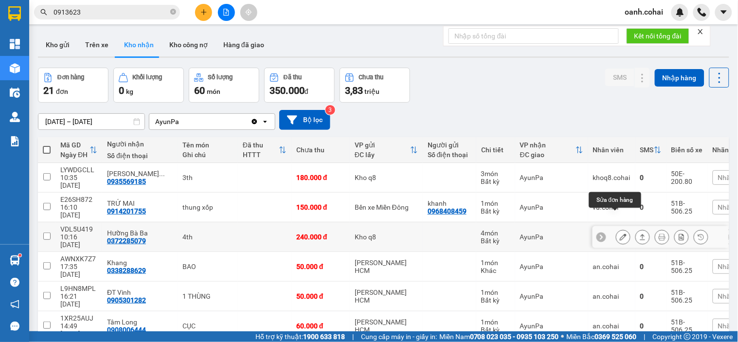
click at [620, 234] on icon at bounding box center [623, 237] width 7 height 7
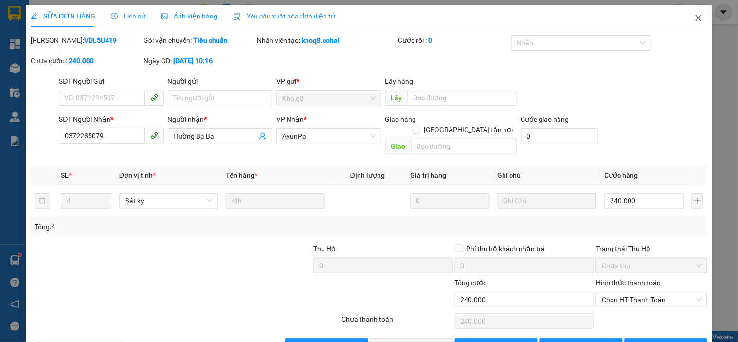
click at [688, 13] on span "Close" at bounding box center [698, 18] width 27 height 27
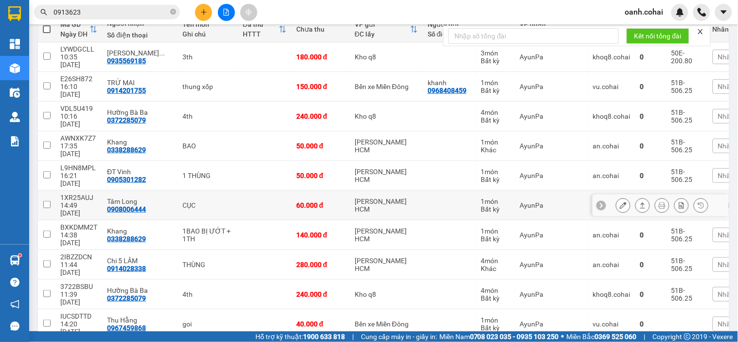
scroll to position [54, 0]
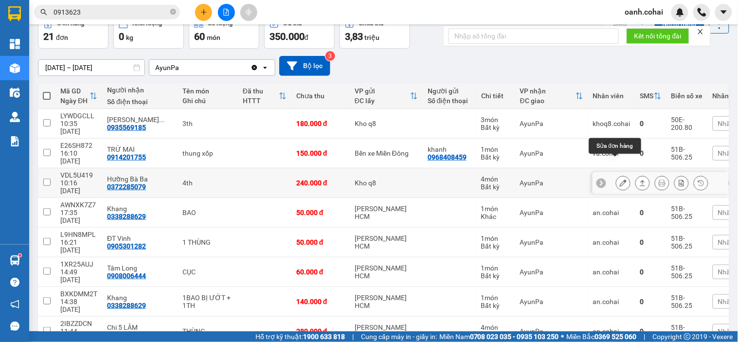
click at [617, 175] on button at bounding box center [624, 183] width 14 height 17
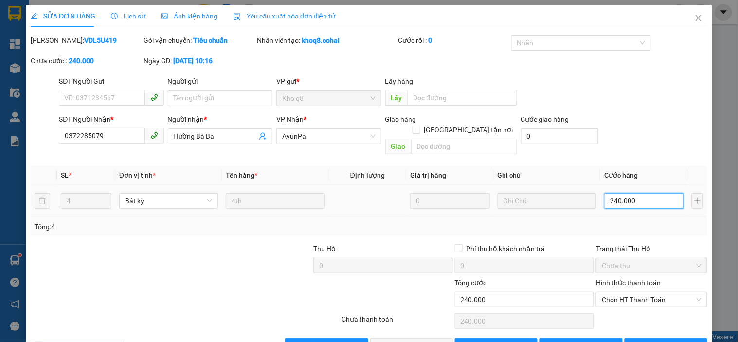
click at [629, 193] on input "240.000" at bounding box center [644, 201] width 80 height 16
click at [632, 221] on div "Tổng: 4" at bounding box center [369, 226] width 669 height 11
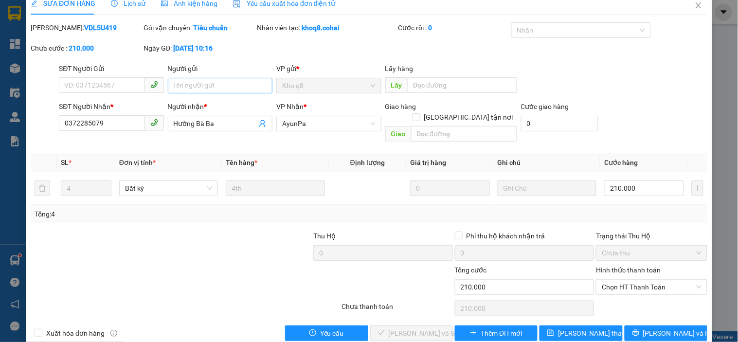
scroll to position [20, 0]
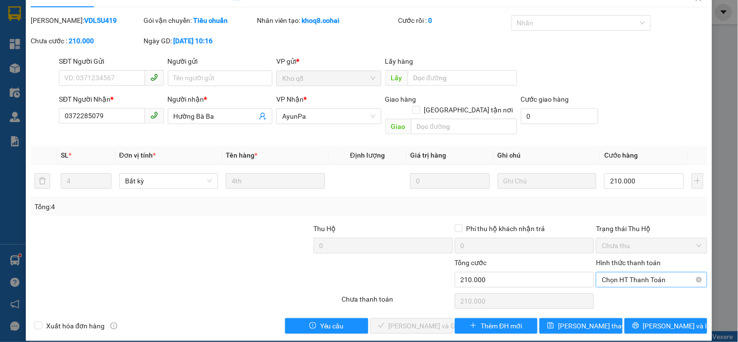
click at [631, 273] on span "Chọn HT Thanh Toán" at bounding box center [651, 280] width 99 height 15
click at [620, 289] on div "Tại văn phòng" at bounding box center [646, 288] width 98 height 11
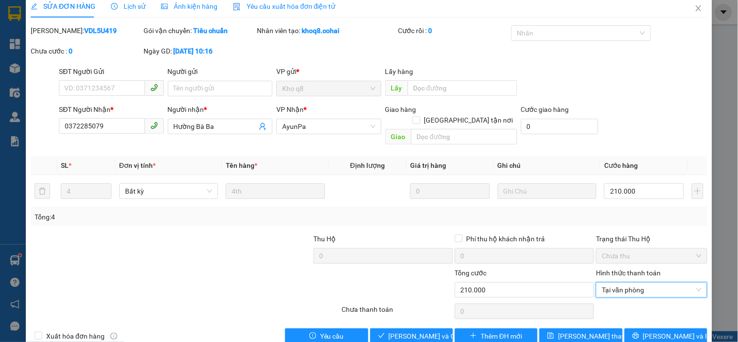
scroll to position [0, 0]
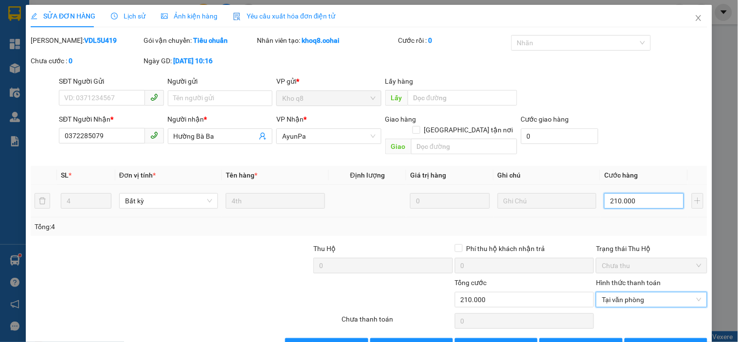
click at [641, 196] on input "210.000" at bounding box center [644, 201] width 80 height 16
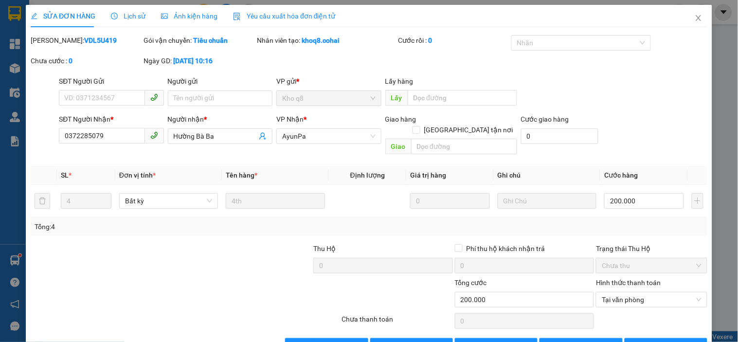
click at [640, 222] on div "Tổng: 4" at bounding box center [369, 227] width 677 height 18
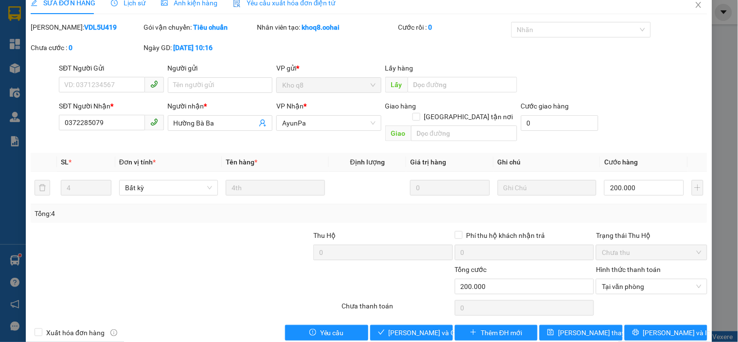
scroll to position [20, 0]
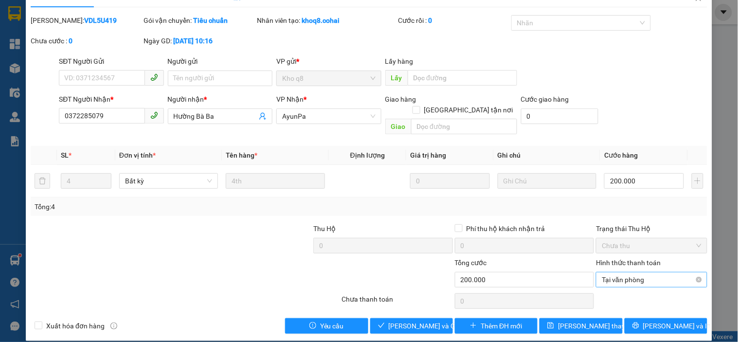
click at [634, 273] on span "Tại văn phòng" at bounding box center [651, 280] width 99 height 15
click at [616, 286] on div "Tại văn phòng" at bounding box center [646, 288] width 98 height 11
click at [401, 321] on span "[PERSON_NAME] và Giao hàng" at bounding box center [435, 326] width 93 height 11
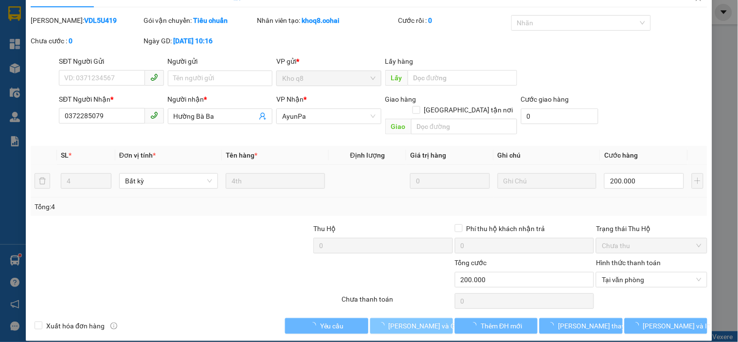
scroll to position [0, 0]
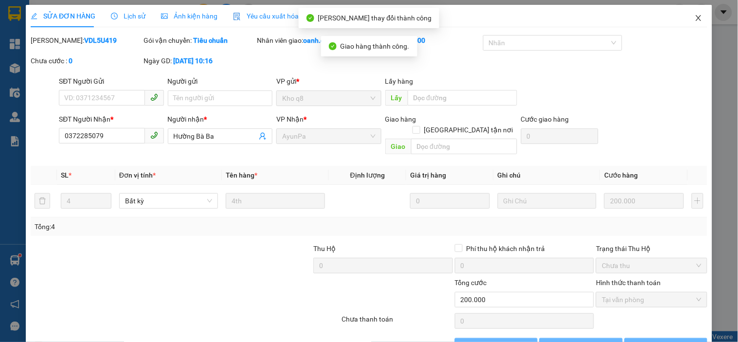
click at [695, 18] on icon "close" at bounding box center [699, 18] width 8 height 8
click at [691, 17] on div "oanh.cohai" at bounding box center [678, 12] width 121 height 17
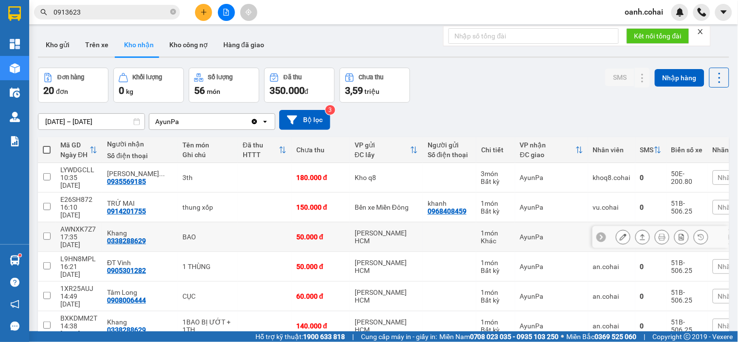
click at [620, 234] on icon at bounding box center [623, 237] width 7 height 7
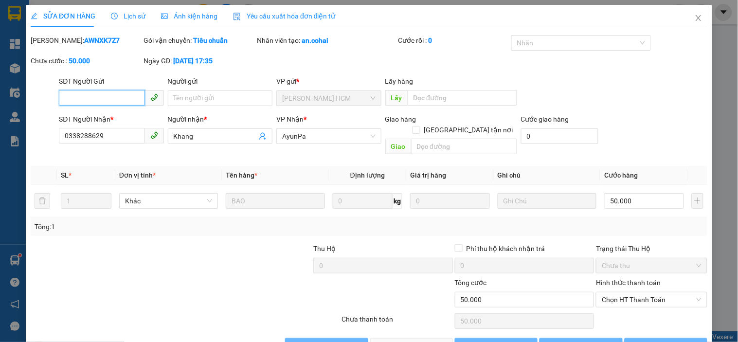
scroll to position [15, 0]
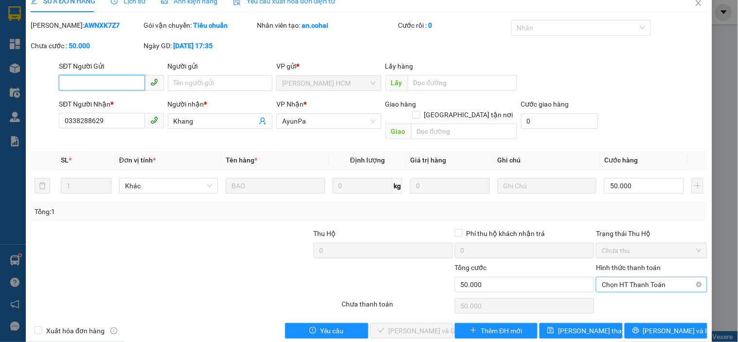
drag, startPoint x: 655, startPoint y: 274, endPoint x: 649, endPoint y: 279, distance: 8.6
click at [654, 277] on span "Chọn HT Thanh Toán" at bounding box center [651, 284] width 99 height 15
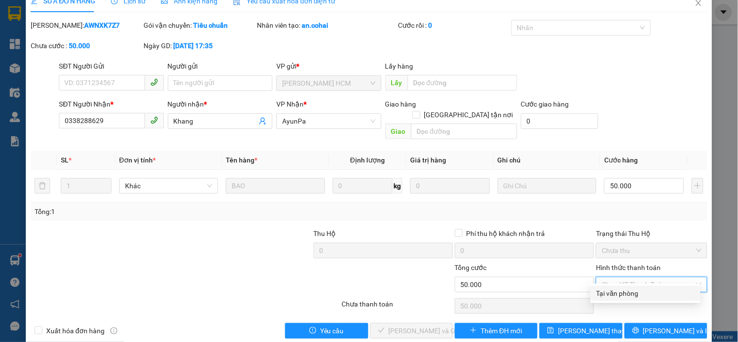
click at [634, 291] on div "Tại văn phòng" at bounding box center [646, 293] width 98 height 11
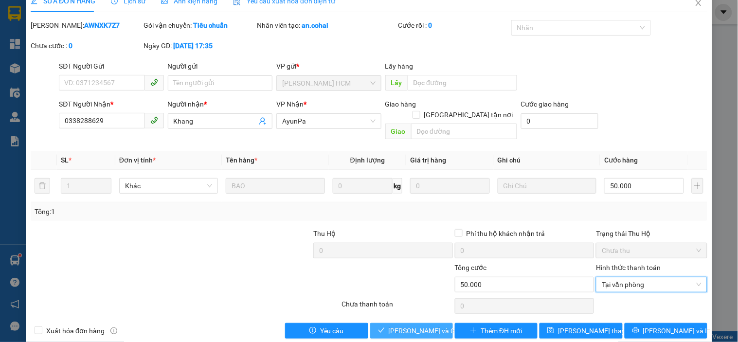
click at [417, 326] on span "[PERSON_NAME] và Giao hàng" at bounding box center [435, 331] width 93 height 11
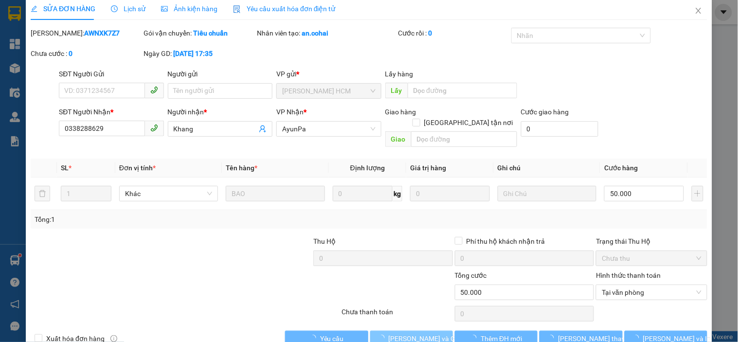
scroll to position [0, 0]
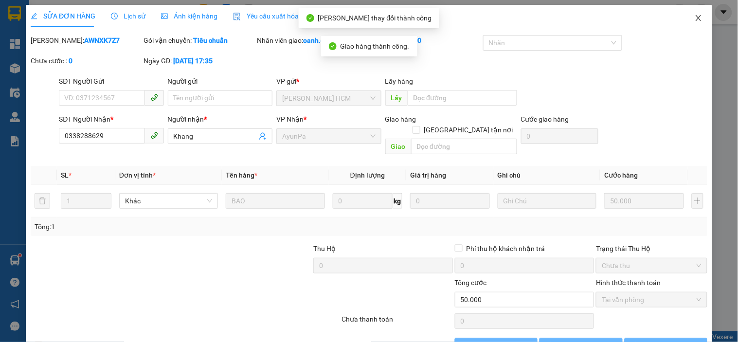
click at [695, 15] on icon "close" at bounding box center [699, 18] width 8 height 8
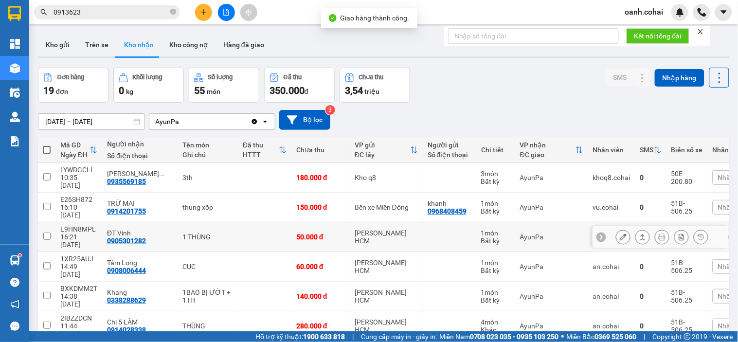
click at [617, 229] on button at bounding box center [624, 237] width 14 height 17
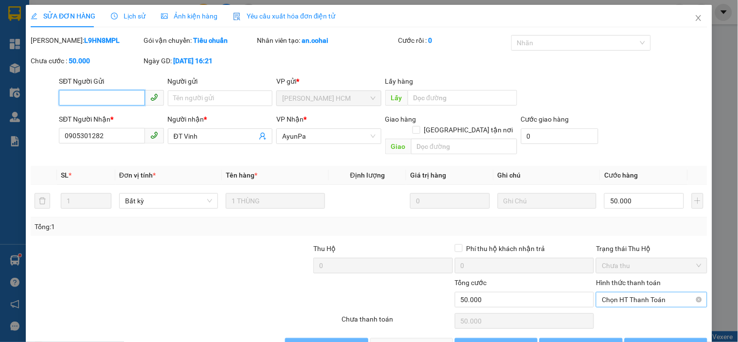
scroll to position [15, 0]
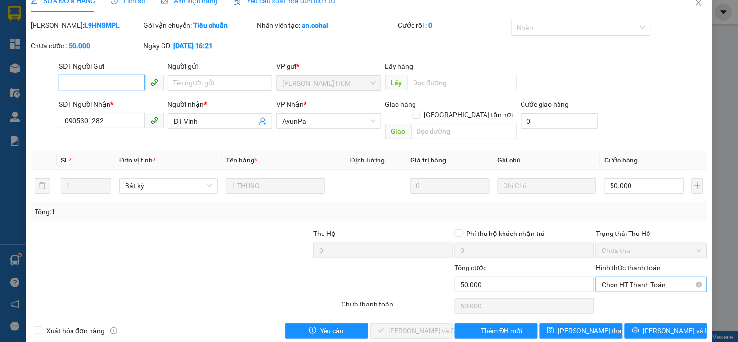
click at [635, 277] on span "Chọn HT Thanh Toán" at bounding box center [651, 284] width 99 height 15
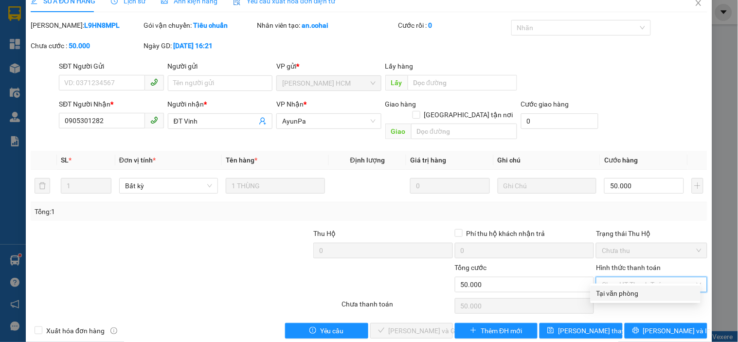
drag, startPoint x: 620, startPoint y: 286, endPoint x: 585, endPoint y: 299, distance: 36.5
click at [617, 289] on div "Tại văn phòng" at bounding box center [646, 294] width 110 height 16
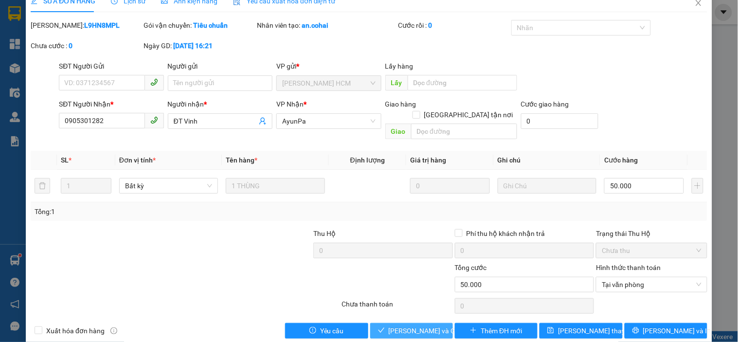
click at [415, 326] on span "[PERSON_NAME] và Giao hàng" at bounding box center [435, 331] width 93 height 11
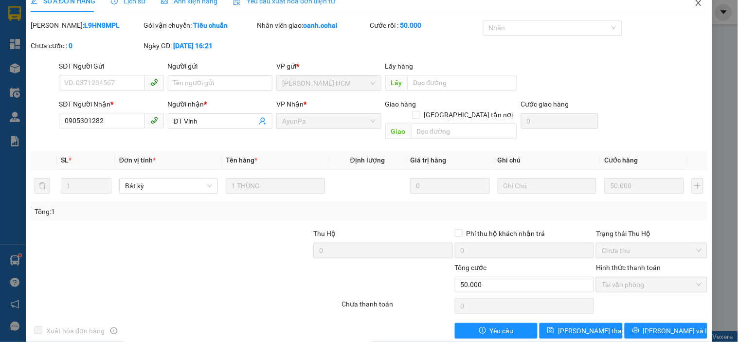
click at [696, 5] on icon "close" at bounding box center [698, 3] width 5 height 6
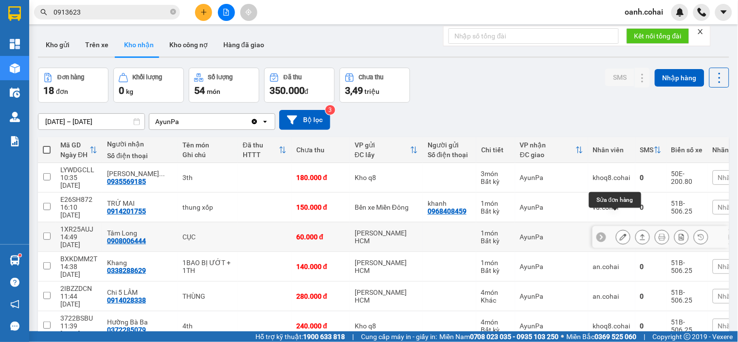
click at [617, 229] on button at bounding box center [624, 237] width 14 height 17
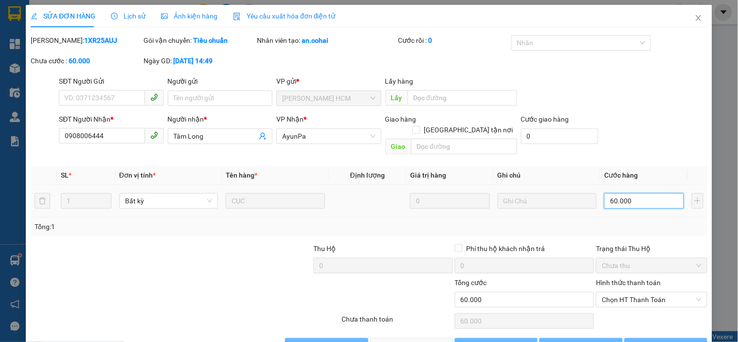
click at [630, 193] on input "60.000" at bounding box center [644, 201] width 80 height 16
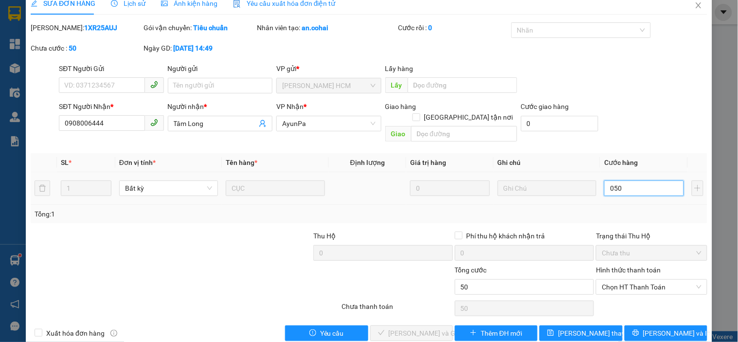
scroll to position [20, 0]
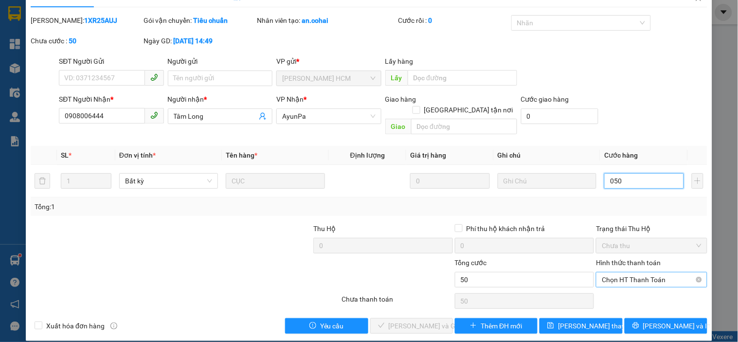
drag, startPoint x: 622, startPoint y: 270, endPoint x: 619, endPoint y: 275, distance: 6.8
click at [621, 273] on span "Chọn HT Thanh Toán" at bounding box center [651, 280] width 99 height 15
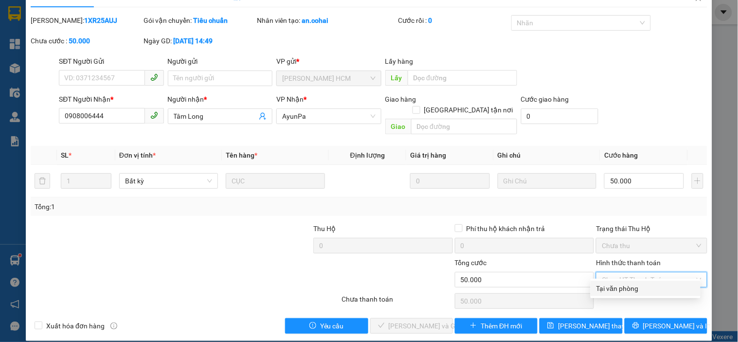
click at [616, 287] on div "Tại văn phòng" at bounding box center [646, 288] width 98 height 11
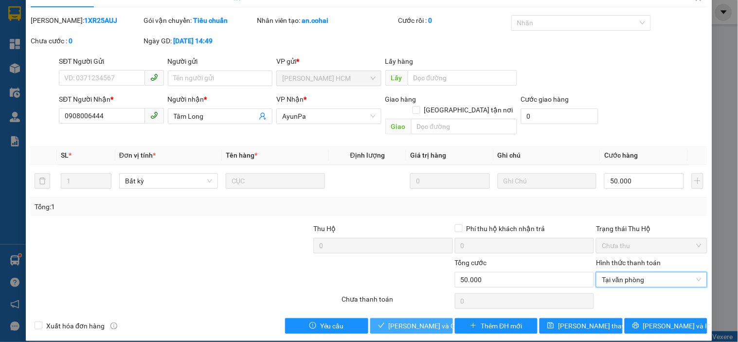
click at [419, 321] on span "[PERSON_NAME] và Giao hàng" at bounding box center [435, 326] width 93 height 11
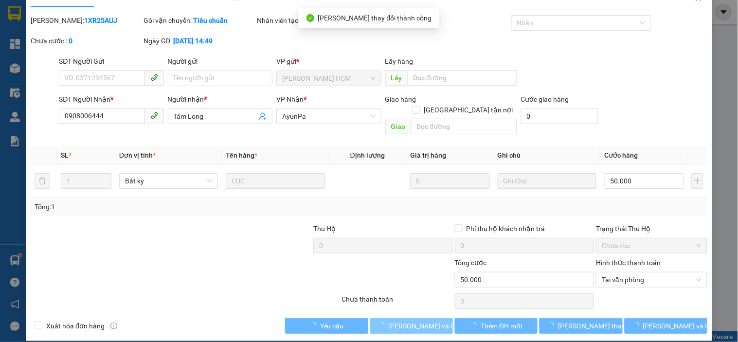
scroll to position [0, 0]
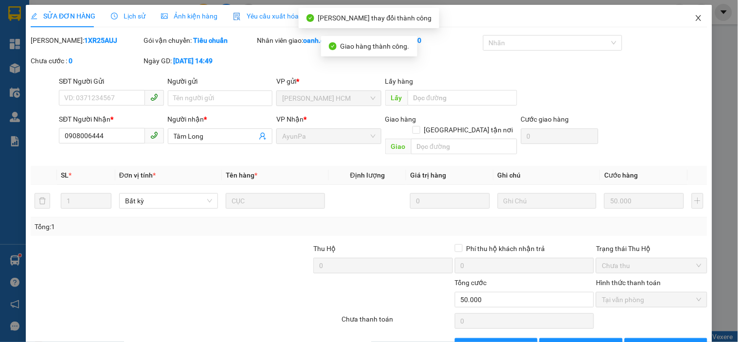
click at [690, 14] on span "Close" at bounding box center [698, 18] width 27 height 27
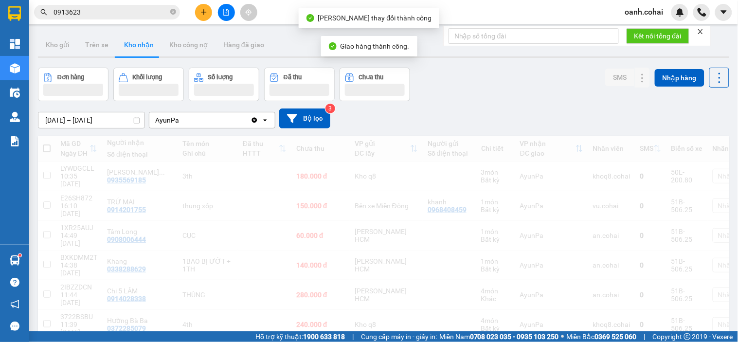
click at [693, 18] on div "oanh.cohai" at bounding box center [678, 12] width 121 height 17
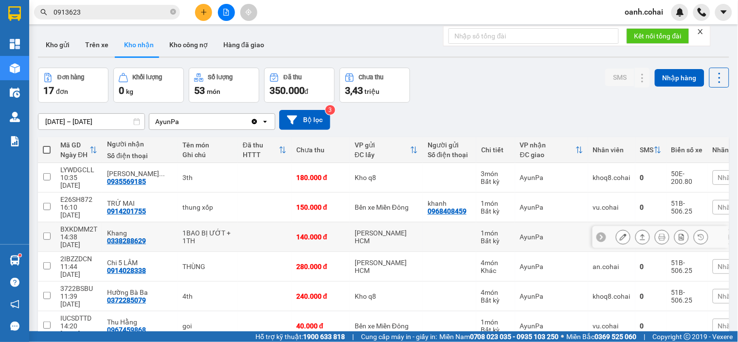
click at [607, 226] on div at bounding box center [661, 237] width 136 height 22
click at [620, 234] on icon at bounding box center [623, 237] width 7 height 7
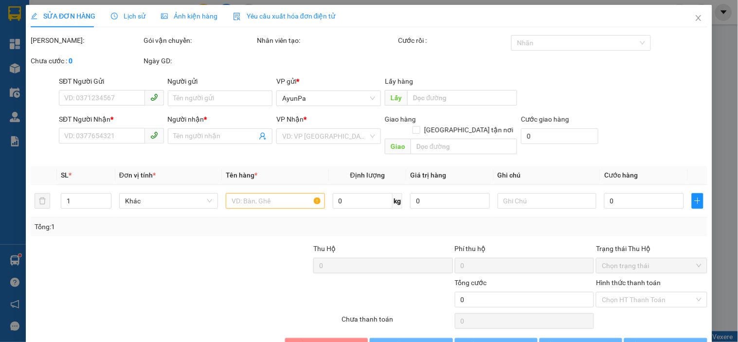
type input "0338288629"
type input "Khang"
type input "140.000"
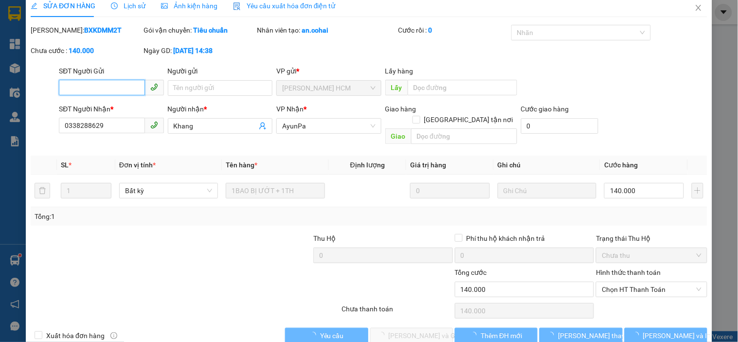
scroll to position [20, 0]
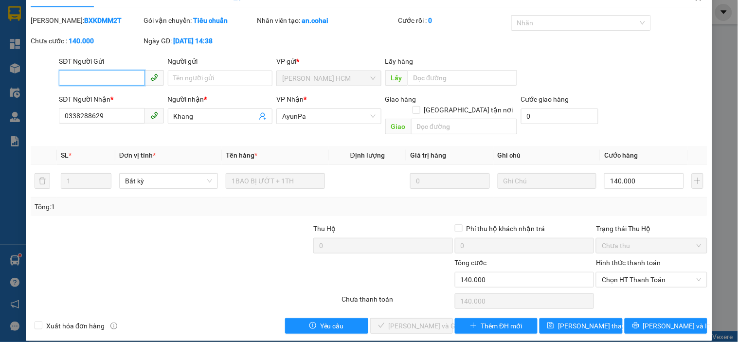
drag, startPoint x: 626, startPoint y: 268, endPoint x: 624, endPoint y: 279, distance: 10.9
click at [626, 275] on span "Chọn HT Thanh Toán" at bounding box center [651, 280] width 99 height 15
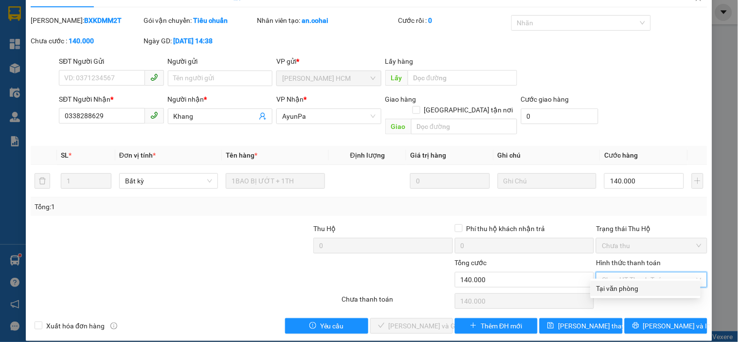
click at [617, 286] on div "Tại văn phòng" at bounding box center [646, 288] width 98 height 11
type input "0"
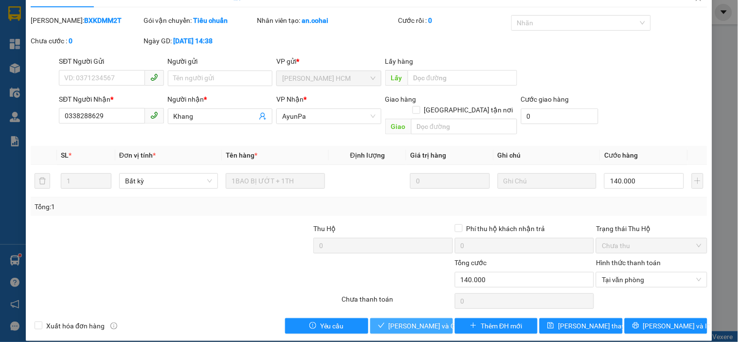
click at [394, 321] on span "[PERSON_NAME] và Giao hàng" at bounding box center [435, 326] width 93 height 11
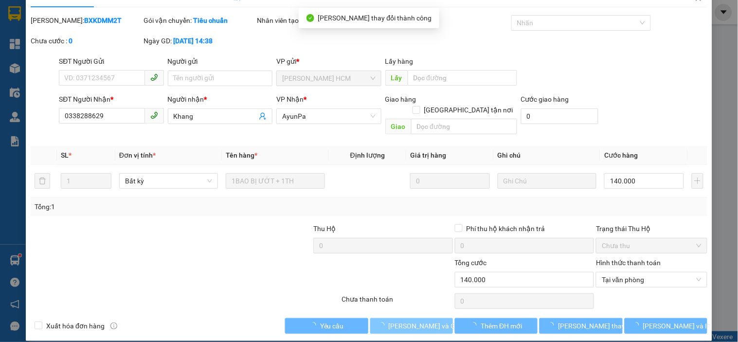
scroll to position [0, 0]
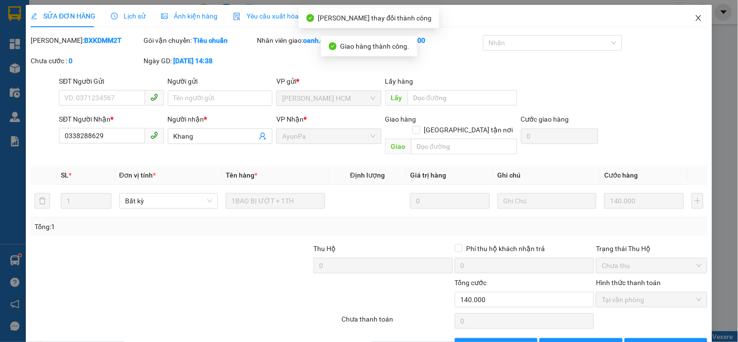
click at [695, 16] on icon "close" at bounding box center [699, 18] width 8 height 8
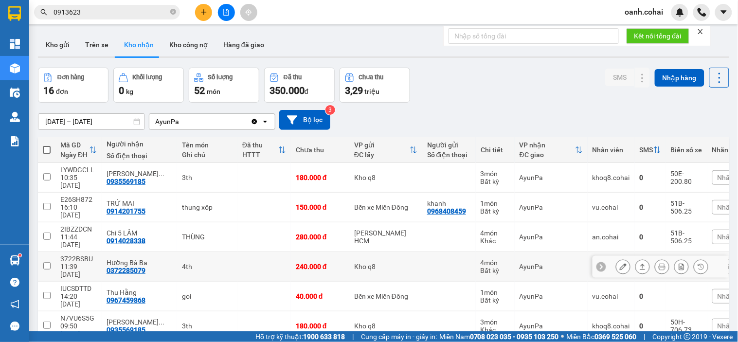
click at [617, 258] on button at bounding box center [624, 266] width 14 height 17
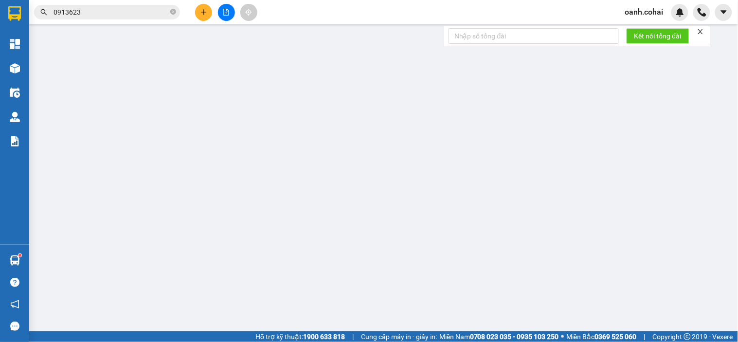
type input "0372285079"
type input "Hường Bà Ba"
type input "240.000"
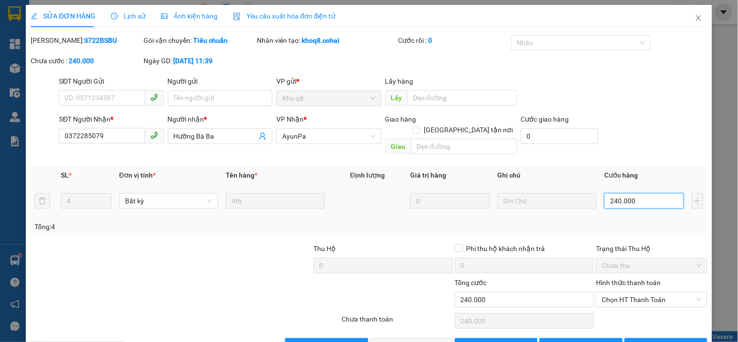
click at [644, 193] on input "240.000" at bounding box center [644, 201] width 80 height 16
type input "0"
type input "1"
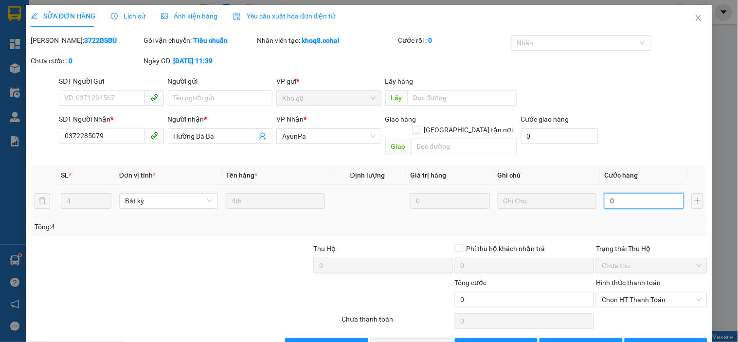
type input "1"
type input "01"
type input "0"
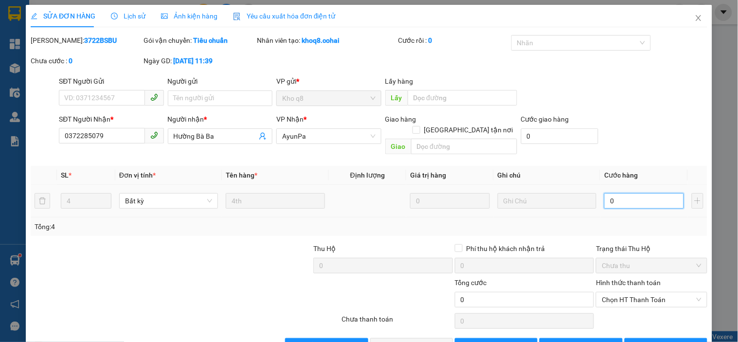
type input "2"
type input "02"
type input "23"
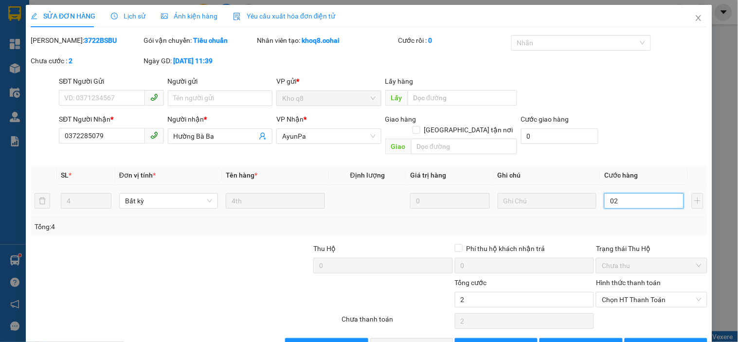
type input "023"
type input "230"
type input "0.230"
type input "230.000"
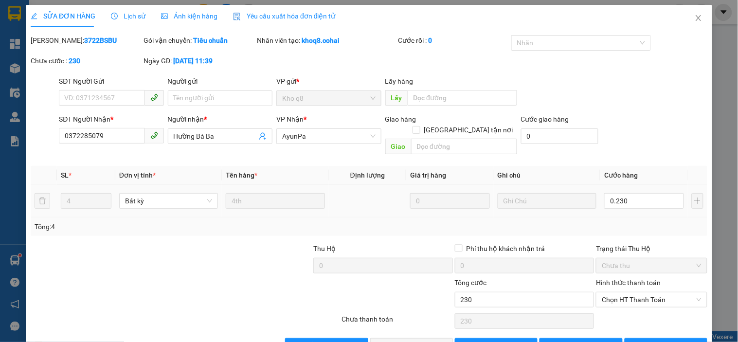
type input "230.000"
click at [667, 221] on div "Tổng: 4" at bounding box center [369, 226] width 669 height 11
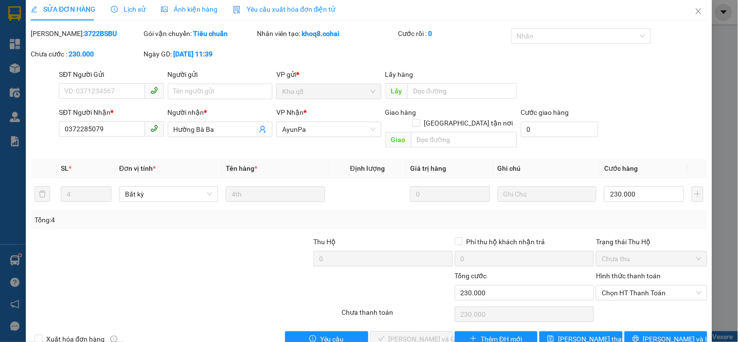
scroll to position [20, 0]
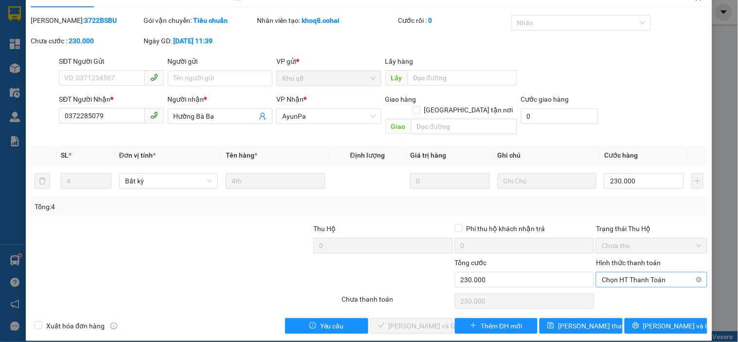
click at [645, 273] on span "Chọn HT Thanh Toán" at bounding box center [651, 280] width 99 height 15
click at [625, 289] on div "Tại văn phòng" at bounding box center [646, 288] width 98 height 11
type input "0"
click at [405, 321] on span "[PERSON_NAME] và Giao hàng" at bounding box center [435, 326] width 93 height 11
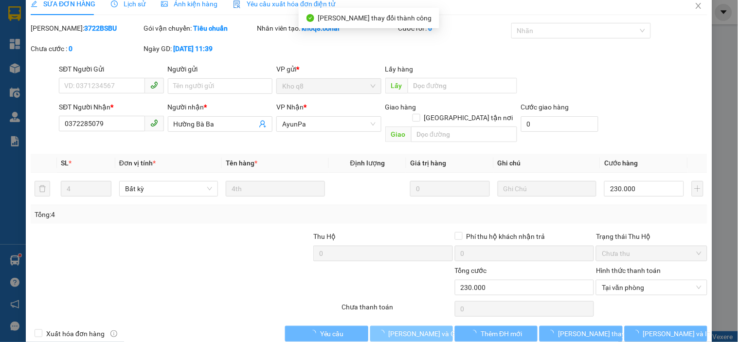
scroll to position [0, 0]
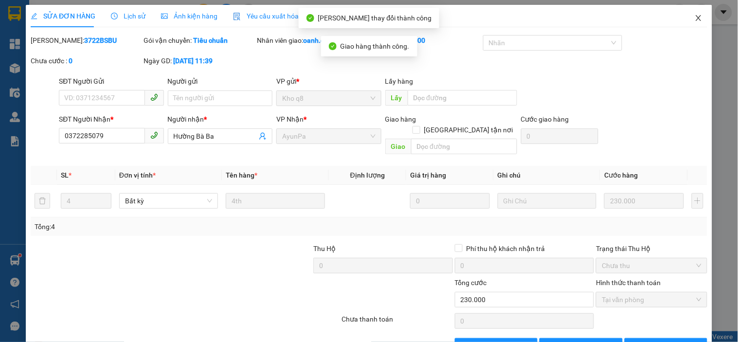
click at [695, 18] on icon "close" at bounding box center [699, 18] width 8 height 8
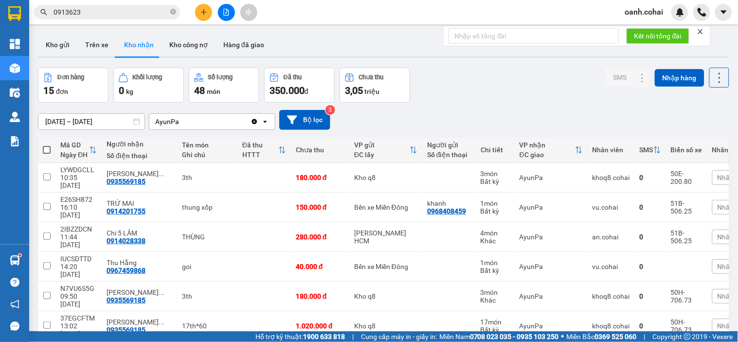
click at [718, 233] on span "Nhãn" at bounding box center [726, 237] width 17 height 8
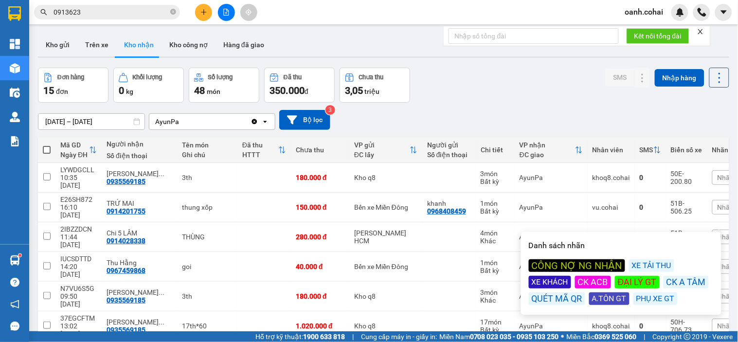
click at [564, 263] on div "CÔNG NỢ NG NHẬN" at bounding box center [577, 265] width 96 height 13
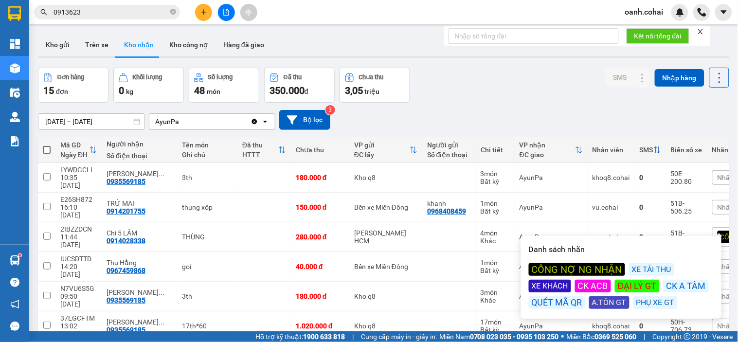
click at [537, 110] on div "28/08/2025 – 11/09/2025 Press the down arrow key to interact with the calendar …" at bounding box center [384, 120] width 692 height 20
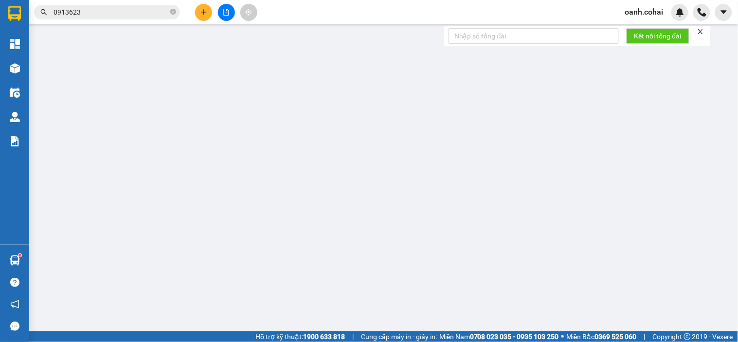
type input "0904818010"
type input "Thạnh CX"
type input "280.000"
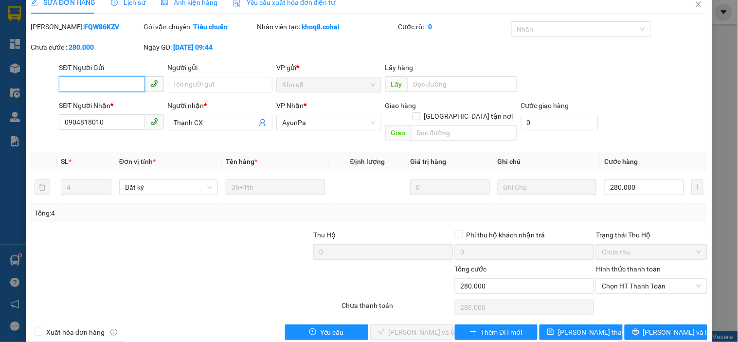
scroll to position [20, 0]
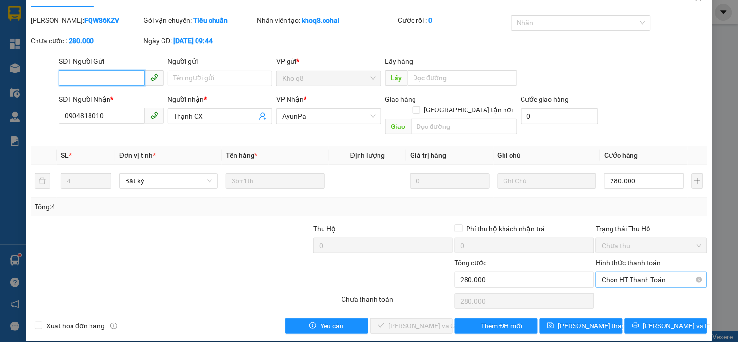
click at [656, 274] on span "Chọn HT Thanh Toán" at bounding box center [651, 280] width 99 height 15
click at [632, 286] on div "Tại văn phòng" at bounding box center [646, 288] width 98 height 11
type input "0"
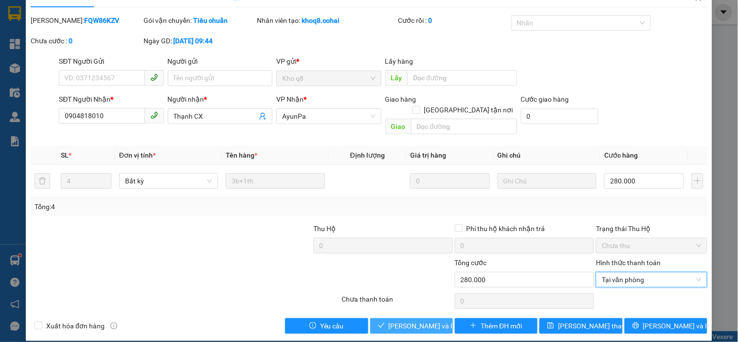
click at [409, 321] on span "[PERSON_NAME] và Giao hàng" at bounding box center [435, 326] width 93 height 11
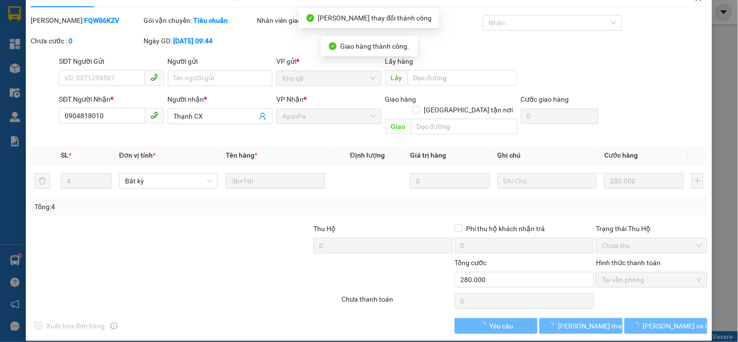
scroll to position [0, 0]
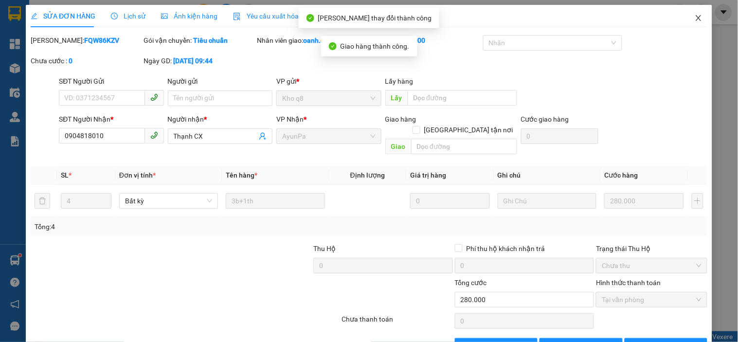
click at [695, 18] on icon "close" at bounding box center [699, 18] width 8 height 8
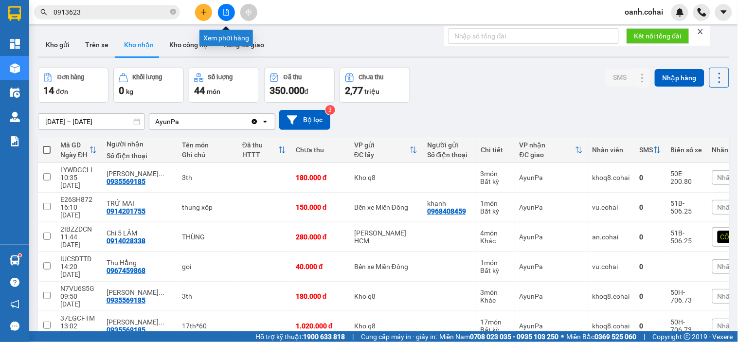
click at [225, 10] on icon "file-add" at bounding box center [226, 12] width 7 height 7
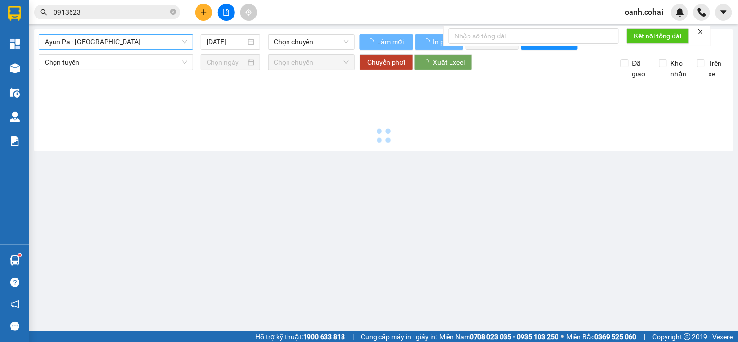
click at [146, 46] on span "Ayun Pa - [GEOGRAPHIC_DATA]" at bounding box center [116, 42] width 143 height 15
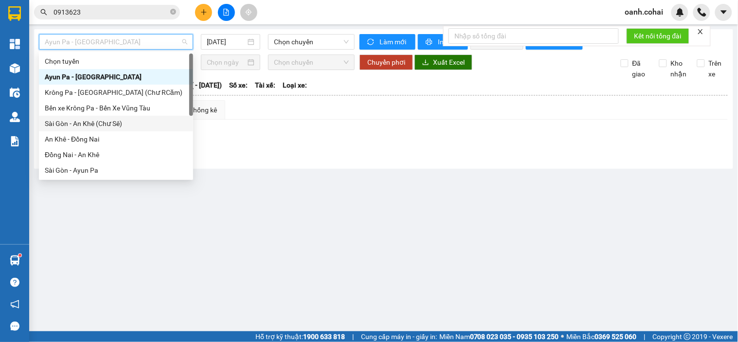
click at [91, 127] on div "Sài Gòn - An Khê (Chư Sê)" at bounding box center [116, 123] width 143 height 11
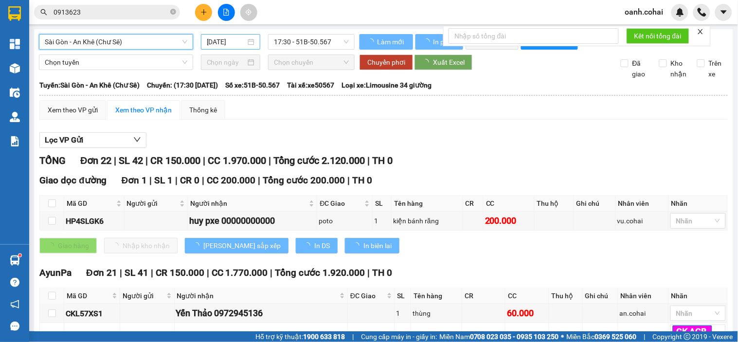
click at [232, 41] on input "[DATE]" at bounding box center [226, 42] width 39 height 11
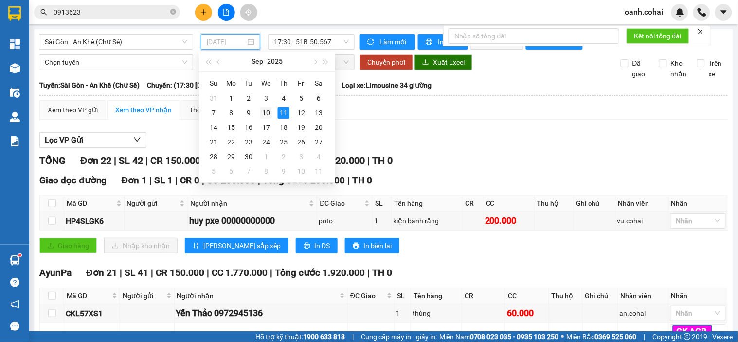
click at [264, 114] on div "10" at bounding box center [266, 113] width 12 height 12
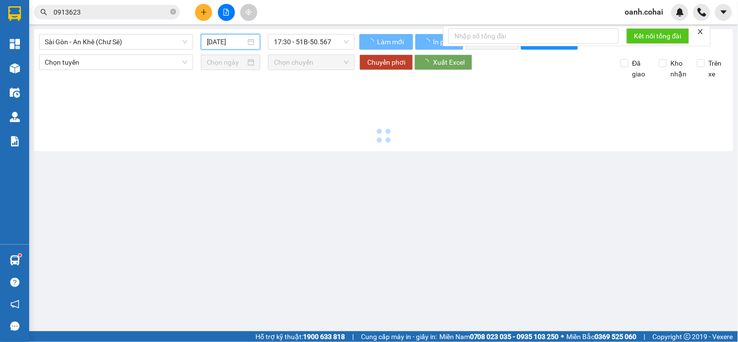
type input "[DATE]"
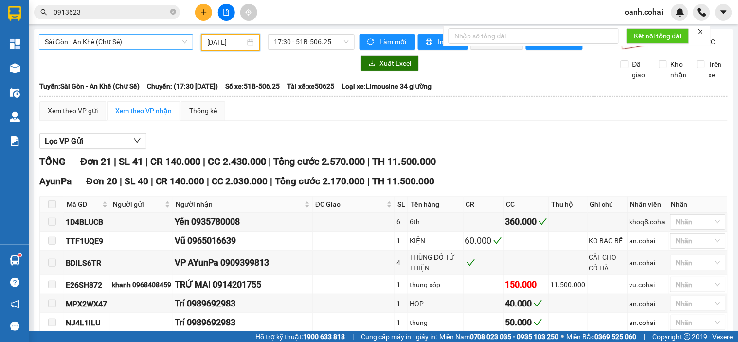
click at [157, 45] on span "Sài Gòn - An Khê (Chư Sê)" at bounding box center [116, 42] width 143 height 15
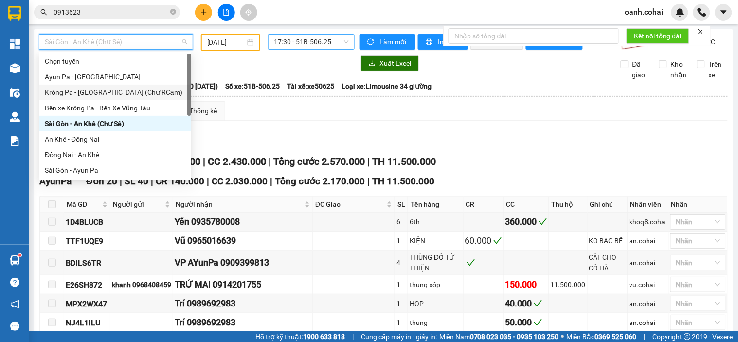
click at [276, 44] on span "17:30 - 51B-506.25" at bounding box center [311, 42] width 75 height 15
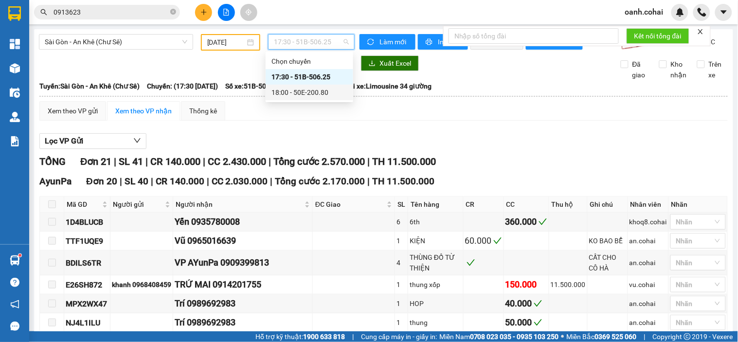
click at [275, 88] on div "18:00 - 50E-200.80" at bounding box center [310, 92] width 76 height 11
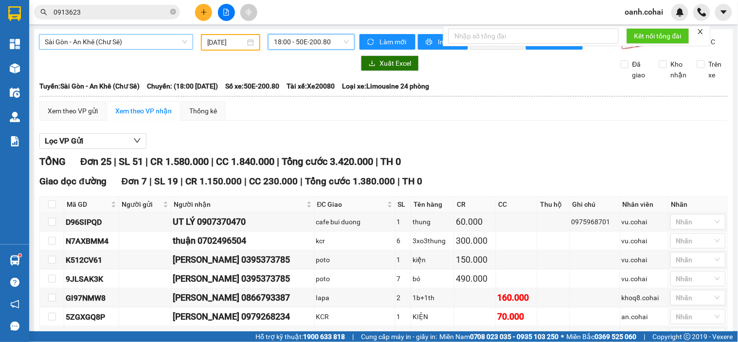
click at [162, 41] on span "Sài Gòn - An Khê (Chư Sê)" at bounding box center [116, 42] width 143 height 15
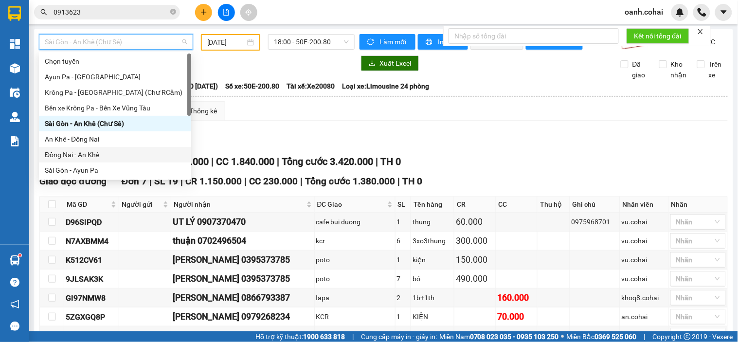
scroll to position [54, 0]
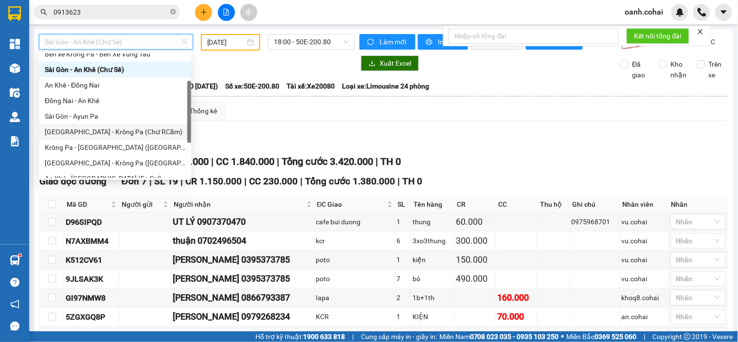
click at [94, 131] on div "[GEOGRAPHIC_DATA] - Krông Pa (Chư RCăm)" at bounding box center [115, 132] width 141 height 11
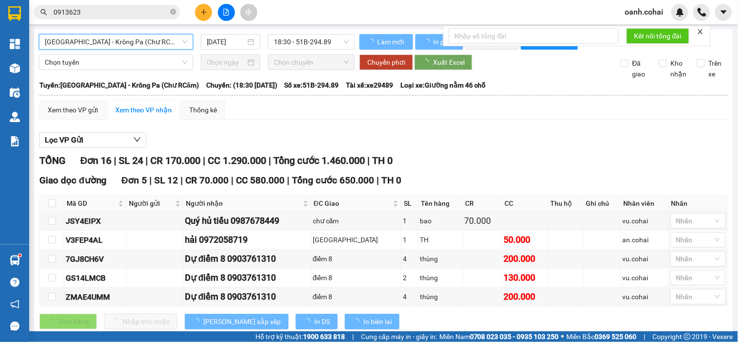
click at [227, 42] on input "[DATE]" at bounding box center [226, 42] width 39 height 11
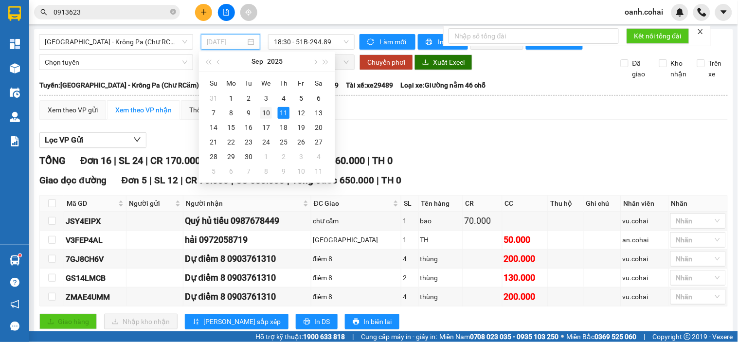
click at [267, 110] on div "10" at bounding box center [266, 113] width 12 height 12
type input "[DATE]"
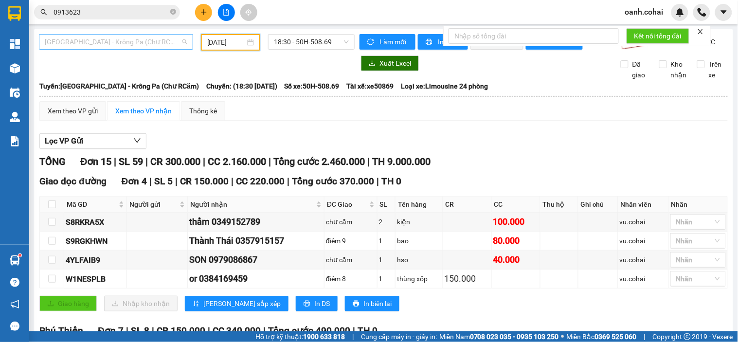
click at [157, 37] on span "[GEOGRAPHIC_DATA] - Krông Pa (Chư RCăm)" at bounding box center [116, 42] width 143 height 15
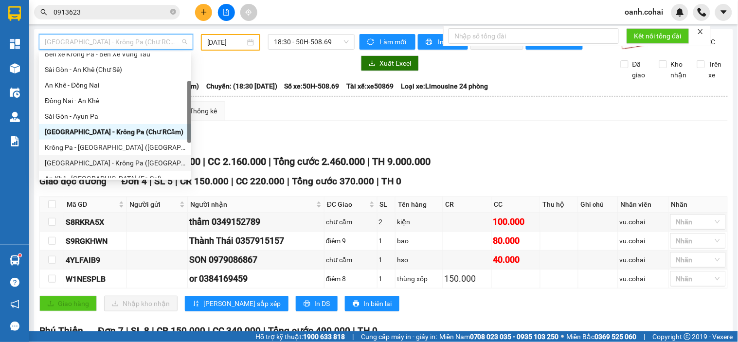
click at [87, 158] on div "[GEOGRAPHIC_DATA] - Krông Pa ([GEOGRAPHIC_DATA])" at bounding box center [115, 163] width 141 height 11
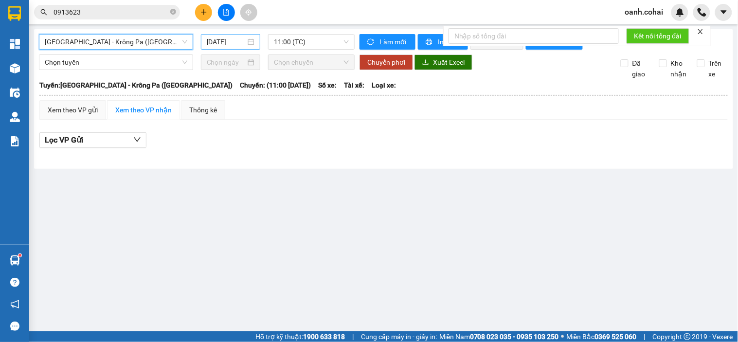
click at [238, 45] on input "[DATE]" at bounding box center [226, 42] width 39 height 11
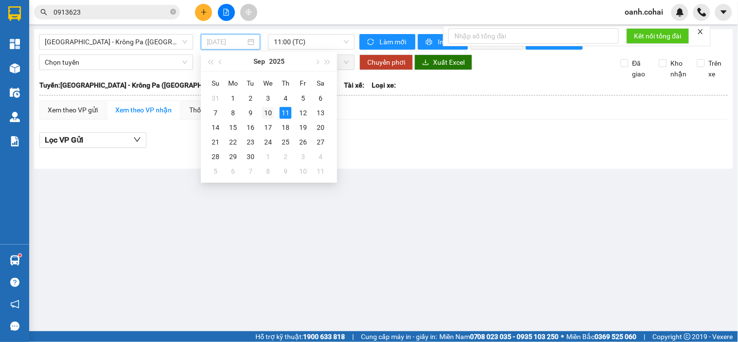
click at [266, 113] on div "10" at bounding box center [268, 113] width 12 height 12
type input "[DATE]"
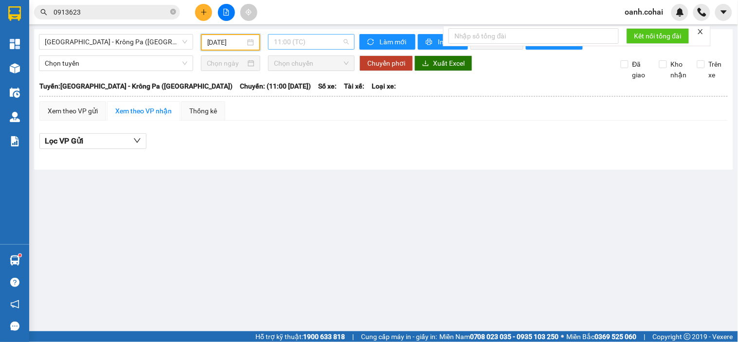
click at [316, 41] on span "11:00 (TC)" at bounding box center [311, 42] width 75 height 15
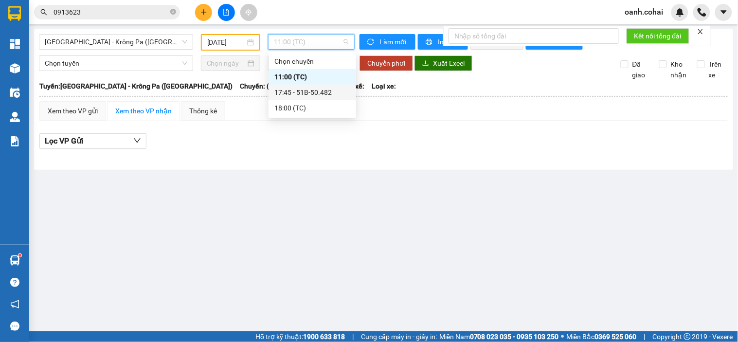
click at [308, 96] on div "17:45 - 51B-50.482" at bounding box center [312, 92] width 76 height 11
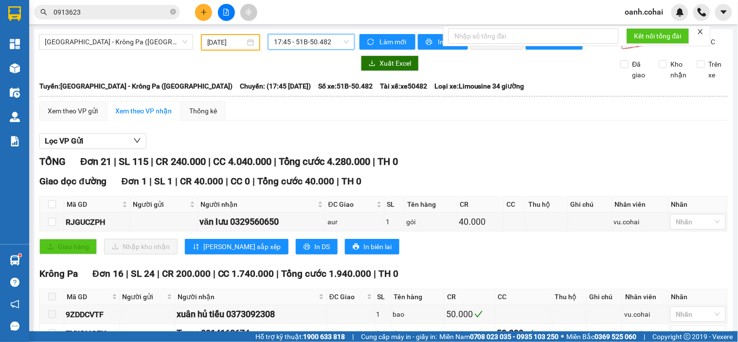
click at [289, 44] on span "17:45 - 51B-50.482" at bounding box center [311, 42] width 75 height 15
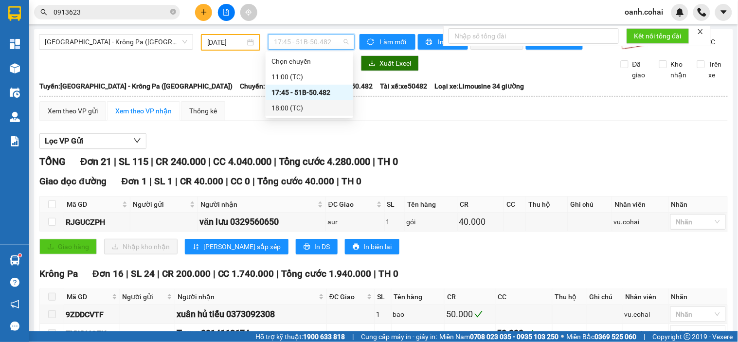
click at [274, 106] on div "18:00 (TC)" at bounding box center [310, 108] width 76 height 11
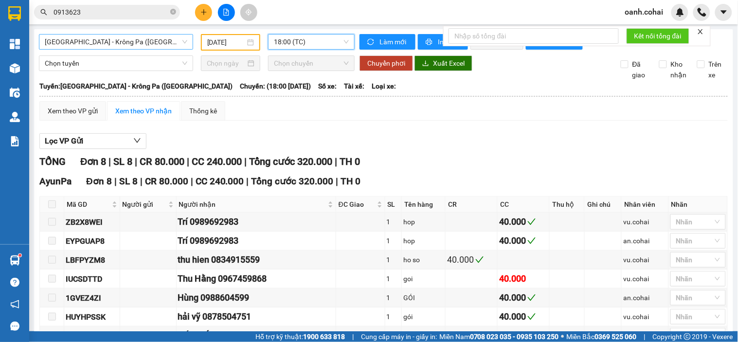
click at [148, 41] on span "[GEOGRAPHIC_DATA] - Krông Pa ([GEOGRAPHIC_DATA])" at bounding box center [116, 42] width 143 height 15
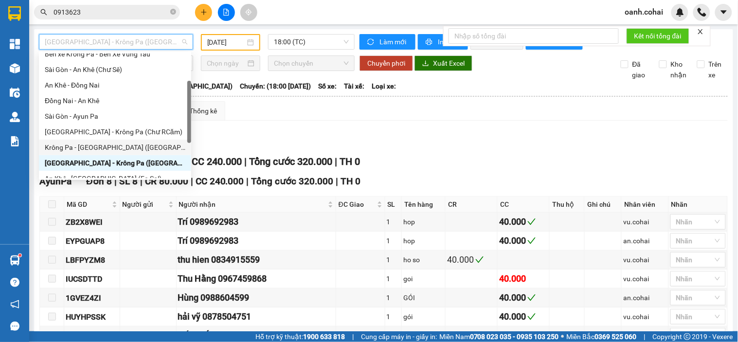
scroll to position [108, 0]
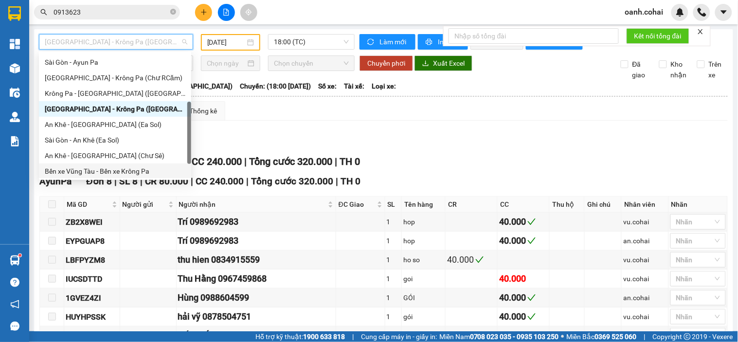
click at [83, 168] on div "Bến xe Vũng Tàu - Bến xe Krông Pa" at bounding box center [115, 171] width 141 height 11
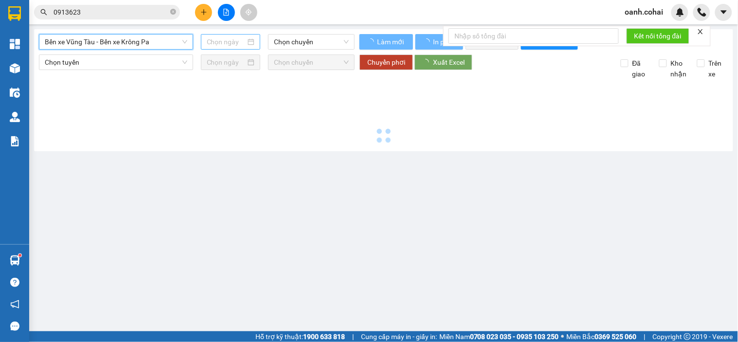
click at [224, 37] on input at bounding box center [226, 42] width 39 height 11
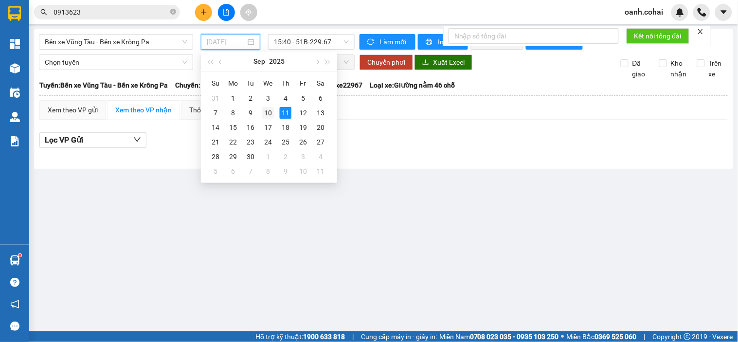
click at [266, 113] on div "10" at bounding box center [268, 113] width 12 height 12
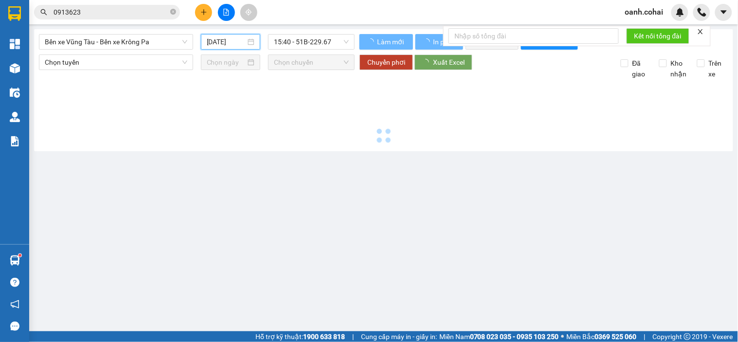
type input "[DATE]"
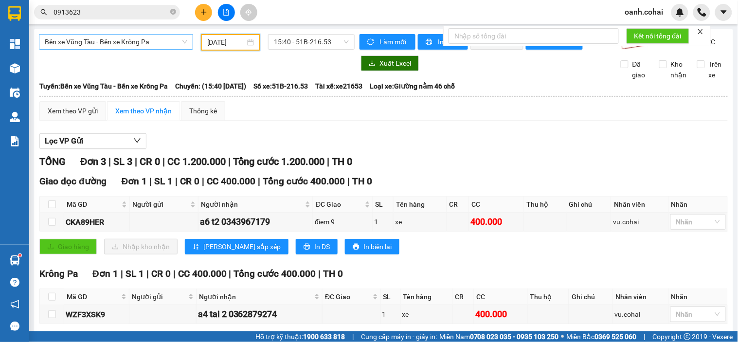
click at [143, 39] on span "Bến xe Vũng Tàu - Bến xe Krông Pa" at bounding box center [116, 42] width 143 height 15
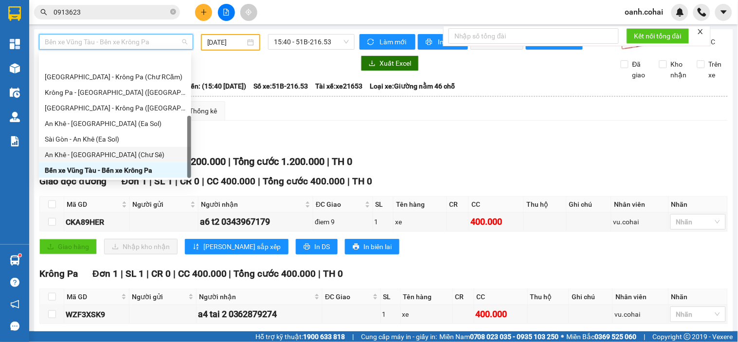
scroll to position [140, 0]
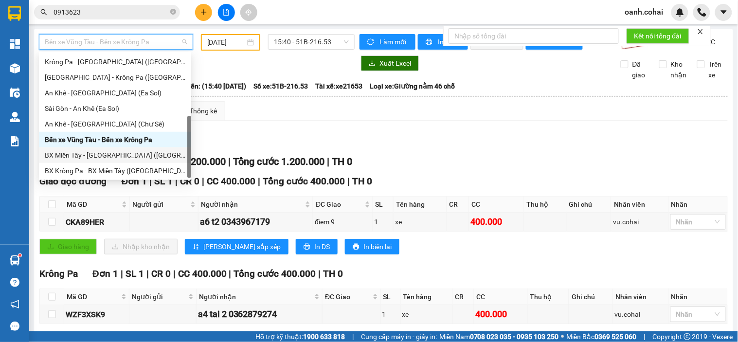
click at [108, 151] on div "BX Miền Tây - [GEOGRAPHIC_DATA] ([GEOGRAPHIC_DATA] - [GEOGRAPHIC_DATA])" at bounding box center [115, 155] width 141 height 11
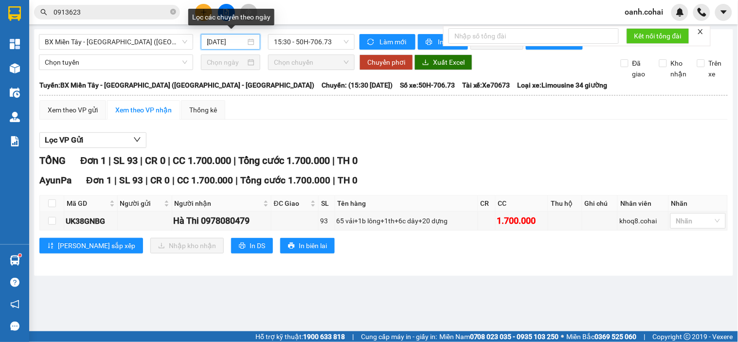
drag, startPoint x: 230, startPoint y: 39, endPoint x: 227, endPoint y: 46, distance: 7.2
click at [229, 40] on input "[DATE]" at bounding box center [226, 42] width 39 height 11
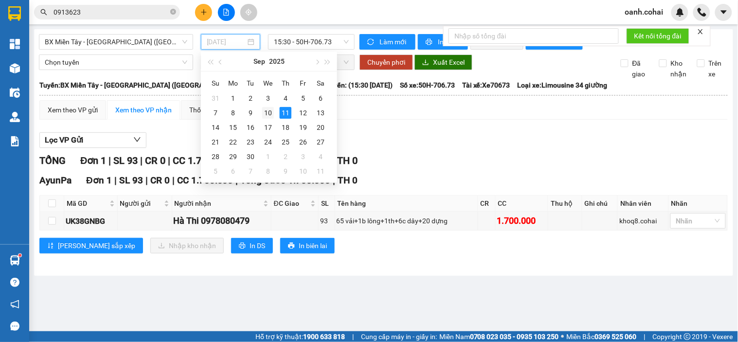
click at [266, 112] on div "10" at bounding box center [268, 113] width 12 height 12
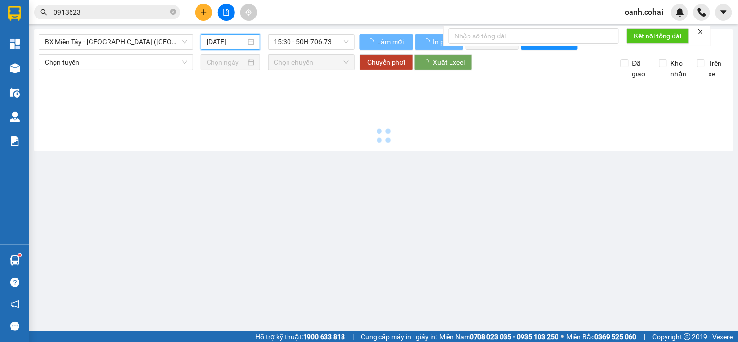
type input "[DATE]"
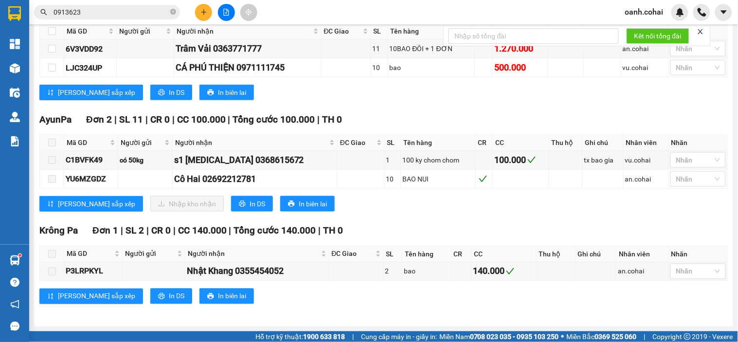
scroll to position [54, 0]
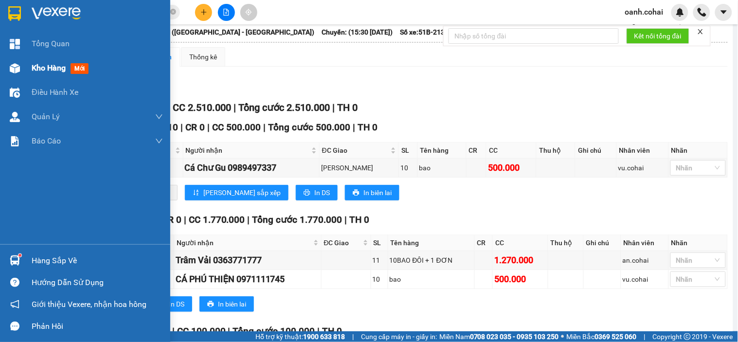
click at [37, 65] on span "Kho hàng" at bounding box center [49, 67] width 34 height 9
click at [44, 67] on span "Kho hàng" at bounding box center [49, 67] width 34 height 9
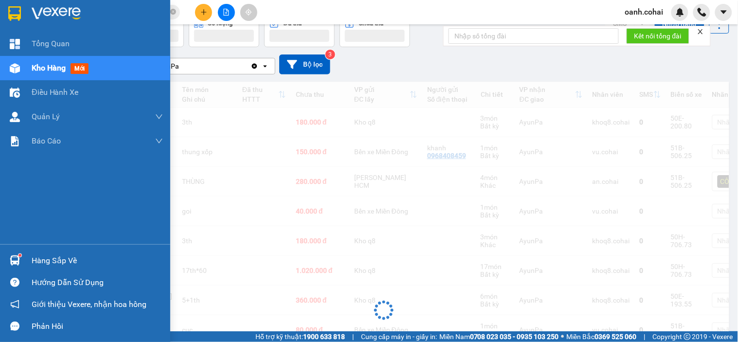
click at [44, 67] on span "Kho hàng" at bounding box center [49, 67] width 34 height 9
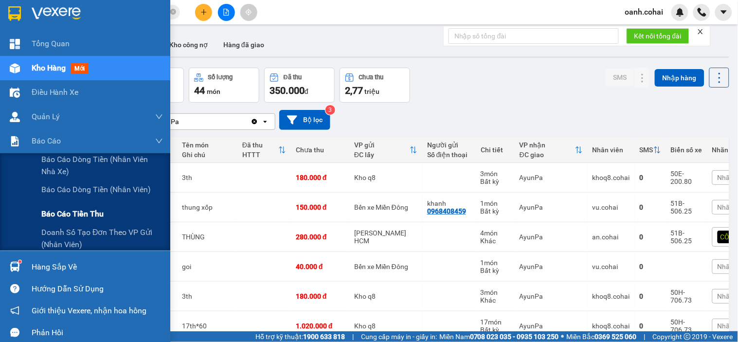
click at [66, 213] on span "Báo cáo tiền thu" at bounding box center [72, 214] width 62 height 12
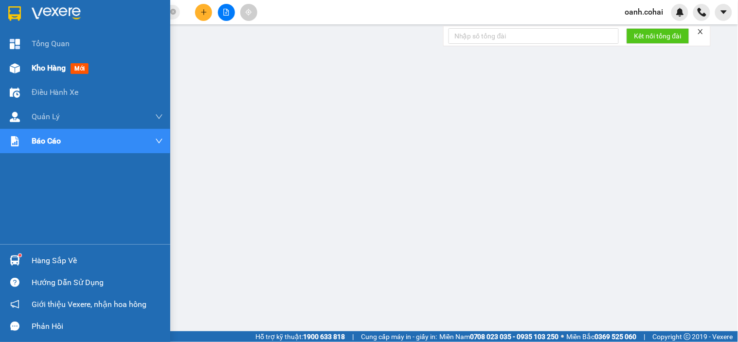
click at [37, 64] on span "Kho hàng" at bounding box center [49, 67] width 34 height 9
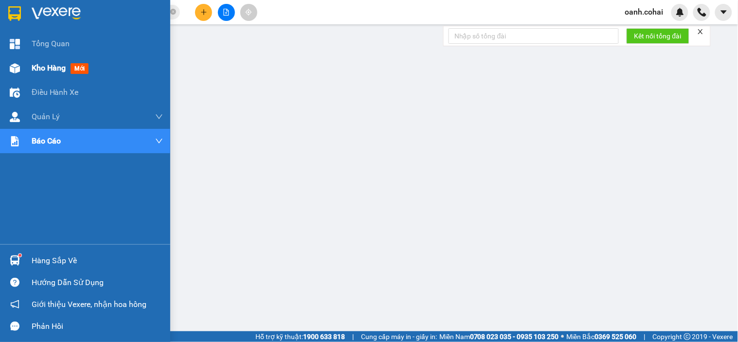
click at [39, 64] on span "Kho hàng" at bounding box center [49, 67] width 34 height 9
click at [55, 70] on span "Kho hàng" at bounding box center [49, 67] width 34 height 9
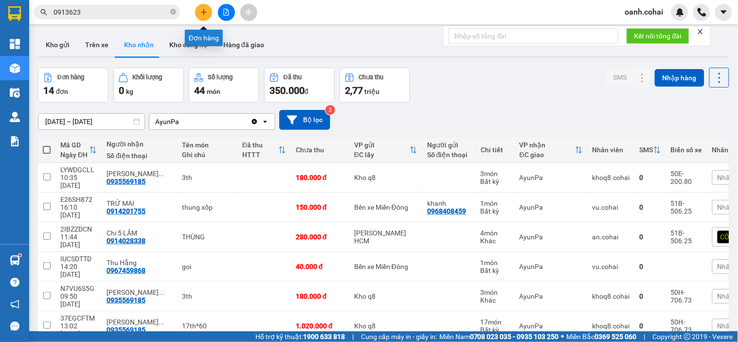
click at [205, 9] on icon "plus" at bounding box center [204, 12] width 7 height 7
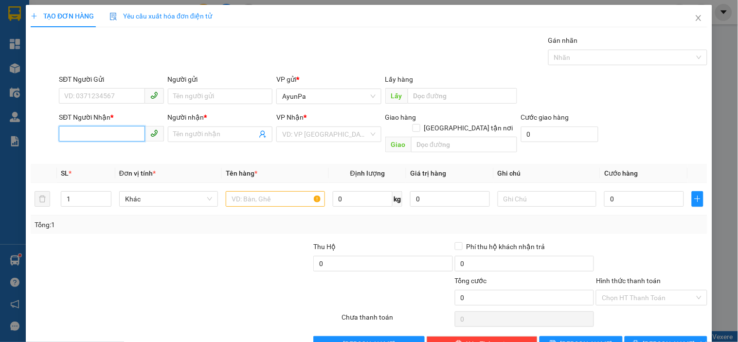
click at [88, 132] on input "SĐT Người Nhận *" at bounding box center [102, 134] width 86 height 16
type input "0939667568"
click at [96, 151] on div "0939667568 - SINH" at bounding box center [110, 153] width 92 height 11
type input "SINH"
type input "0939667568"
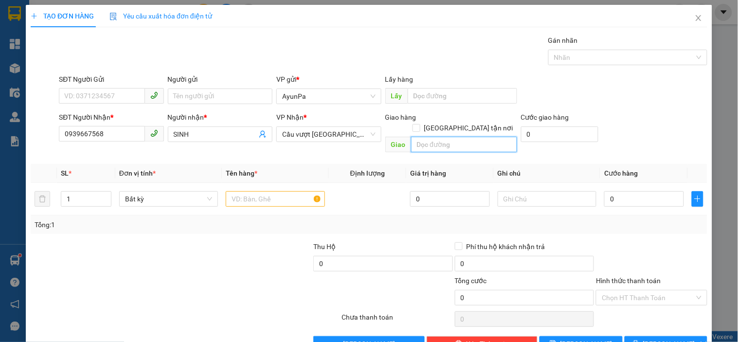
click at [415, 137] on input "text" at bounding box center [464, 145] width 106 height 16
type input "c"
type input "CX SỐ 4 BD"
click at [307, 191] on input "text" at bounding box center [275, 199] width 99 height 16
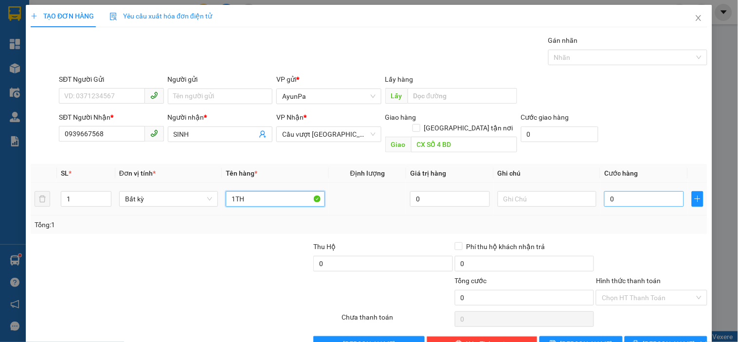
type input "1TH"
click at [654, 191] on input "0" at bounding box center [644, 199] width 80 height 16
type input "6"
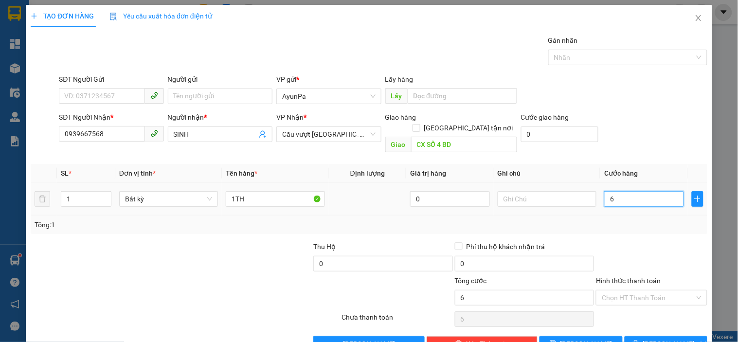
type input "60"
type input "60.000"
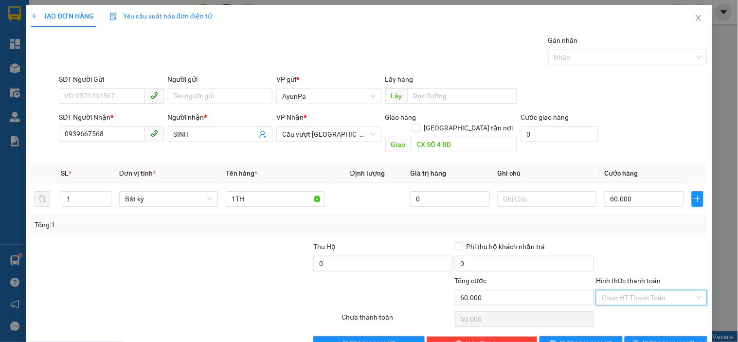
click at [636, 291] on input "Hình thức thanh toán" at bounding box center [648, 298] width 92 height 15
click at [629, 307] on div "Tại văn phòng" at bounding box center [646, 306] width 98 height 11
type input "0"
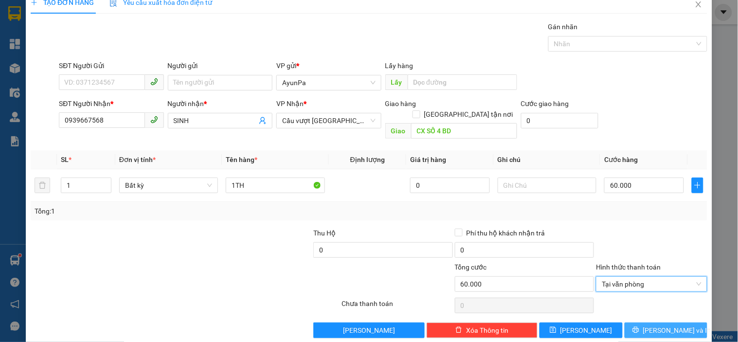
scroll to position [18, 0]
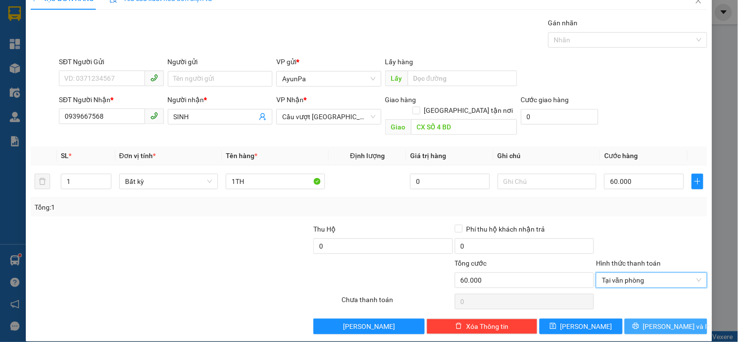
click at [639, 323] on icon "printer" at bounding box center [636, 326] width 7 height 7
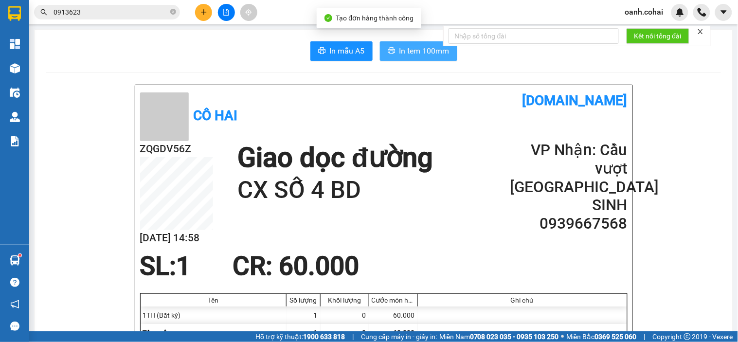
click at [410, 45] on span "In tem 100mm" at bounding box center [425, 51] width 50 height 12
click at [205, 12] on icon "plus" at bounding box center [204, 12] width 7 height 7
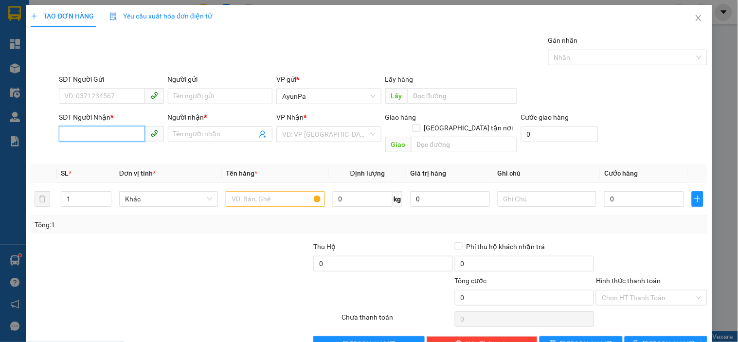
click at [84, 132] on input "SĐT Người Nhận *" at bounding box center [102, 134] width 86 height 16
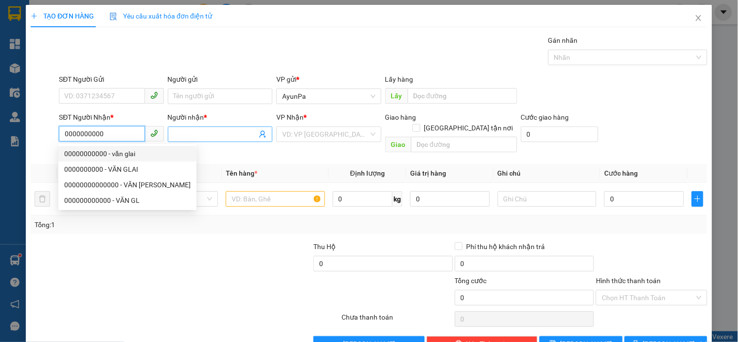
type input "0000000000"
click at [197, 135] on input "Người nhận *" at bounding box center [215, 134] width 83 height 11
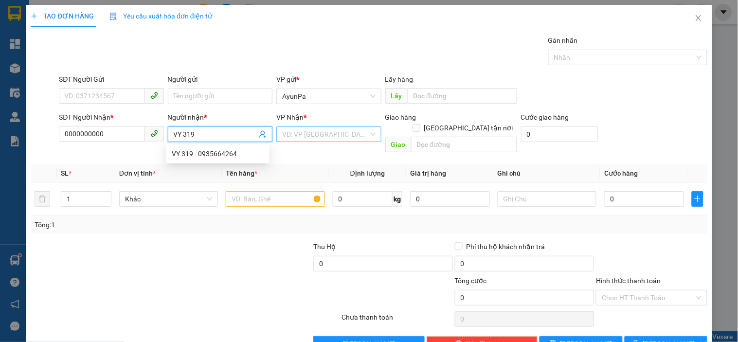
type input "VY 319"
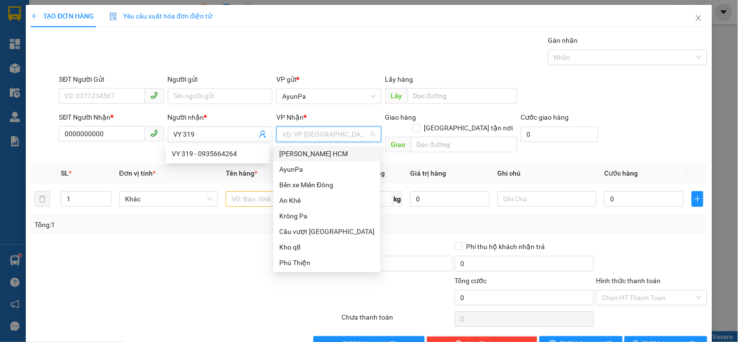
click at [282, 132] on input "search" at bounding box center [325, 134] width 86 height 15
click at [324, 155] on div "[PERSON_NAME] HCM" at bounding box center [326, 153] width 95 height 11
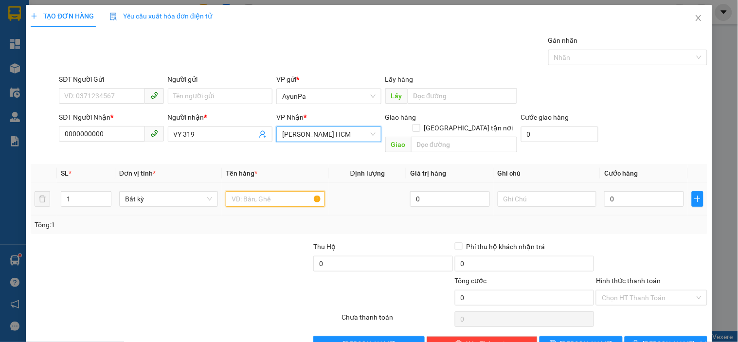
click at [258, 191] on input "text" at bounding box center [275, 199] width 99 height 16
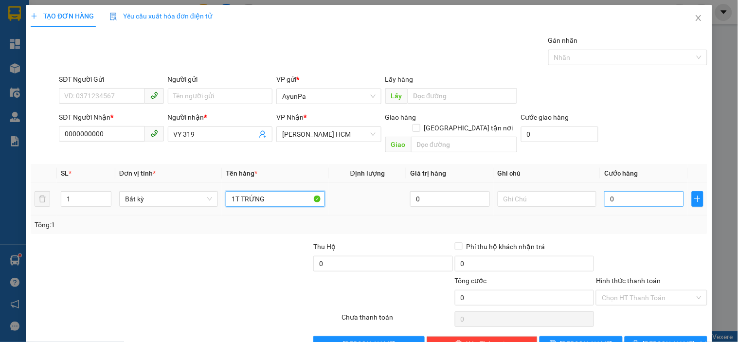
type input "1T TRỨNG"
click at [623, 195] on input "0" at bounding box center [644, 199] width 80 height 16
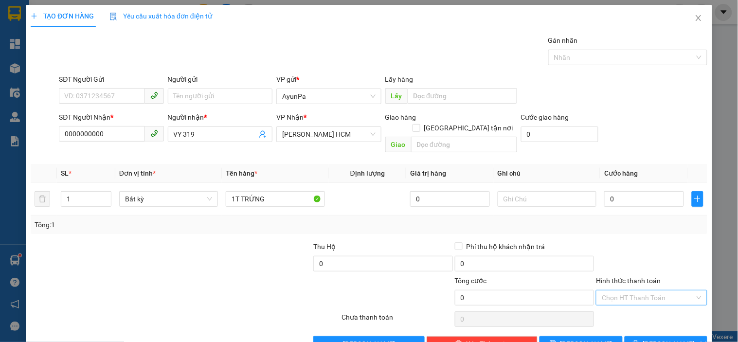
click at [621, 291] on input "Hình thức thanh toán" at bounding box center [648, 298] width 92 height 15
click at [617, 322] on div "Miễn phí" at bounding box center [646, 322] width 98 height 11
click at [639, 340] on icon "printer" at bounding box center [636, 343] width 7 height 7
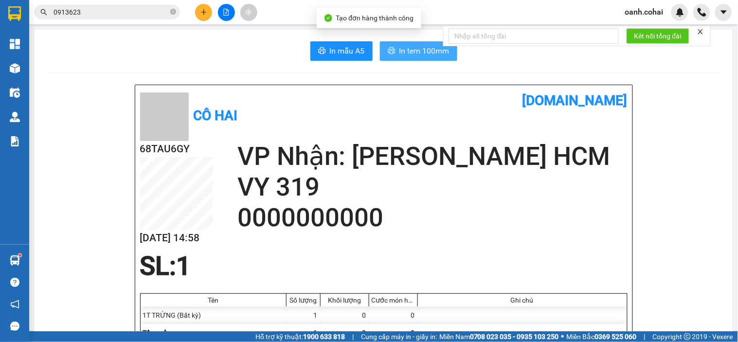
click at [418, 50] on span "In tem 100mm" at bounding box center [425, 51] width 50 height 12
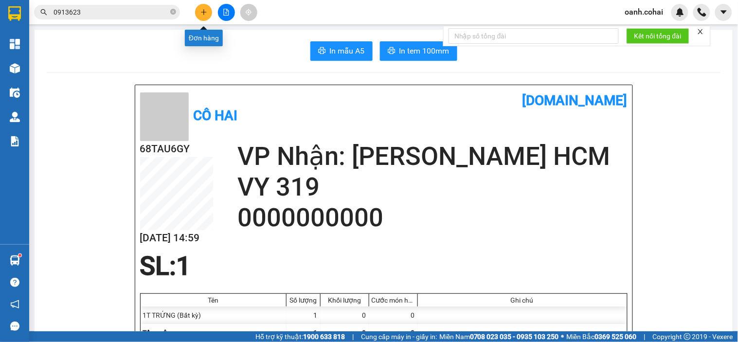
click at [203, 6] on button at bounding box center [203, 12] width 17 height 17
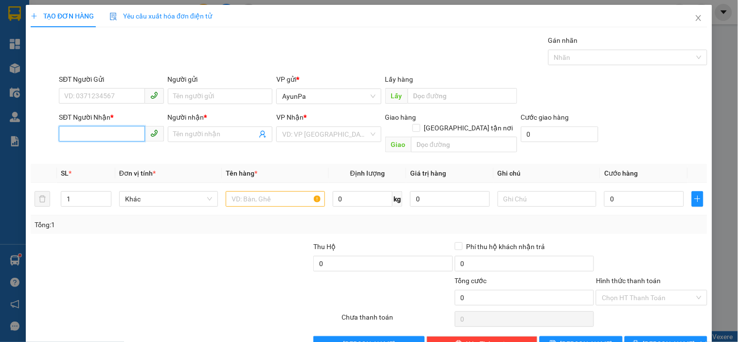
click at [122, 128] on input "SĐT Người Nhận *" at bounding box center [102, 134] width 86 height 16
click at [106, 152] on div "0906882212 - Cô Hai Gửi Cô Nga" at bounding box center [114, 153] width 100 height 11
type input "0906882212"
type input "Cô Hai Gửi Cô Nga"
type input "0906882212"
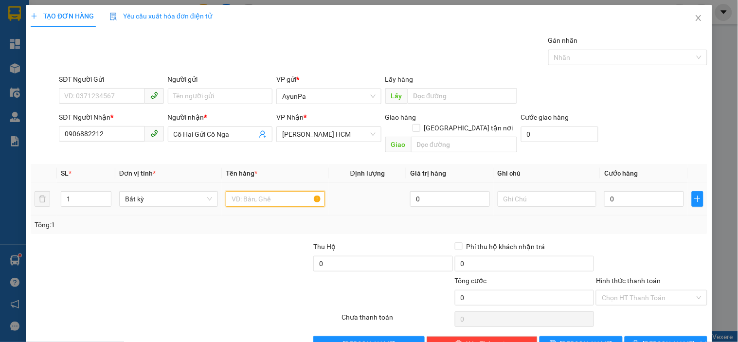
click at [240, 193] on input "text" at bounding box center [275, 199] width 99 height 16
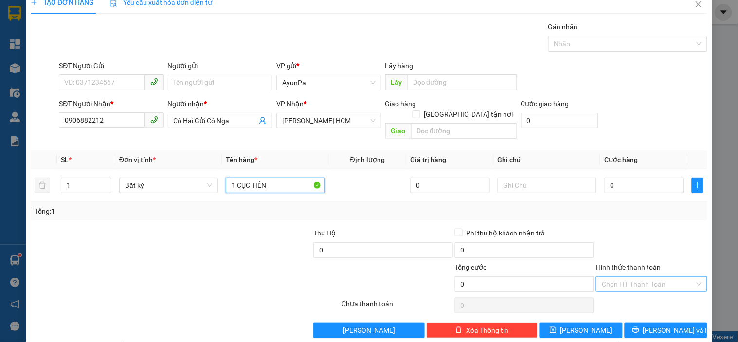
scroll to position [18, 0]
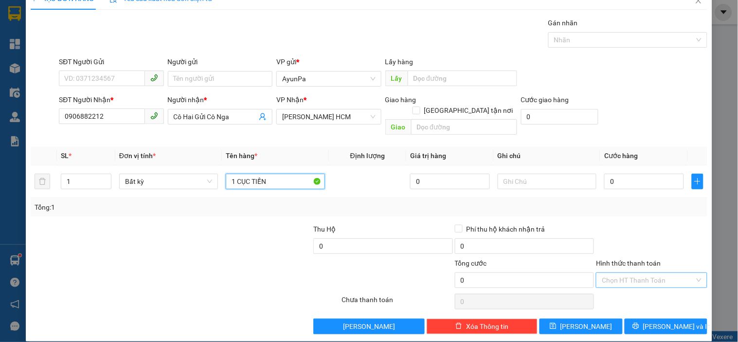
type input "1 CỤC TIỀN"
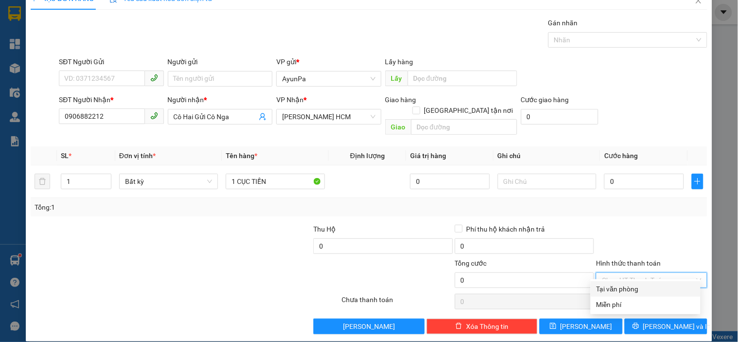
click at [614, 273] on input "Hình thức thanh toán" at bounding box center [648, 280] width 92 height 15
click at [608, 297] on div "Miễn phí" at bounding box center [646, 305] width 110 height 16
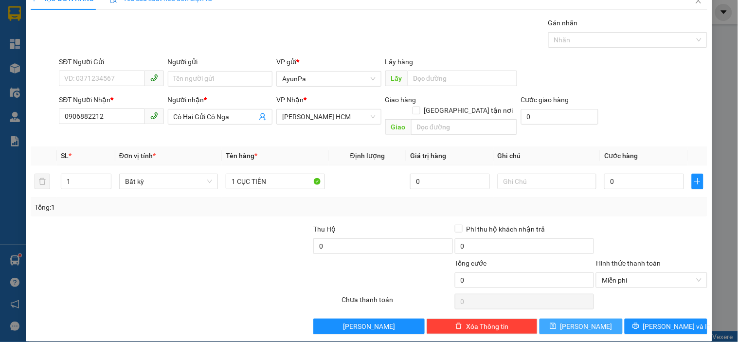
click at [585, 321] on span "[PERSON_NAME]" at bounding box center [587, 326] width 52 height 11
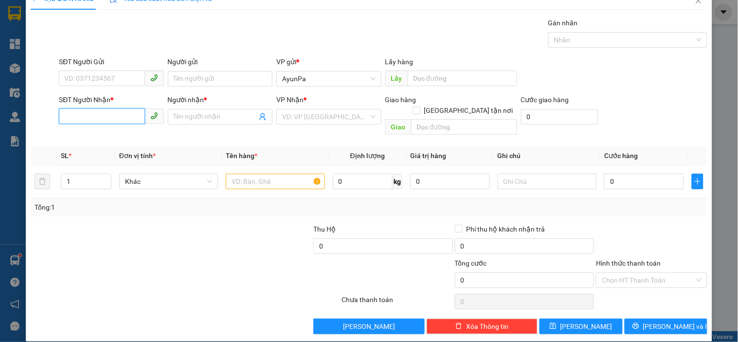
click at [107, 114] on input "SĐT Người Nhận *" at bounding box center [102, 117] width 86 height 16
click at [89, 134] on div "0888514017 - nguyên" at bounding box center [110, 136] width 92 height 11
type input "0888514017"
type input "nguyên"
click at [324, 119] on span "[PERSON_NAME] HCM" at bounding box center [328, 117] width 93 height 15
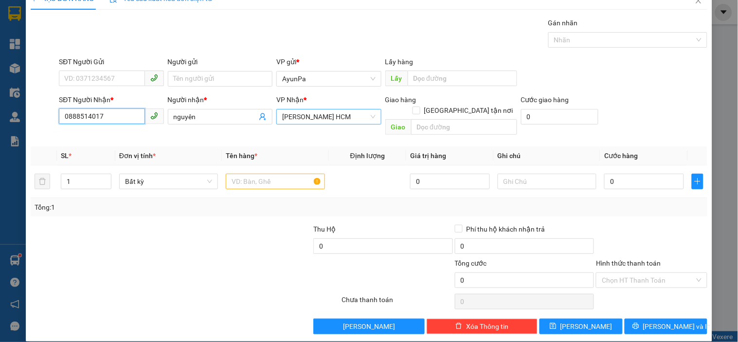
type input "0888514017"
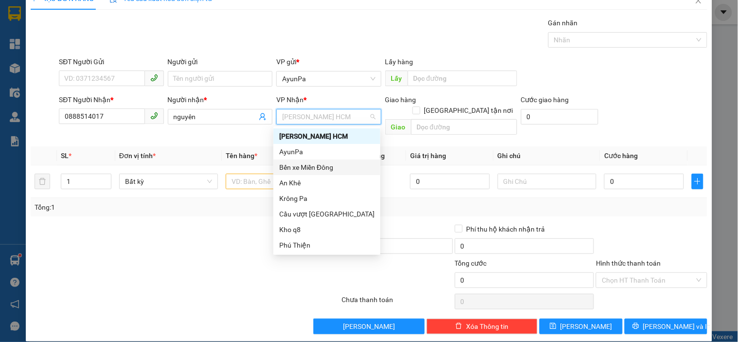
click at [326, 167] on div "Bến xe Miền Đông" at bounding box center [326, 167] width 95 height 11
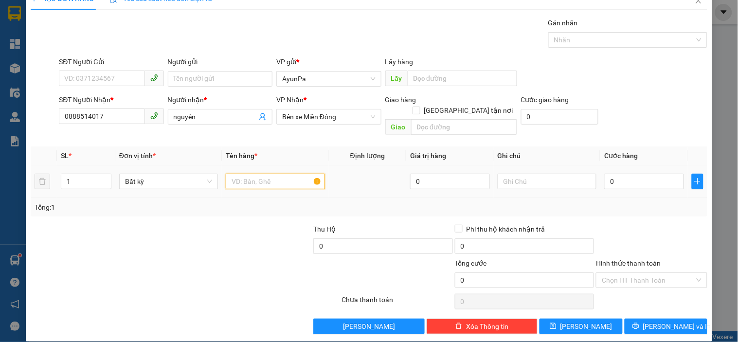
click at [274, 175] on input "text" at bounding box center [275, 182] width 99 height 16
type input "1 hồ sơ"
click at [632, 174] on input "0" at bounding box center [644, 182] width 80 height 16
type input "4"
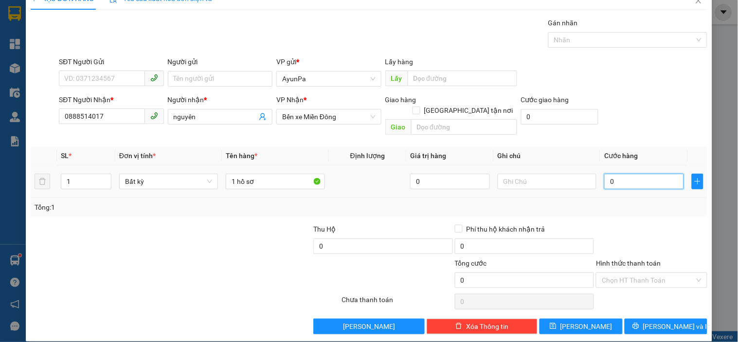
type input "4"
type input "40"
type input "40.000"
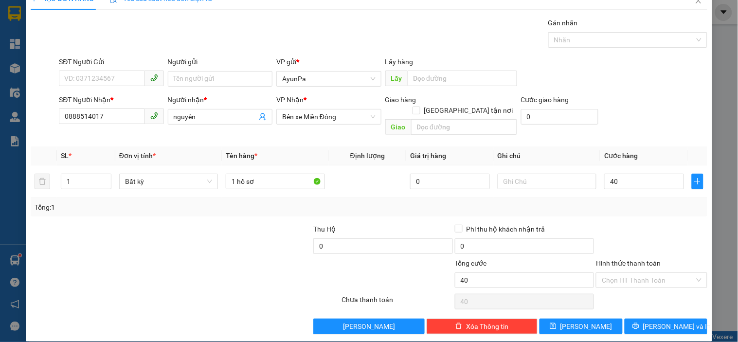
type input "40.000"
click at [632, 210] on div "Transit Pickup Surcharge Ids Transit Deliver Surcharge Ids Transit Deliver Surc…" at bounding box center [369, 176] width 677 height 317
click at [628, 273] on input "Hình thức thanh toán" at bounding box center [648, 280] width 92 height 15
click at [615, 291] on div "Tại văn phòng" at bounding box center [646, 289] width 98 height 11
type input "0"
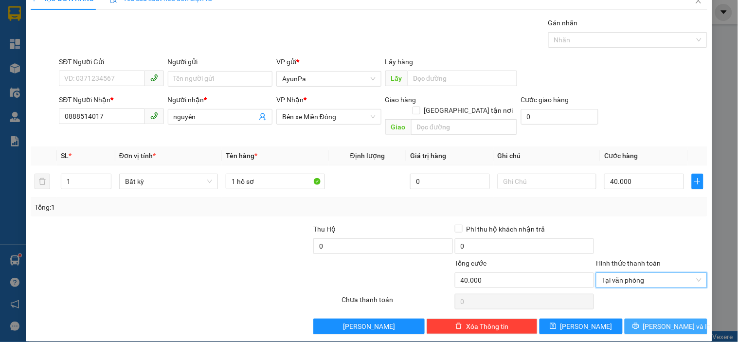
click at [633, 319] on button "[PERSON_NAME] và In" at bounding box center [666, 327] width 83 height 16
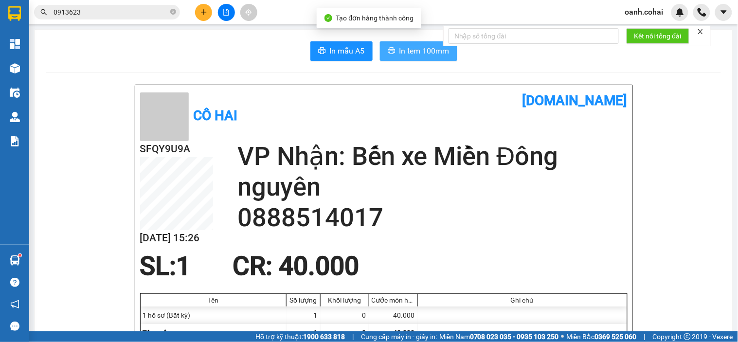
click at [416, 47] on span "In tem 100mm" at bounding box center [425, 51] width 50 height 12
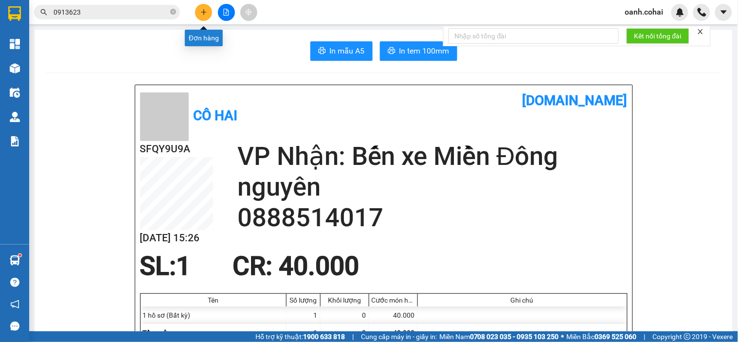
click at [203, 8] on button at bounding box center [203, 12] width 17 height 17
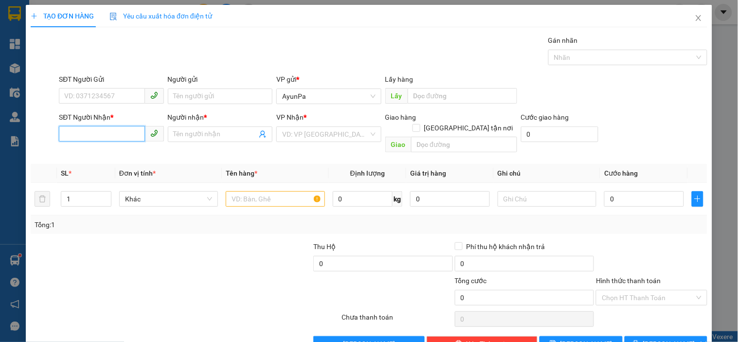
click at [122, 128] on input "SĐT Người Nhận *" at bounding box center [102, 134] width 86 height 16
type input "0373999983"
click at [103, 152] on div "0373999983 - HUỆ" at bounding box center [110, 153] width 92 height 11
type input "HUỆ"
type input "0373999983"
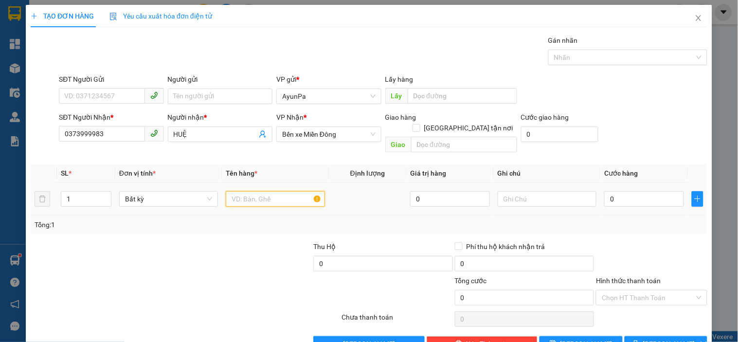
click at [237, 191] on input "text" at bounding box center [275, 199] width 99 height 16
type input "2"
type input "1th"
click at [619, 191] on input "0" at bounding box center [644, 199] width 80 height 16
type input "7"
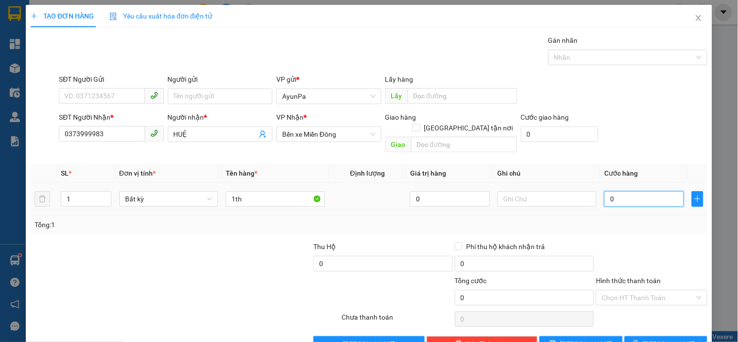
type input "7"
type input "70"
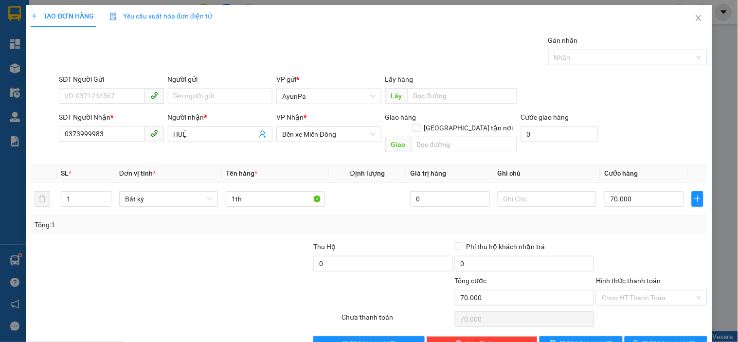
click at [630, 246] on div at bounding box center [651, 258] width 113 height 34
drag, startPoint x: 625, startPoint y: 274, endPoint x: 622, endPoint y: 280, distance: 7.0
click at [623, 280] on div "Hình thức thanh toán Chọn HT Thanh Toán" at bounding box center [651, 292] width 111 height 34
click at [620, 291] on input "Hình thức thanh toán" at bounding box center [648, 298] width 92 height 15
click at [622, 302] on div "Tại văn phòng" at bounding box center [646, 307] width 110 height 16
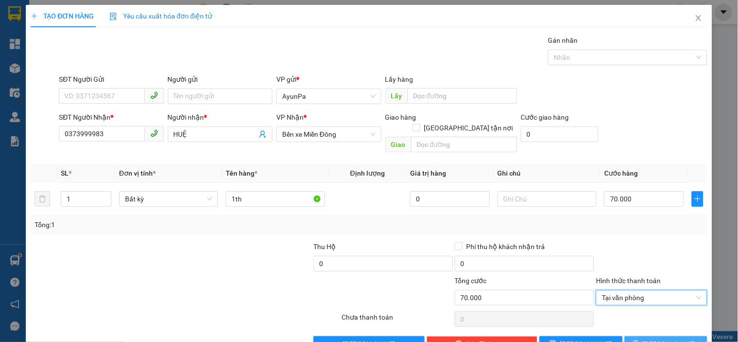
click at [632, 336] on button "[PERSON_NAME] và In" at bounding box center [666, 344] width 83 height 16
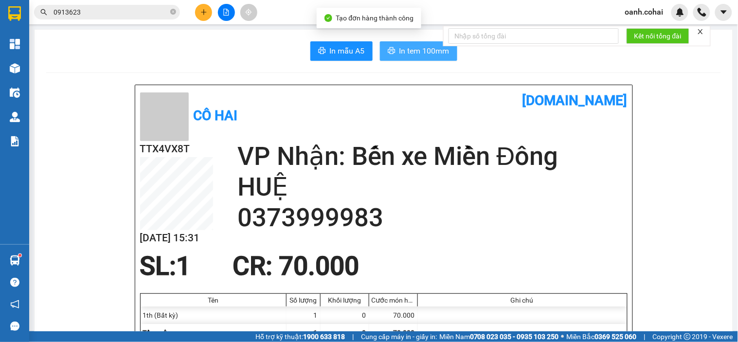
click at [401, 52] on span "In tem 100mm" at bounding box center [425, 51] width 50 height 12
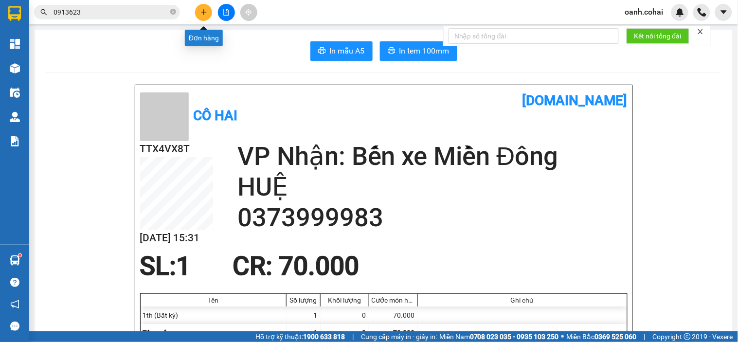
click at [205, 11] on icon "plus" at bounding box center [204, 12] width 7 height 7
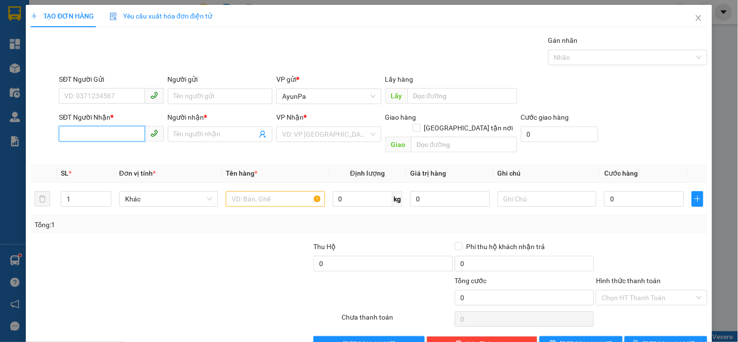
click at [113, 134] on input "SĐT Người Nhận *" at bounding box center [102, 134] width 86 height 16
type input "0988702260"
drag, startPoint x: 112, startPoint y: 147, endPoint x: 217, endPoint y: 149, distance: 104.7
click at [110, 148] on div "0988702260 - ttuyêt" at bounding box center [110, 154] width 104 height 16
type input "ttuyêt"
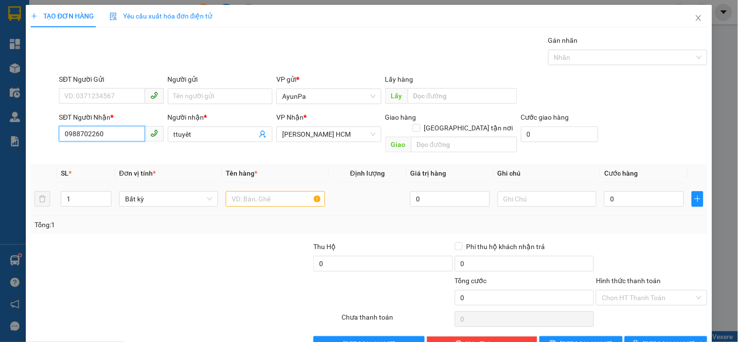
type input "0988702260"
click at [230, 189] on div at bounding box center [275, 198] width 99 height 19
click at [239, 191] on input "text" at bounding box center [275, 199] width 99 height 16
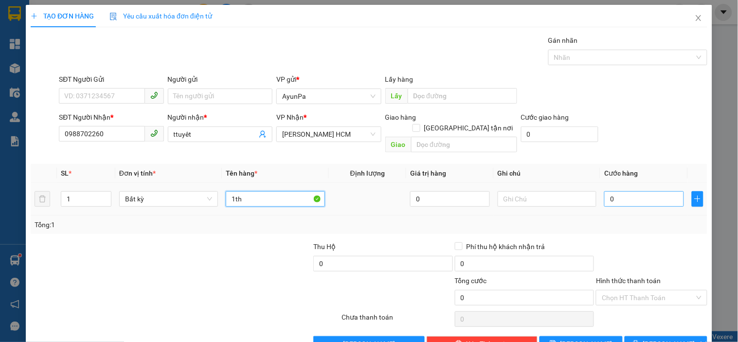
type input "1th"
click at [608, 191] on input "0" at bounding box center [644, 199] width 80 height 16
click at [617, 241] on div at bounding box center [651, 258] width 113 height 34
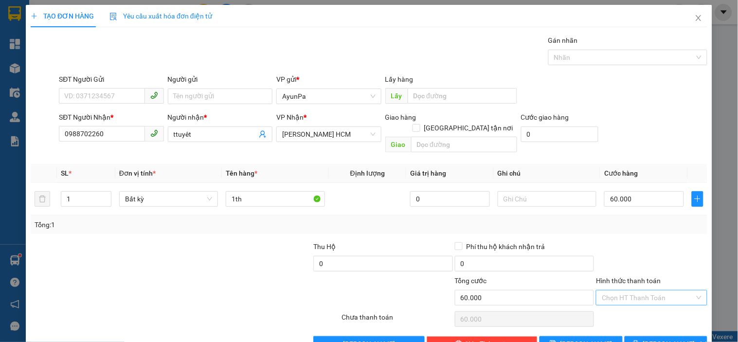
click at [617, 290] on div "Chọn HT Thanh Toán" at bounding box center [651, 298] width 111 height 16
click at [616, 299] on div "Tại văn phòng" at bounding box center [646, 307] width 110 height 16
click at [637, 336] on button "[PERSON_NAME] và In" at bounding box center [666, 344] width 83 height 16
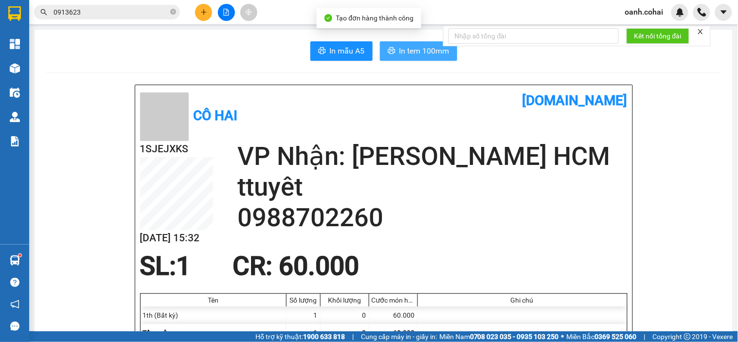
click at [419, 56] on span "In tem 100mm" at bounding box center [425, 51] width 50 height 12
click at [201, 11] on button at bounding box center [203, 12] width 17 height 17
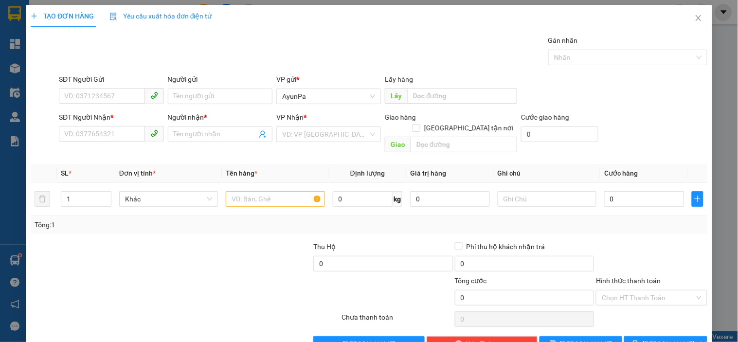
click at [201, 12] on span "Yêu cầu xuất hóa đơn điện tử" at bounding box center [161, 16] width 103 height 8
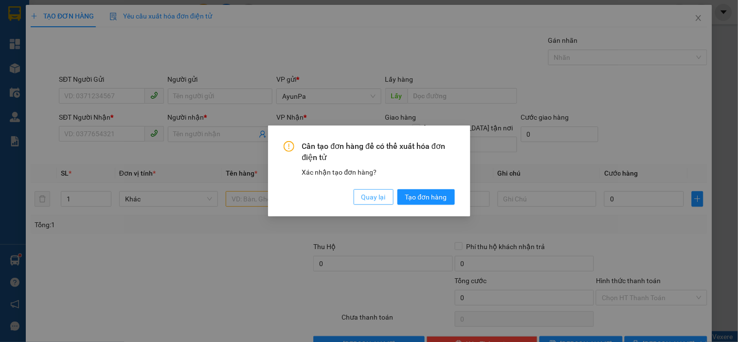
drag, startPoint x: 372, startPoint y: 192, endPoint x: 368, endPoint y: 197, distance: 6.6
click at [372, 195] on span "Quay lại" at bounding box center [374, 197] width 24 height 11
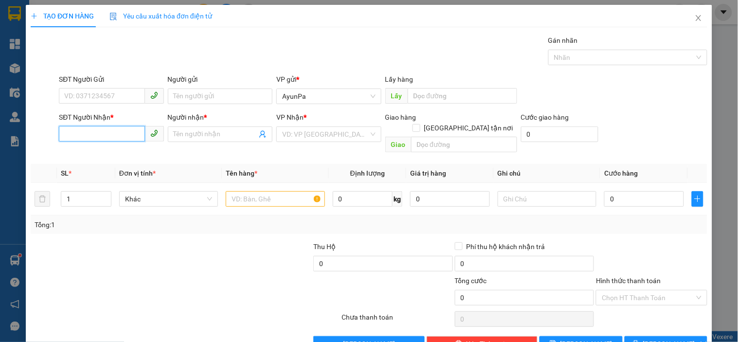
click at [128, 137] on input "SĐT Người Nhận *" at bounding box center [102, 134] width 86 height 16
type input "0909902181"
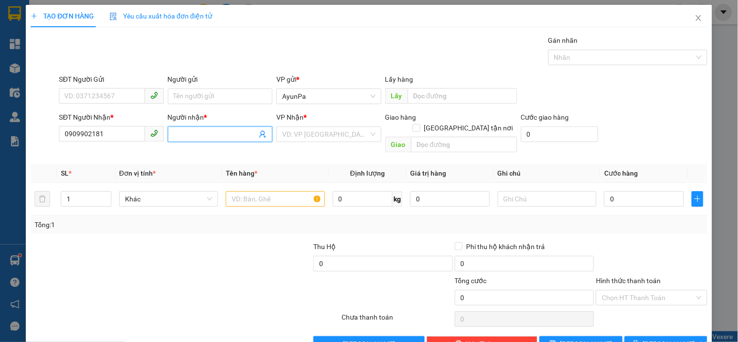
click at [182, 136] on input "Người nhận *" at bounding box center [215, 134] width 83 height 11
type input "d"
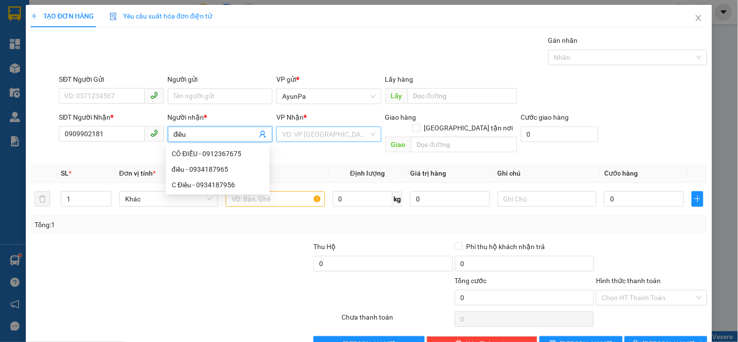
type input "điều"
click at [286, 128] on input "search" at bounding box center [325, 134] width 86 height 15
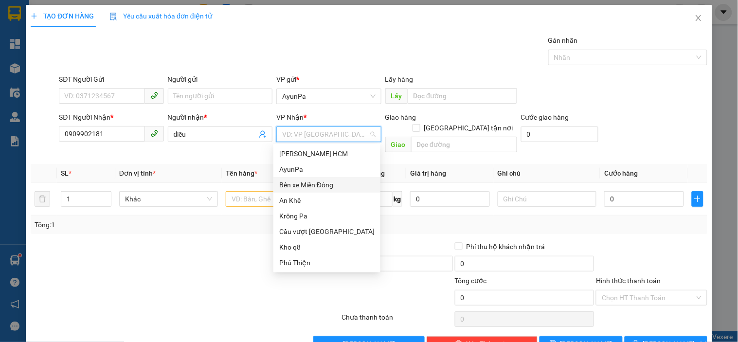
click at [330, 184] on div "Bến xe Miền Đông" at bounding box center [326, 185] width 95 height 11
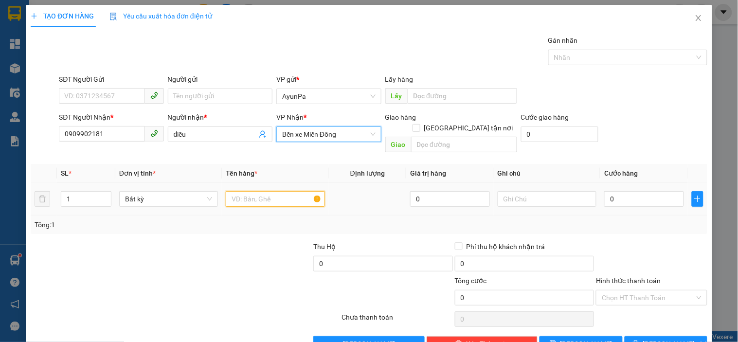
click at [281, 191] on input "text" at bounding box center [275, 199] width 99 height 16
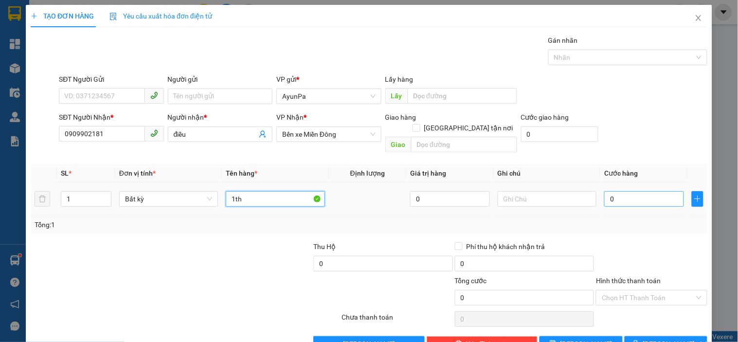
type input "1th"
type input "4"
type input "40"
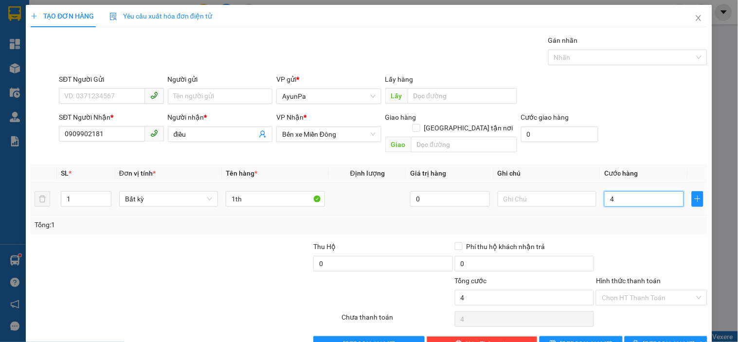
type input "40"
type input "40.000"
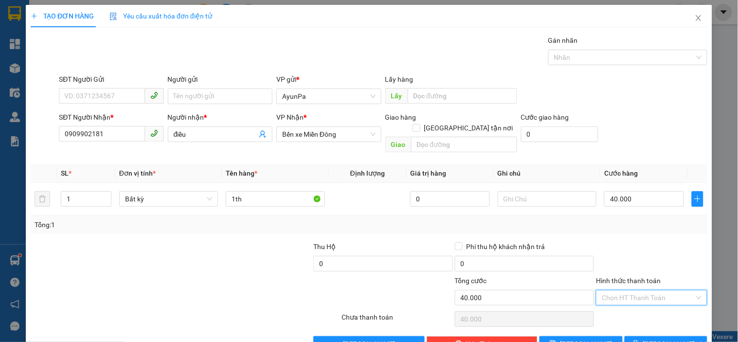
click at [634, 291] on input "Hình thức thanh toán" at bounding box center [648, 298] width 92 height 15
click at [628, 296] on div "Transit Pickup Surcharge Ids Transit Deliver Surcharge Ids Transit Deliver Surc…" at bounding box center [369, 193] width 677 height 317
drag, startPoint x: 629, startPoint y: 307, endPoint x: 629, endPoint y: 296, distance: 11.2
click at [629, 310] on div "Chọn HT Thanh Toán" at bounding box center [651, 319] width 113 height 19
click at [630, 293] on input "Hình thức thanh toán" at bounding box center [648, 298] width 92 height 15
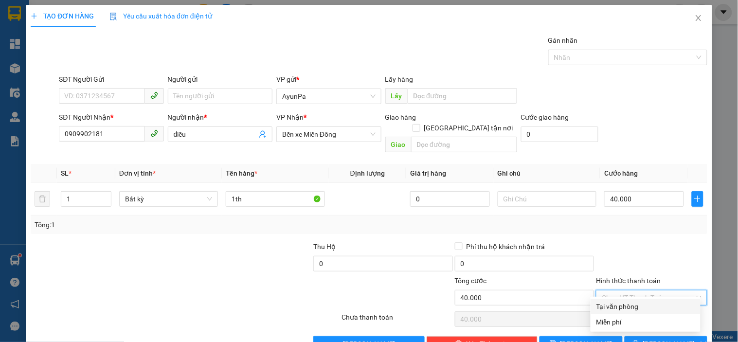
click at [625, 305] on div "Tại văn phòng" at bounding box center [646, 306] width 98 height 11
type input "0"
click at [654, 339] on span "[PERSON_NAME] và In" at bounding box center [677, 344] width 68 height 11
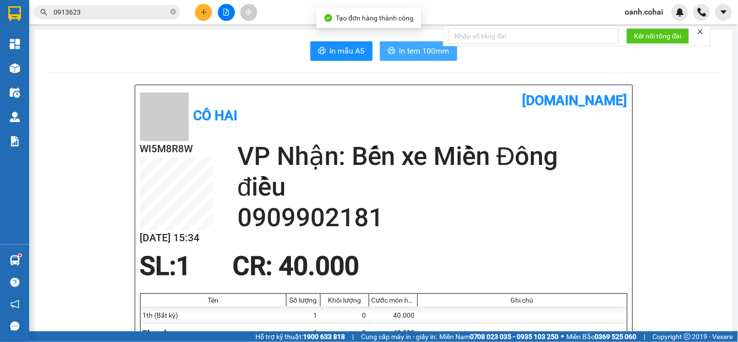
click at [406, 57] on button "In tem 100mm" at bounding box center [418, 50] width 77 height 19
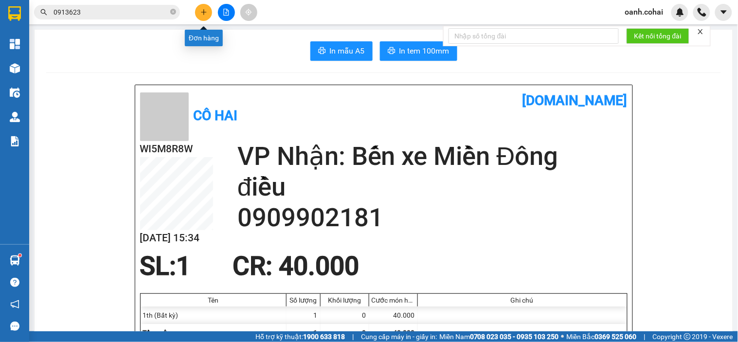
click at [206, 14] on icon "plus" at bounding box center [204, 12] width 7 height 7
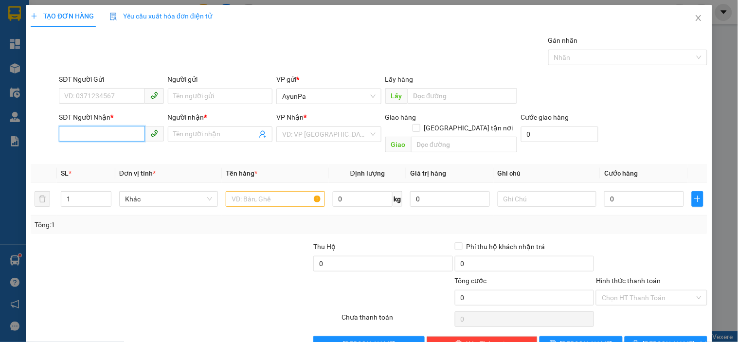
click at [110, 134] on input "SĐT Người Nhận *" at bounding box center [102, 134] width 86 height 16
type input "0968524255"
click at [114, 153] on div "0968524255 - nhung" at bounding box center [110, 153] width 92 height 11
type input "nhung"
type input "0968524255"
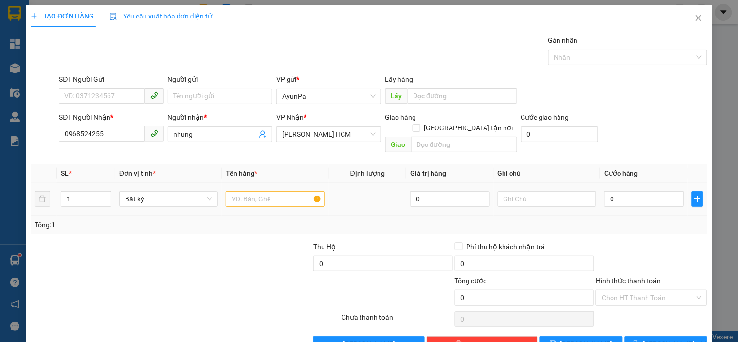
click at [252, 189] on div at bounding box center [275, 198] width 99 height 19
click at [242, 191] on input "text" at bounding box center [275, 199] width 99 height 16
type input "1th"
click at [634, 192] on input "0" at bounding box center [644, 199] width 80 height 16
type input "5"
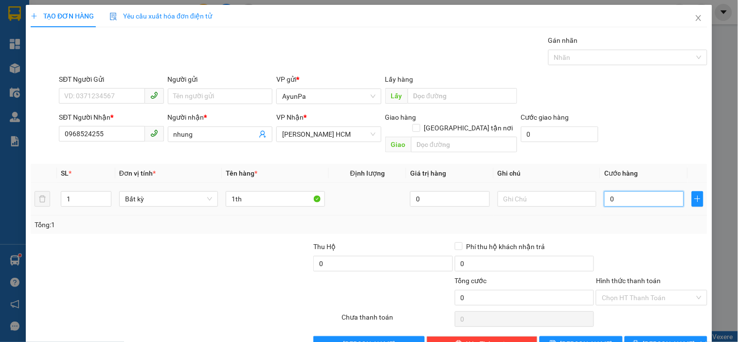
type input "5"
type input "50"
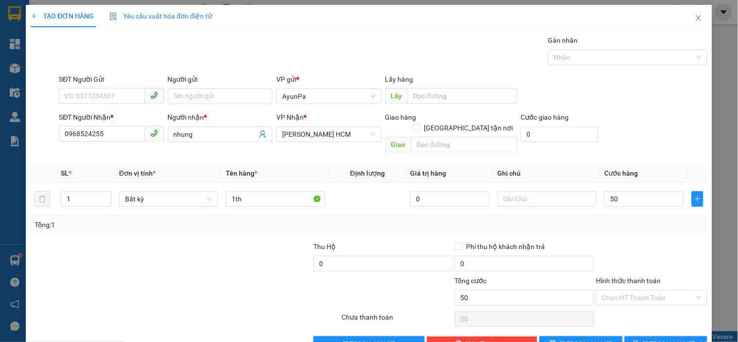
type input "50.000"
click at [635, 262] on div at bounding box center [651, 258] width 113 height 34
click at [631, 291] on input "Hình thức thanh toán" at bounding box center [648, 298] width 92 height 15
click at [631, 304] on div "Tại văn phòng" at bounding box center [646, 306] width 98 height 11
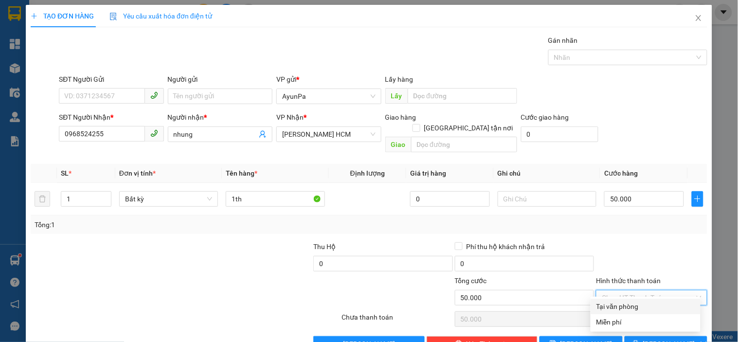
type input "0"
click at [646, 336] on button "[PERSON_NAME] và In" at bounding box center [666, 344] width 83 height 16
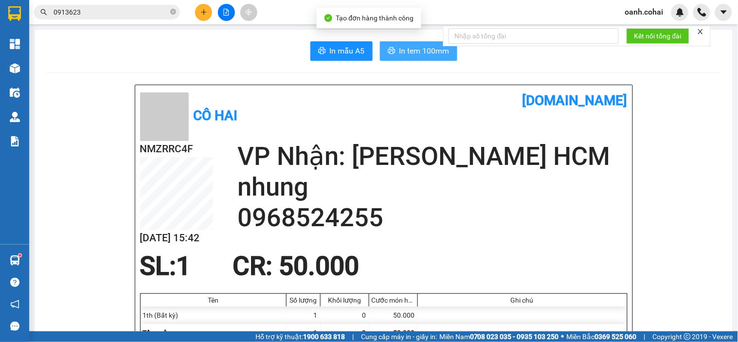
click at [409, 53] on span "In tem 100mm" at bounding box center [425, 51] width 50 height 12
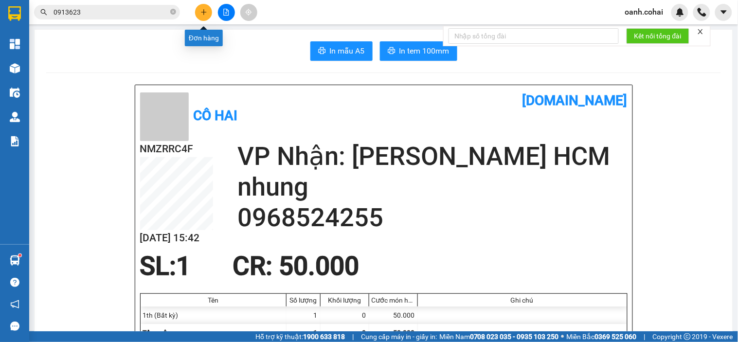
click at [202, 15] on icon "plus" at bounding box center [204, 12] width 7 height 7
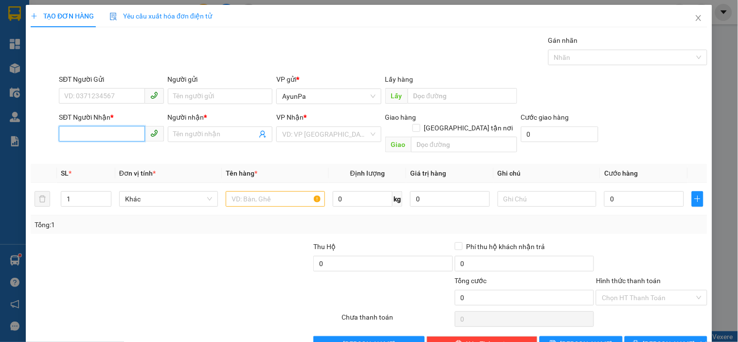
drag, startPoint x: 125, startPoint y: 128, endPoint x: 119, endPoint y: 129, distance: 5.5
click at [119, 129] on input "SĐT Người Nhận *" at bounding box center [102, 134] width 86 height 16
type input "0342468573"
click at [118, 153] on div "0342468573 - TRANG" at bounding box center [110, 153] width 92 height 11
type input "TRANG"
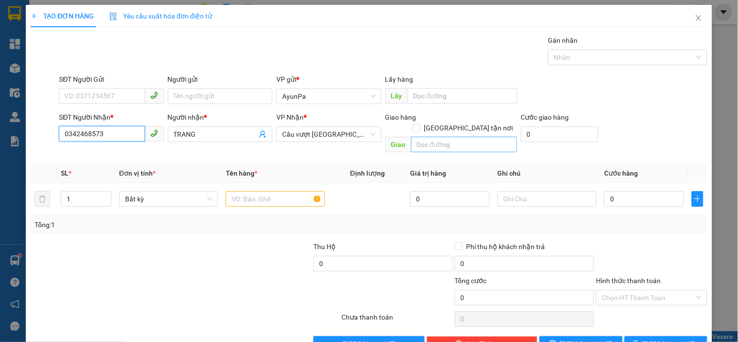
type input "0342468573"
click at [412, 137] on input "text" at bounding box center [464, 145] width 106 height 16
type input "7"
type input "b"
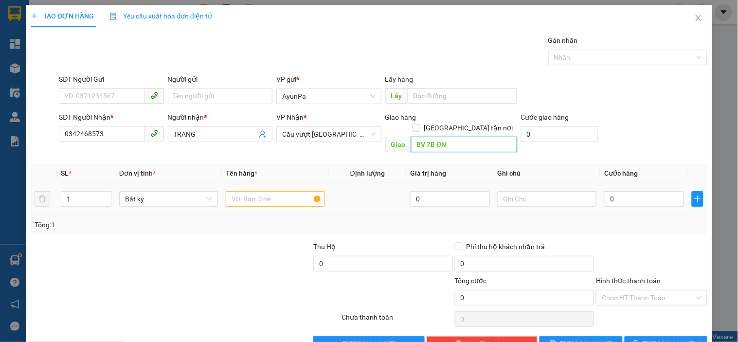
type input "BV 7B ĐN"
click at [256, 191] on input "text" at bounding box center [275, 199] width 99 height 16
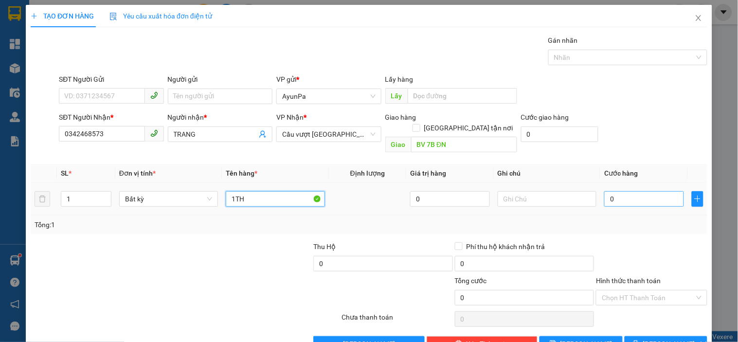
type input "1TH"
click at [643, 191] on input "0" at bounding box center [644, 199] width 80 height 16
type input "6"
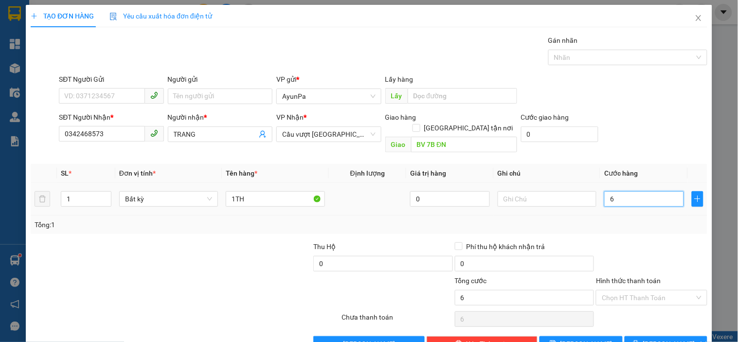
type input "0"
type input "05"
type input "5"
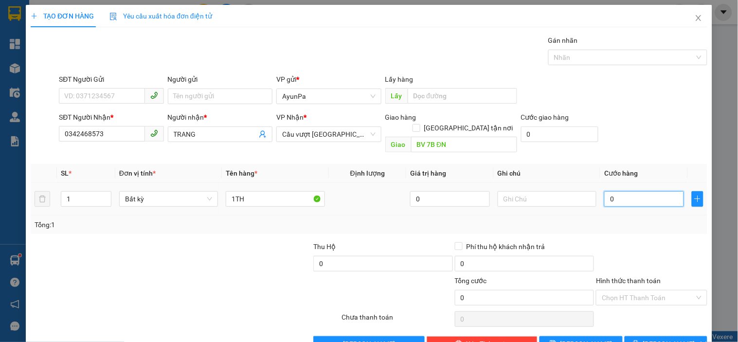
type input "5"
type input "050"
type input "50"
type input "50.000"
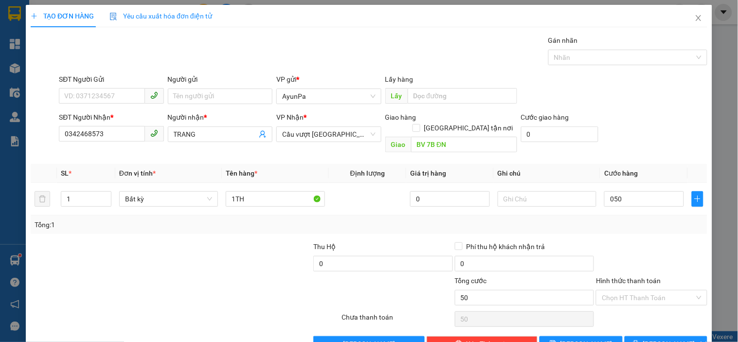
type input "50.000"
click at [645, 241] on div at bounding box center [651, 258] width 113 height 34
click at [632, 291] on input "Hình thức thanh toán" at bounding box center [648, 298] width 92 height 15
click at [616, 301] on div "Tại văn phòng" at bounding box center [646, 306] width 98 height 11
type input "0"
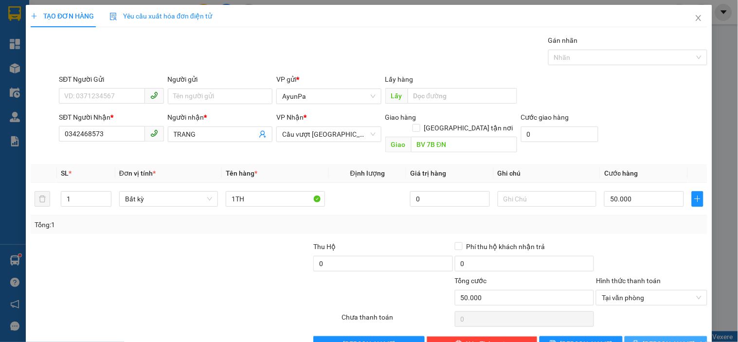
click at [656, 336] on button "[PERSON_NAME] và In" at bounding box center [666, 344] width 83 height 16
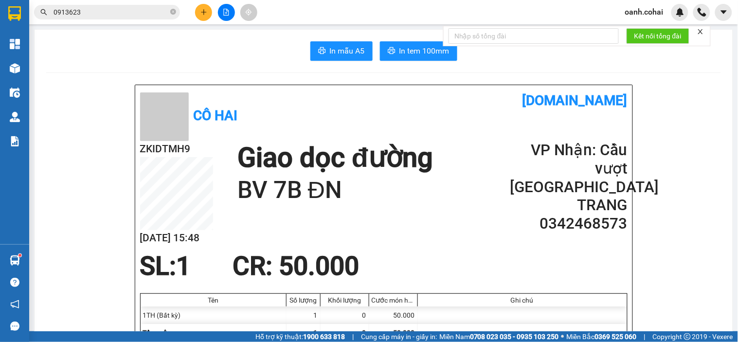
click at [443, 44] on div "Kết nối tổng đài" at bounding box center [577, 36] width 268 height 20
click at [400, 50] on span "In tem 100mm" at bounding box center [425, 51] width 50 height 12
click at [201, 12] on button at bounding box center [203, 12] width 17 height 17
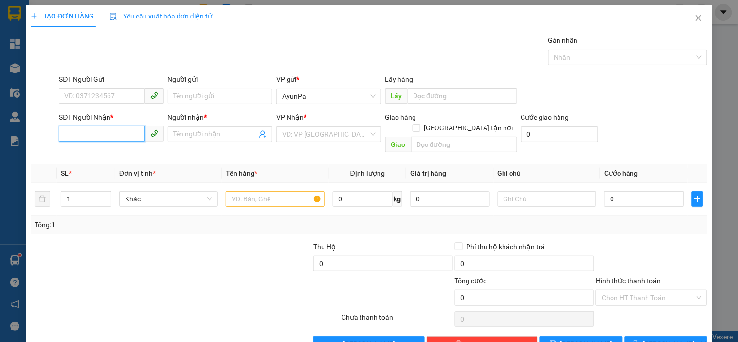
click at [109, 130] on input "SĐT Người Nhận *" at bounding box center [102, 134] width 86 height 16
click at [695, 20] on icon "close" at bounding box center [699, 18] width 8 height 8
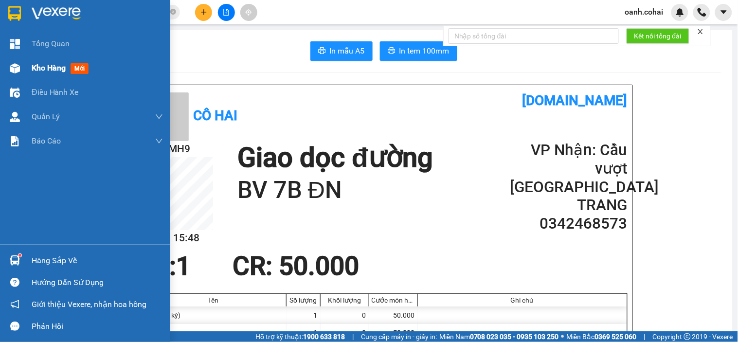
click at [52, 68] on span "Kho hàng" at bounding box center [49, 67] width 34 height 9
click at [53, 71] on span "Kho hàng" at bounding box center [49, 67] width 34 height 9
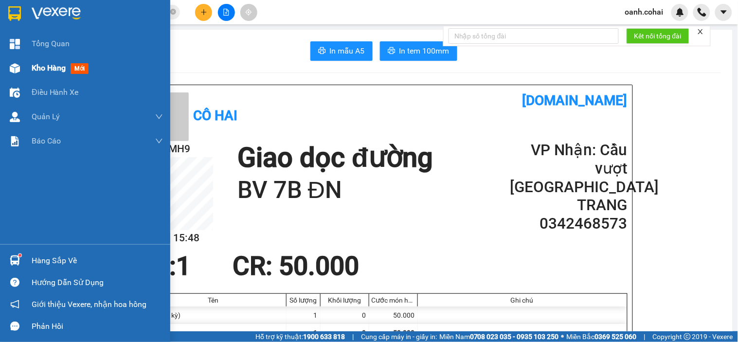
click at [37, 65] on span "Kho hàng" at bounding box center [49, 67] width 34 height 9
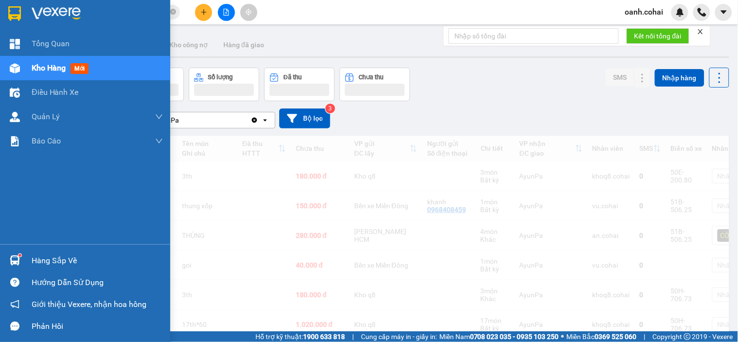
drag, startPoint x: 37, startPoint y: 65, endPoint x: 115, endPoint y: 75, distance: 78.5
click at [38, 65] on span "Kho hàng" at bounding box center [49, 67] width 34 height 9
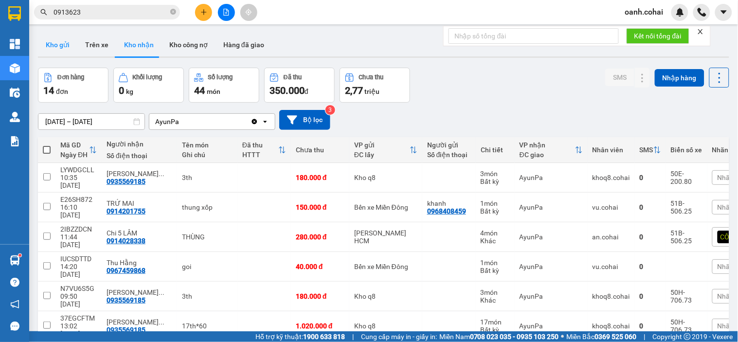
drag, startPoint x: 78, startPoint y: 43, endPoint x: 70, endPoint y: 41, distance: 7.9
click at [76, 43] on div "Kho gửi Trên xe Kho nhận Kho công nợ Hàng đã giao" at bounding box center [384, 46] width 692 height 26
click at [67, 41] on button "Kho gửi" at bounding box center [57, 44] width 39 height 23
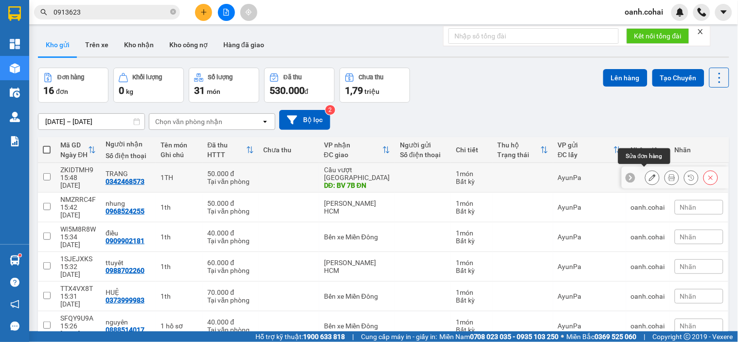
click at [648, 173] on button at bounding box center [653, 177] width 14 height 17
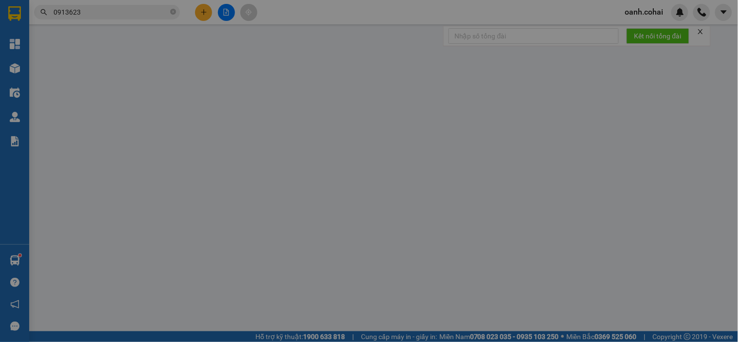
type input "0342468573"
type input "TRANG"
type input "BV 7B ĐN"
type input "50.000"
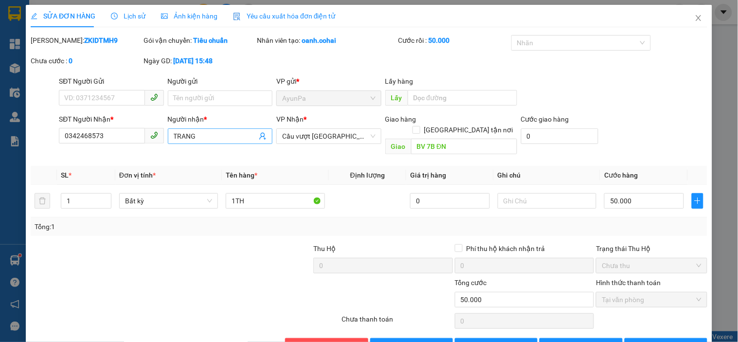
click at [211, 129] on span "TRANG" at bounding box center [220, 136] width 105 height 16
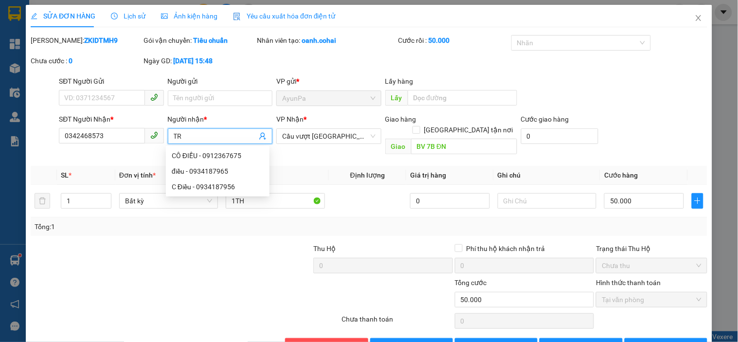
type input "T"
type input "NHƯ"
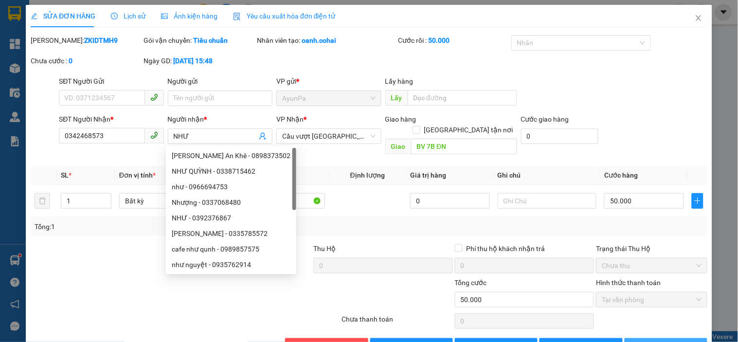
click at [635, 338] on button "[PERSON_NAME] và In" at bounding box center [666, 346] width 83 height 16
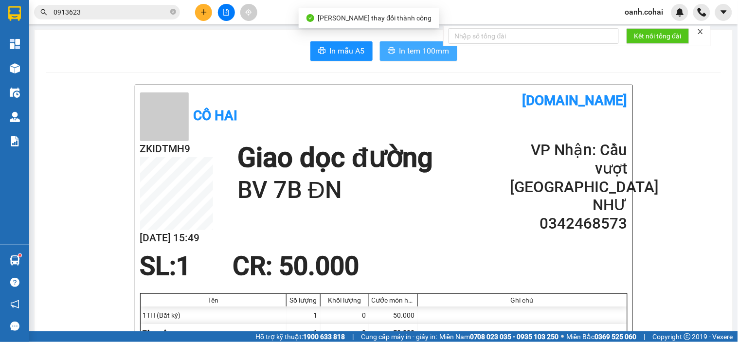
click at [404, 53] on span "In tem 100mm" at bounding box center [425, 51] width 50 height 12
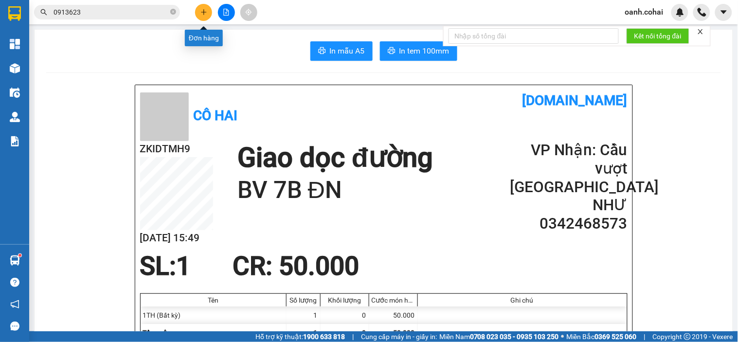
click at [205, 11] on icon "plus" at bounding box center [204, 12] width 7 height 7
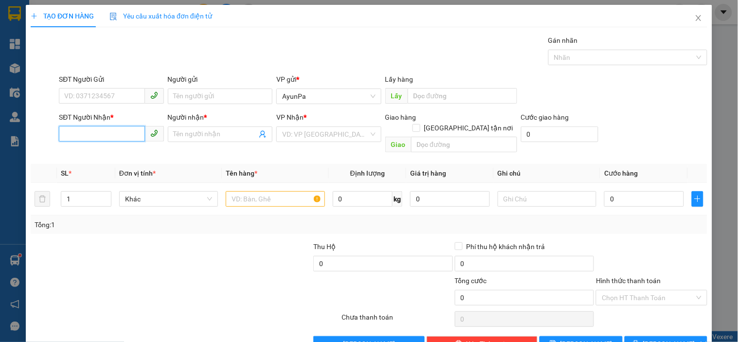
click at [104, 132] on input "SĐT Người Nhận *" at bounding box center [102, 134] width 86 height 16
type input "0342468573"
click at [103, 152] on div "0342468573 - NHƯ" at bounding box center [110, 153] width 92 height 11
type input "NHƯ"
type input "0342468573"
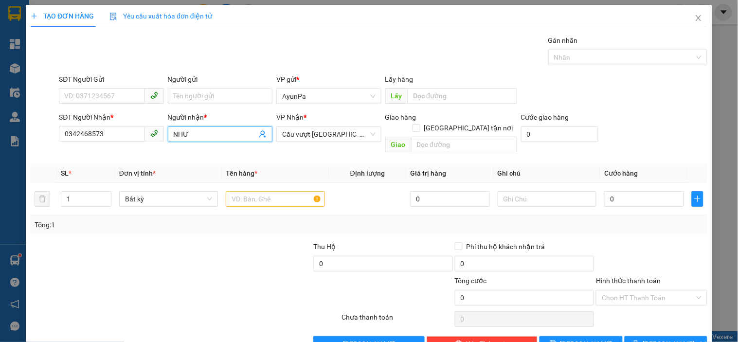
drag, startPoint x: 247, startPoint y: 134, endPoint x: 228, endPoint y: 131, distance: 19.6
click at [240, 134] on input "NHƯ" at bounding box center [215, 134] width 83 height 11
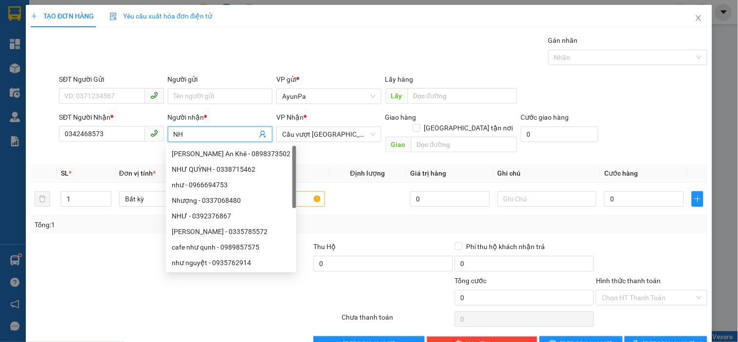
type input "N"
click at [695, 18] on icon "close" at bounding box center [699, 18] width 8 height 8
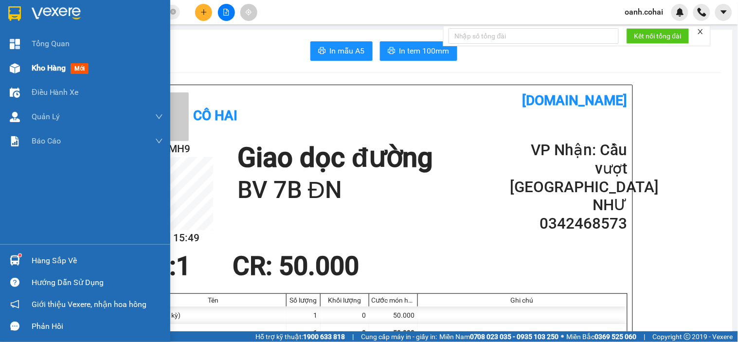
drag, startPoint x: 31, startPoint y: 73, endPoint x: 42, endPoint y: 76, distance: 11.9
click at [32, 73] on div "Kho hàng mới" at bounding box center [85, 68] width 170 height 24
click at [35, 73] on div "Kho hàng mới" at bounding box center [62, 68] width 61 height 12
click at [36, 74] on div "Kho hàng mới" at bounding box center [62, 68] width 61 height 12
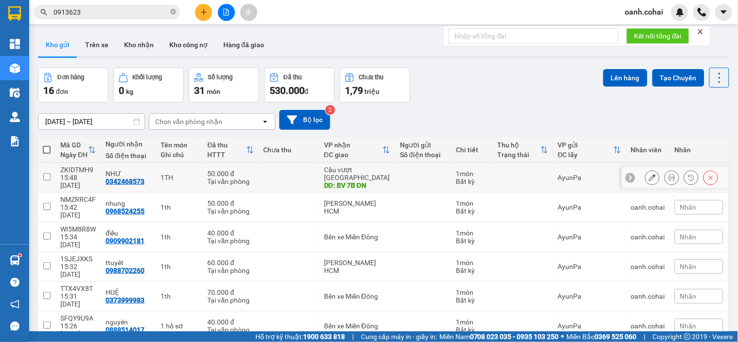
click at [649, 174] on icon at bounding box center [652, 177] width 7 height 7
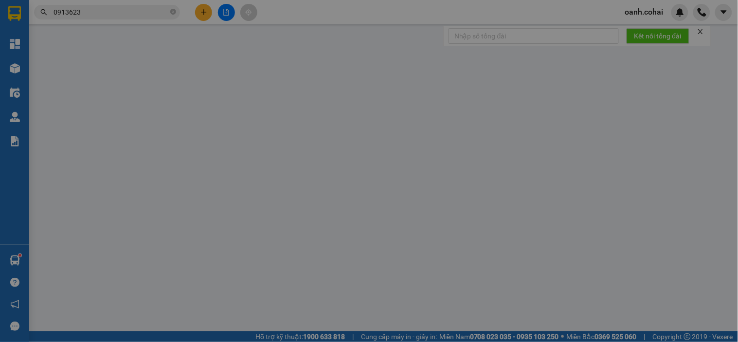
type input "0342468573"
type input "NHƯ"
type input "BV 7B ĐN"
type input "50.000"
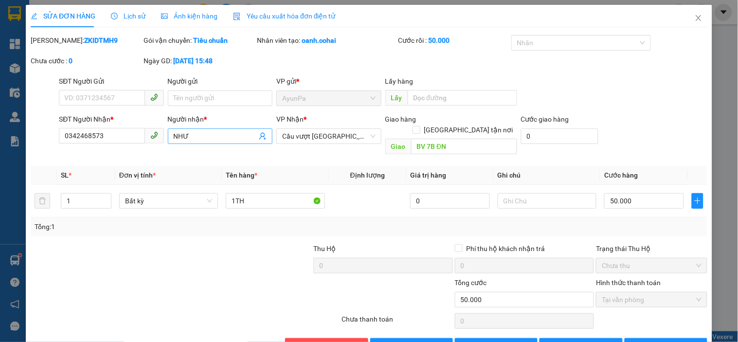
click at [198, 133] on input "NHƯ" at bounding box center [215, 136] width 83 height 11
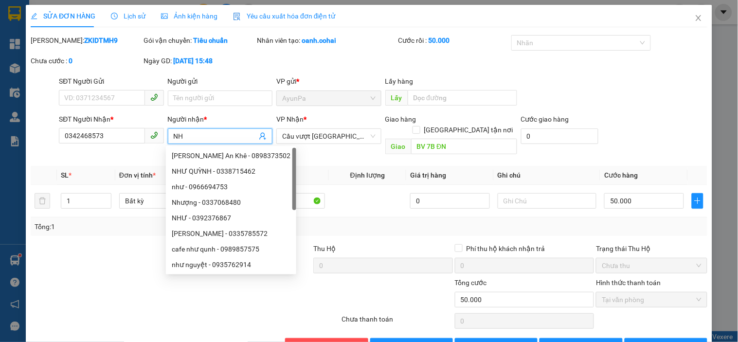
type input "N"
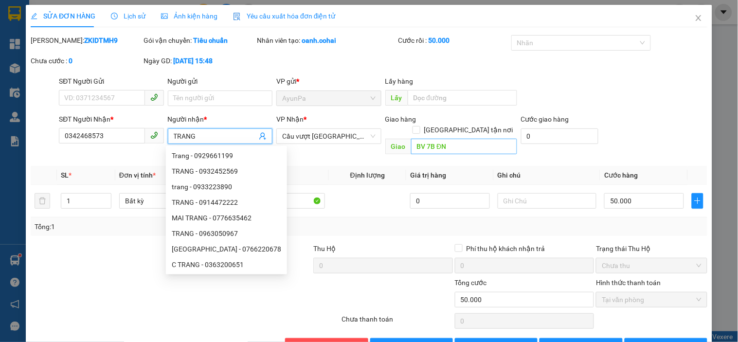
type input "TRANG"
click at [451, 139] on input "BV 7B ĐN" at bounding box center [464, 147] width 106 height 16
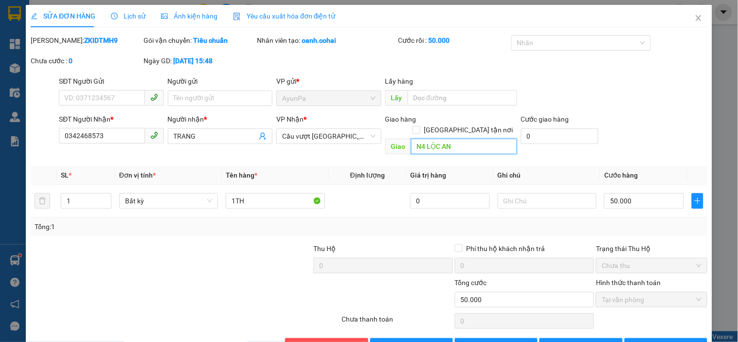
type input "N4 LỘC AN"
click at [620, 128] on div "SĐT Người Nhận * 0342468573 Người nhận * TRANG VP Nhận * Cầu vượt Bình Phước Gi…" at bounding box center [383, 136] width 653 height 45
click at [639, 342] on icon "printer" at bounding box center [636, 345] width 7 height 7
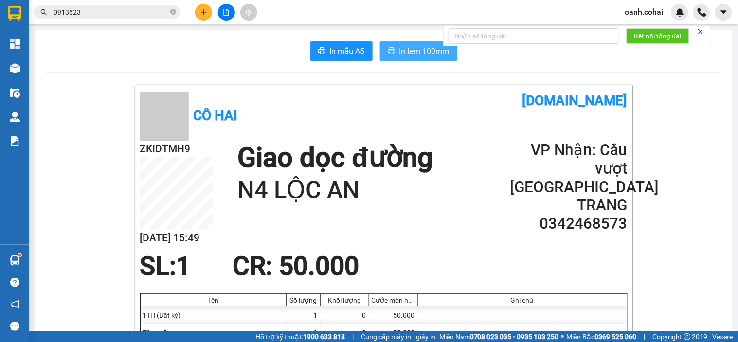
click at [430, 57] on button "In tem 100mm" at bounding box center [418, 50] width 77 height 19
click at [203, 15] on icon "plus" at bounding box center [204, 12] width 7 height 7
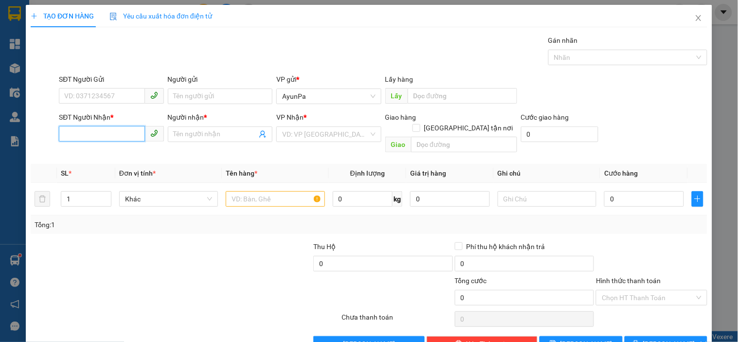
click at [104, 135] on input "SĐT Người Nhận *" at bounding box center [102, 134] width 86 height 16
type input "0973843059"
click at [179, 133] on input "Người nhận *" at bounding box center [215, 134] width 83 height 11
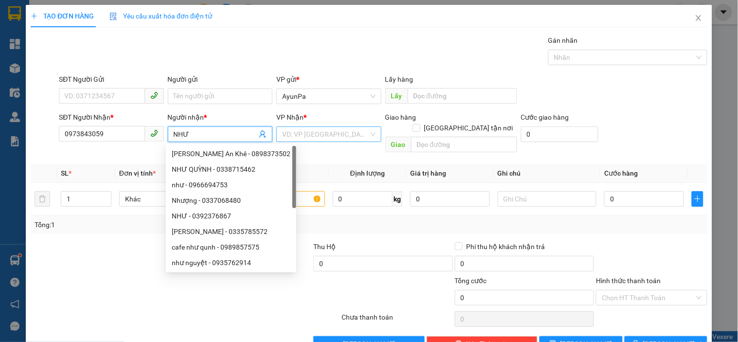
type input "NHƯ"
click at [305, 138] on input "search" at bounding box center [325, 134] width 86 height 15
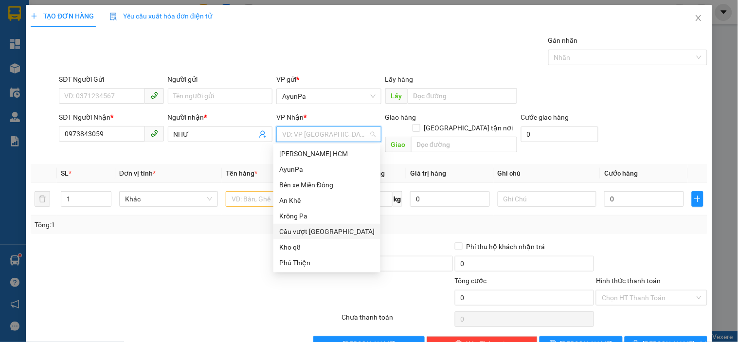
click at [317, 232] on div "Cầu vượt [GEOGRAPHIC_DATA]" at bounding box center [326, 231] width 95 height 11
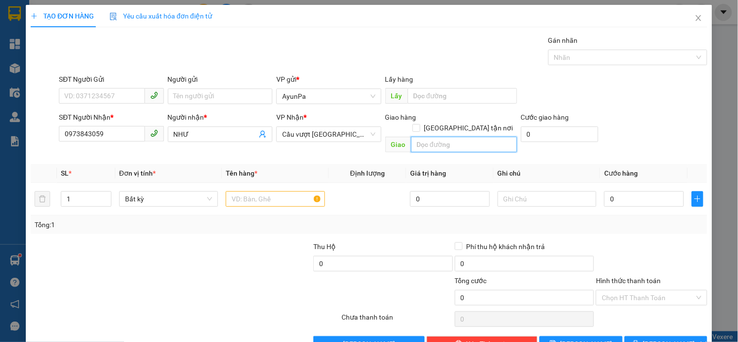
click at [430, 138] on input "text" at bounding box center [464, 145] width 106 height 16
type input "BV 7B ĐN"
click at [284, 191] on input "text" at bounding box center [275, 199] width 99 height 16
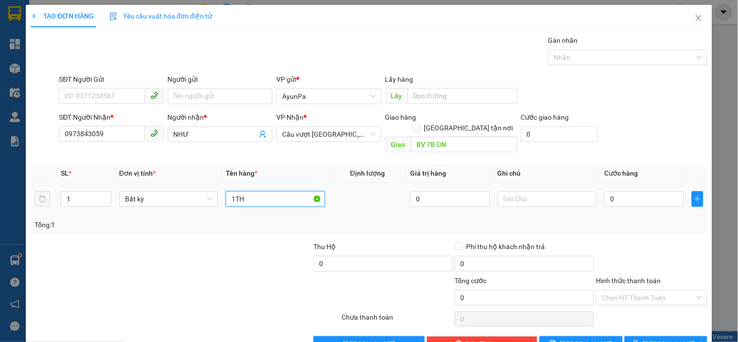
type input "1TH"
click at [621, 194] on input "0" at bounding box center [644, 199] width 80 height 16
click at [614, 242] on div at bounding box center [651, 258] width 113 height 34
click at [616, 291] on input "Hình thức thanh toán" at bounding box center [648, 298] width 92 height 15
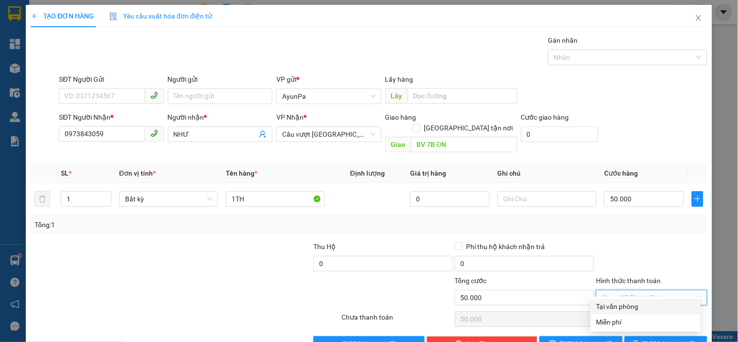
click at [619, 304] on div "Tại văn phòng" at bounding box center [646, 306] width 98 height 11
click at [639, 340] on icon "printer" at bounding box center [636, 343] width 7 height 7
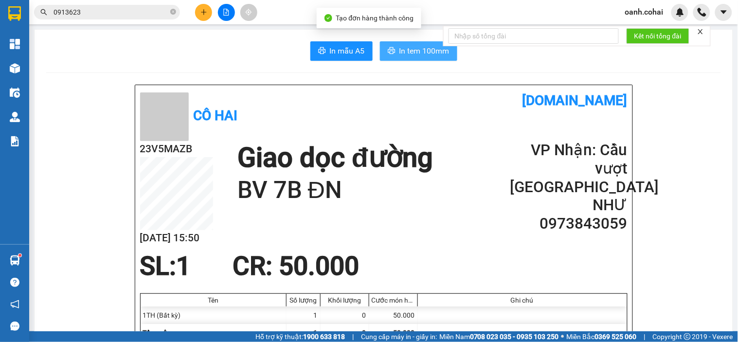
click at [410, 50] on span "In tem 100mm" at bounding box center [425, 51] width 50 height 12
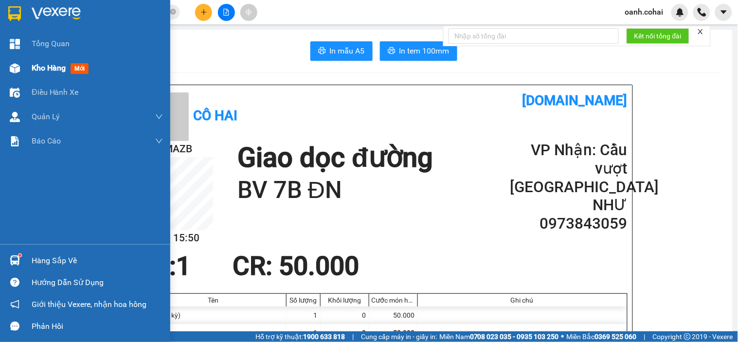
click at [42, 65] on span "Kho hàng" at bounding box center [49, 67] width 34 height 9
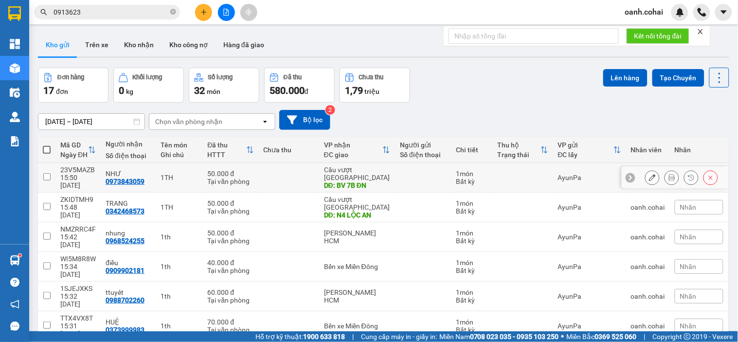
click at [299, 167] on td at bounding box center [289, 178] width 60 height 30
checkbox input "true"
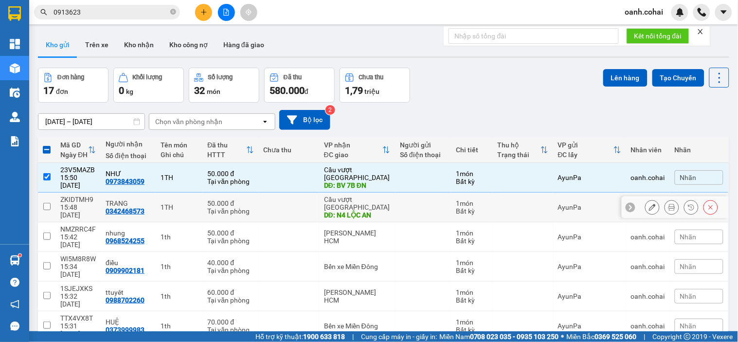
click at [293, 196] on td at bounding box center [289, 208] width 60 height 30
checkbox input "true"
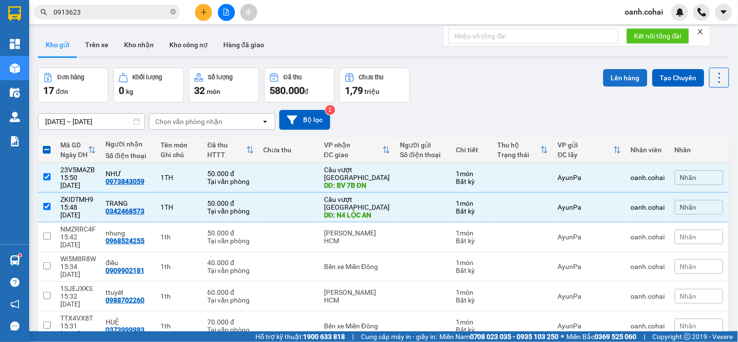
click at [613, 79] on button "Lên hàng" at bounding box center [625, 78] width 44 height 18
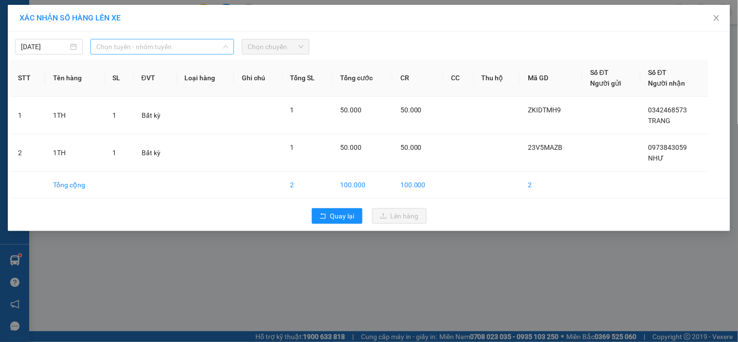
drag, startPoint x: 214, startPoint y: 47, endPoint x: 207, endPoint y: 57, distance: 12.7
click at [212, 48] on span "Chọn tuyến - nhóm tuyến" at bounding box center [162, 46] width 132 height 15
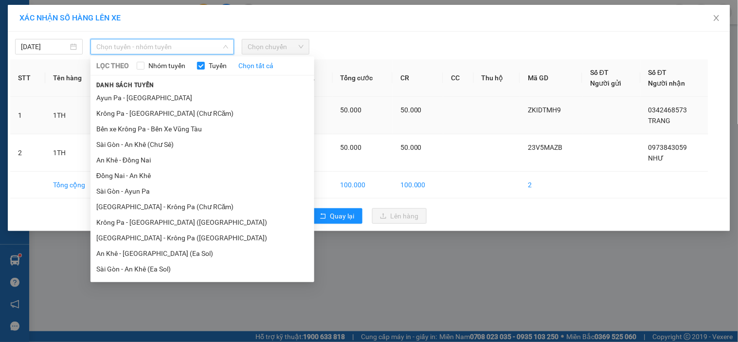
click at [130, 131] on li "Bến xe Krông Pa - Bến Xe Vũng Tàu" at bounding box center [203, 129] width 224 height 16
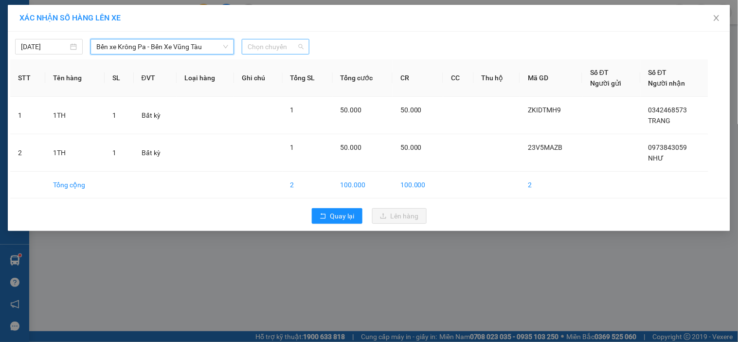
click at [278, 50] on span "Chọn chuyến" at bounding box center [276, 46] width 56 height 15
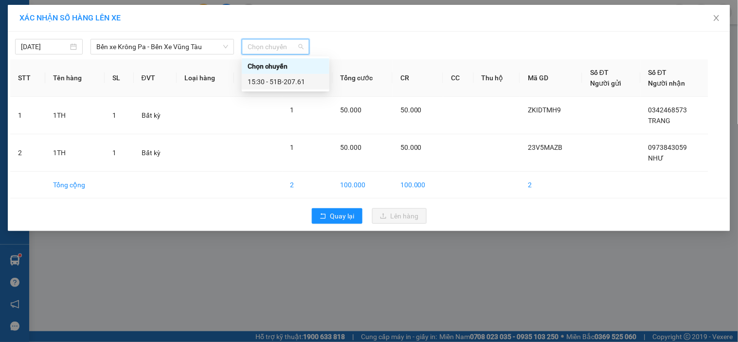
click at [271, 75] on div "15:30 - 51B-207.61" at bounding box center [286, 82] width 88 height 16
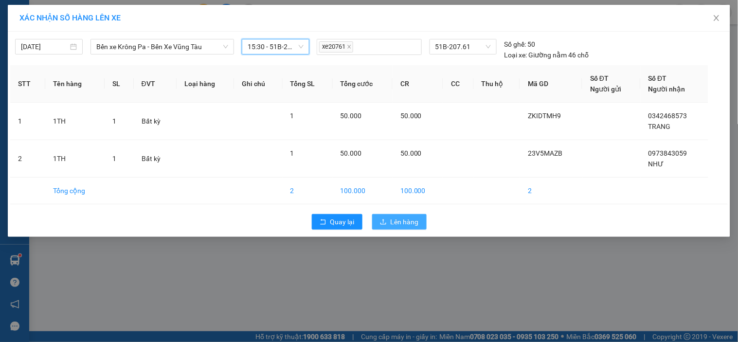
click at [410, 221] on span "Lên hàng" at bounding box center [405, 222] width 28 height 11
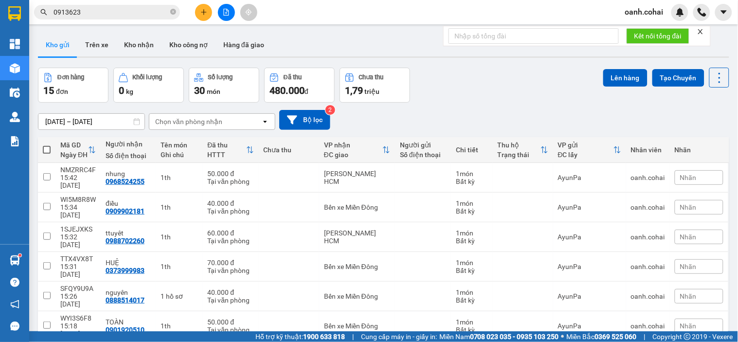
click at [603, 76] on button "Lên hàng" at bounding box center [625, 78] width 44 height 18
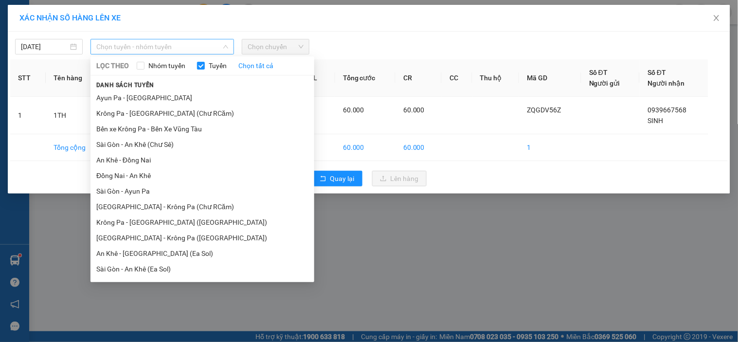
click at [202, 53] on span "Chọn tuyến - nhóm tuyến" at bounding box center [162, 46] width 132 height 15
click at [151, 334] on li "BX Krông Pa - BX Miền Tây ([GEOGRAPHIC_DATA] - [GEOGRAPHIC_DATA])" at bounding box center [203, 347] width 224 height 26
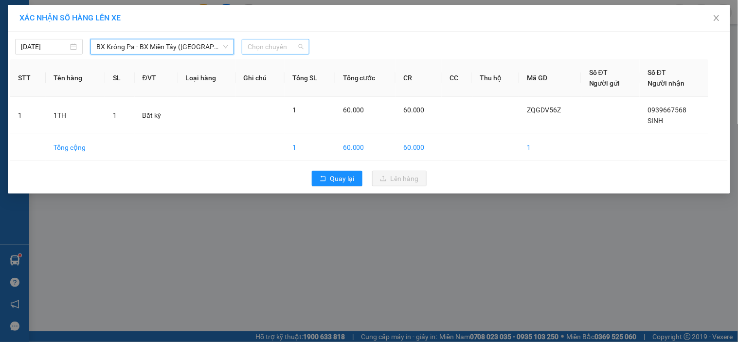
click at [291, 47] on span "Chọn chuyến" at bounding box center [276, 46] width 56 height 15
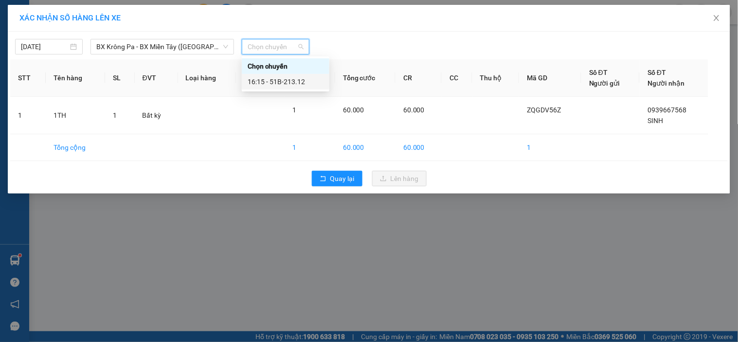
click at [293, 84] on div "16:15 - 51B-213.12" at bounding box center [286, 81] width 76 height 11
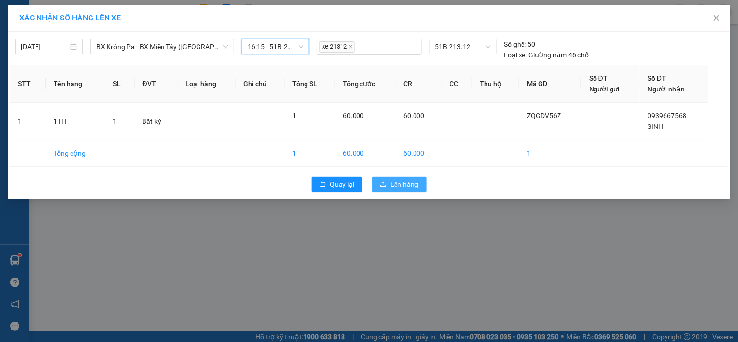
click at [397, 190] on span "Lên hàng" at bounding box center [405, 184] width 28 height 11
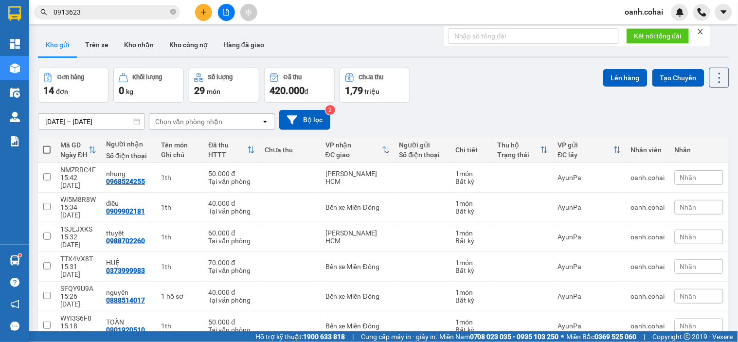
click at [625, 77] on button "Lên hàng" at bounding box center [625, 78] width 44 height 18
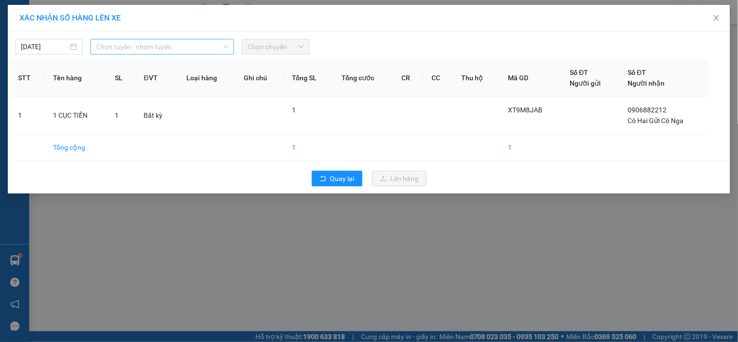
click at [163, 49] on span "Chọn tuyến - nhóm tuyến" at bounding box center [162, 46] width 132 height 15
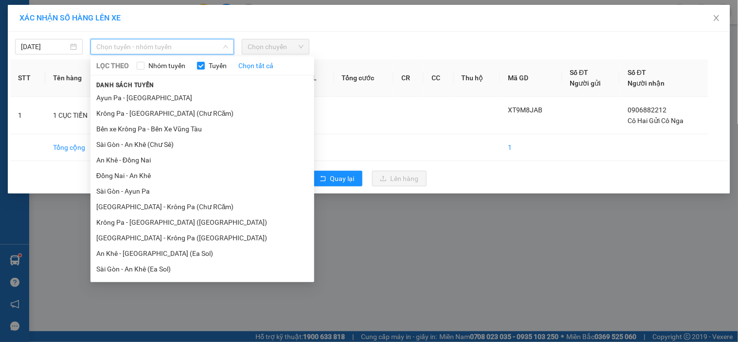
click at [123, 215] on li "Krông Pa - [GEOGRAPHIC_DATA] ([GEOGRAPHIC_DATA])" at bounding box center [203, 223] width 224 height 16
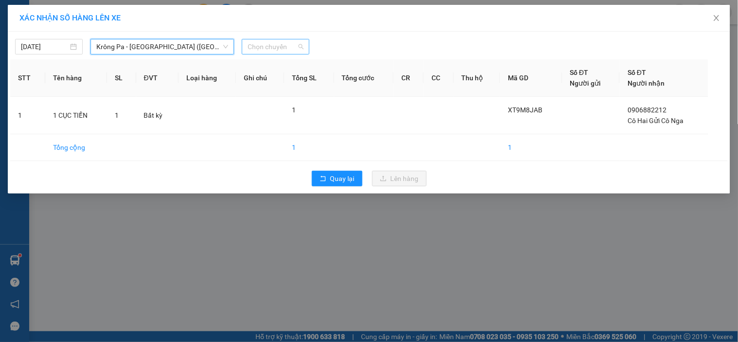
click at [286, 49] on span "Chọn chuyến" at bounding box center [276, 46] width 56 height 15
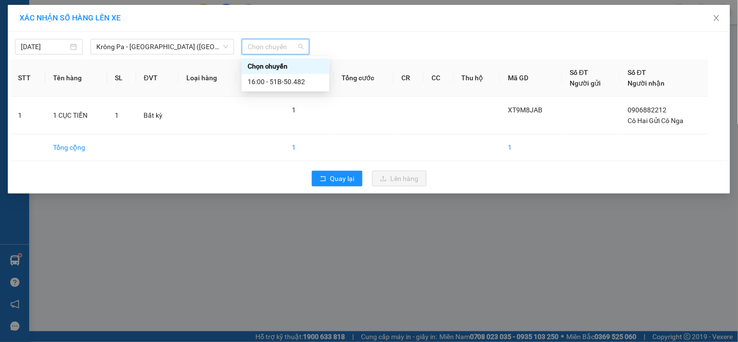
click at [275, 68] on div "Chọn chuyến" at bounding box center [286, 66] width 76 height 11
type input "18"
click at [280, 84] on div "Thêm chuyến " 18:00 "" at bounding box center [294, 82] width 104 height 17
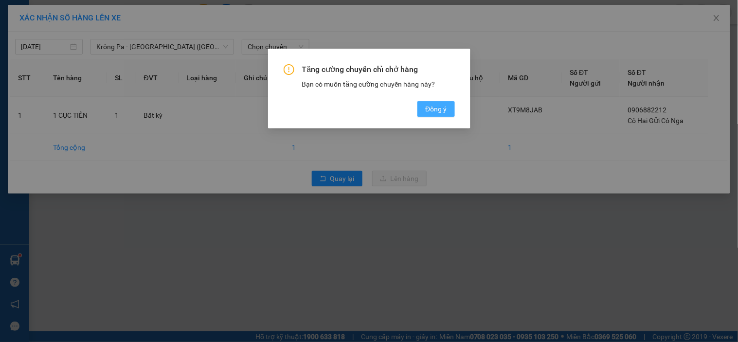
click at [435, 111] on span "Đồng ý" at bounding box center [435, 109] width 21 height 11
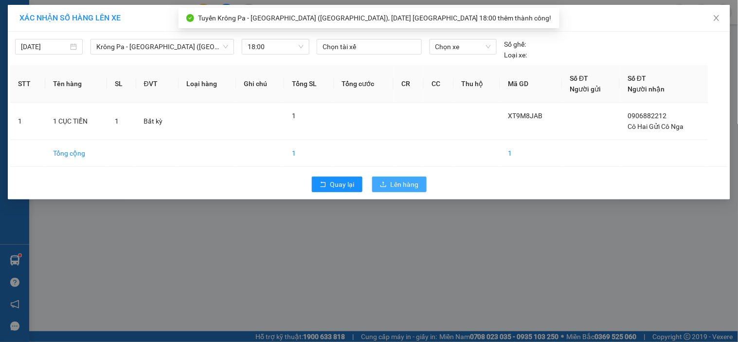
click at [414, 182] on span "Lên hàng" at bounding box center [405, 184] width 28 height 11
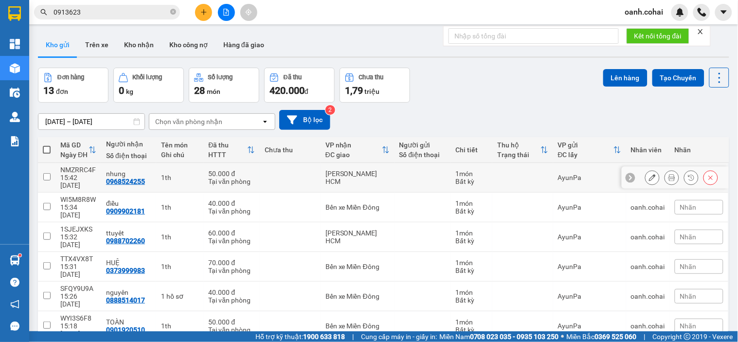
click at [356, 170] on div "[PERSON_NAME] HCM" at bounding box center [358, 178] width 64 height 16
checkbox input "true"
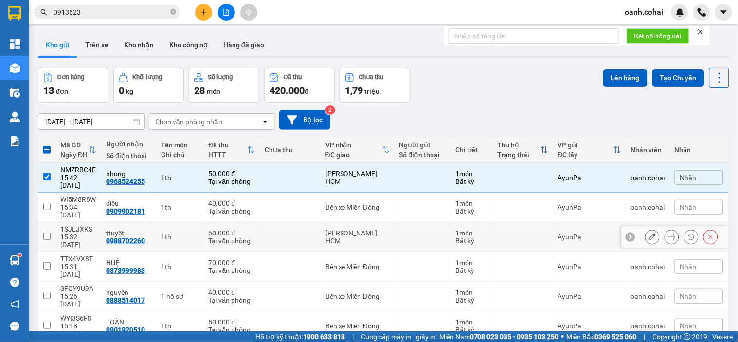
click at [343, 229] on div "[PERSON_NAME] HCM" at bounding box center [358, 237] width 64 height 16
checkbox input "true"
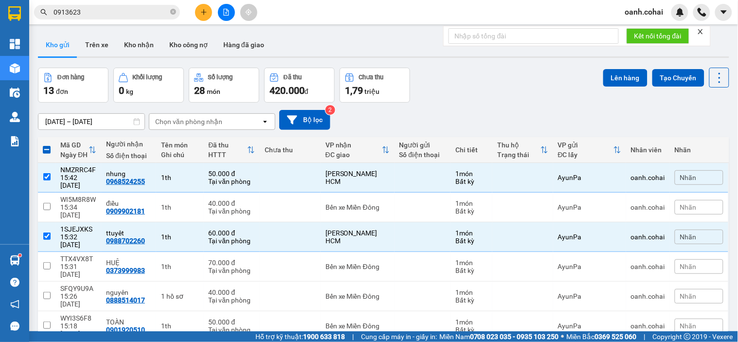
drag, startPoint x: 318, startPoint y: 256, endPoint x: 313, endPoint y: 267, distance: 12.2
checkbox input "true"
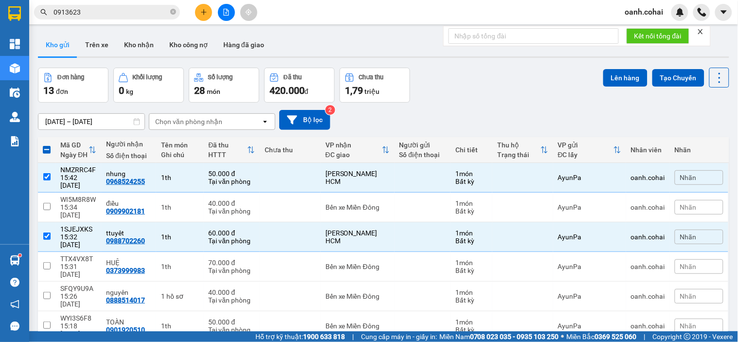
checkbox input "true"
click at [609, 73] on button "Lên hàng" at bounding box center [625, 78] width 44 height 18
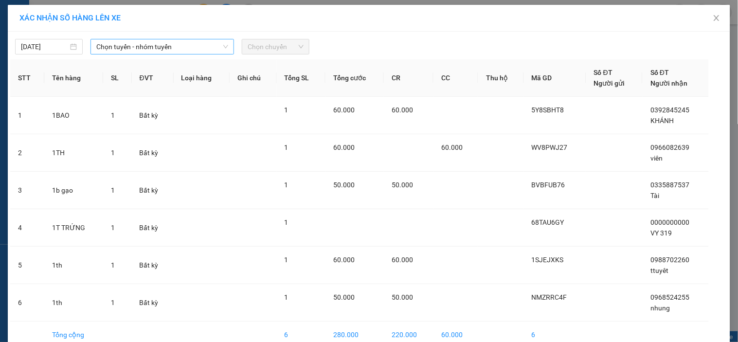
click at [195, 45] on span "Chọn tuyến - nhóm tuyến" at bounding box center [162, 46] width 132 height 15
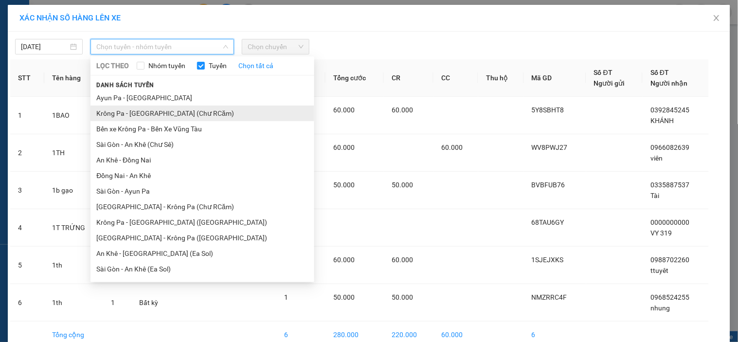
click at [161, 111] on li "Krông Pa - [GEOGRAPHIC_DATA] (Chư RCăm)" at bounding box center [203, 114] width 224 height 16
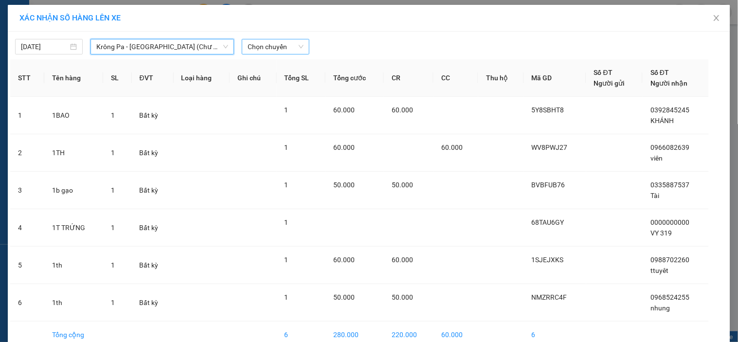
click at [273, 51] on span "Chọn chuyến" at bounding box center [276, 46] width 56 height 15
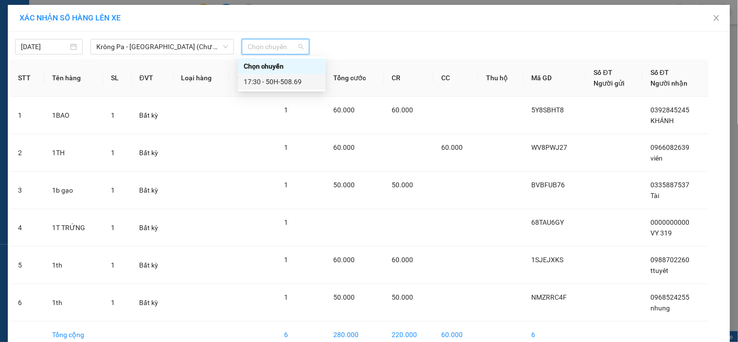
drag, startPoint x: 274, startPoint y: 74, endPoint x: 280, endPoint y: 89, distance: 15.3
click at [274, 75] on div "17:30 - 50H-508.69" at bounding box center [282, 82] width 88 height 16
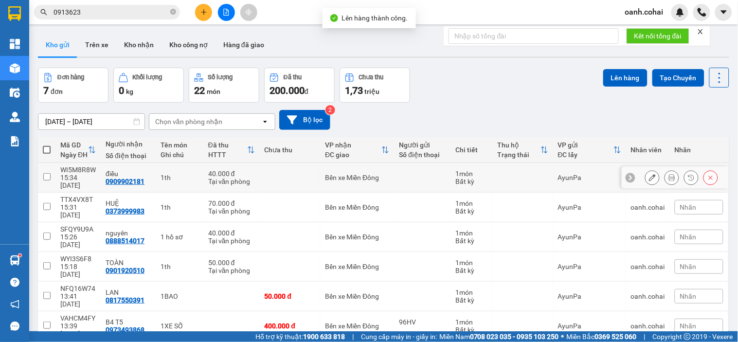
click at [347, 176] on div "Bến xe Miền Đông" at bounding box center [357, 178] width 64 height 8
checkbox input "true"
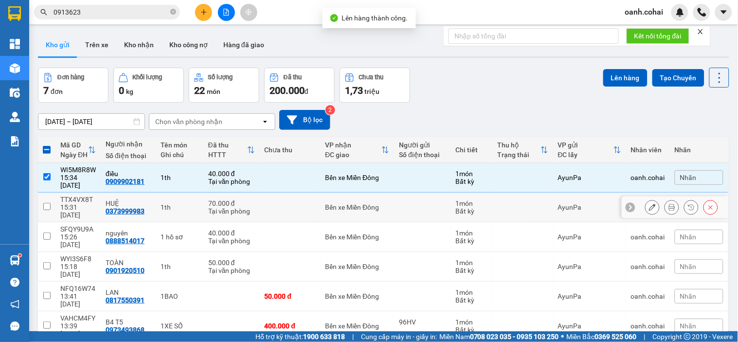
click at [341, 203] on div "Bến xe Miền Đông" at bounding box center [357, 207] width 64 height 8
checkbox input "true"
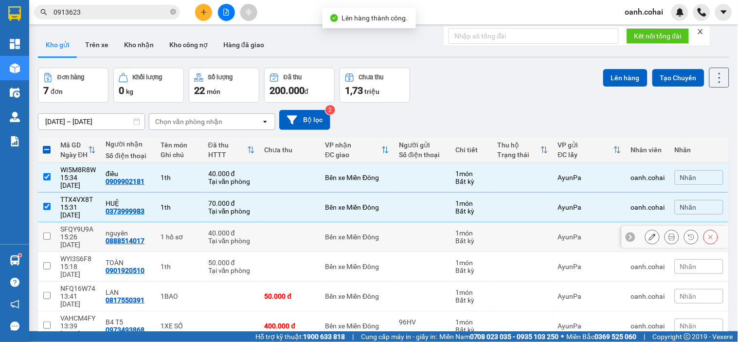
click at [337, 225] on td "Bến xe Miền Đông" at bounding box center [357, 237] width 74 height 30
checkbox input "true"
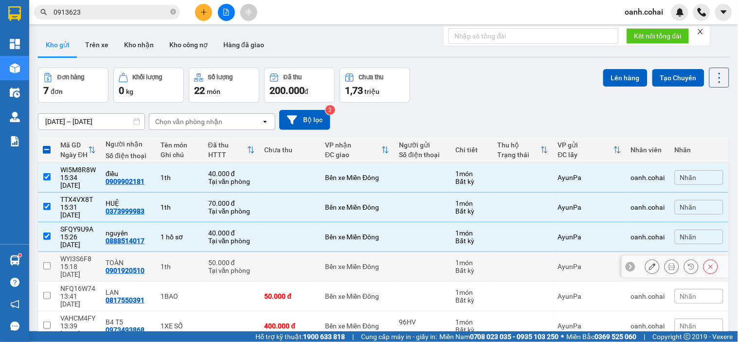
click at [333, 263] on div "Bến xe Miền Đông" at bounding box center [357, 267] width 64 height 8
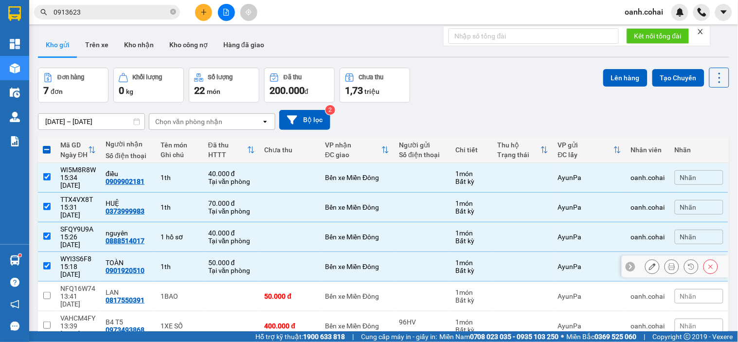
checkbox input "true"
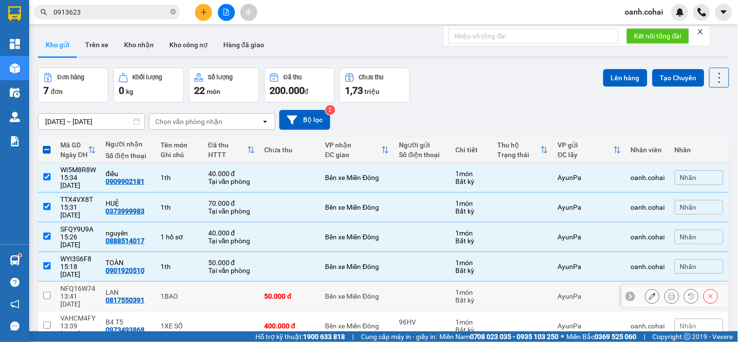
click at [338, 292] on div "Bến xe Miền Đông" at bounding box center [357, 296] width 64 height 8
checkbox input "true"
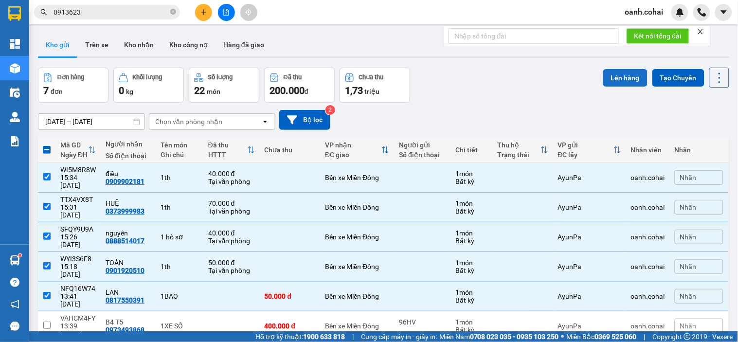
click at [606, 77] on button "Lên hàng" at bounding box center [625, 78] width 44 height 18
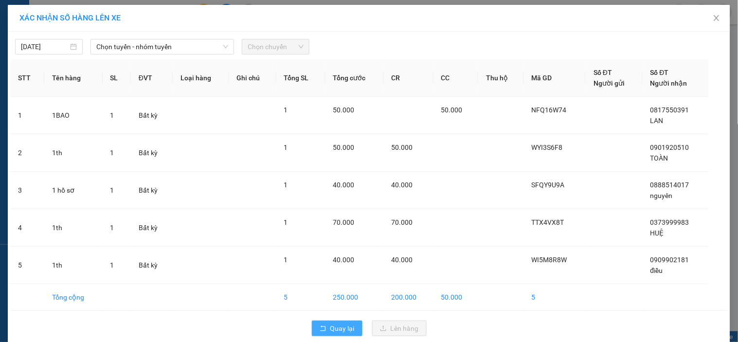
click at [341, 329] on span "Quay lại" at bounding box center [342, 328] width 24 height 11
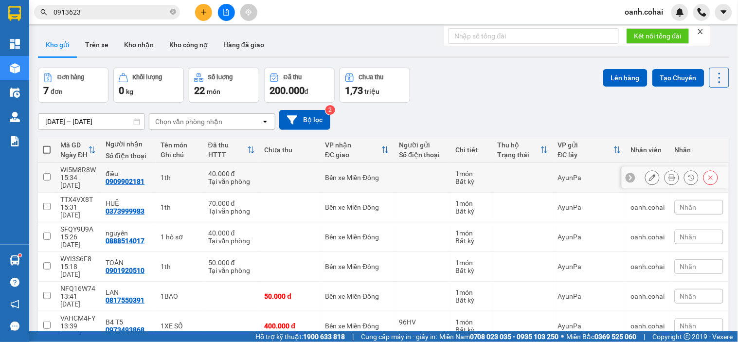
click at [320, 174] on td "Bến xe Miền Đông" at bounding box center [357, 178] width 74 height 30
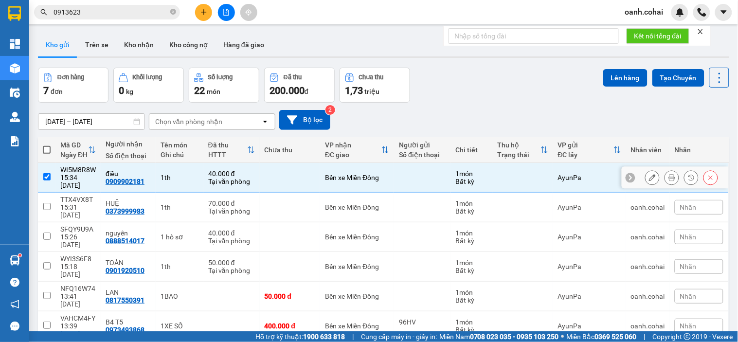
checkbox input "true"
click at [309, 197] on td at bounding box center [290, 208] width 61 height 30
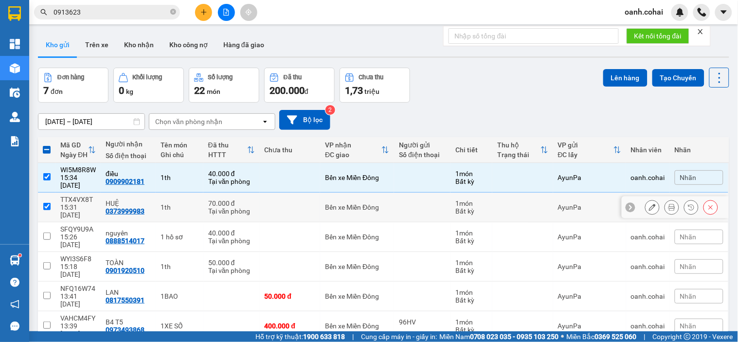
checkbox input "true"
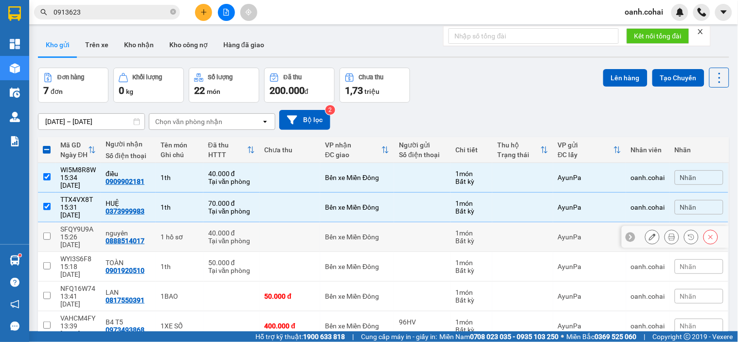
click at [297, 222] on td at bounding box center [290, 237] width 61 height 30
checkbox input "true"
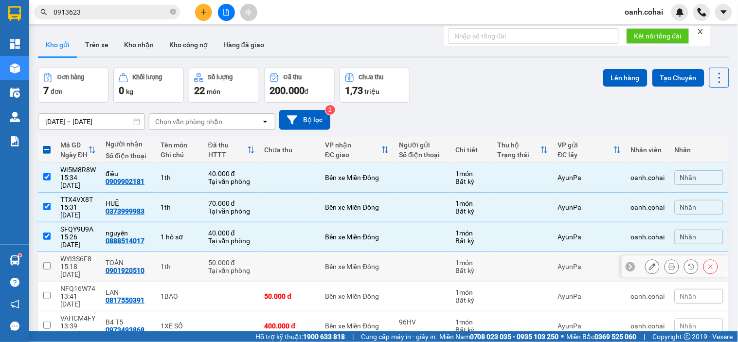
click at [294, 252] on td at bounding box center [290, 267] width 61 height 30
checkbox input "true"
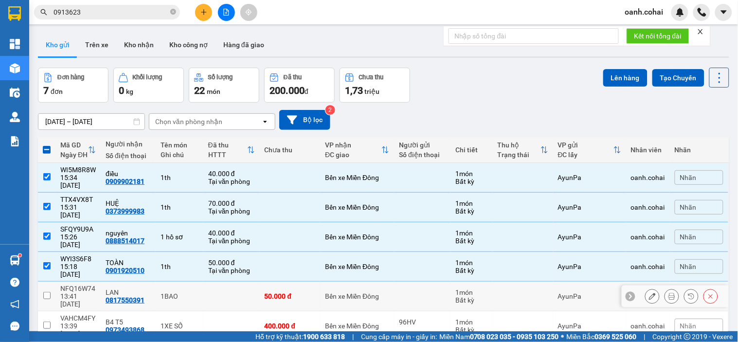
click at [294, 292] on div "50.000 đ" at bounding box center [290, 296] width 51 height 8
checkbox input "true"
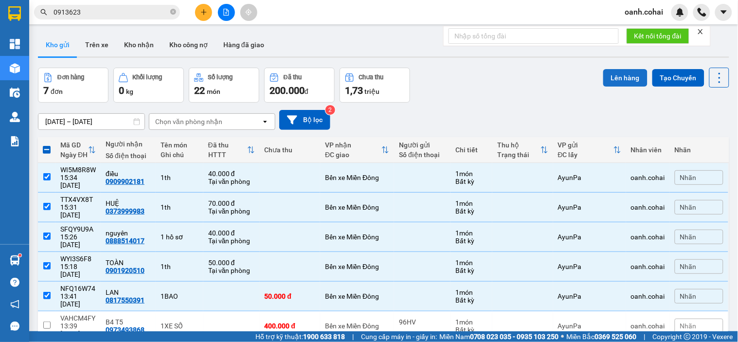
click at [609, 79] on button "Lên hàng" at bounding box center [625, 78] width 44 height 18
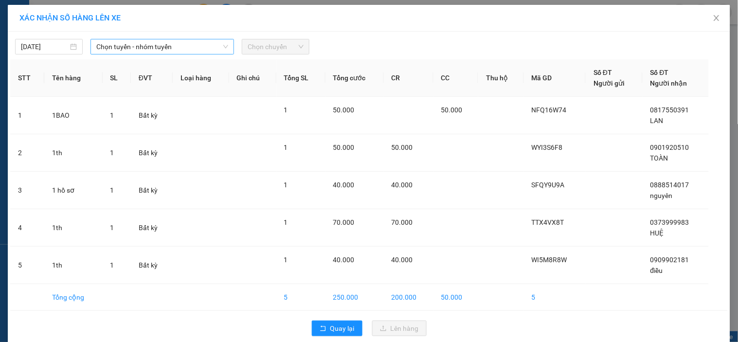
click at [202, 55] on div "11/09/2025 Chọn tuyến - nhóm tuyến Chọn chuyến STT Tên hàng SL ĐVT Loại hàng Gh…" at bounding box center [369, 188] width 723 height 312
click at [202, 49] on span "Chọn tuyến - nhóm tuyến" at bounding box center [162, 46] width 132 height 15
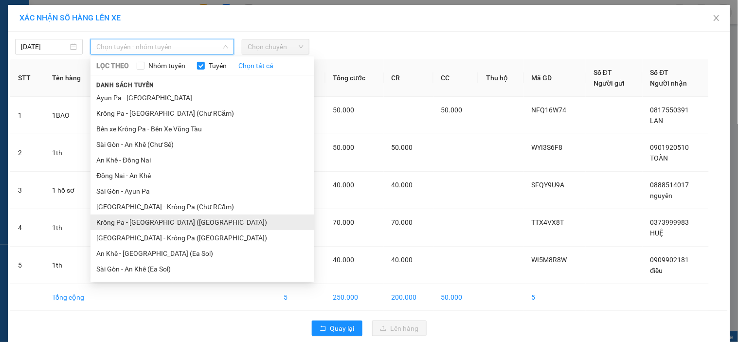
click at [144, 223] on li "Krông Pa - [GEOGRAPHIC_DATA] ([GEOGRAPHIC_DATA])" at bounding box center [203, 223] width 224 height 16
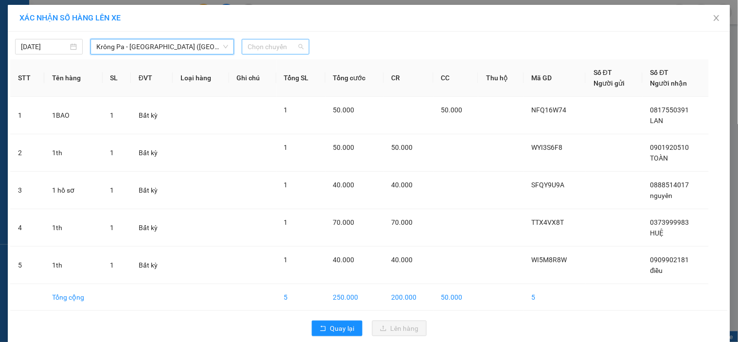
click at [267, 45] on span "Chọn chuyến" at bounding box center [276, 46] width 56 height 15
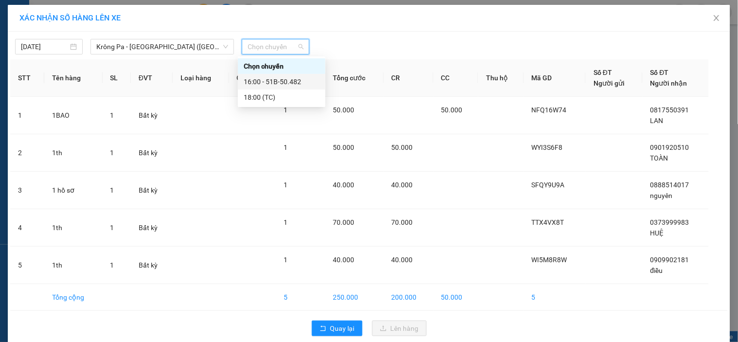
click at [285, 78] on div "16:00 - 51B-50.482" at bounding box center [282, 81] width 76 height 11
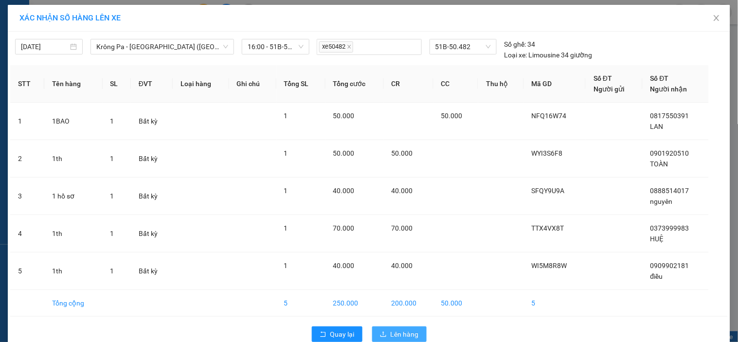
click at [377, 329] on button "Lên hàng" at bounding box center [399, 335] width 55 height 16
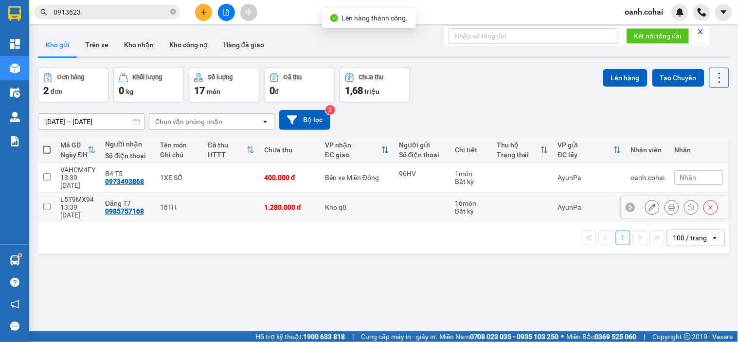
click at [336, 203] on div "Kho q8" at bounding box center [357, 207] width 64 height 8
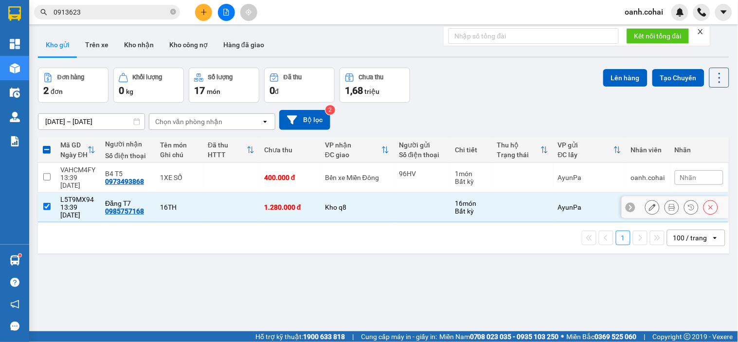
click at [401, 201] on td at bounding box center [422, 208] width 56 height 30
checkbox input "false"
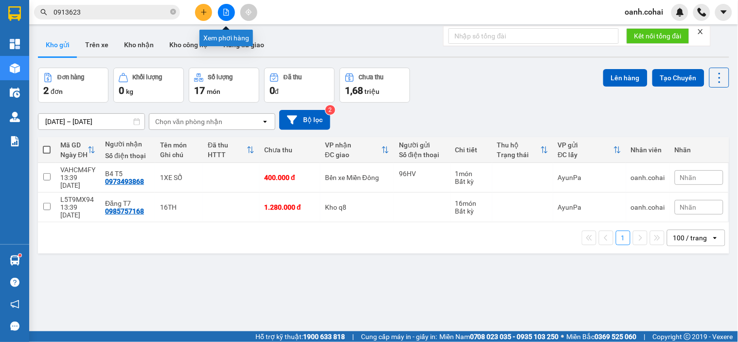
click at [226, 15] on icon "file-add" at bounding box center [226, 12] width 5 height 7
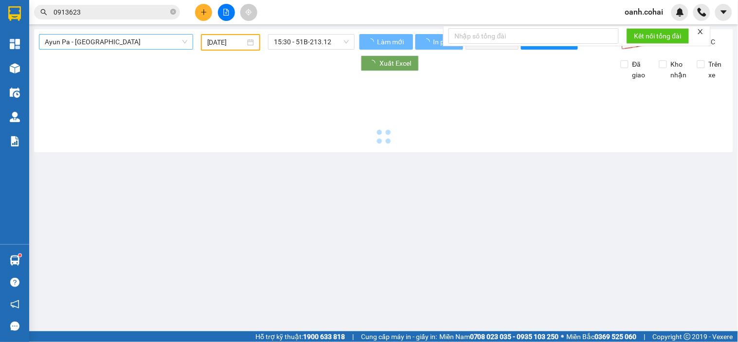
click at [151, 45] on span "Ayun Pa - [GEOGRAPHIC_DATA]" at bounding box center [116, 42] width 143 height 15
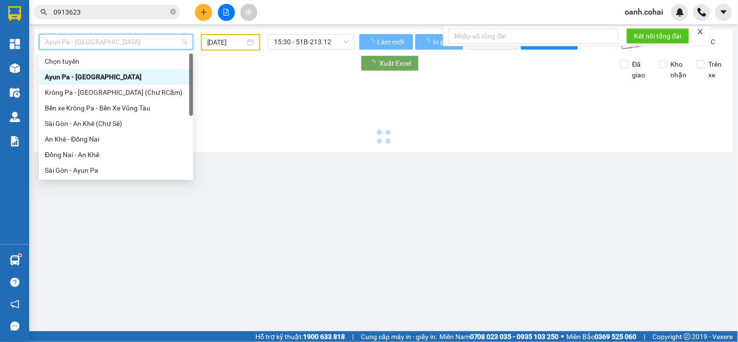
type input "[DATE]"
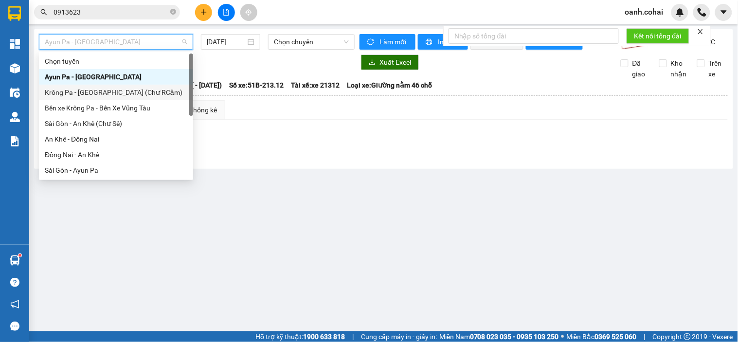
click at [125, 90] on div "Krông Pa - [GEOGRAPHIC_DATA] (Chư RCăm)" at bounding box center [116, 92] width 143 height 11
type input "[DATE]"
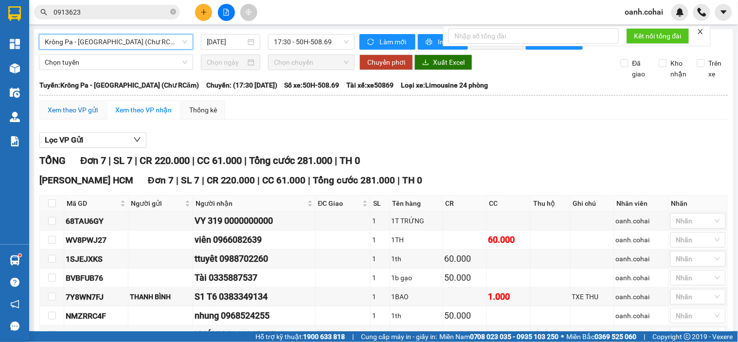
click at [68, 115] on div "Xem theo VP gửi" at bounding box center [73, 110] width 50 height 11
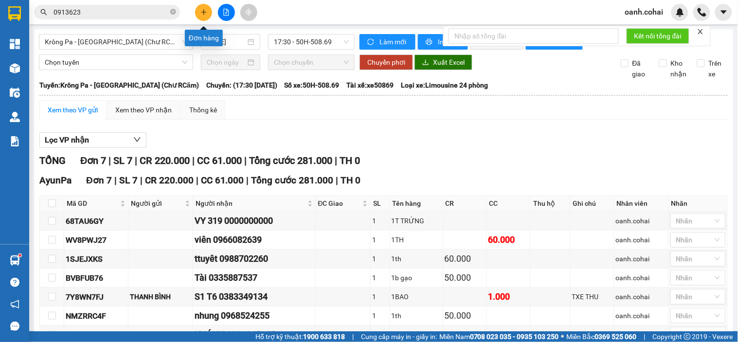
click at [202, 13] on icon "plus" at bounding box center [204, 12] width 7 height 7
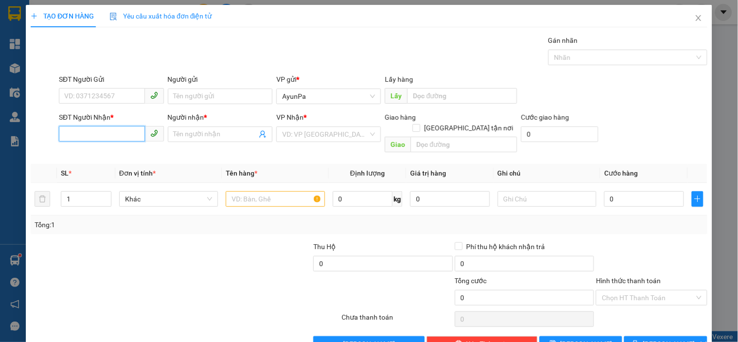
click at [131, 136] on input "SĐT Người Nhận *" at bounding box center [102, 134] width 86 height 16
type input "0905389390"
click at [133, 153] on div "0905389390 - truong sau" at bounding box center [110, 153] width 92 height 11
type input "truong sau"
click at [329, 137] on span "AyunPa" at bounding box center [328, 134] width 93 height 15
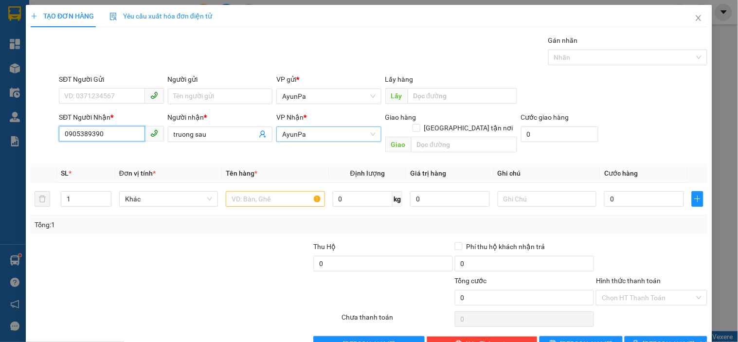
type input "0905389390"
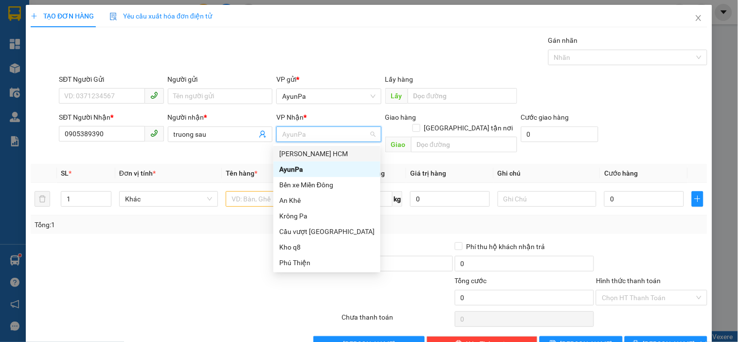
click at [312, 153] on div "[PERSON_NAME] HCM" at bounding box center [326, 153] width 95 height 11
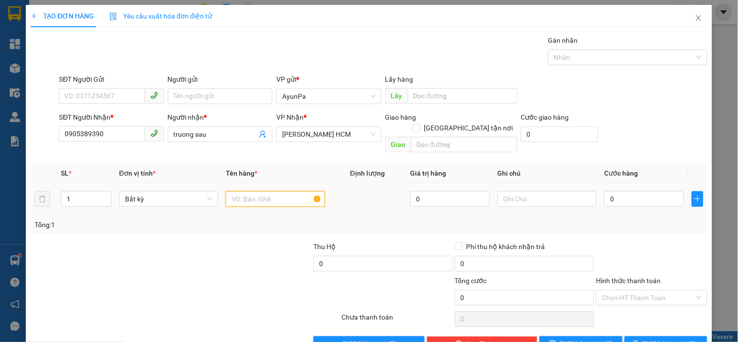
click at [270, 191] on input "text" at bounding box center [275, 199] width 99 height 16
type input "1TH"
click at [645, 191] on input "0" at bounding box center [644, 199] width 80 height 16
type input "6"
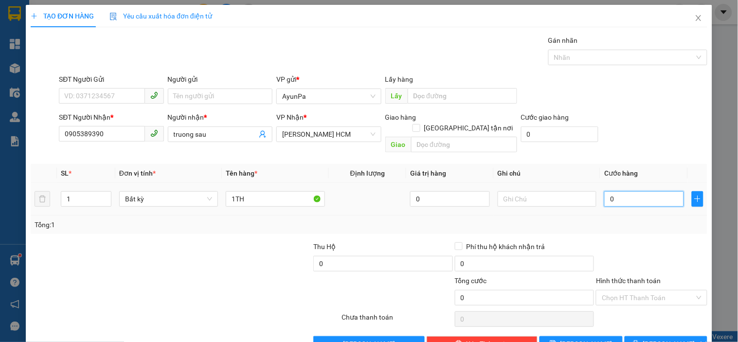
type input "6"
type input "60"
type input "60.000"
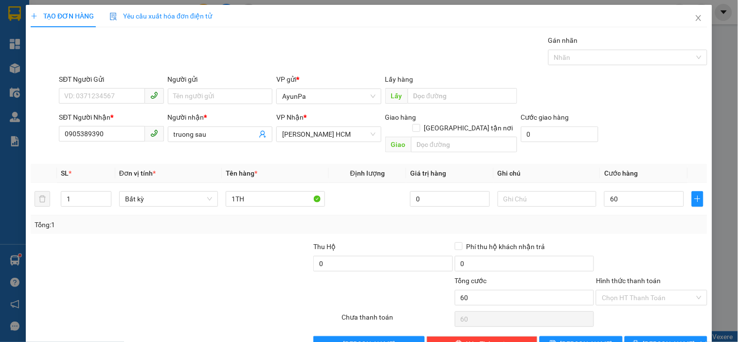
type input "60.000"
click at [639, 214] on div "Transit Pickup Surcharge Ids Transit Deliver Surcharge Ids Transit Deliver Surc…" at bounding box center [369, 193] width 677 height 317
click at [632, 291] on input "Hình thức thanh toán" at bounding box center [648, 298] width 92 height 15
click at [634, 301] on div "Tại văn phòng" at bounding box center [646, 306] width 98 height 11
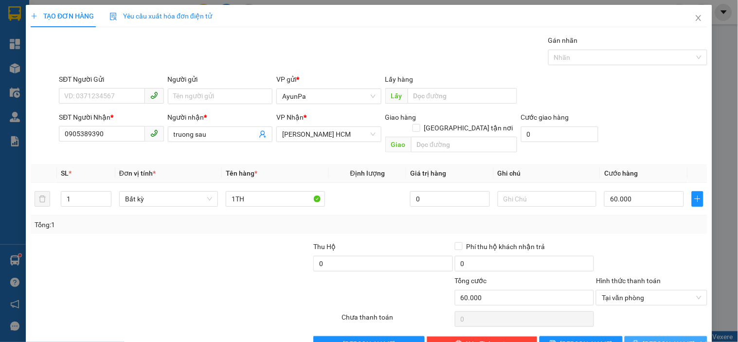
click at [647, 336] on button "[PERSON_NAME] và In" at bounding box center [666, 344] width 83 height 16
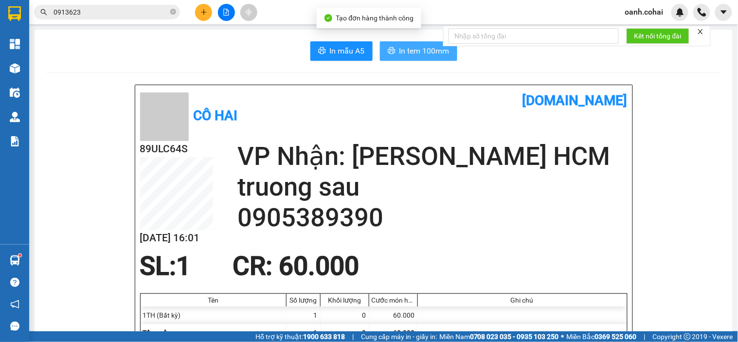
click at [436, 54] on span "In tem 100mm" at bounding box center [425, 51] width 50 height 12
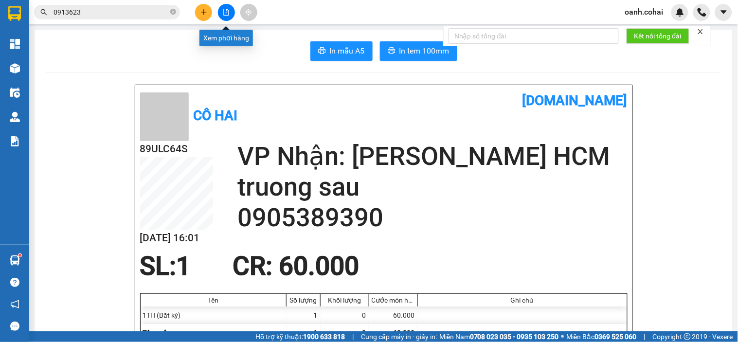
click at [228, 10] on button at bounding box center [226, 12] width 17 height 17
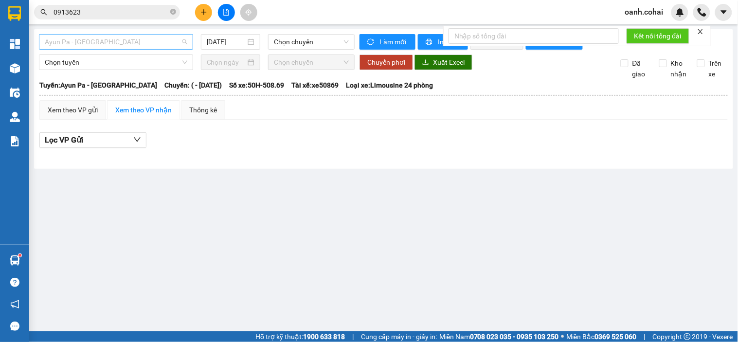
click at [162, 49] on span "Ayun Pa - [GEOGRAPHIC_DATA]" at bounding box center [116, 42] width 143 height 15
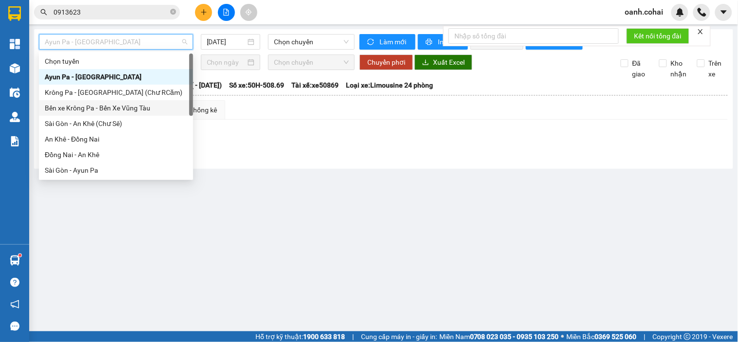
click at [119, 103] on div "Bến xe Krông Pa - Bến Xe Vũng Tàu" at bounding box center [116, 108] width 143 height 11
type input "[DATE]"
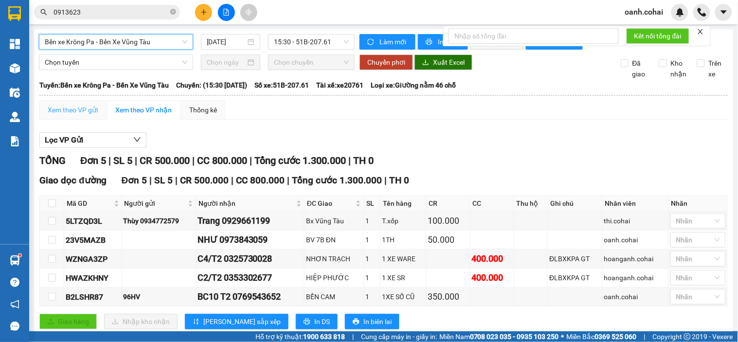
click at [60, 112] on div "Xem theo VP gửi" at bounding box center [72, 109] width 67 height 19
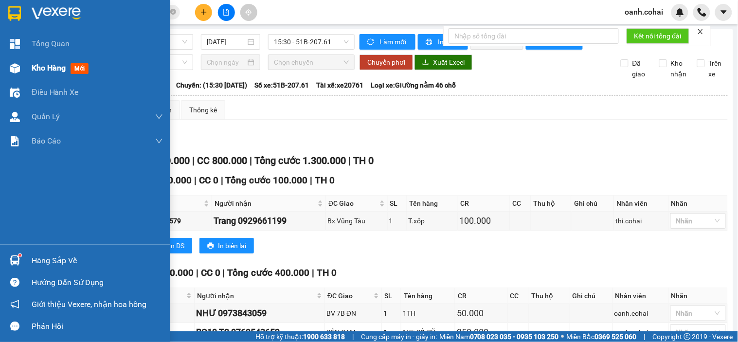
click at [40, 63] on span "Kho hàng" at bounding box center [49, 67] width 34 height 9
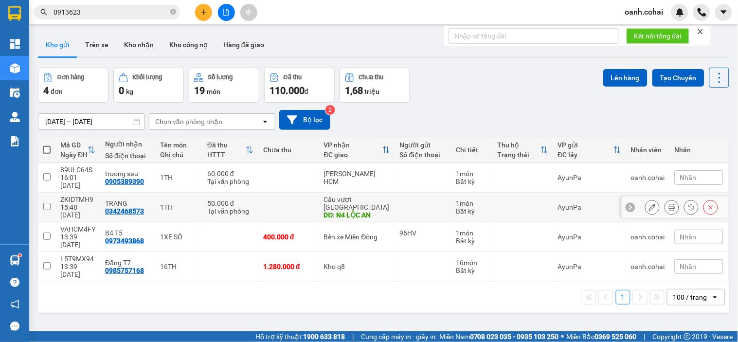
click at [363, 211] on div "DĐ: N4 LỘC AN" at bounding box center [357, 215] width 66 height 8
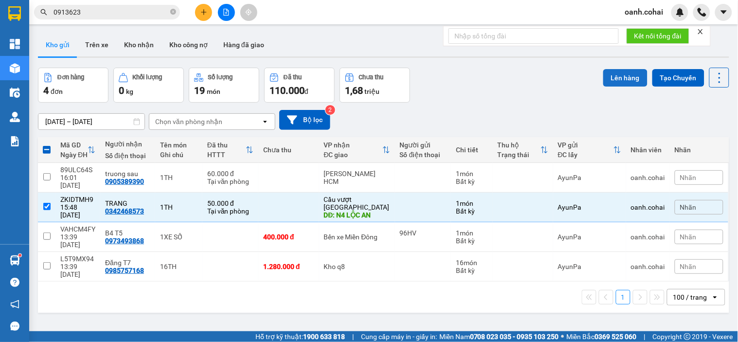
click at [626, 81] on button "Lên hàng" at bounding box center [625, 78] width 44 height 18
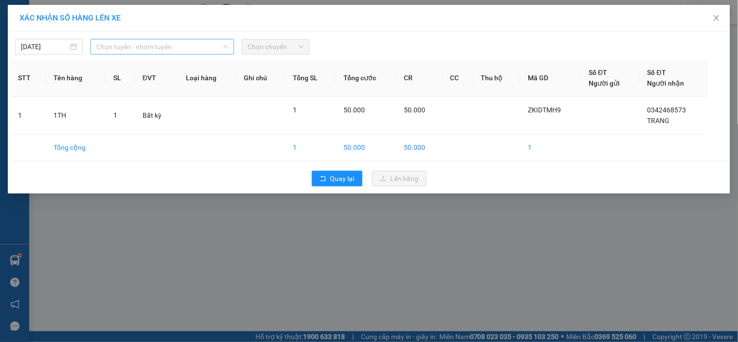
drag, startPoint x: 127, startPoint y: 45, endPoint x: 123, endPoint y: 57, distance: 12.9
click at [127, 46] on span "Chọn tuyến - nhóm tuyến" at bounding box center [162, 46] width 132 height 15
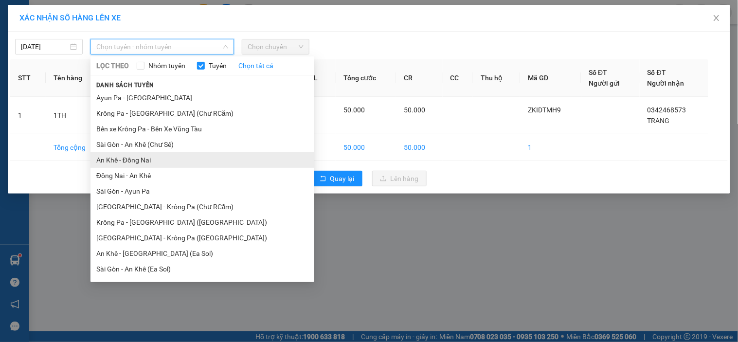
click at [118, 160] on li "An Khê - Đồng Nai" at bounding box center [203, 160] width 224 height 16
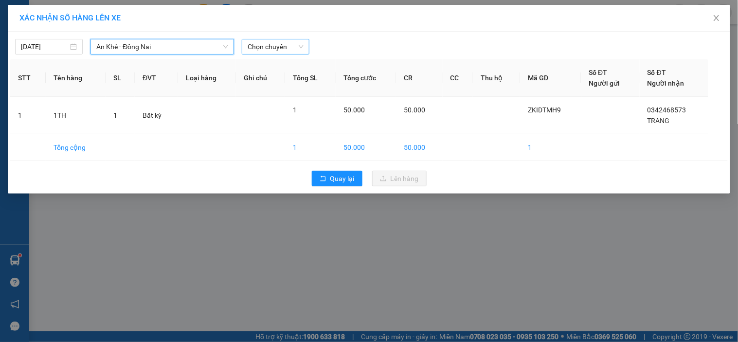
click at [275, 47] on span "Chọn chuyến" at bounding box center [276, 46] width 56 height 15
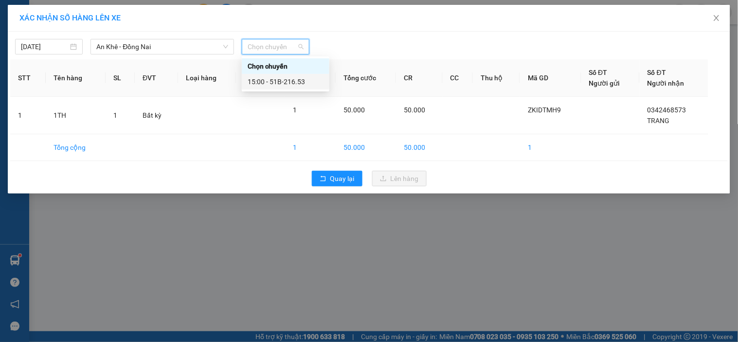
click at [274, 82] on div "15:00 - 51B-216.53" at bounding box center [286, 81] width 76 height 11
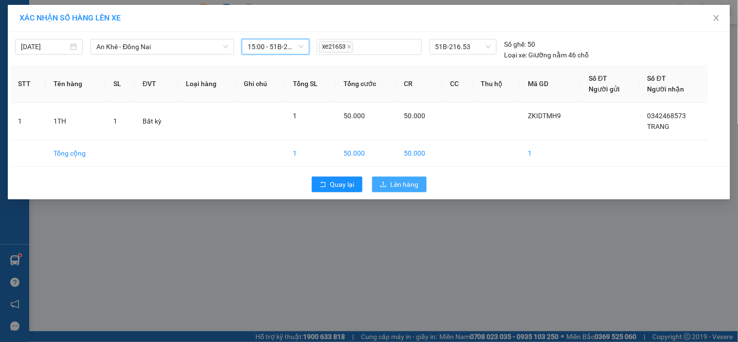
click at [396, 184] on span "Lên hàng" at bounding box center [405, 184] width 28 height 11
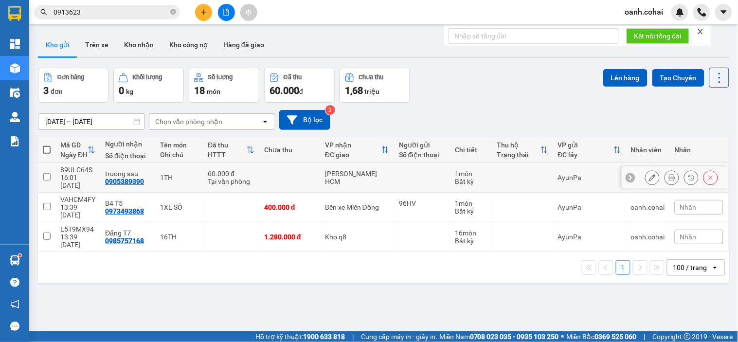
click at [369, 170] on div "[PERSON_NAME] HCM" at bounding box center [357, 178] width 64 height 16
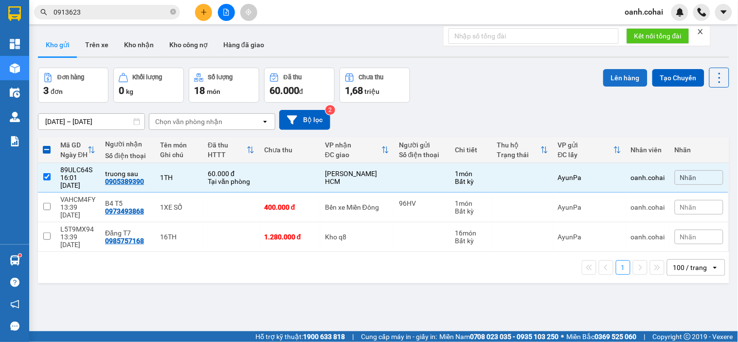
click at [621, 72] on button "Lên hàng" at bounding box center [625, 78] width 44 height 18
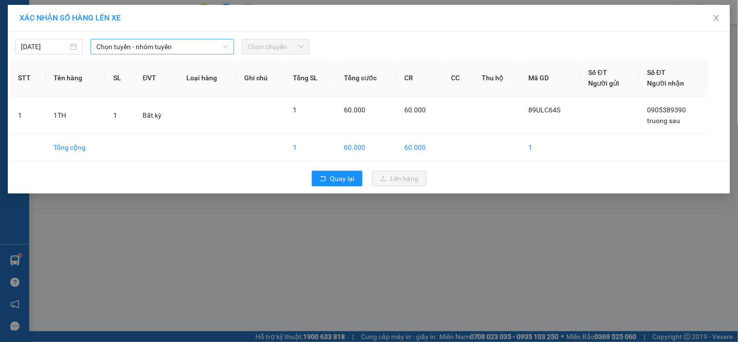
click at [205, 50] on span "Chọn tuyến - nhóm tuyến" at bounding box center [162, 46] width 132 height 15
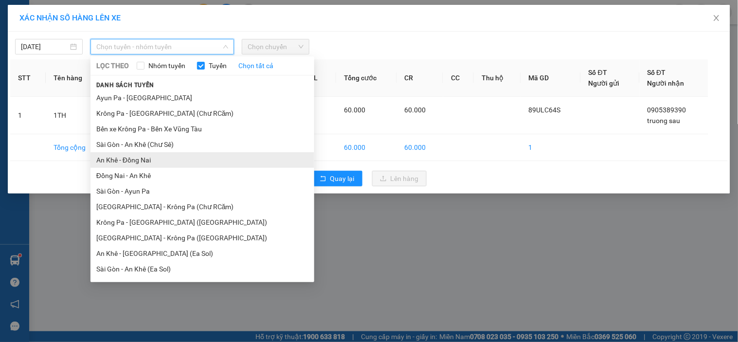
click at [174, 166] on li "An Khê - Đồng Nai" at bounding box center [203, 160] width 224 height 16
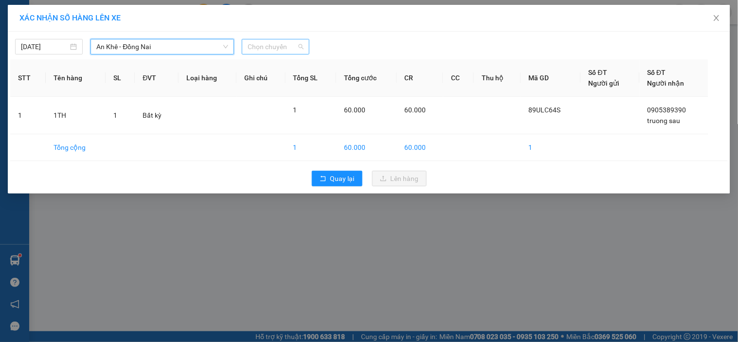
click at [273, 43] on span "Chọn chuyến" at bounding box center [276, 46] width 56 height 15
click at [184, 51] on span "An Khê - Đồng Nai" at bounding box center [162, 46] width 132 height 15
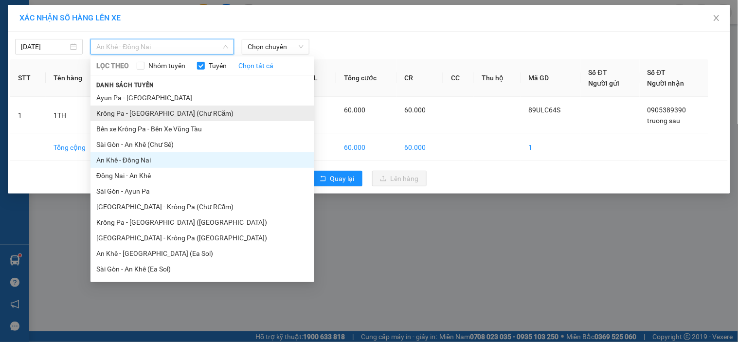
click at [158, 116] on li "Krông Pa - [GEOGRAPHIC_DATA] (Chư RCăm)" at bounding box center [203, 114] width 224 height 16
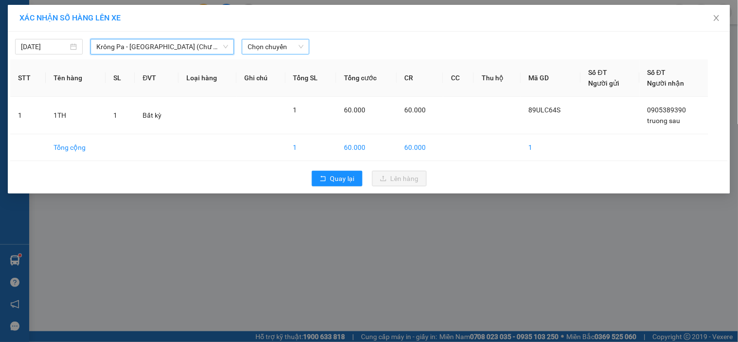
click at [289, 43] on span "Chọn chuyến" at bounding box center [276, 46] width 56 height 15
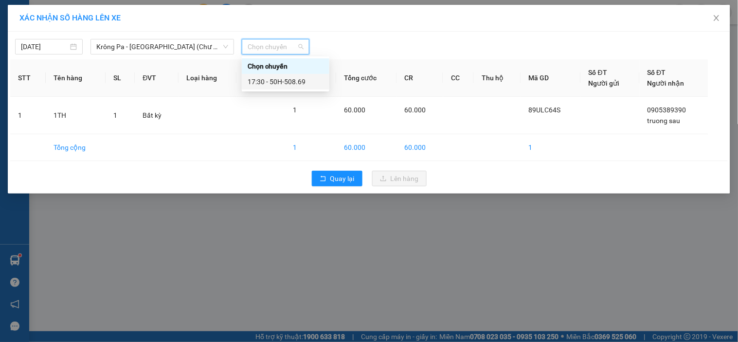
click at [292, 85] on div "17:30 - 50H-508.69" at bounding box center [286, 81] width 76 height 11
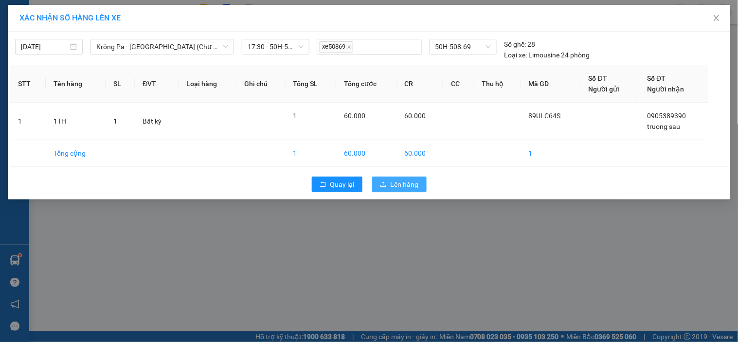
click at [393, 191] on button "Lên hàng" at bounding box center [399, 185] width 55 height 16
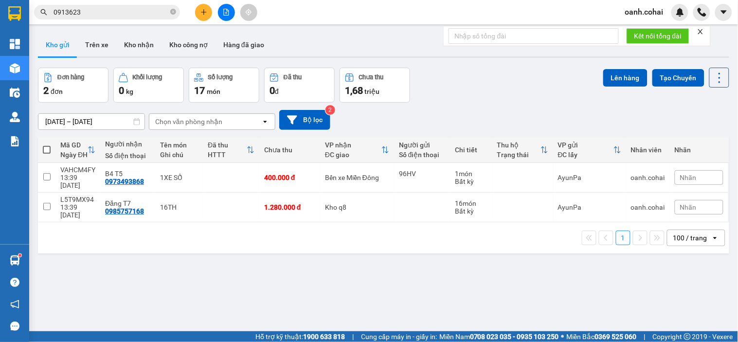
click at [201, 9] on icon "plus" at bounding box center [204, 12] width 7 height 7
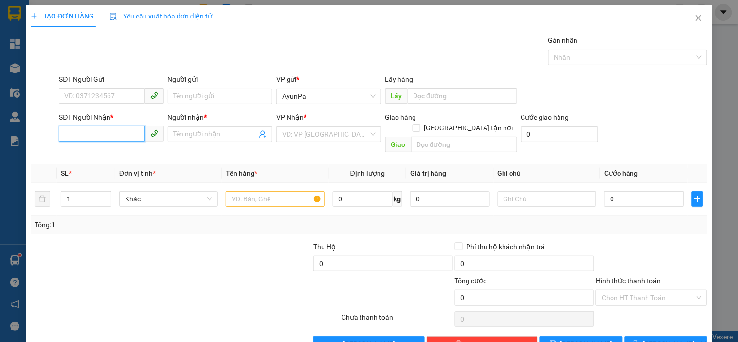
click at [103, 133] on input "SĐT Người Nhận *" at bounding box center [102, 134] width 86 height 16
type input "0971504476"
drag, startPoint x: 114, startPoint y: 151, endPoint x: 296, endPoint y: 198, distance: 188.0
click at [117, 152] on div "0971504476 - HIỀN" at bounding box center [110, 153] width 92 height 11
type input "HIỀN"
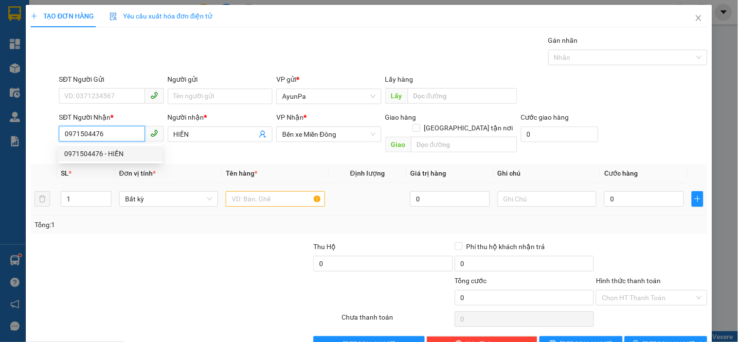
type input "0971504476"
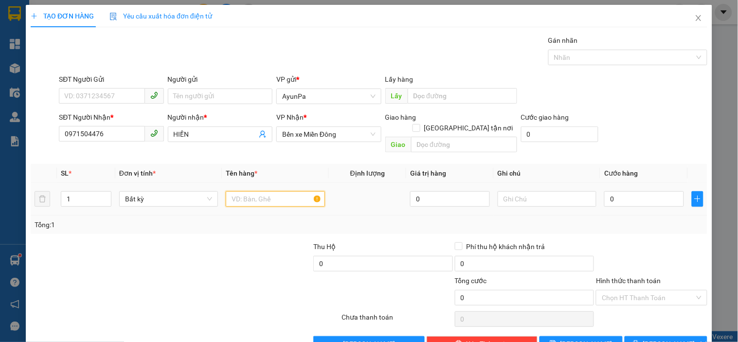
click at [283, 191] on input "text" at bounding box center [275, 199] width 99 height 16
type input "1TH"
click at [621, 191] on input "0" at bounding box center [644, 199] width 80 height 16
type input "5"
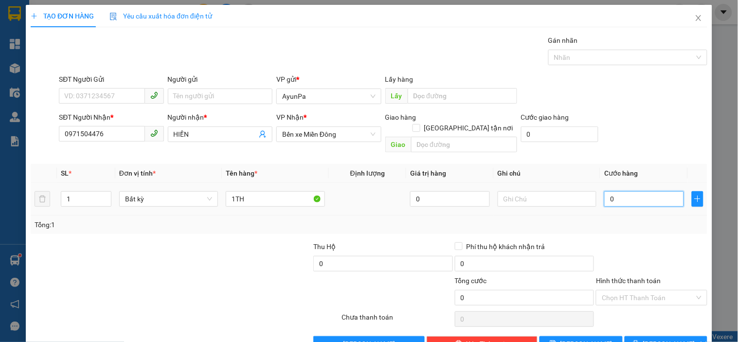
type input "5"
type input "50"
type input "50.000"
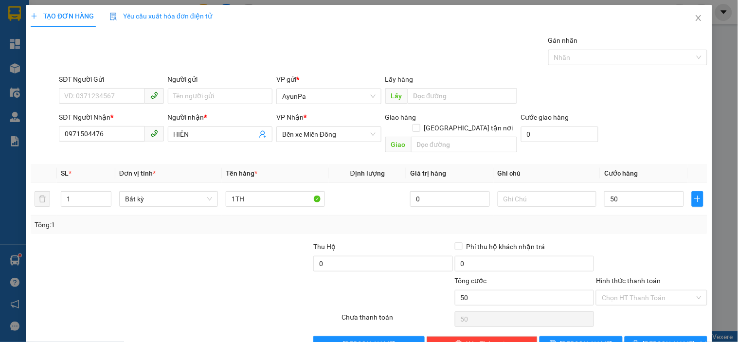
type input "50.000"
click at [623, 241] on div at bounding box center [651, 258] width 113 height 34
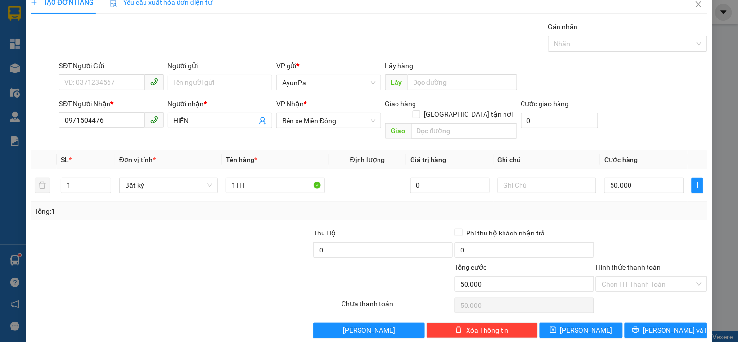
scroll to position [18, 0]
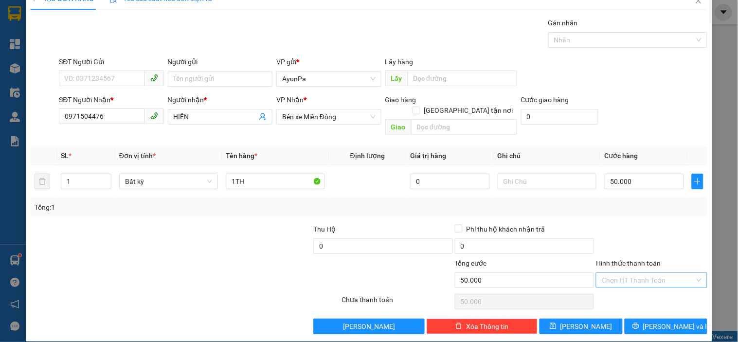
click at [625, 273] on input "Hình thức thanh toán" at bounding box center [648, 280] width 92 height 15
click at [625, 286] on div "Tại văn phòng" at bounding box center [646, 289] width 98 height 11
type input "0"
click at [639, 323] on icon "printer" at bounding box center [636, 326] width 7 height 7
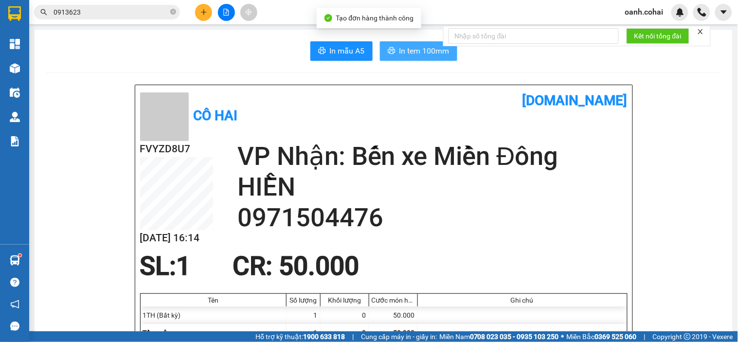
click at [413, 55] on span "In tem 100mm" at bounding box center [425, 51] width 50 height 12
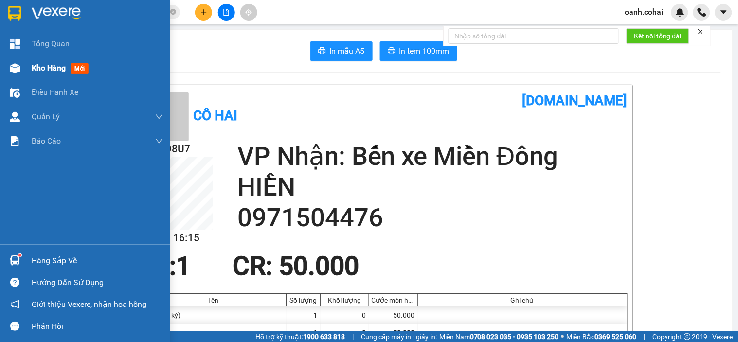
click at [46, 67] on span "Kho hàng" at bounding box center [49, 67] width 34 height 9
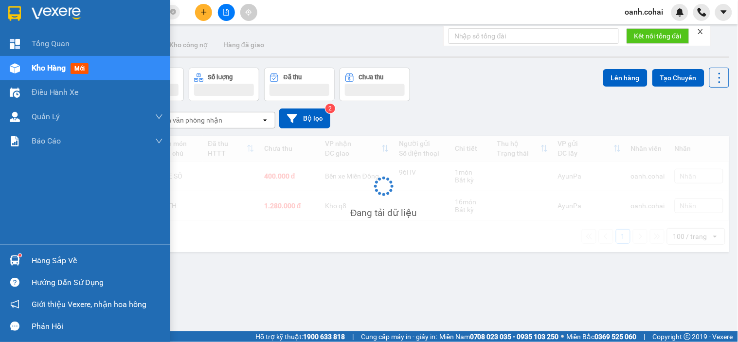
click at [46, 67] on span "Kho hàng" at bounding box center [49, 67] width 34 height 9
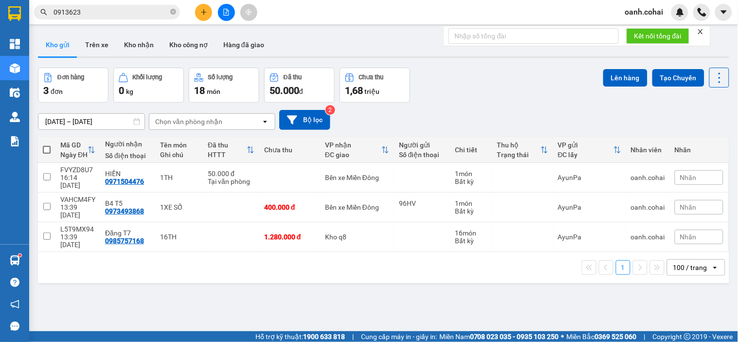
click at [113, 12] on input "0913623" at bounding box center [111, 12] width 115 height 11
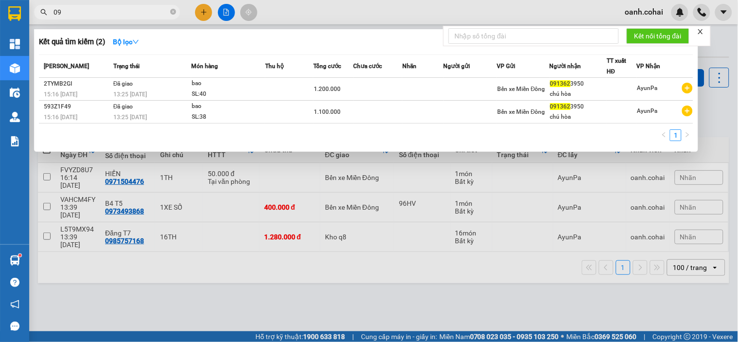
type input "0"
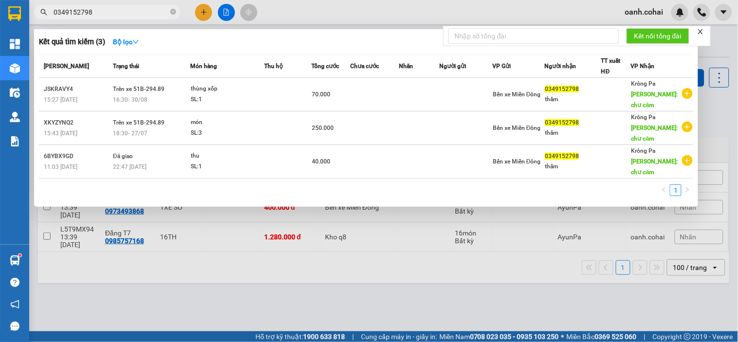
type input "0349152798"
drag, startPoint x: 264, startPoint y: 266, endPoint x: 240, endPoint y: 175, distance: 94.1
click at [264, 267] on div at bounding box center [369, 171] width 738 height 342
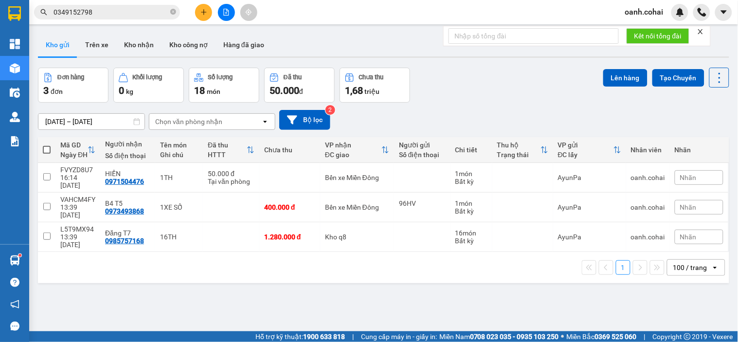
click at [226, 16] on button at bounding box center [226, 12] width 17 height 17
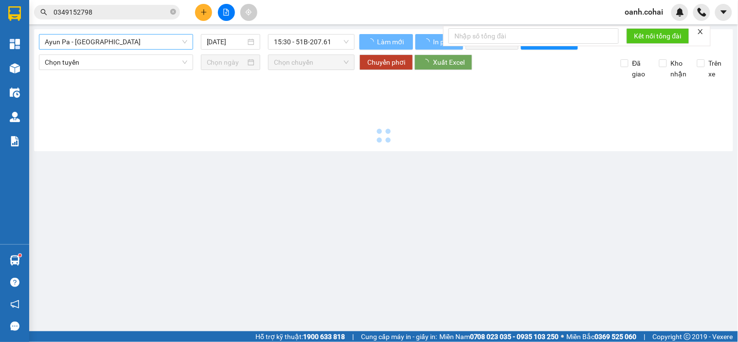
click at [152, 46] on span "Ayun Pa - [GEOGRAPHIC_DATA]" at bounding box center [116, 42] width 143 height 15
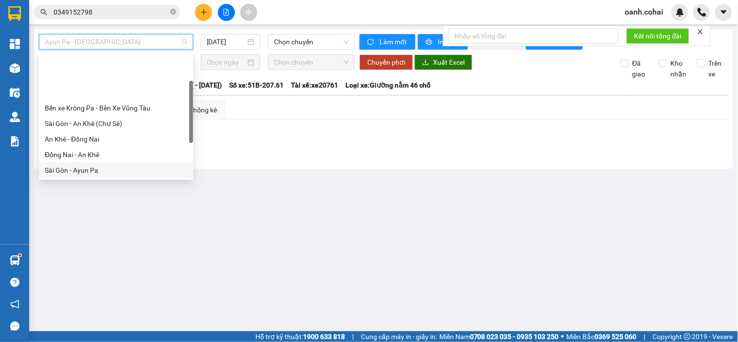
scroll to position [54, 0]
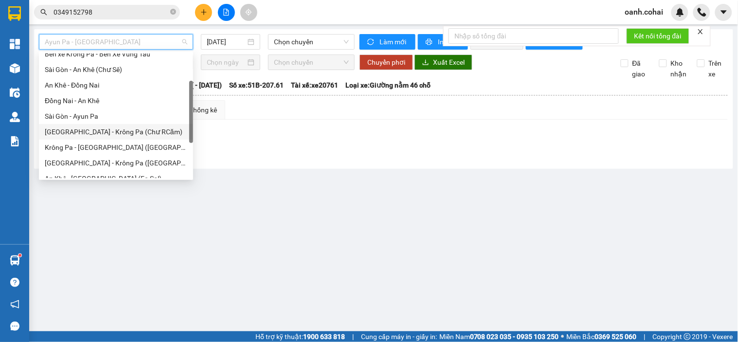
click at [103, 131] on div "[GEOGRAPHIC_DATA] - Krông Pa (Chư RCăm)" at bounding box center [116, 132] width 143 height 11
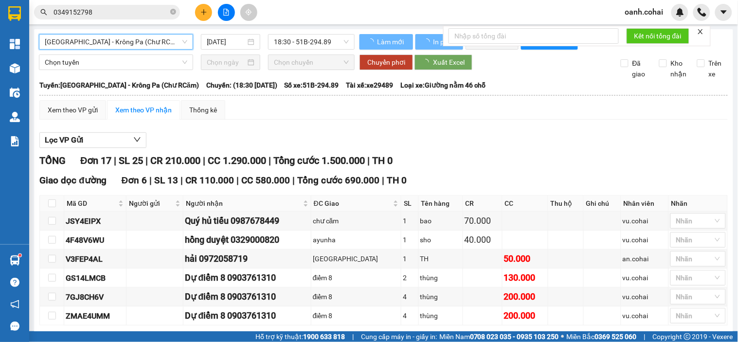
click at [218, 48] on div "[DATE]" at bounding box center [231, 42] width 60 height 16
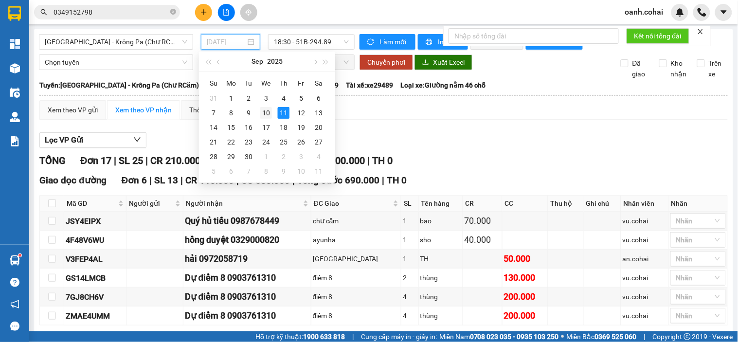
click at [262, 115] on div "10" at bounding box center [266, 113] width 12 height 12
type input "[DATE]"
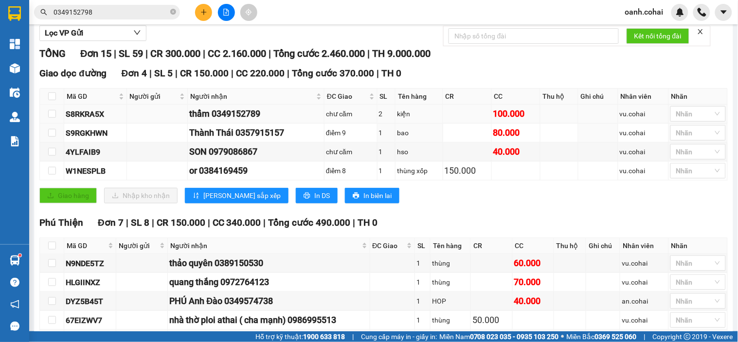
scroll to position [54, 0]
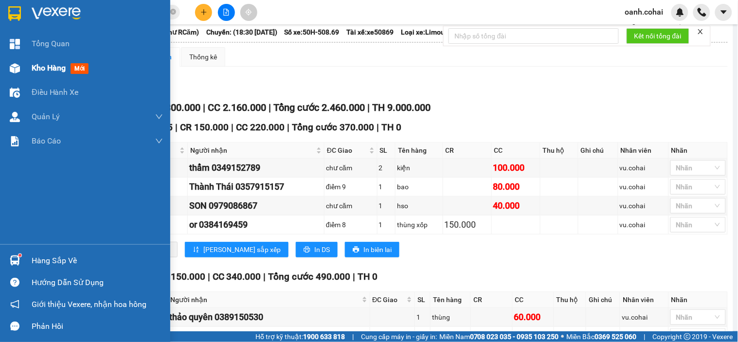
click at [42, 64] on span "Kho hàng" at bounding box center [49, 67] width 34 height 9
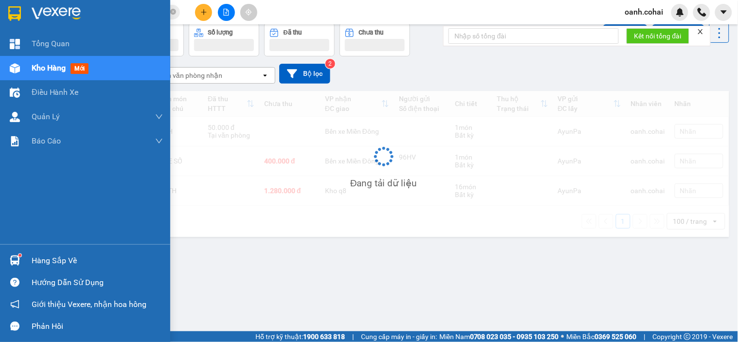
scroll to position [45, 0]
click at [42, 64] on span "Kho hàng" at bounding box center [49, 67] width 34 height 9
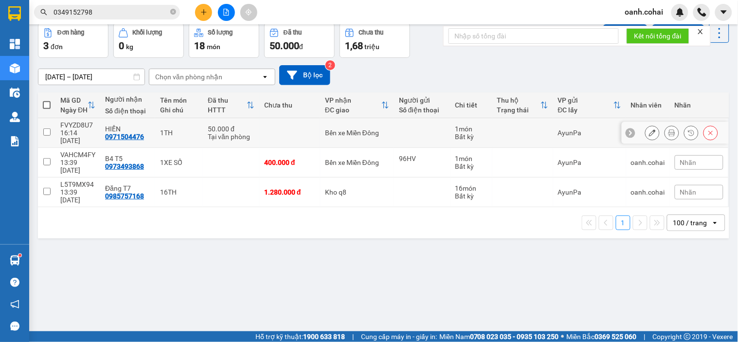
click at [366, 129] on div "Bến xe Miền Đông" at bounding box center [357, 133] width 64 height 8
checkbox input "true"
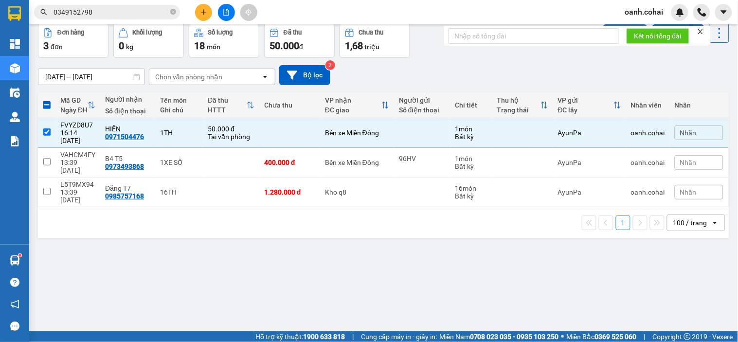
scroll to position [0, 0]
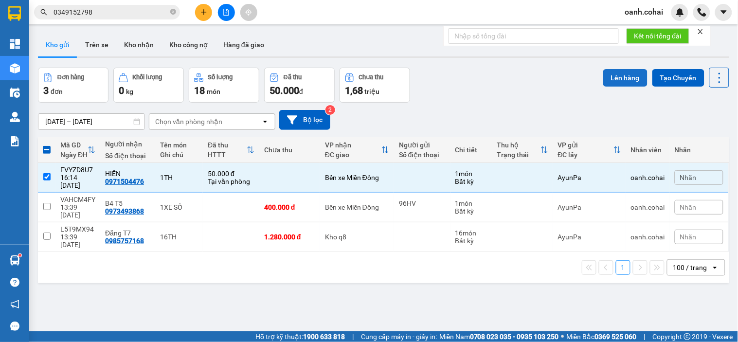
click at [611, 72] on button "Lên hàng" at bounding box center [625, 78] width 44 height 18
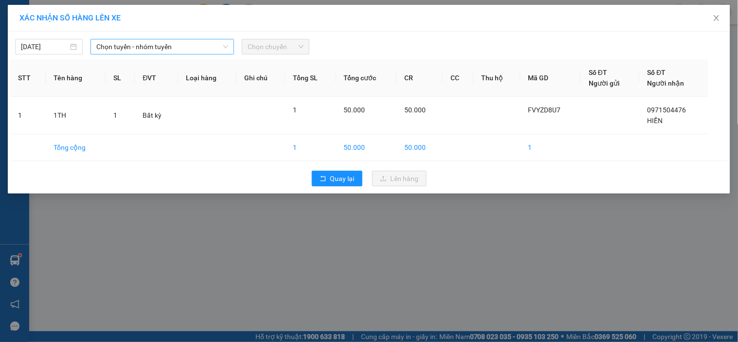
click at [212, 42] on span "Chọn tuyến - nhóm tuyến" at bounding box center [162, 46] width 132 height 15
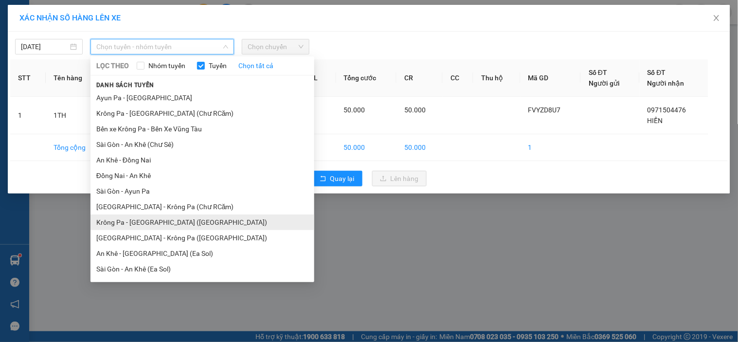
click at [140, 223] on li "Krông Pa - [GEOGRAPHIC_DATA] ([GEOGRAPHIC_DATA])" at bounding box center [203, 223] width 224 height 16
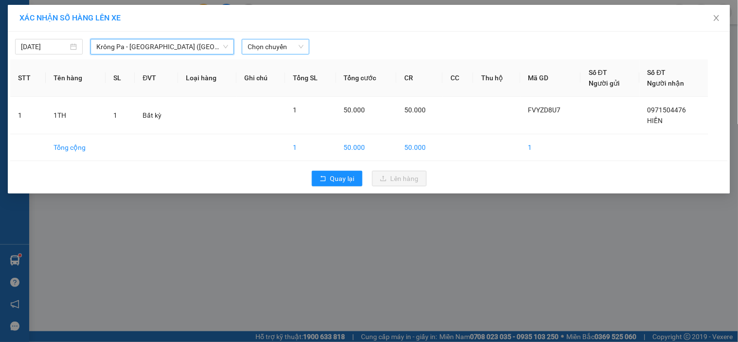
click at [276, 45] on span "Chọn chuyến" at bounding box center [276, 46] width 56 height 15
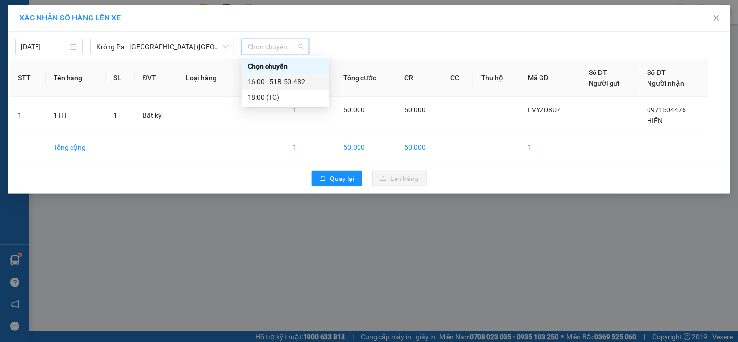
click at [295, 83] on div "16:00 - 51B-50.482" at bounding box center [286, 81] width 76 height 11
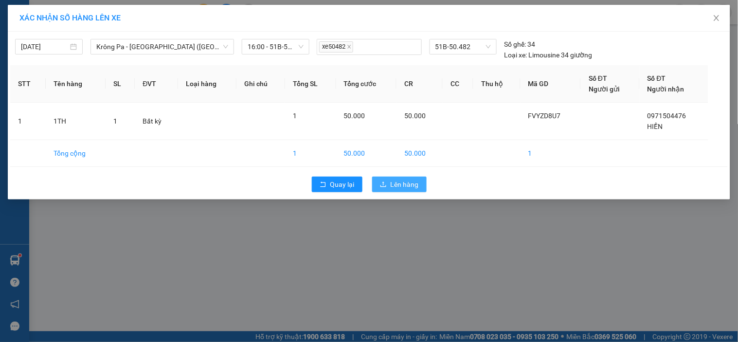
click at [398, 186] on span "Lên hàng" at bounding box center [405, 184] width 28 height 11
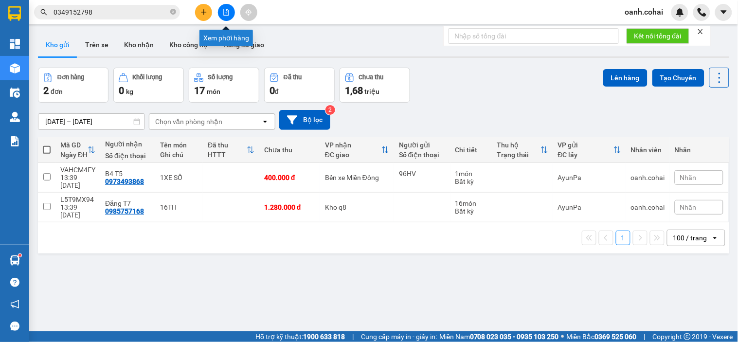
click at [224, 13] on icon "file-add" at bounding box center [226, 12] width 7 height 7
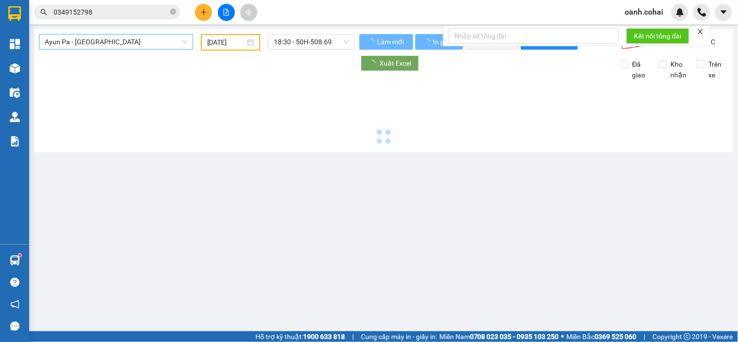
type input "[DATE]"
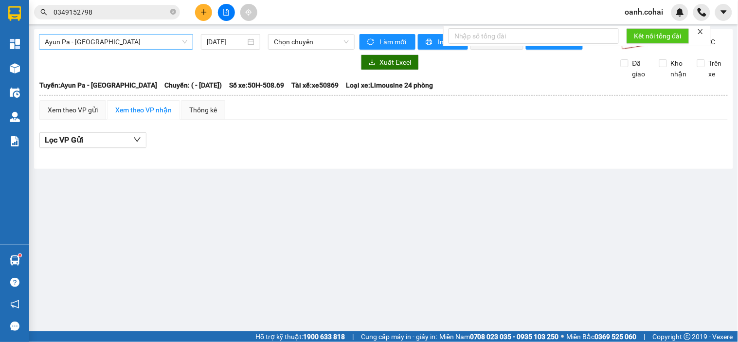
click at [154, 42] on span "Ayun Pa - [GEOGRAPHIC_DATA]" at bounding box center [116, 42] width 143 height 15
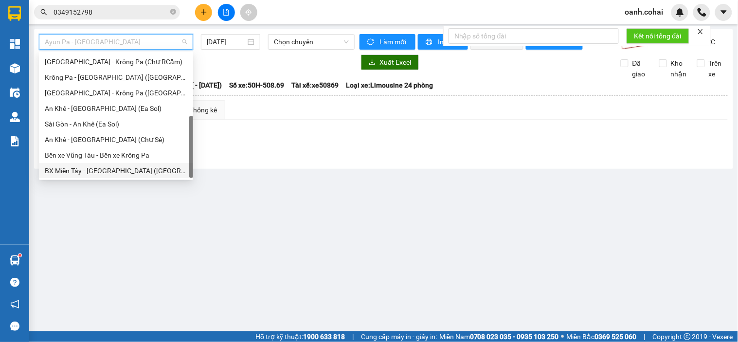
scroll to position [140, 0]
click at [112, 173] on div "BX Krông Pa - BX Miền Tây ([GEOGRAPHIC_DATA] - [GEOGRAPHIC_DATA])" at bounding box center [116, 170] width 143 height 11
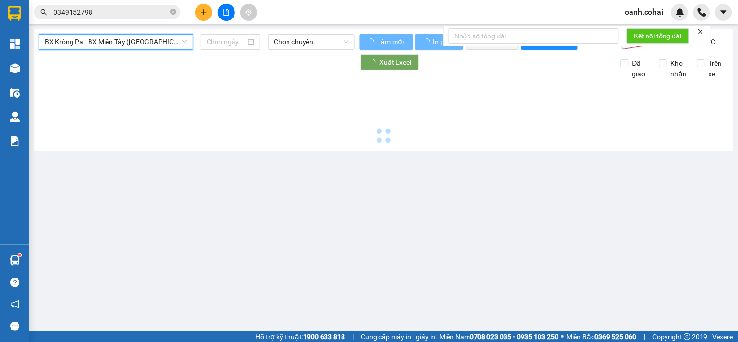
type input "[DATE]"
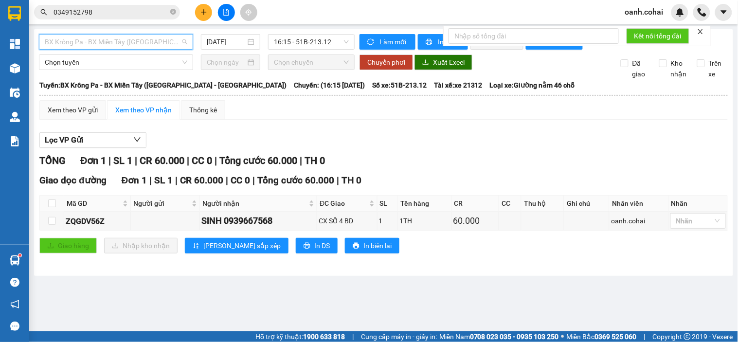
click at [154, 42] on span "BX Krông Pa - BX Miền Tây ([GEOGRAPHIC_DATA] - [GEOGRAPHIC_DATA])" at bounding box center [116, 42] width 143 height 15
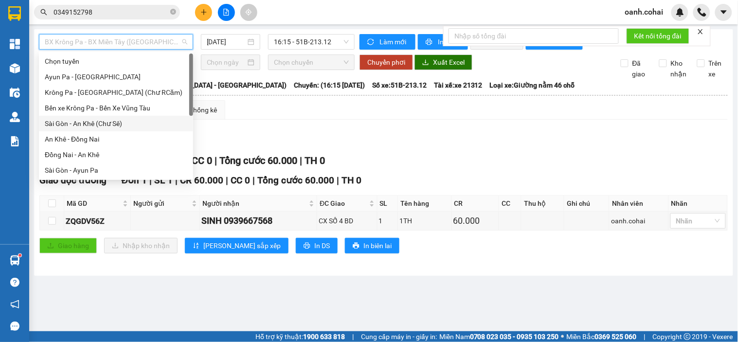
click at [255, 148] on div "Lọc VP Gửi" at bounding box center [383, 140] width 689 height 16
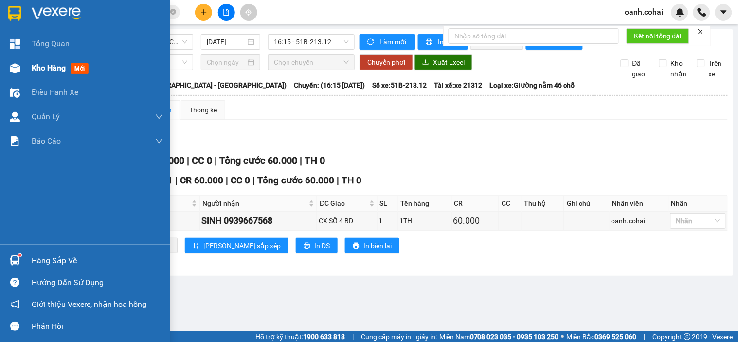
click at [50, 70] on span "Kho hàng" at bounding box center [49, 67] width 34 height 9
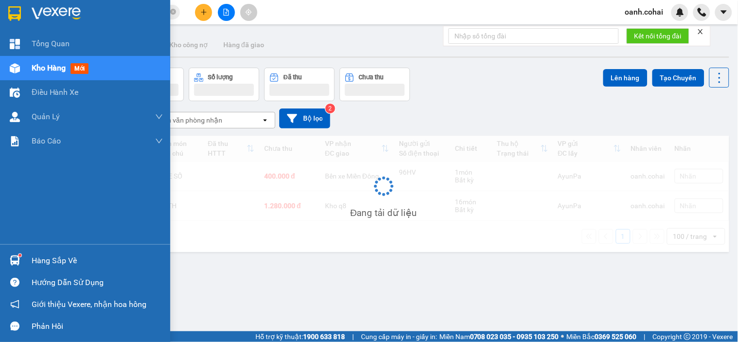
click at [50, 70] on span "Kho hàng" at bounding box center [49, 67] width 34 height 9
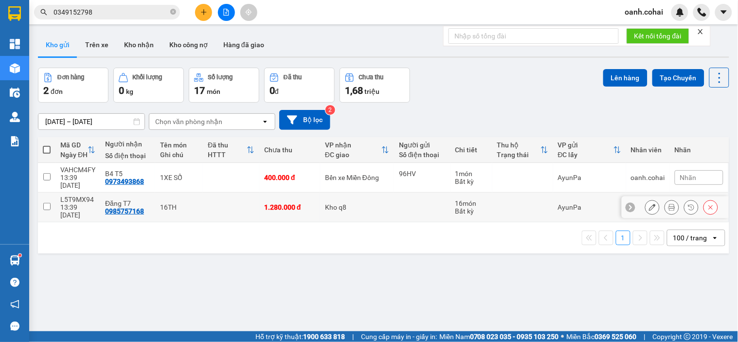
click at [646, 199] on button at bounding box center [653, 207] width 14 height 17
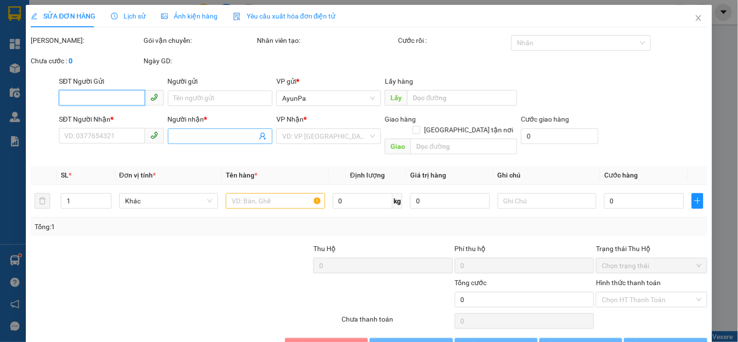
type input "0985757168"
type input "Đăng T7"
type input "1.280.000"
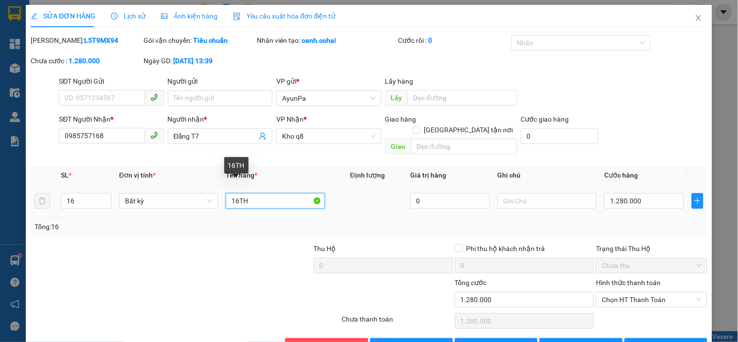
click at [236, 194] on input "16TH" at bounding box center [275, 201] width 99 height 16
type input "18TH"
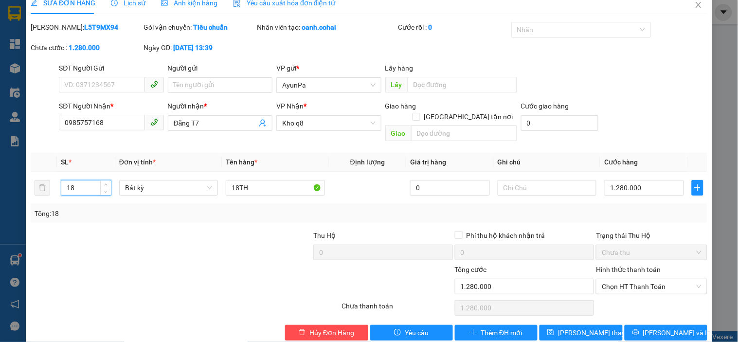
scroll to position [20, 0]
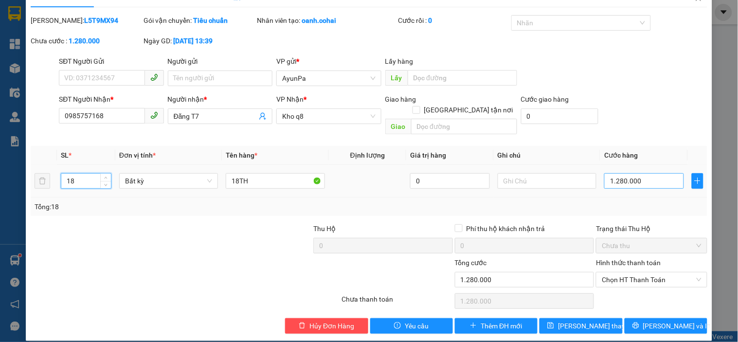
type input "18"
click at [667, 173] on input "1.280.000" at bounding box center [644, 181] width 80 height 16
type input "0"
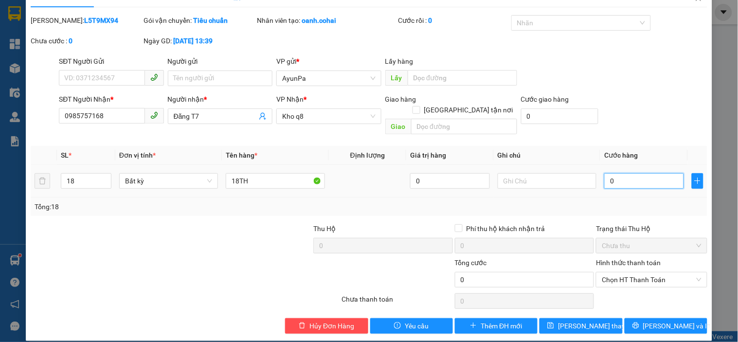
type input "1"
type input "01"
type input "11"
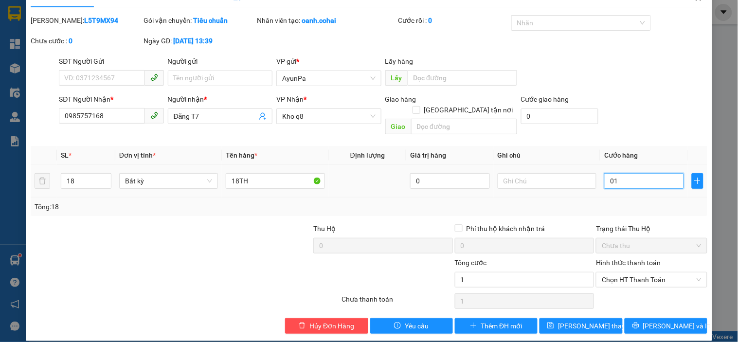
type input "011"
type input "1"
type input "014"
type input "14"
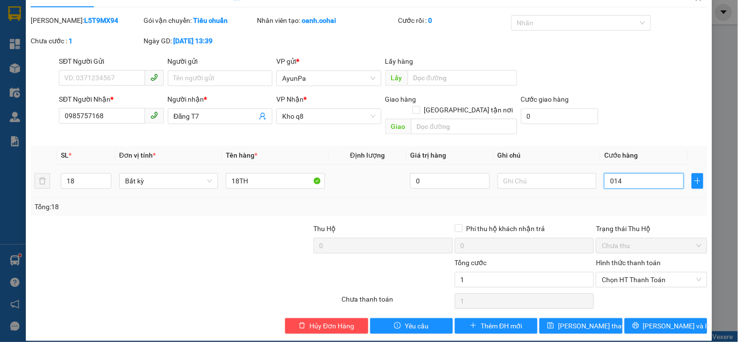
type input "14"
type input "144"
type input "0.144"
type input "1.440"
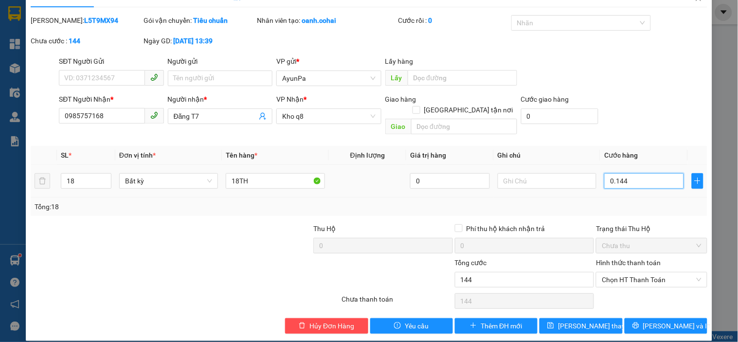
type input "1.440"
type input "01.440"
type input "1.440.000"
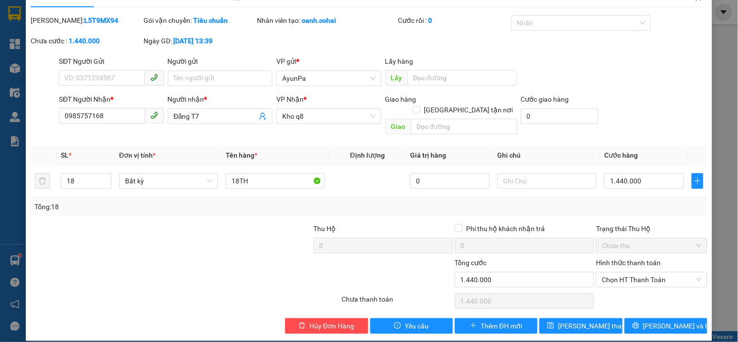
click at [679, 201] on div "Tổng: 18" at bounding box center [369, 206] width 669 height 11
click at [567, 321] on span "[PERSON_NAME] thay đổi" at bounding box center [597, 326] width 78 height 11
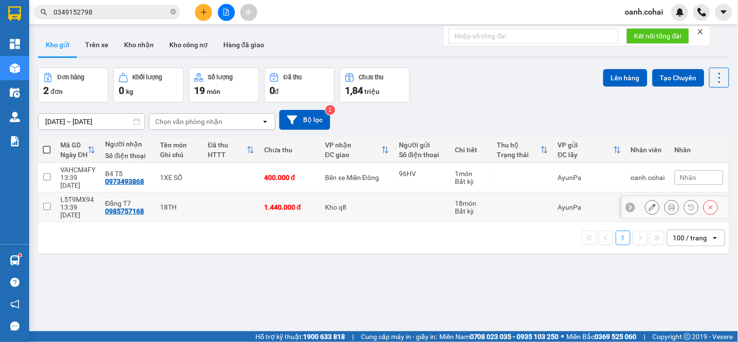
click at [385, 200] on td "Kho q8" at bounding box center [357, 208] width 74 height 30
checkbox input "true"
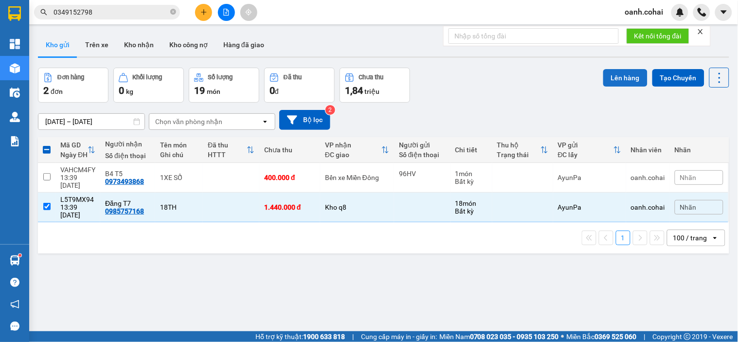
click at [623, 75] on button "Lên hàng" at bounding box center [625, 78] width 44 height 18
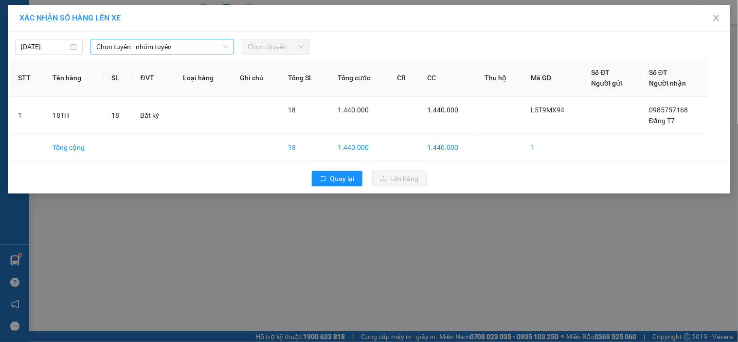
click at [207, 45] on span "Chọn tuyến - nhóm tuyến" at bounding box center [162, 46] width 132 height 15
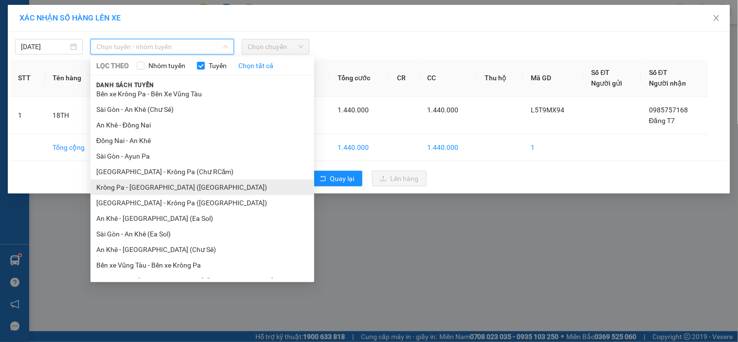
scroll to position [54, 0]
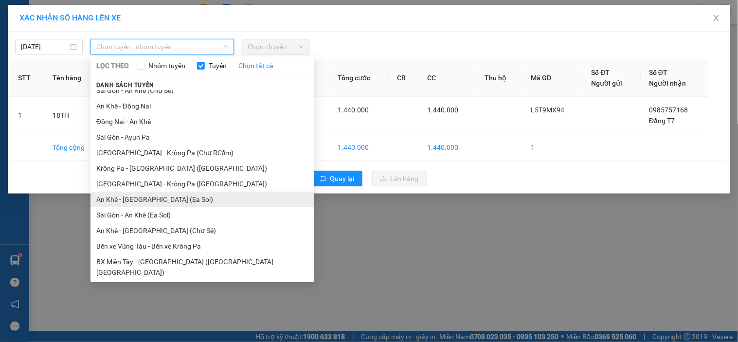
click at [137, 199] on li "An Khê - [GEOGRAPHIC_DATA] (Ea Sol)" at bounding box center [203, 200] width 224 height 16
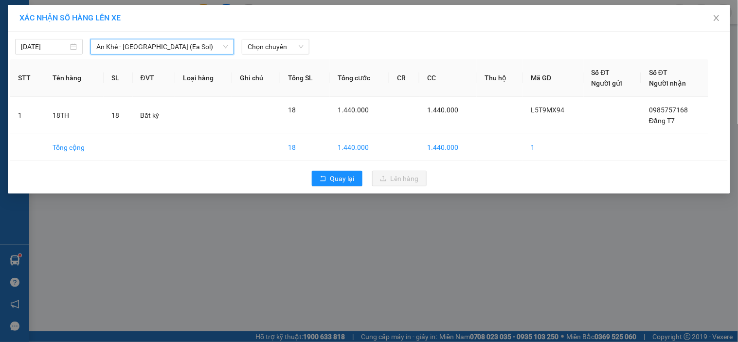
click at [167, 49] on span "An Khê - [GEOGRAPHIC_DATA] (Ea Sol)" at bounding box center [162, 46] width 132 height 15
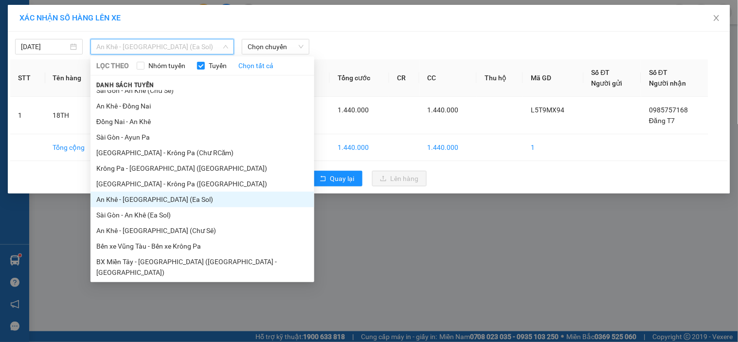
drag, startPoint x: 144, startPoint y: 235, endPoint x: 186, endPoint y: 173, distance: 74.8
click at [144, 234] on li "An Khê - [GEOGRAPHIC_DATA] (Chư Sê)" at bounding box center [203, 231] width 224 height 16
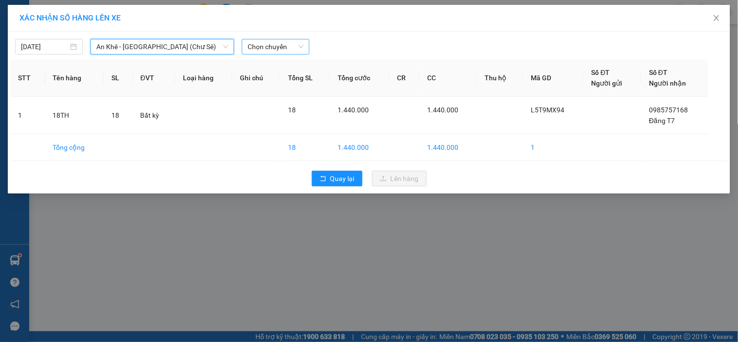
click at [273, 54] on span "Chọn chuyến" at bounding box center [276, 46] width 56 height 15
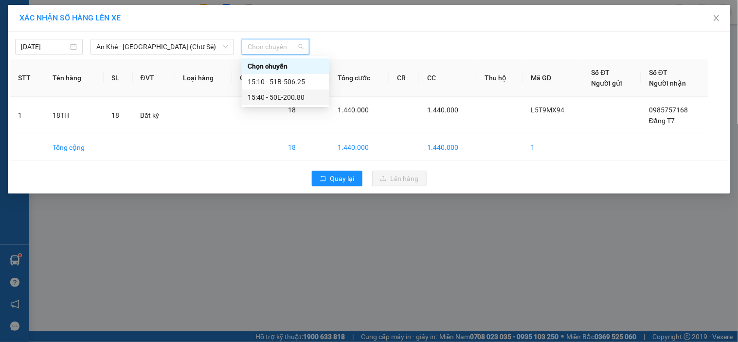
click at [273, 94] on div "15:40 - 50E-200.80" at bounding box center [286, 97] width 76 height 11
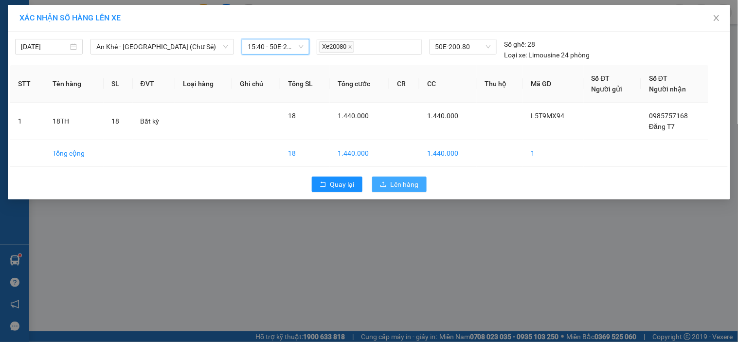
click at [399, 185] on span "Lên hàng" at bounding box center [405, 184] width 28 height 11
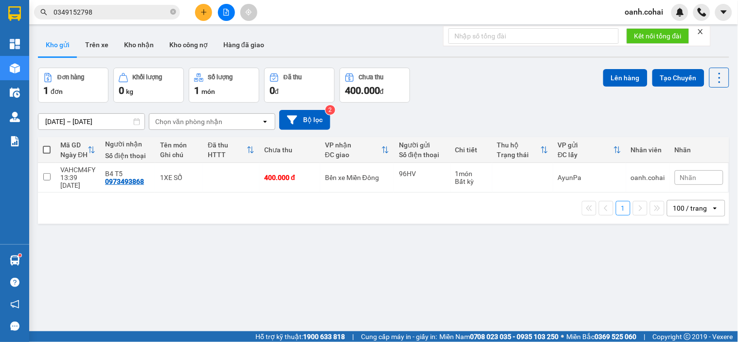
click at [203, 8] on button at bounding box center [203, 12] width 17 height 17
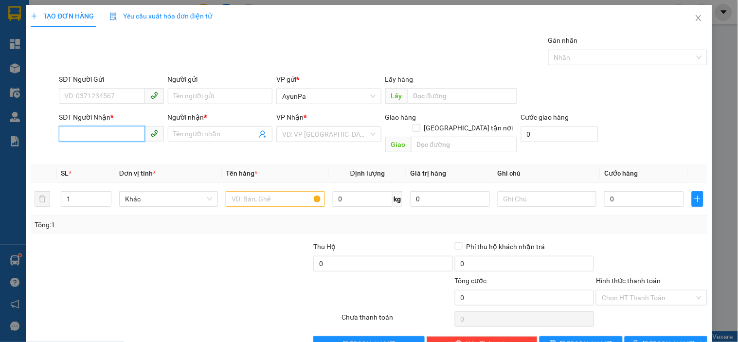
click at [109, 134] on input "SĐT Người Nhận *" at bounding box center [102, 134] width 86 height 16
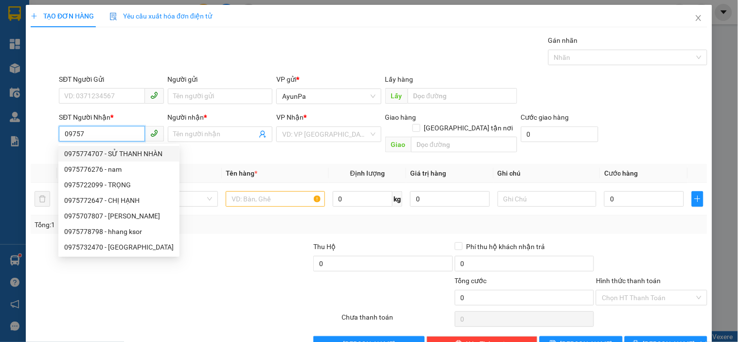
click at [134, 153] on div "0975774707 - SỬ THANH NHÀN" at bounding box center [119, 153] width 110 height 11
type input "0975774707"
type input "SỬ THANH NHÀN"
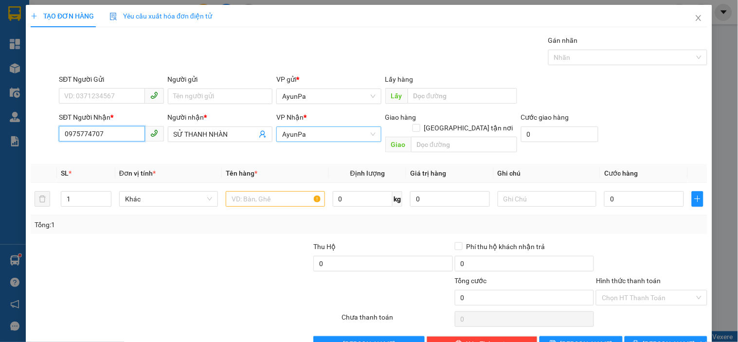
click at [294, 137] on span "AyunPa" at bounding box center [328, 134] width 93 height 15
type input "0975774707"
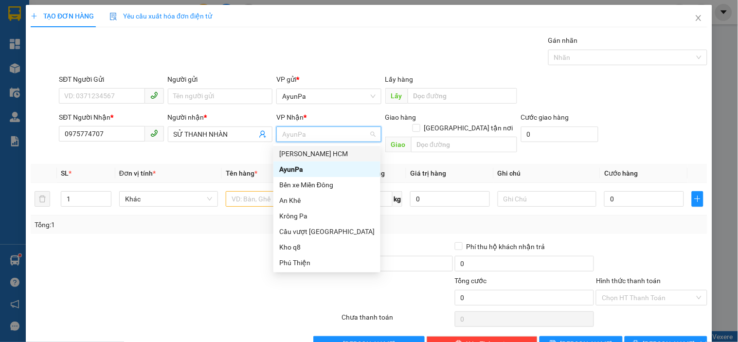
click at [309, 158] on div "[PERSON_NAME] HCM" at bounding box center [326, 153] width 95 height 11
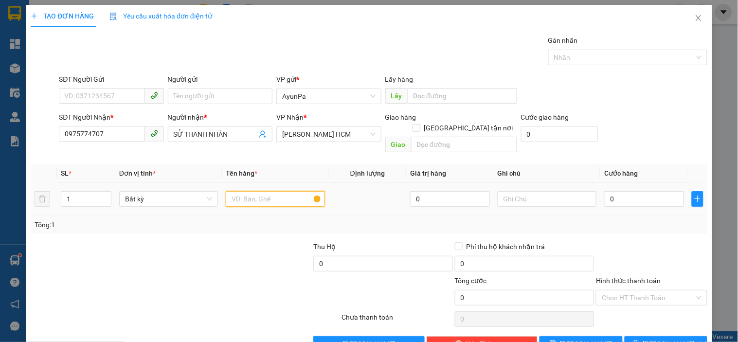
click at [279, 191] on input "text" at bounding box center [275, 199] width 99 height 16
click at [312, 136] on span "[PERSON_NAME] HCM" at bounding box center [328, 134] width 93 height 15
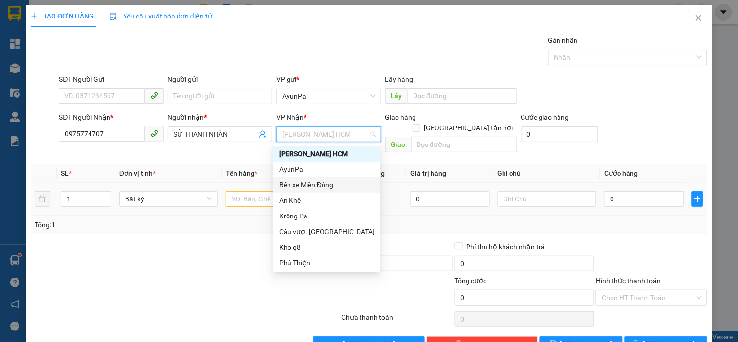
click at [310, 183] on div "Bến xe Miền Đông" at bounding box center [326, 185] width 95 height 11
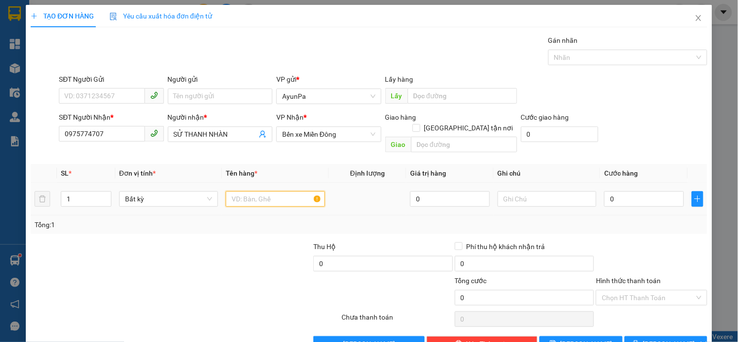
click at [263, 193] on input "text" at bounding box center [275, 199] width 99 height 16
type input "1TH"
click at [632, 191] on input "0" at bounding box center [644, 199] width 80 height 16
type input "6"
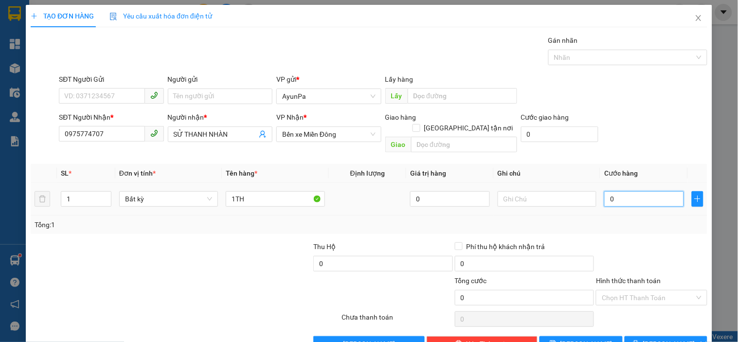
type input "6"
type input "60"
type input "60.000"
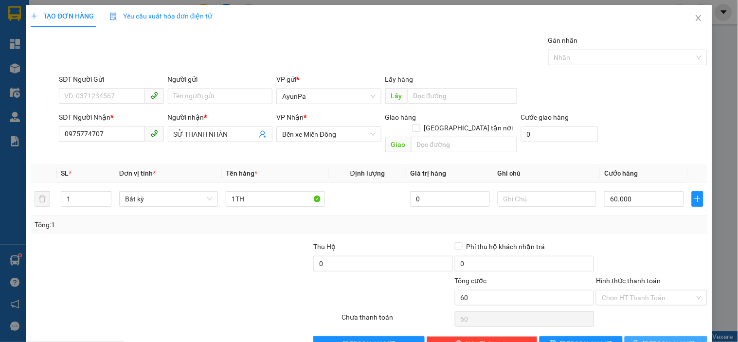
type input "60.000"
click at [647, 336] on button "[PERSON_NAME] và In" at bounding box center [666, 344] width 83 height 16
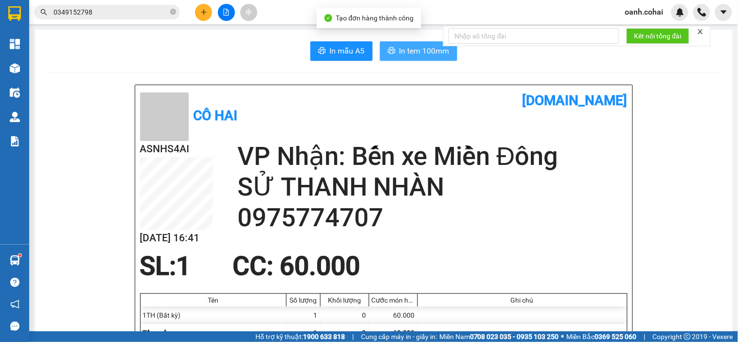
click at [416, 49] on span "In tem 100mm" at bounding box center [425, 51] width 50 height 12
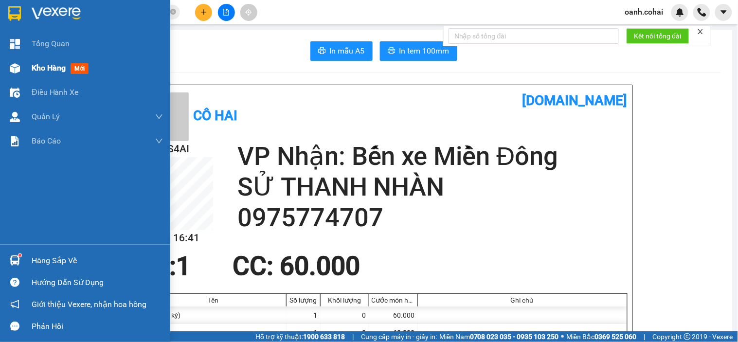
click at [54, 71] on span "Kho hàng" at bounding box center [49, 67] width 34 height 9
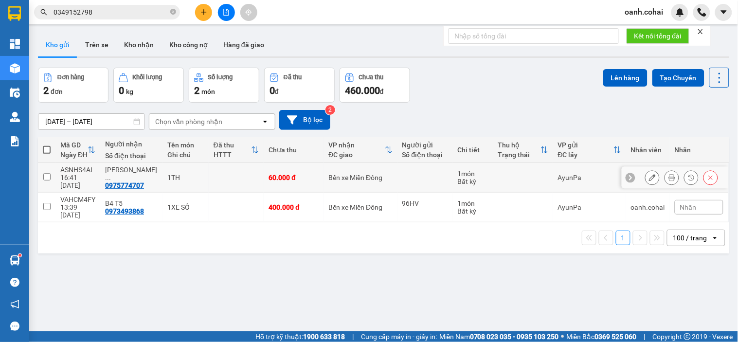
click at [649, 176] on icon at bounding box center [652, 177] width 7 height 7
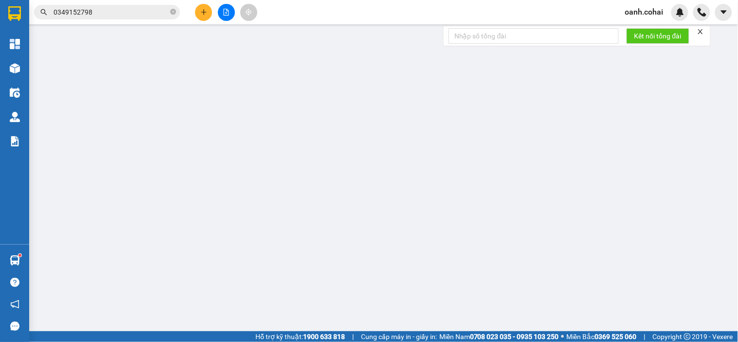
type input "0975774707"
type input "SỬ THANH NHÀN"
type input "60.000"
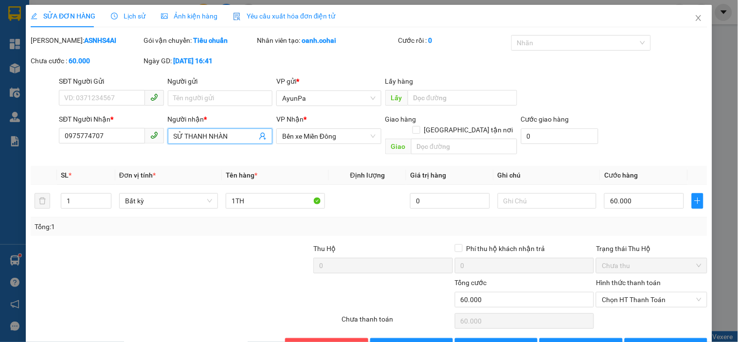
click at [180, 137] on input "SỬ THANH NHÀN" at bounding box center [215, 136] width 83 height 11
click at [203, 139] on input "Sử THANH NHÀN" at bounding box center [215, 136] width 83 height 11
click at [229, 139] on input "[PERSON_NAME] NHÀN" at bounding box center [215, 136] width 83 height 11
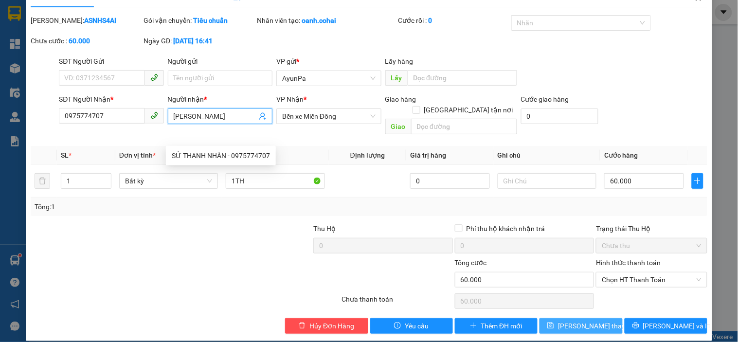
type input "[PERSON_NAME]"
click at [552, 322] on icon "save" at bounding box center [551, 325] width 7 height 7
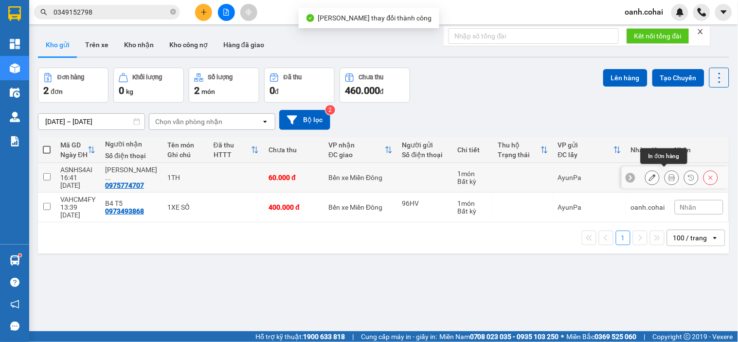
click at [669, 174] on icon at bounding box center [672, 177] width 7 height 7
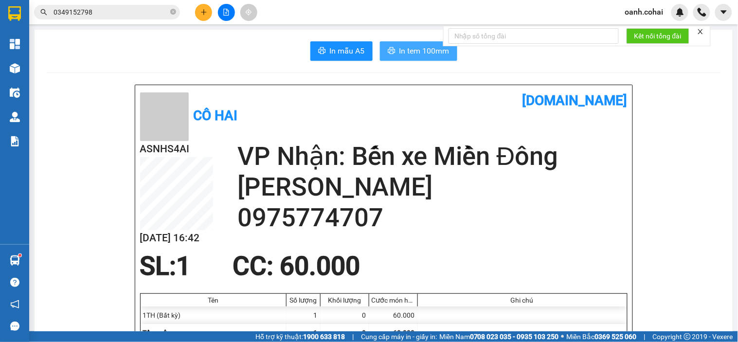
click at [400, 55] on span "In tem 100mm" at bounding box center [425, 51] width 50 height 12
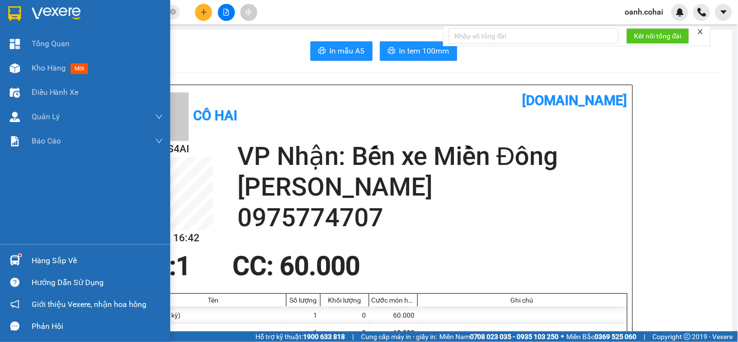
click at [36, 71] on span "Kho hàng" at bounding box center [49, 67] width 34 height 9
click at [37, 71] on span "Kho hàng" at bounding box center [49, 67] width 34 height 9
click at [41, 71] on span "Kho hàng" at bounding box center [49, 67] width 34 height 9
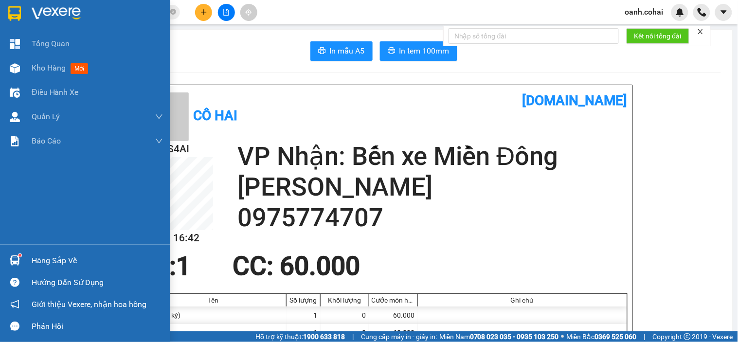
click at [41, 71] on span "Kho hàng" at bounding box center [49, 67] width 34 height 9
click at [42, 71] on span "Kho hàng" at bounding box center [49, 67] width 34 height 9
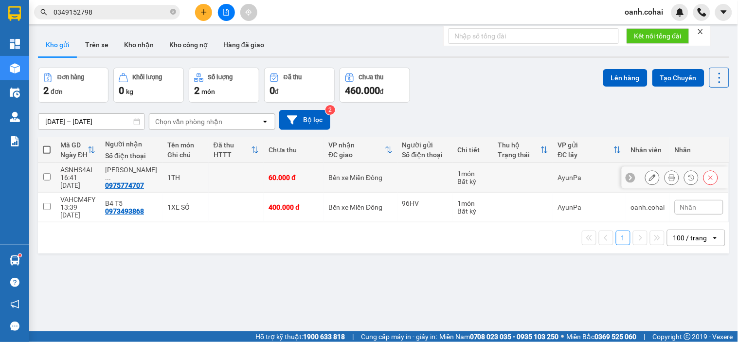
click at [300, 180] on td "60.000 đ" at bounding box center [294, 178] width 60 height 30
checkbox input "true"
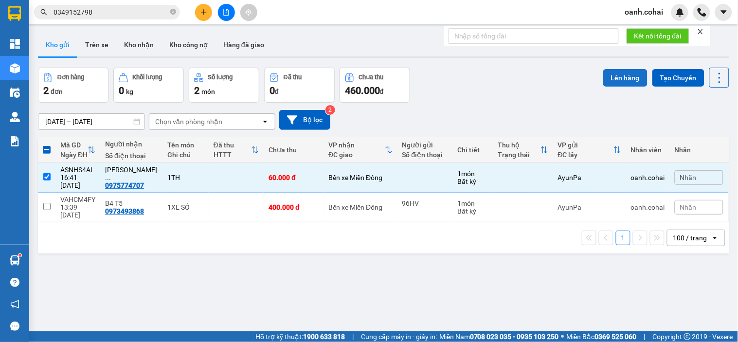
click at [623, 81] on button "Lên hàng" at bounding box center [625, 78] width 44 height 18
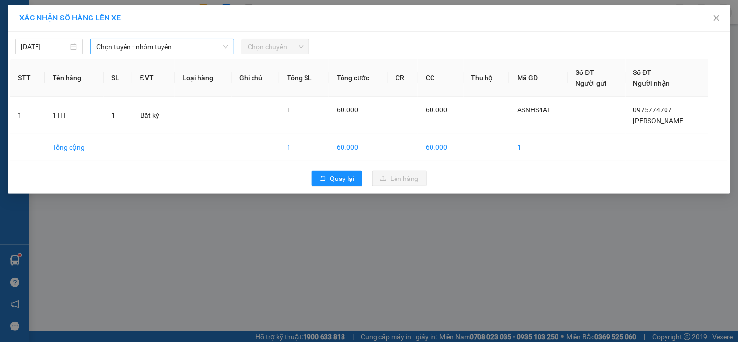
click at [176, 46] on span "Chọn tuyến - nhóm tuyến" at bounding box center [162, 46] width 132 height 15
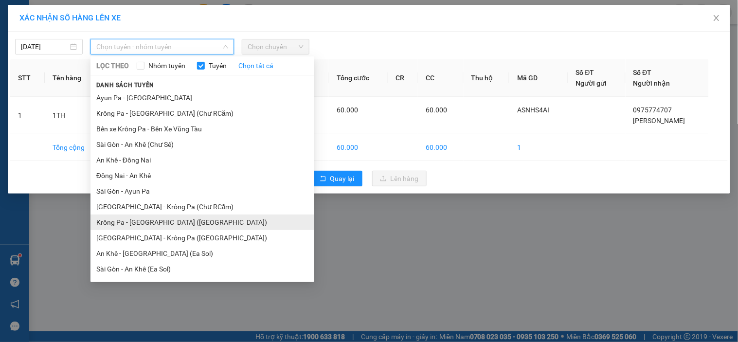
click at [133, 221] on li "Krông Pa - [GEOGRAPHIC_DATA] ([GEOGRAPHIC_DATA])" at bounding box center [203, 223] width 224 height 16
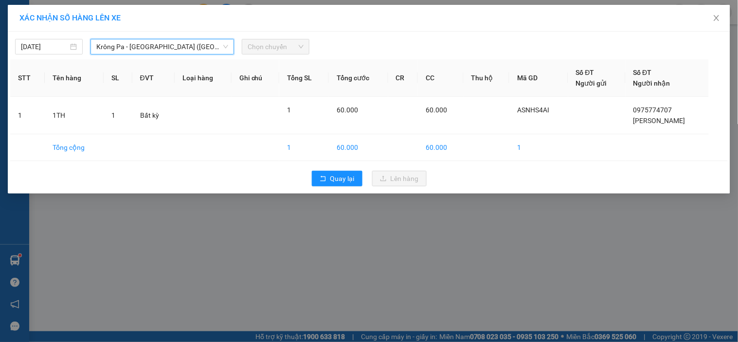
click at [278, 50] on span "Chọn chuyến" at bounding box center [276, 46] width 56 height 15
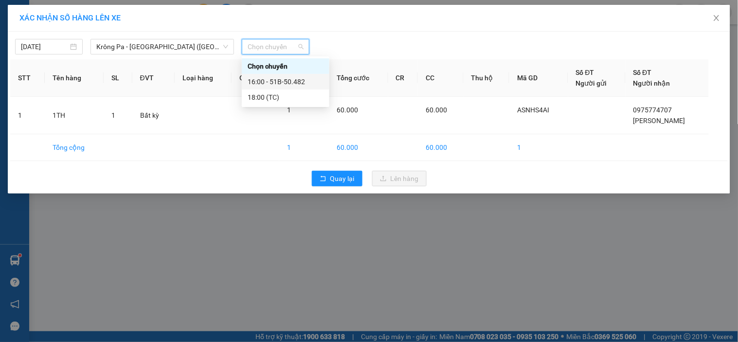
click at [283, 82] on div "16:00 - 51B-50.482" at bounding box center [286, 81] width 76 height 11
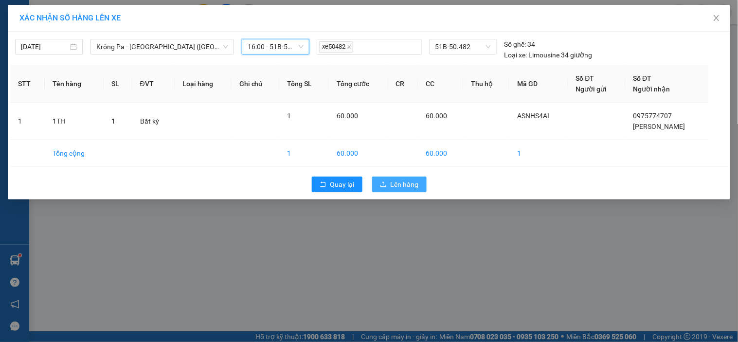
click at [409, 183] on span "Lên hàng" at bounding box center [405, 184] width 28 height 11
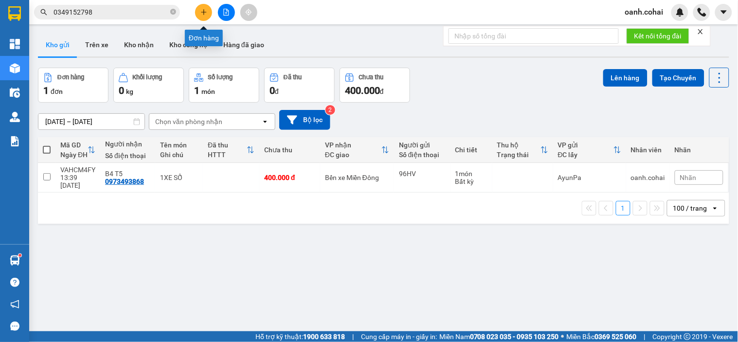
click at [206, 12] on icon "plus" at bounding box center [203, 12] width 5 height 0
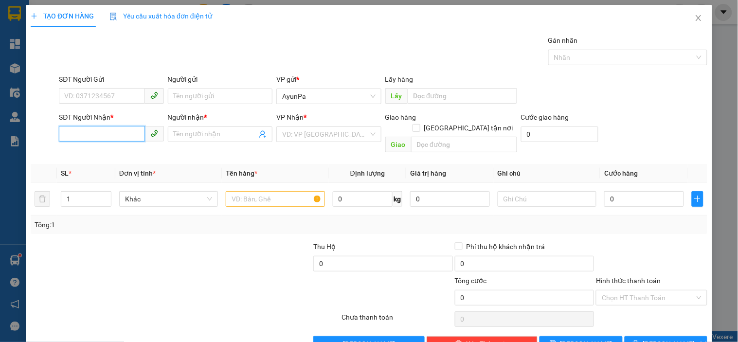
click at [105, 133] on input "SĐT Người Nhận *" at bounding box center [102, 134] width 86 height 16
type input "0969523509"
drag, startPoint x: 122, startPoint y: 150, endPoint x: 181, endPoint y: 152, distance: 58.9
click at [121, 150] on div "0969523509 - QUỲNH" at bounding box center [110, 153] width 92 height 11
type input "QUỲNH"
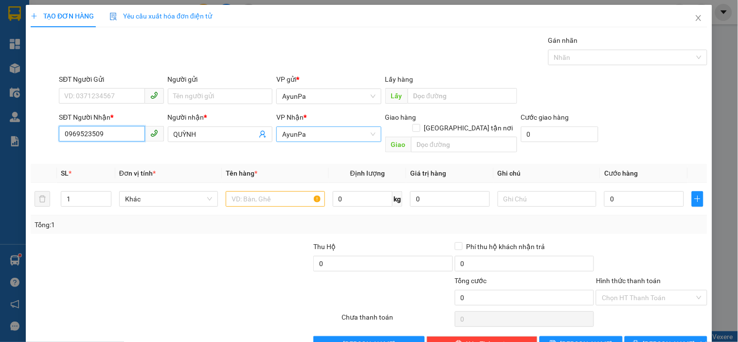
click at [309, 130] on span "AyunPa" at bounding box center [328, 134] width 93 height 15
type input "0969523509"
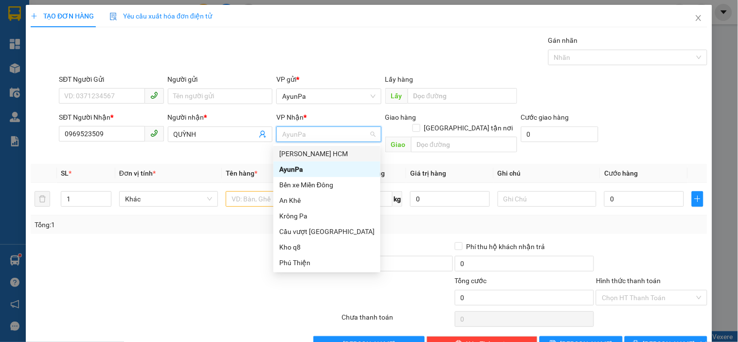
click at [304, 151] on div "[PERSON_NAME] HCM" at bounding box center [326, 153] width 95 height 11
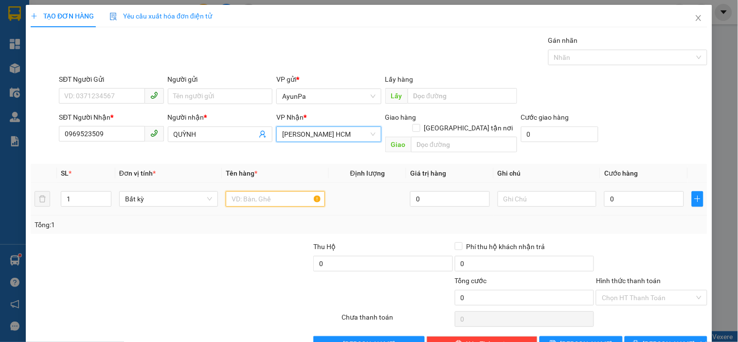
click at [278, 191] on input "text" at bounding box center [275, 199] width 99 height 16
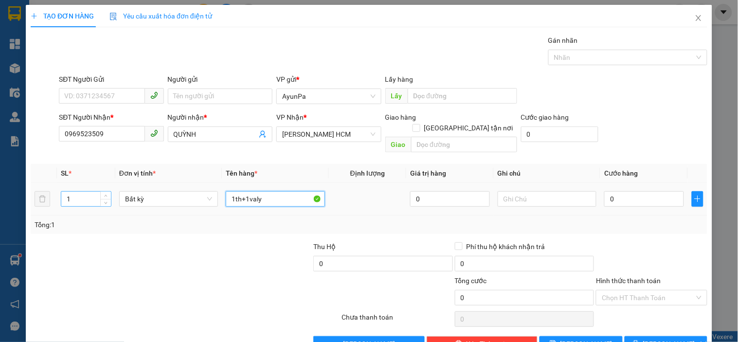
type input "1th+1valy"
click at [78, 192] on input "1" at bounding box center [86, 199] width 50 height 15
type input "2"
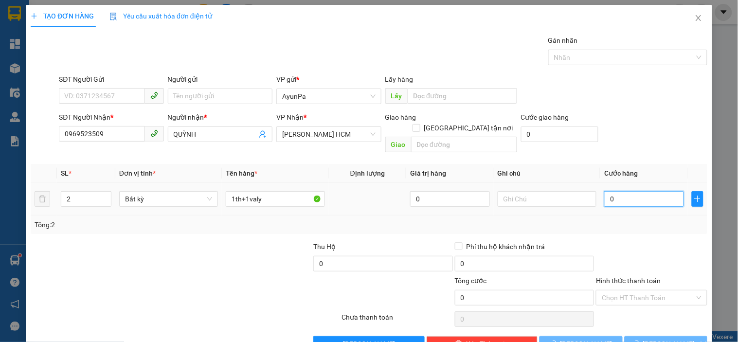
click at [609, 191] on input "0" at bounding box center [644, 199] width 80 height 16
type input "15"
type input "150"
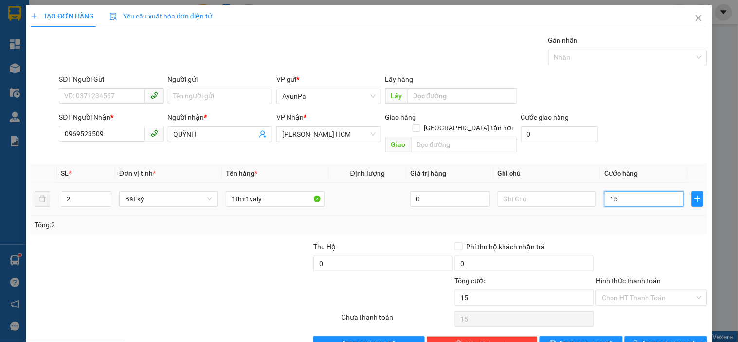
type input "150"
type input "150.000"
click at [629, 219] on div "Tổng: 2" at bounding box center [369, 224] width 669 height 11
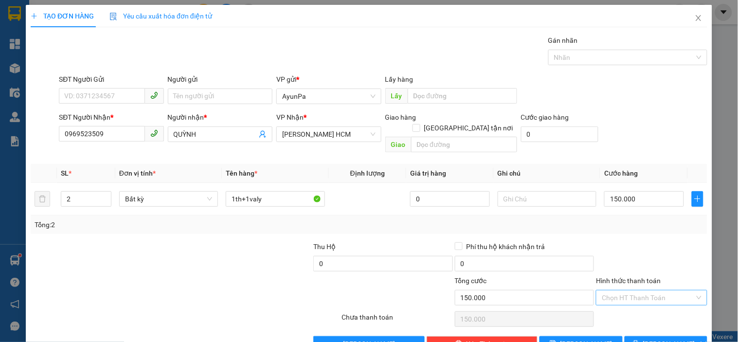
scroll to position [18, 0]
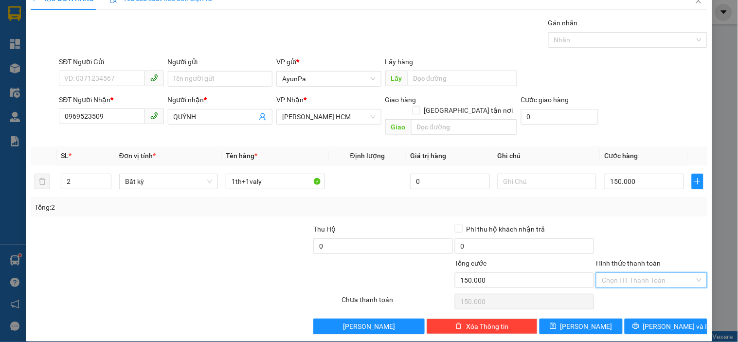
click at [635, 275] on input "Hình thức thanh toán" at bounding box center [648, 280] width 92 height 15
drag, startPoint x: 627, startPoint y: 283, endPoint x: 635, endPoint y: 295, distance: 14.3
click at [627, 284] on div "Tại văn phòng" at bounding box center [646, 289] width 98 height 11
type input "0"
click at [639, 323] on icon "printer" at bounding box center [636, 326] width 7 height 7
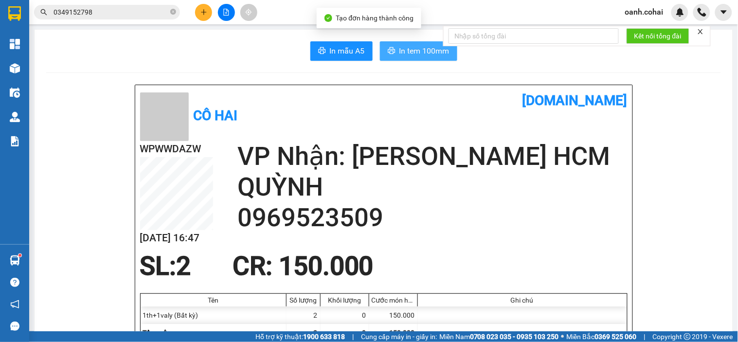
click at [413, 52] on span "In tem 100mm" at bounding box center [425, 51] width 50 height 12
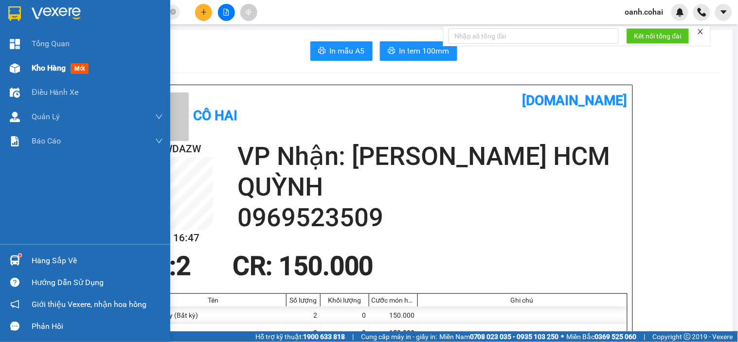
click at [50, 64] on span "Kho hàng" at bounding box center [49, 67] width 34 height 9
click at [47, 70] on span "Kho hàng" at bounding box center [49, 67] width 34 height 9
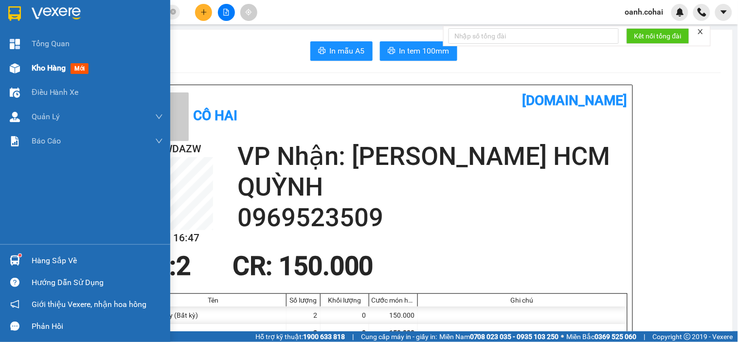
click at [47, 68] on span "Kho hàng" at bounding box center [49, 67] width 34 height 9
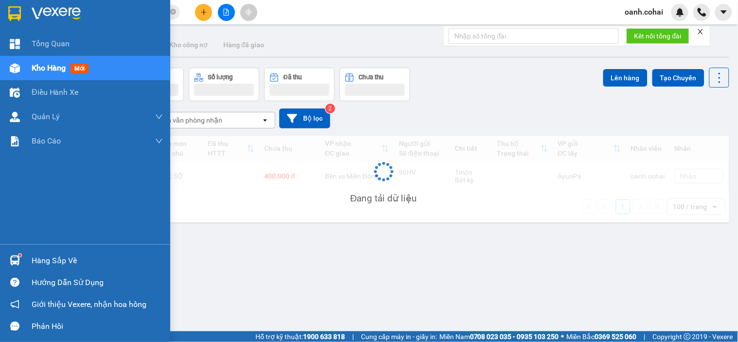
click at [48, 67] on span "Kho hàng" at bounding box center [49, 67] width 34 height 9
drag, startPoint x: 48, startPoint y: 67, endPoint x: 197, endPoint y: 67, distance: 148.9
click at [49, 67] on span "Kho hàng" at bounding box center [49, 67] width 34 height 9
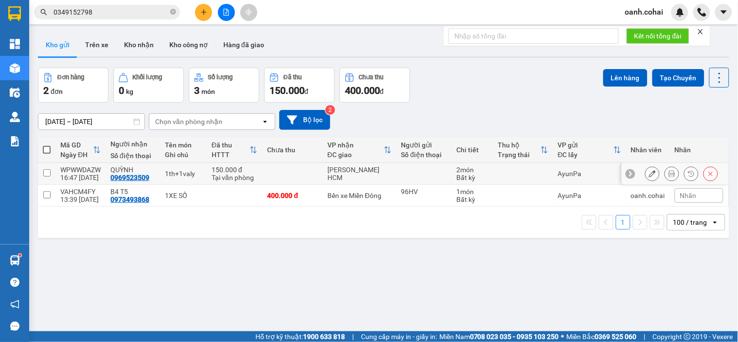
click at [355, 174] on div "[PERSON_NAME] HCM" at bounding box center [360, 174] width 64 height 16
checkbox input "true"
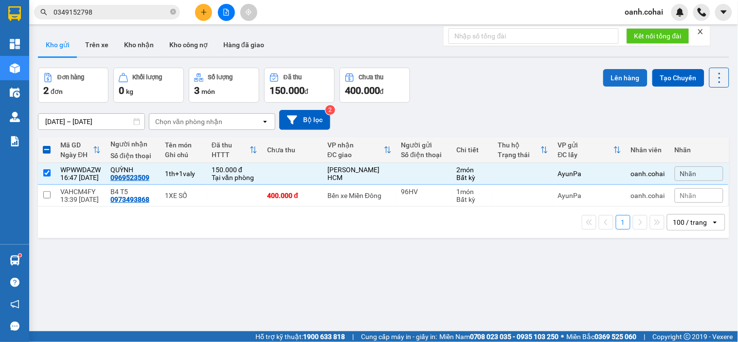
click at [623, 76] on button "Lên hàng" at bounding box center [625, 78] width 44 height 18
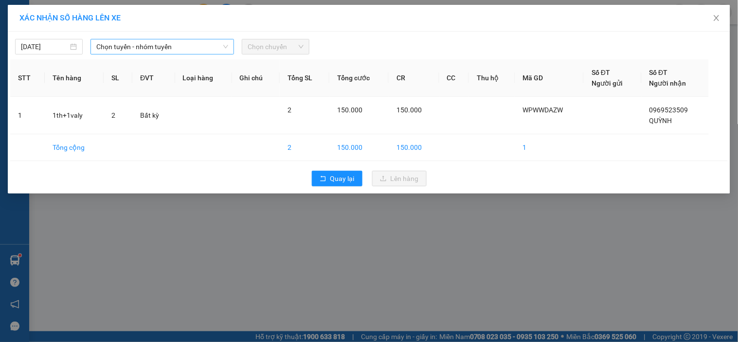
click at [208, 49] on span "Chọn tuyến - nhóm tuyến" at bounding box center [162, 46] width 132 height 15
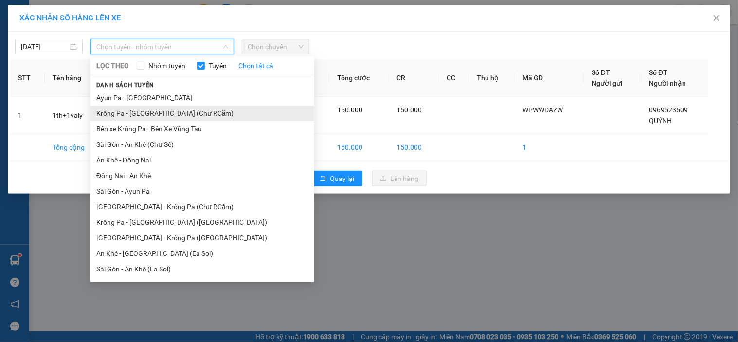
click at [149, 113] on li "Krông Pa - [GEOGRAPHIC_DATA] (Chư RCăm)" at bounding box center [203, 114] width 224 height 16
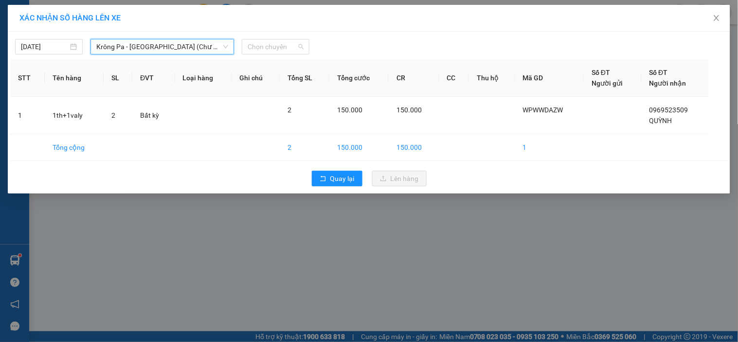
drag, startPoint x: 296, startPoint y: 46, endPoint x: 286, endPoint y: 60, distance: 16.7
click at [292, 51] on span "Chọn chuyến" at bounding box center [276, 46] width 56 height 15
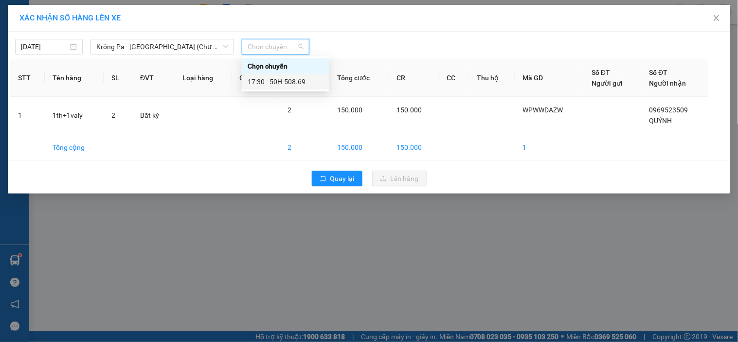
click at [286, 76] on div "17:30 - 50H-508.69" at bounding box center [286, 81] width 76 height 11
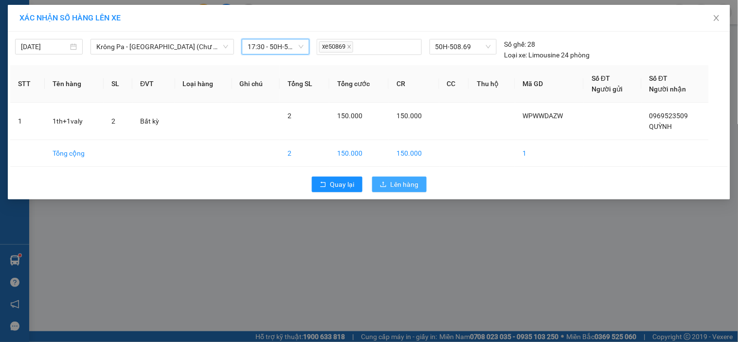
click at [405, 185] on span "Lên hàng" at bounding box center [405, 184] width 28 height 11
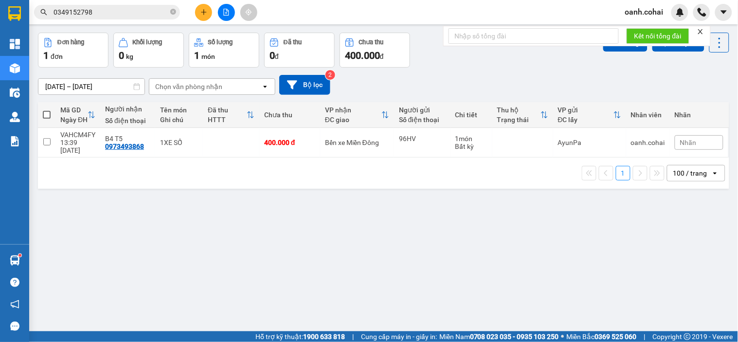
scroll to position [45, 0]
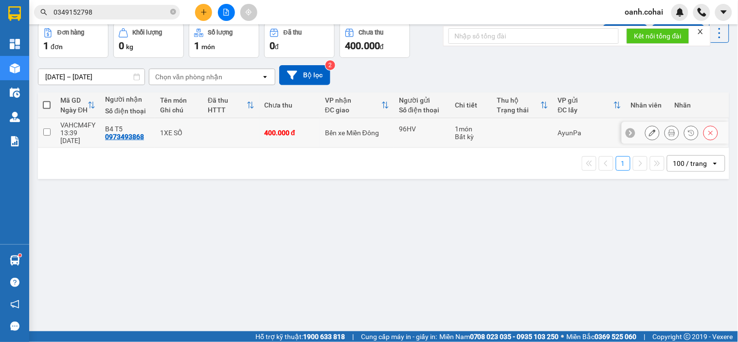
click at [649, 130] on icon at bounding box center [652, 132] width 7 height 7
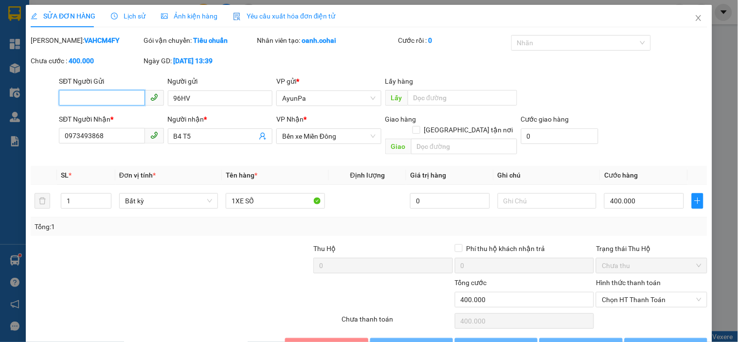
type input "96HV"
type input "0973493868"
type input "B4 T5"
type input "400.000"
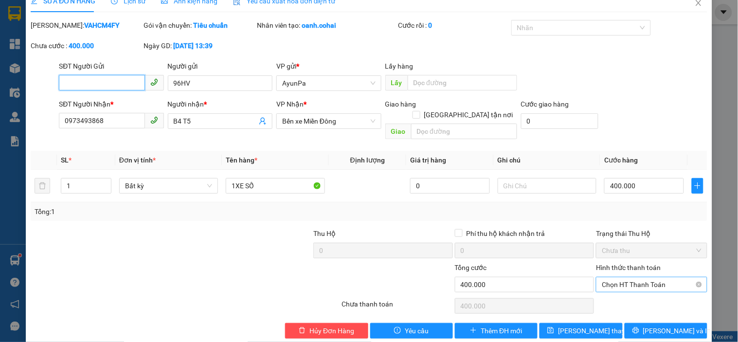
click at [640, 277] on span "Chọn HT Thanh Toán" at bounding box center [651, 284] width 99 height 15
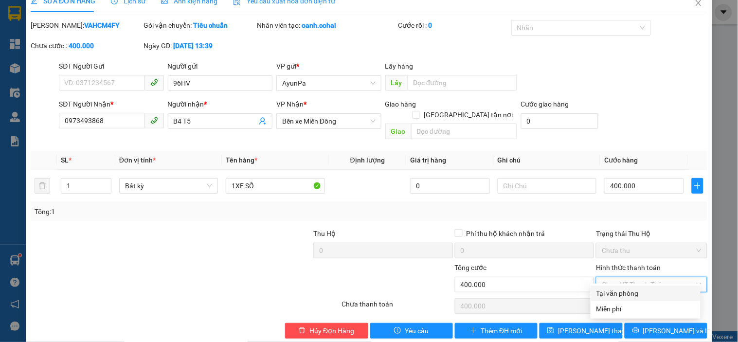
click at [626, 292] on div "Tại văn phòng" at bounding box center [646, 293] width 98 height 11
type input "0"
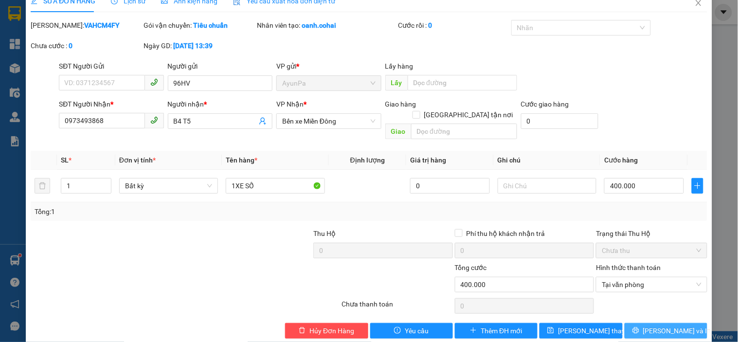
click at [639, 327] on icon "printer" at bounding box center [636, 330] width 7 height 7
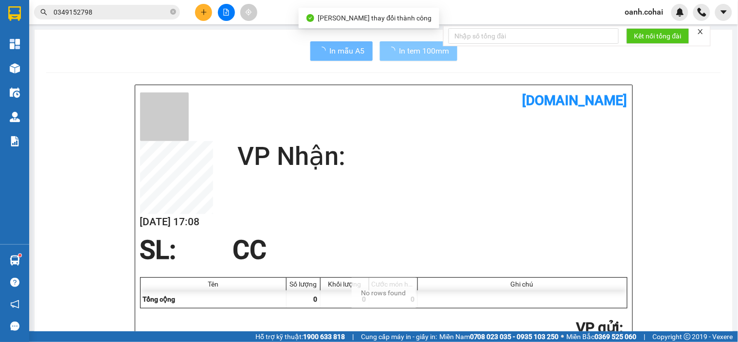
click at [416, 54] on span "In tem 100mm" at bounding box center [425, 51] width 50 height 12
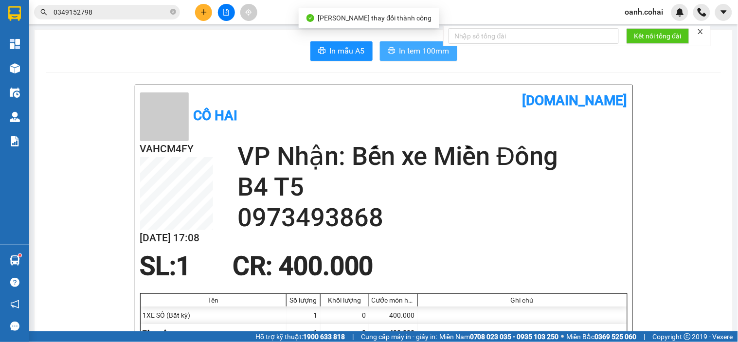
click at [416, 54] on span "In tem 100mm" at bounding box center [425, 51] width 50 height 12
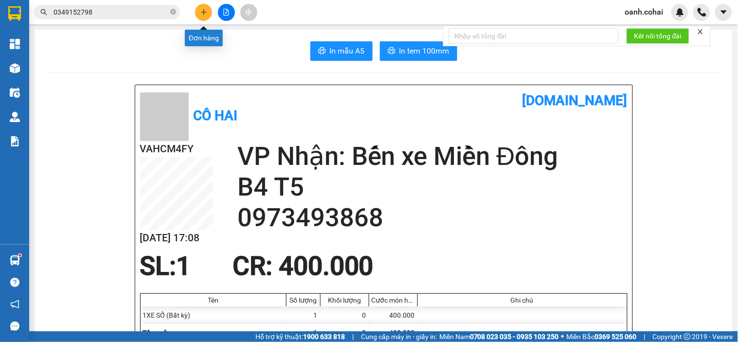
click at [205, 10] on icon "plus" at bounding box center [204, 12] width 7 height 7
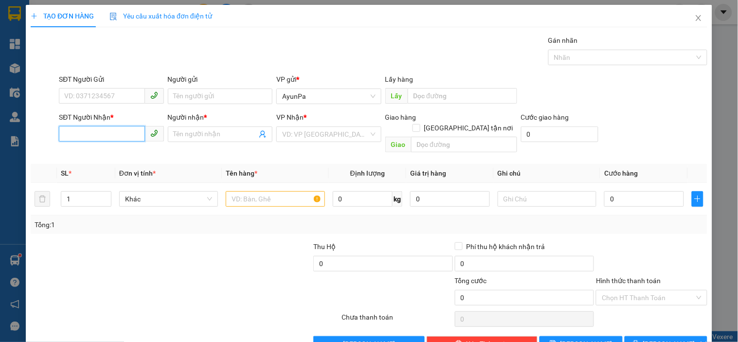
click at [114, 139] on input "SĐT Người Nhận *" at bounding box center [102, 134] width 86 height 16
type input "0908832479"
drag, startPoint x: 120, startPoint y: 153, endPoint x: 250, endPoint y: 181, distance: 132.4
click at [122, 153] on div "0908832479 - A KIỆT" at bounding box center [110, 153] width 92 height 11
type input "A KIỆT"
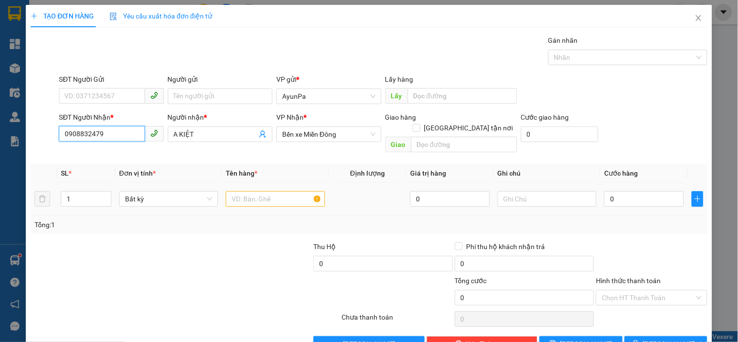
type input "0908832479"
click at [256, 191] on input "text" at bounding box center [275, 199] width 99 height 16
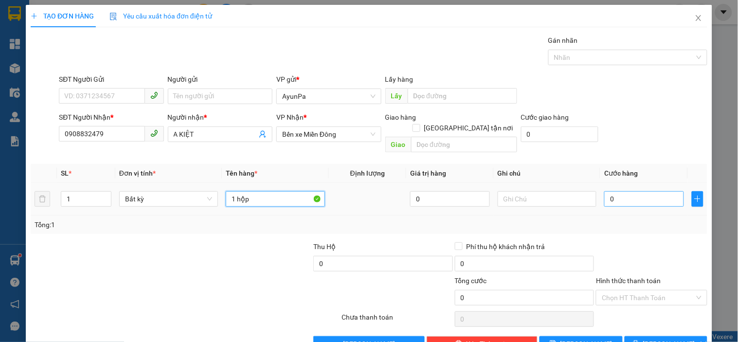
type input "1 hộp"
click at [617, 191] on input "0" at bounding box center [644, 199] width 80 height 16
type input "4"
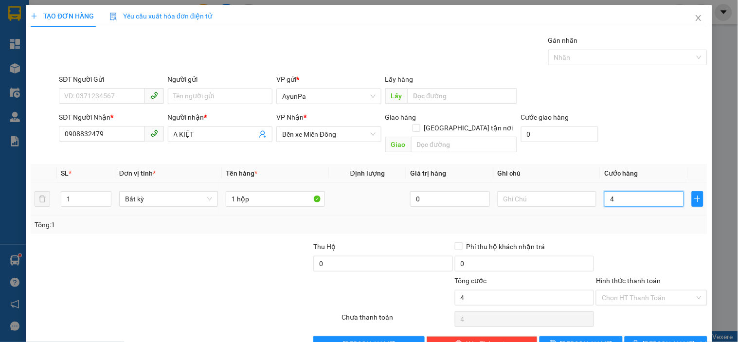
type input "40"
type input "40.000"
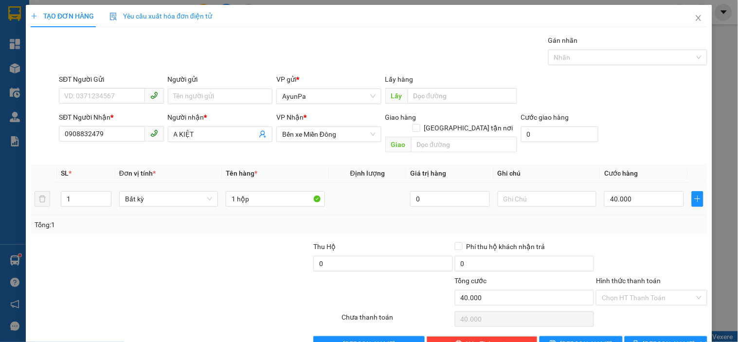
click at [630, 223] on div "Tổng: 1" at bounding box center [369, 225] width 677 height 18
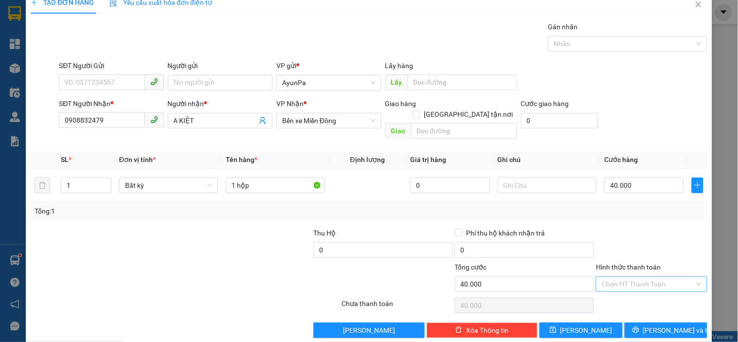
scroll to position [18, 0]
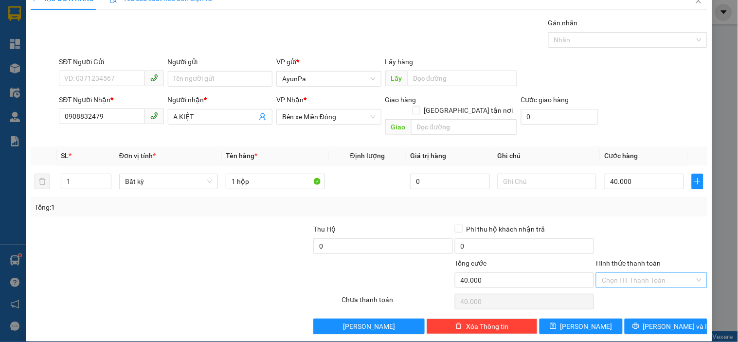
drag, startPoint x: 640, startPoint y: 265, endPoint x: 638, endPoint y: 275, distance: 10.0
click at [640, 273] on input "Hình thức thanh toán" at bounding box center [648, 280] width 92 height 15
click at [628, 289] on div "Tại văn phòng" at bounding box center [646, 289] width 98 height 11
type input "0"
click at [639, 319] on button "[PERSON_NAME] và In" at bounding box center [666, 327] width 83 height 16
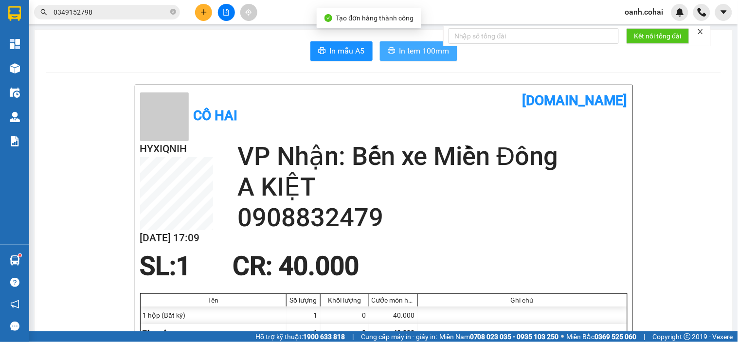
click at [411, 52] on span "In tem 100mm" at bounding box center [425, 51] width 50 height 12
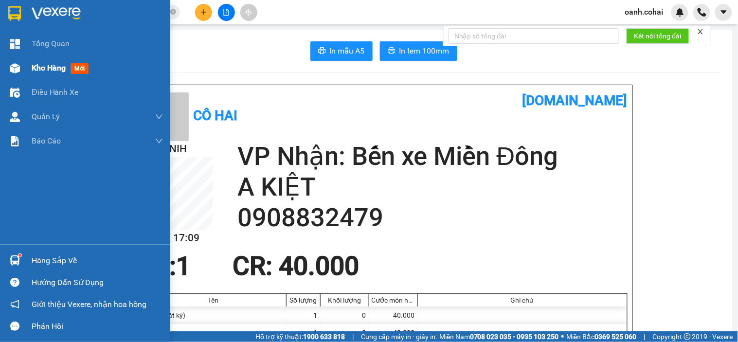
click at [47, 67] on span "Kho hàng" at bounding box center [49, 67] width 34 height 9
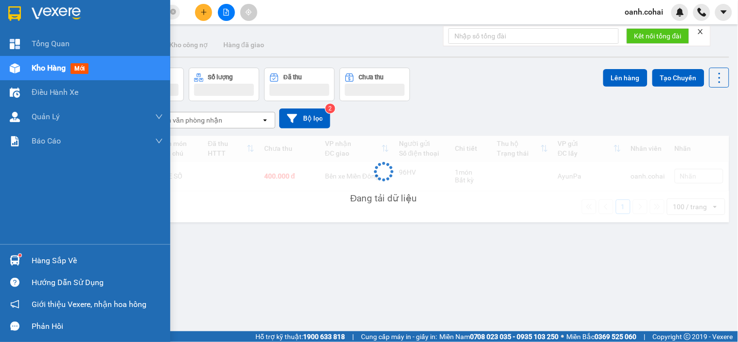
click at [47, 67] on span "Kho hàng" at bounding box center [49, 67] width 34 height 9
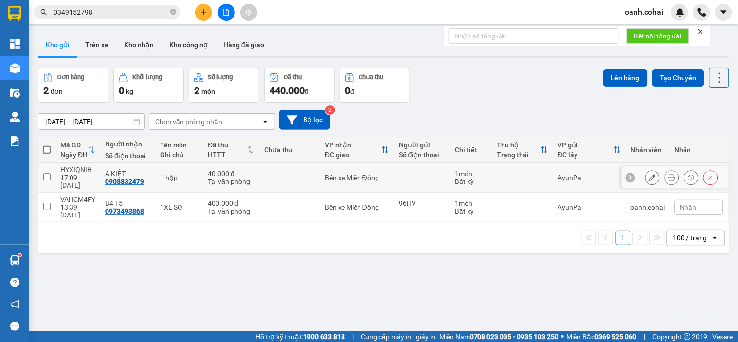
click at [303, 166] on td at bounding box center [289, 178] width 61 height 30
checkbox input "true"
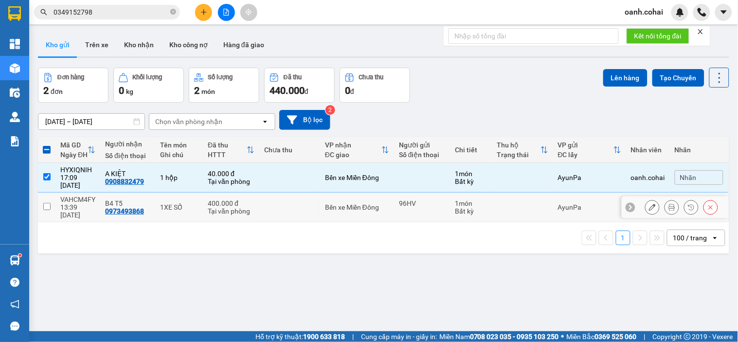
click at [406, 200] on div "96HV" at bounding box center [422, 204] width 47 height 8
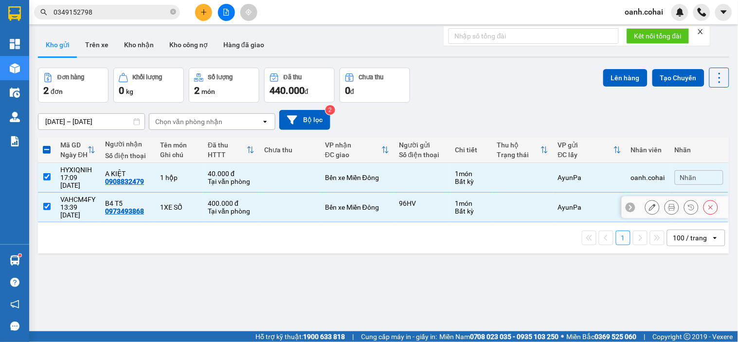
checkbox input "true"
click at [603, 80] on button "Lên hàng" at bounding box center [625, 78] width 44 height 18
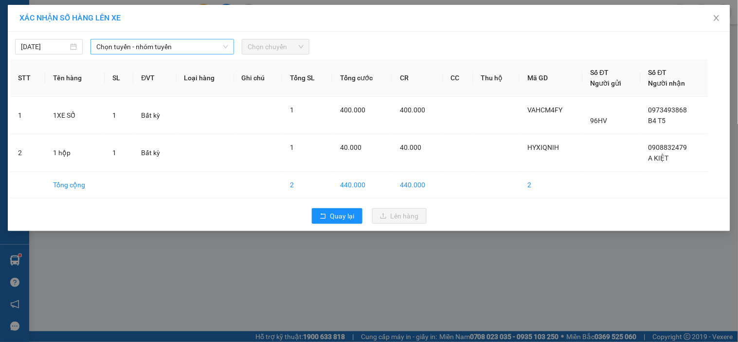
click at [221, 49] on span "Chọn tuyến - nhóm tuyến" at bounding box center [162, 46] width 132 height 15
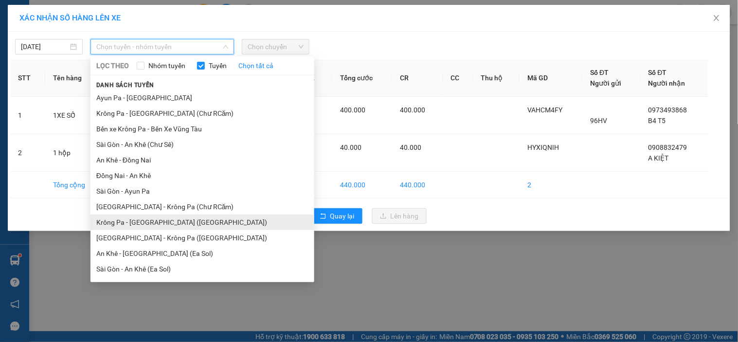
click at [150, 221] on li "Krông Pa - [GEOGRAPHIC_DATA] ([GEOGRAPHIC_DATA])" at bounding box center [203, 223] width 224 height 16
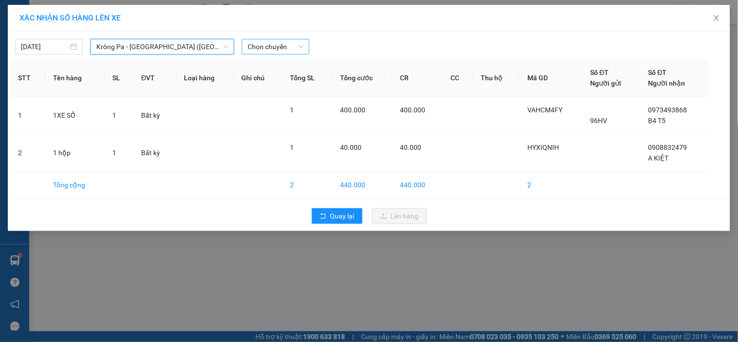
click at [276, 37] on div "[DATE] [GEOGRAPHIC_DATA] - [GEOGRAPHIC_DATA] ([GEOGRAPHIC_DATA]) [GEOGRAPHIC_DA…" at bounding box center [369, 44] width 718 height 20
click at [274, 48] on span "Chọn chuyến" at bounding box center [276, 46] width 56 height 15
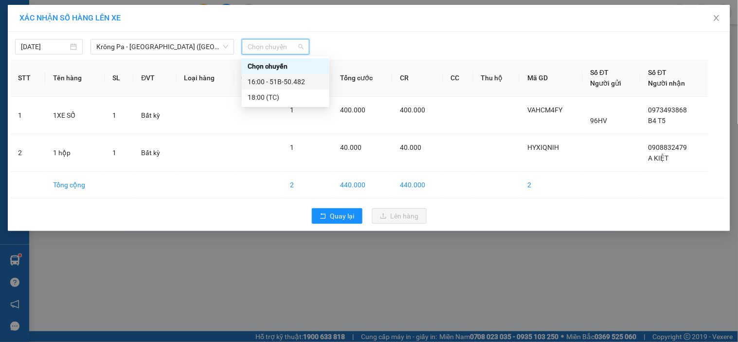
click at [283, 80] on div "16:00 - 51B-50.482" at bounding box center [286, 81] width 76 height 11
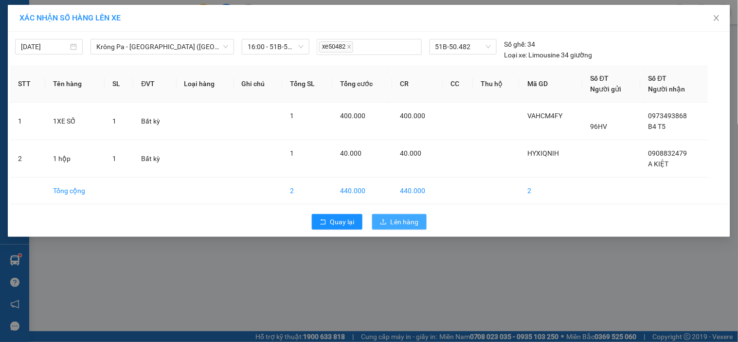
click at [384, 224] on icon "upload" at bounding box center [384, 221] width 6 height 5
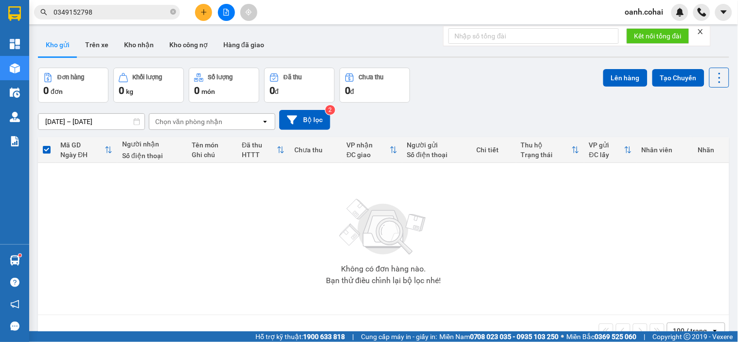
click at [224, 13] on icon "file-add" at bounding box center [226, 12] width 5 height 7
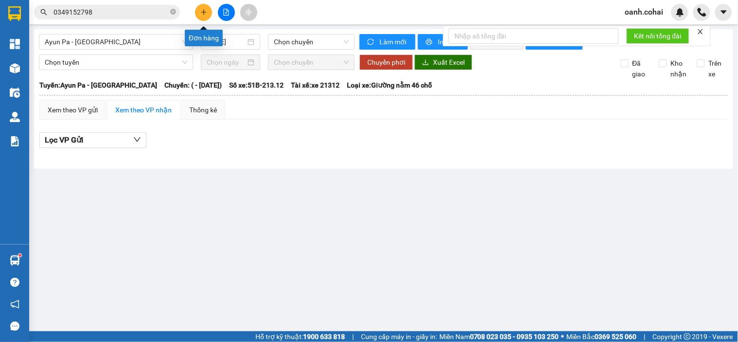
click at [205, 13] on icon "plus" at bounding box center [204, 12] width 7 height 7
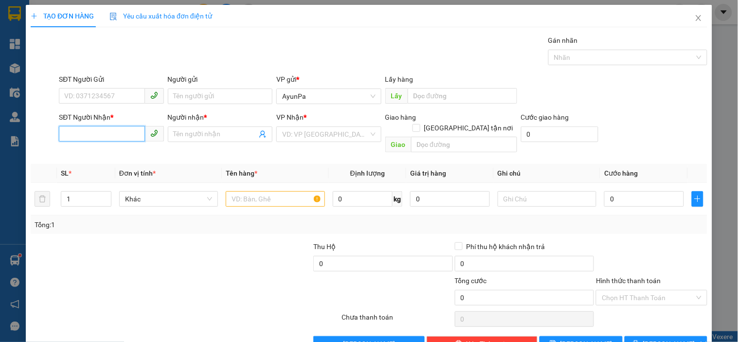
click at [71, 135] on input "SĐT Người Nhận *" at bounding box center [102, 134] width 86 height 16
type input "0364704314"
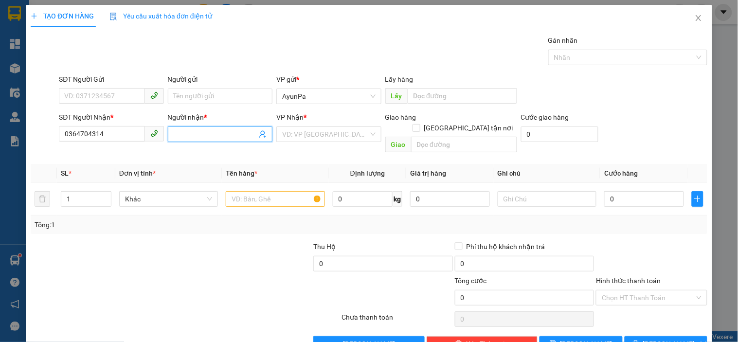
click at [211, 133] on input "Người nhận *" at bounding box center [215, 134] width 83 height 11
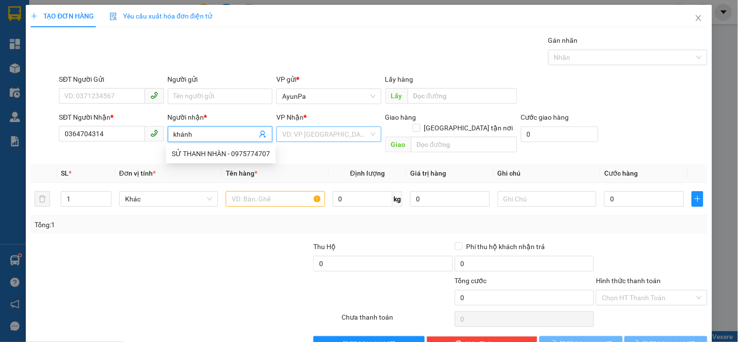
type input "khánh"
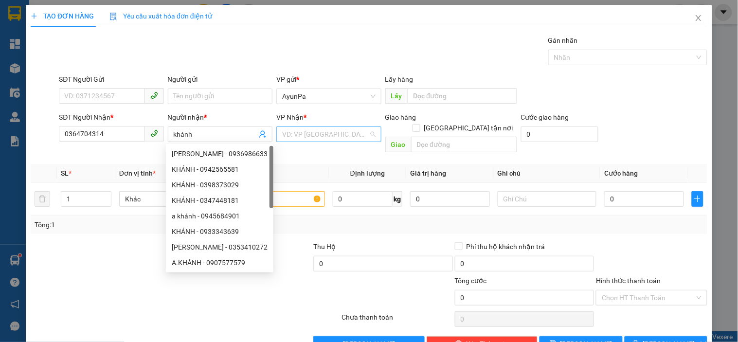
click at [299, 128] on input "search" at bounding box center [325, 134] width 86 height 15
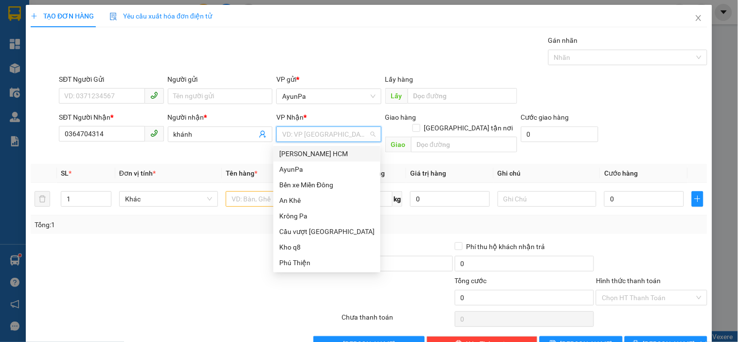
drag, startPoint x: 320, startPoint y: 153, endPoint x: 299, endPoint y: 166, distance: 24.7
click at [319, 153] on div "[PERSON_NAME] HCM" at bounding box center [326, 153] width 95 height 11
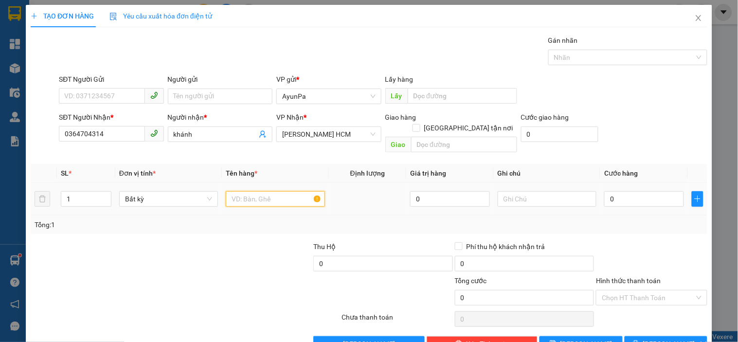
click at [255, 191] on input "text" at bounding box center [275, 199] width 99 height 16
type input "1th"
click at [648, 191] on input "0" at bounding box center [644, 199] width 80 height 16
type input "1"
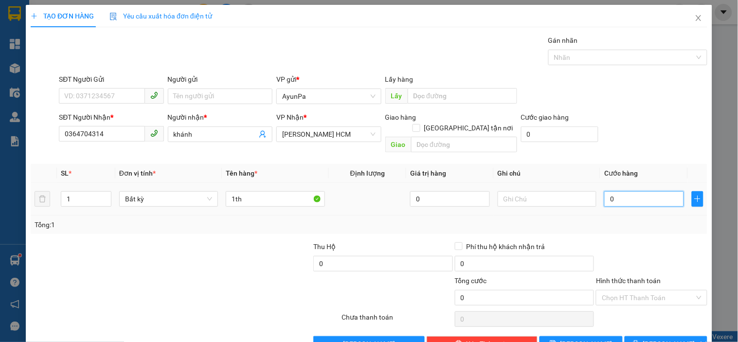
type input "1"
type input "10"
type input "100"
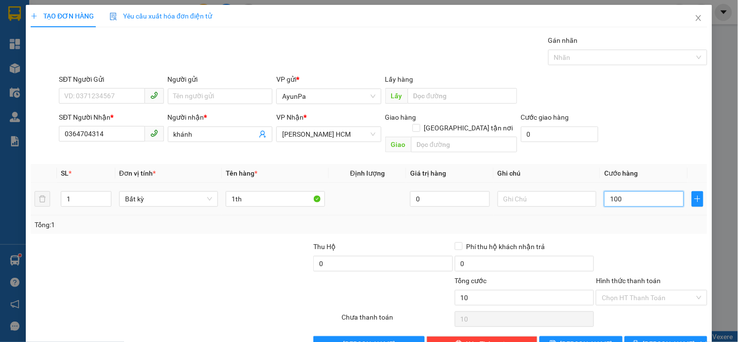
type input "100"
click at [648, 219] on div "Tổng: 1" at bounding box center [369, 224] width 669 height 11
type input "100.000"
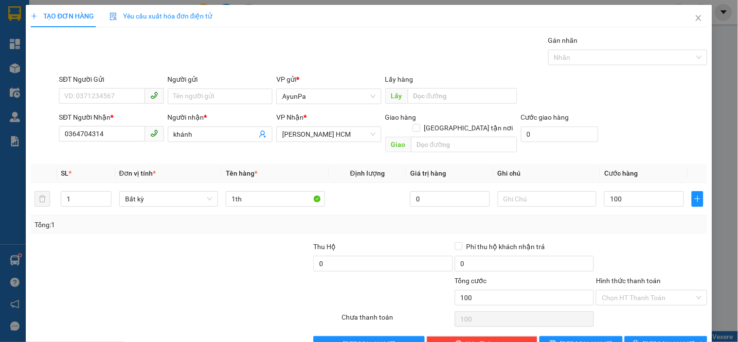
type input "100.000"
click at [639, 291] on input "Hình thức thanh toán" at bounding box center [648, 298] width 92 height 15
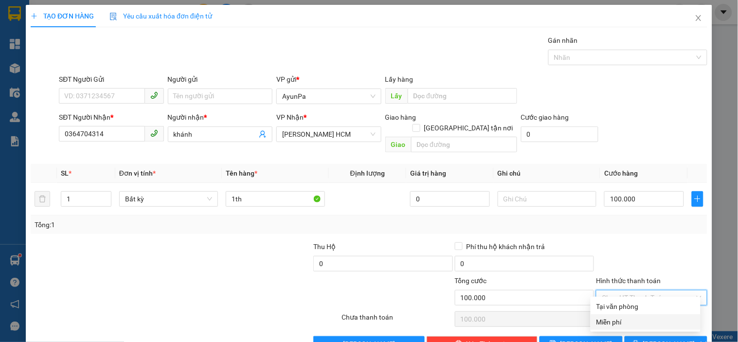
click at [626, 315] on div "Miễn phí" at bounding box center [646, 322] width 110 height 16
type input "0"
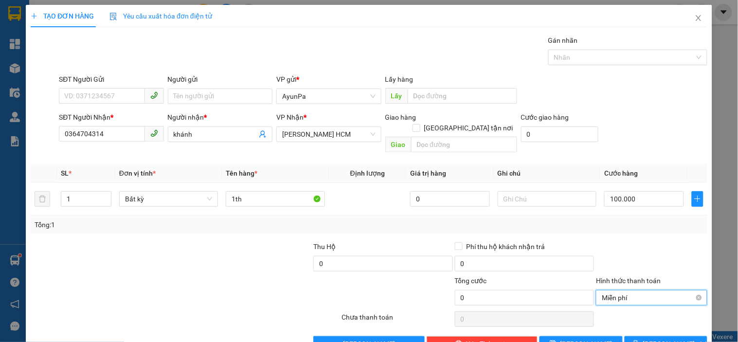
click at [636, 291] on span "Miễn phí" at bounding box center [651, 298] width 99 height 15
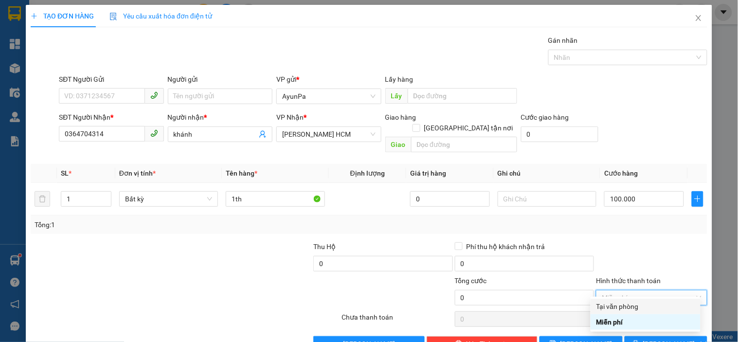
click at [623, 307] on div "Tại văn phòng" at bounding box center [646, 306] width 98 height 11
type input "100.000"
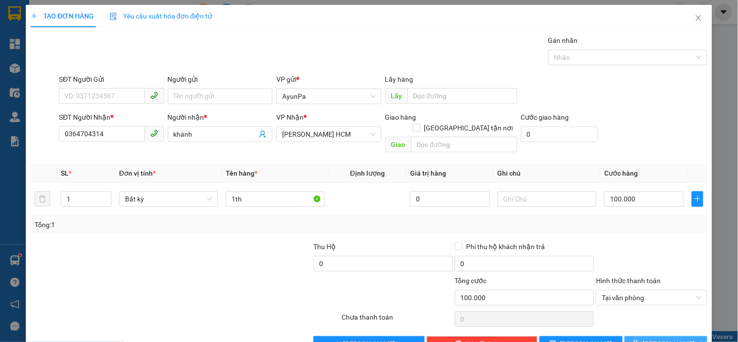
click at [662, 339] on span "[PERSON_NAME] và In" at bounding box center [677, 344] width 68 height 11
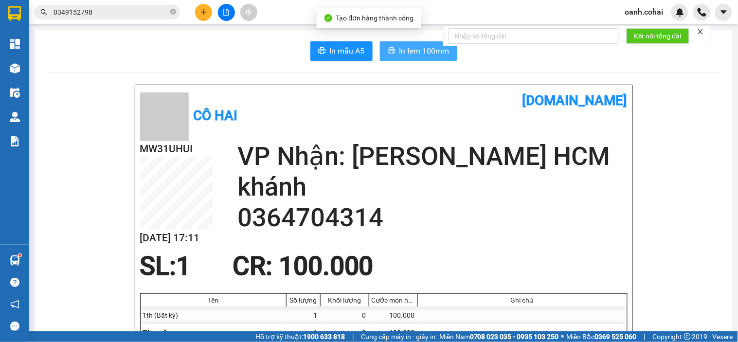
click at [409, 52] on span "In tem 100mm" at bounding box center [425, 51] width 50 height 12
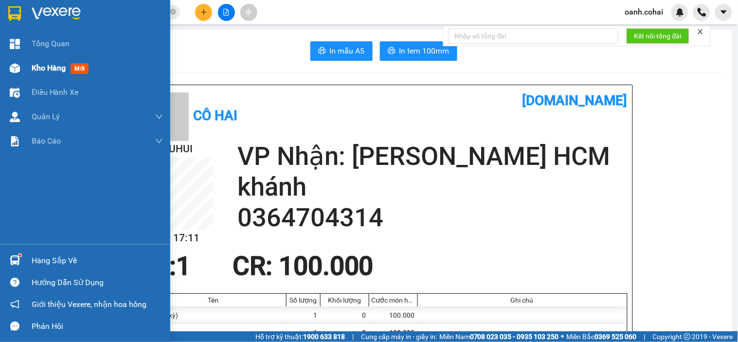
click at [43, 67] on span "Kho hàng" at bounding box center [49, 67] width 34 height 9
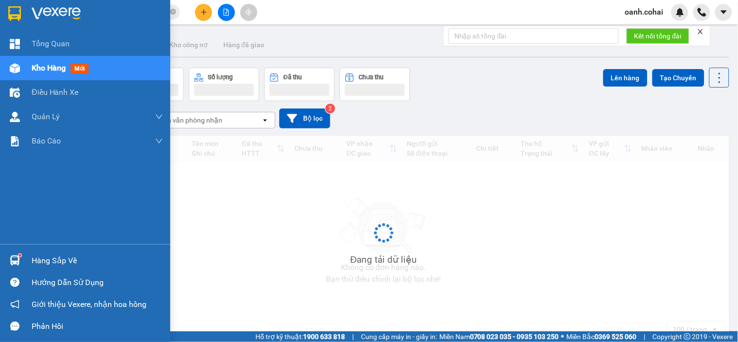
click at [43, 67] on span "Kho hàng" at bounding box center [49, 67] width 34 height 9
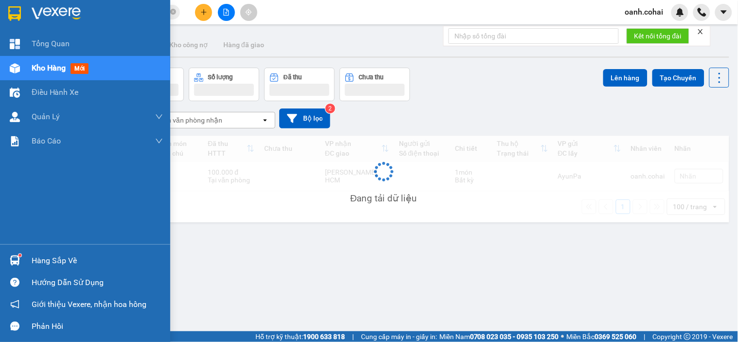
click at [42, 67] on span "Kho hàng" at bounding box center [49, 67] width 34 height 9
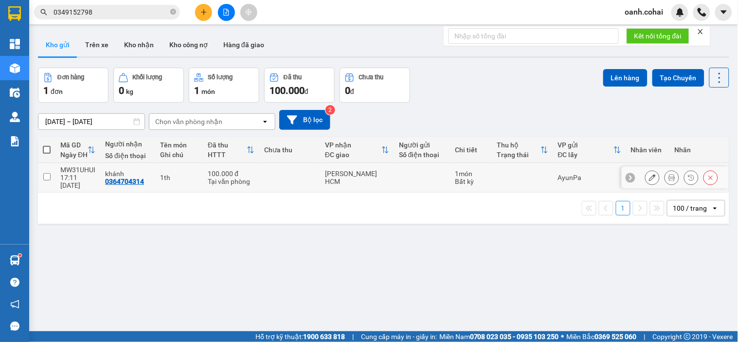
click at [353, 175] on div "[PERSON_NAME] HCM" at bounding box center [357, 178] width 64 height 16
checkbox input "true"
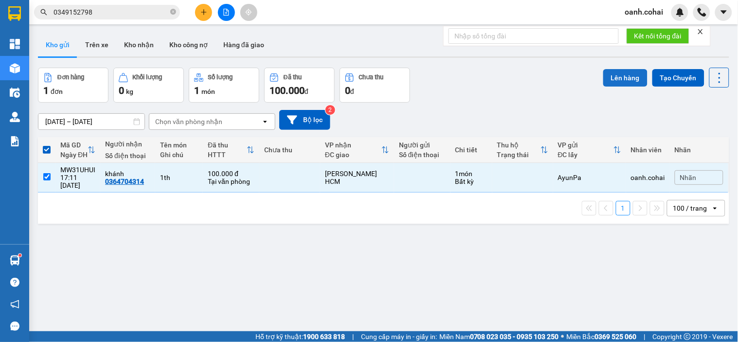
click at [603, 74] on button "Lên hàng" at bounding box center [625, 78] width 44 height 18
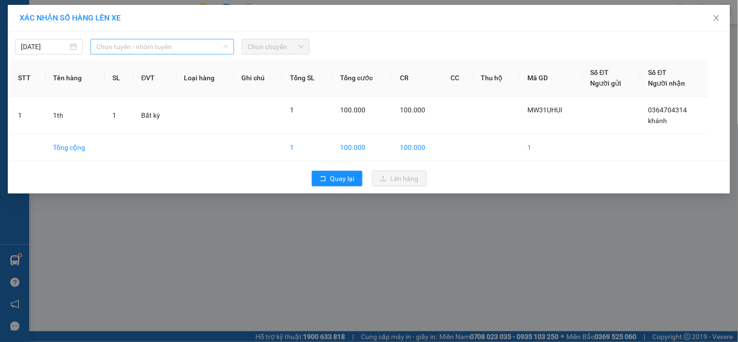
click at [197, 49] on span "Chọn tuyến - nhóm tuyến" at bounding box center [162, 46] width 132 height 15
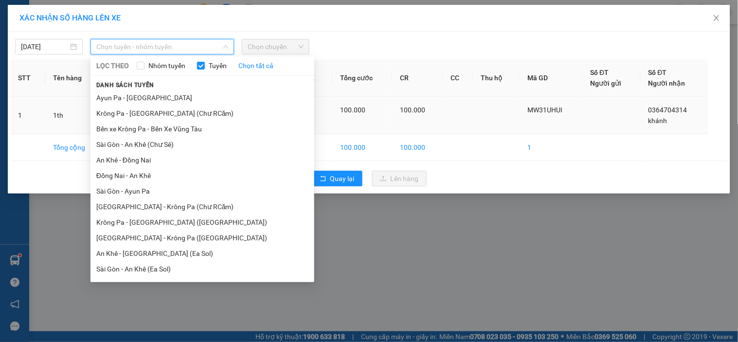
click at [168, 110] on li "Krông Pa - [GEOGRAPHIC_DATA] (Chư RCăm)" at bounding box center [203, 114] width 224 height 16
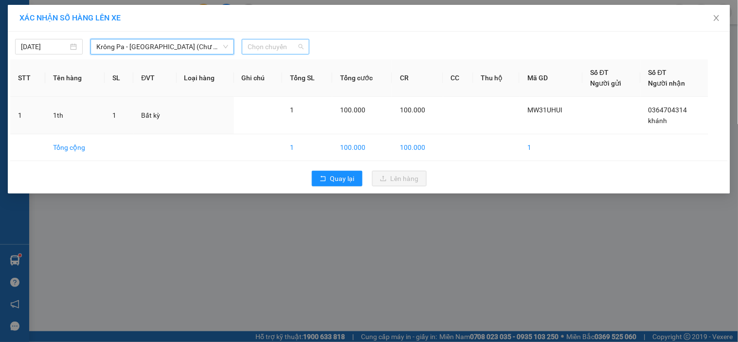
click at [266, 45] on span "Chọn chuyến" at bounding box center [276, 46] width 56 height 15
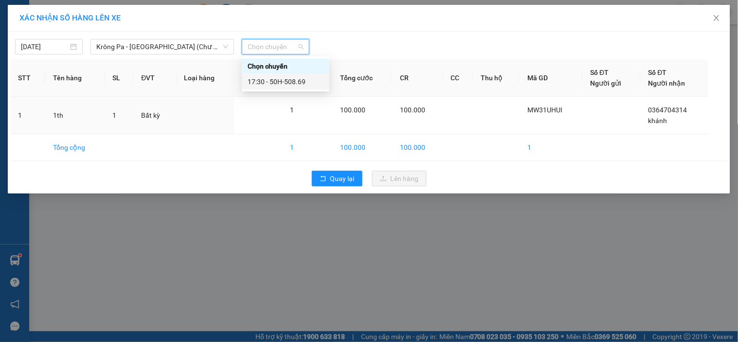
click at [273, 80] on div "17:30 - 50H-508.69" at bounding box center [286, 81] width 76 height 11
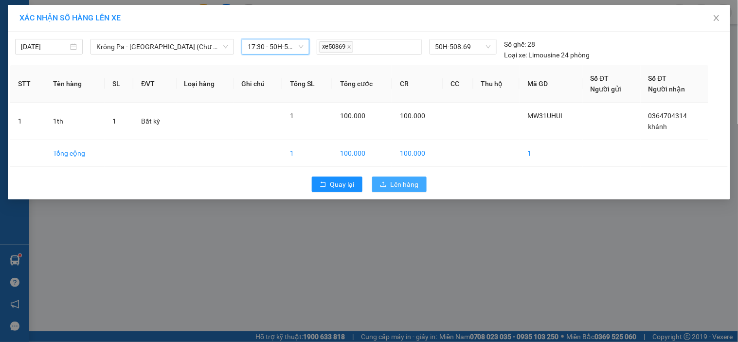
click at [404, 188] on span "Lên hàng" at bounding box center [405, 184] width 28 height 11
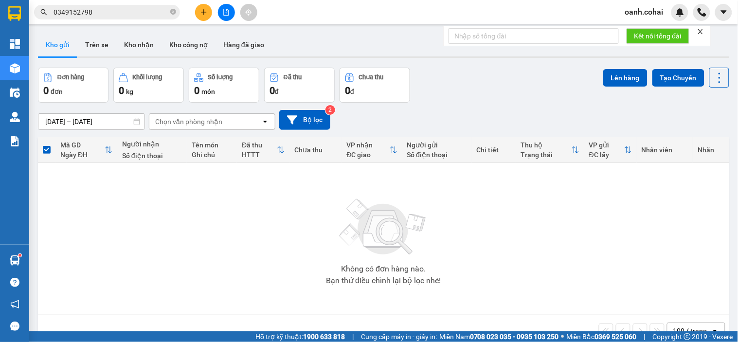
click at [203, 13] on icon "plus" at bounding box center [204, 12] width 7 height 7
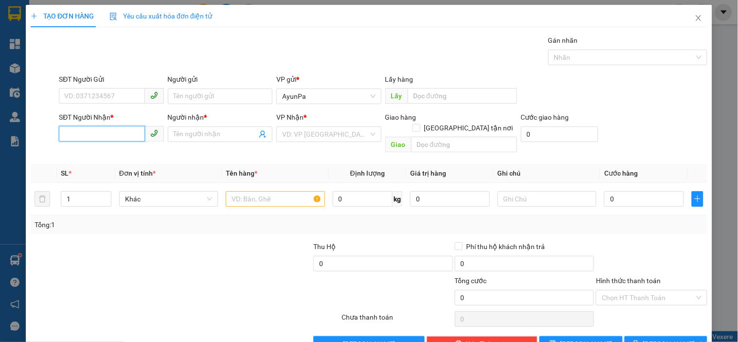
click at [113, 135] on input "SĐT Người Nhận *" at bounding box center [102, 134] width 86 height 16
type input "0868378710"
click at [175, 131] on input "Người nhận *" at bounding box center [215, 134] width 83 height 11
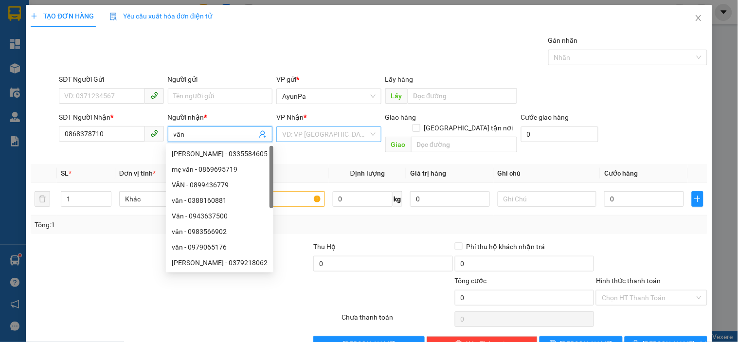
type input "vân"
click at [286, 129] on input "search" at bounding box center [325, 134] width 86 height 15
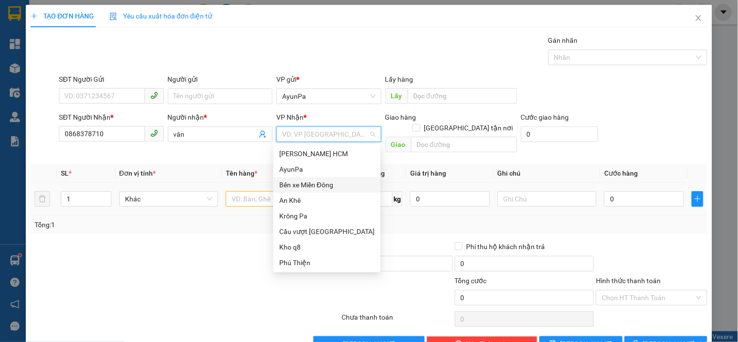
drag, startPoint x: 311, startPoint y: 183, endPoint x: 302, endPoint y: 192, distance: 12.0
click at [311, 184] on div "Bến xe Miền Đông" at bounding box center [326, 185] width 95 height 11
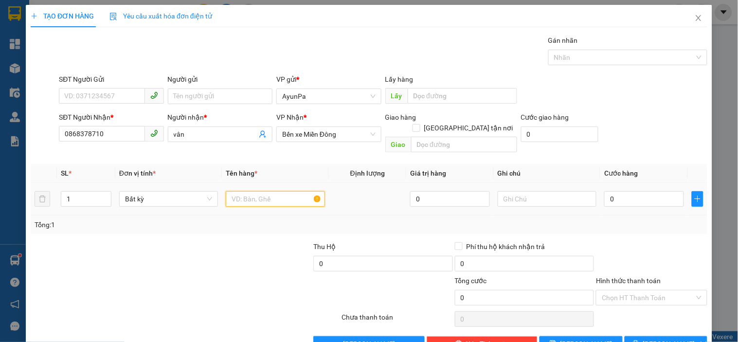
click at [254, 195] on input "text" at bounding box center [275, 199] width 99 height 16
type input "1th"
click at [615, 191] on input "0" at bounding box center [644, 199] width 80 height 16
type input "5"
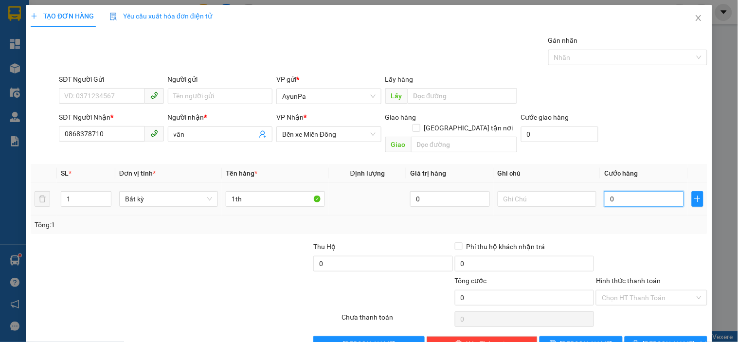
type input "5"
type input "50"
type input "50.000"
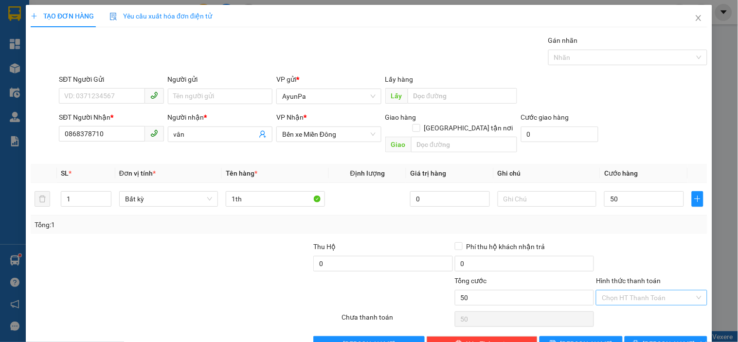
type input "50.000"
click at [621, 291] on input "Hình thức thanh toán" at bounding box center [648, 298] width 92 height 15
click at [623, 299] on div "Tại văn phòng" at bounding box center [646, 307] width 110 height 16
type input "0"
click at [636, 336] on button "[PERSON_NAME] và In" at bounding box center [666, 344] width 83 height 16
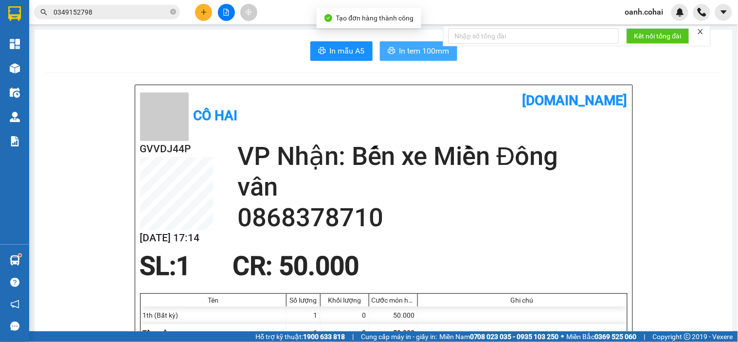
click at [399, 59] on button "In tem 100mm" at bounding box center [418, 50] width 77 height 19
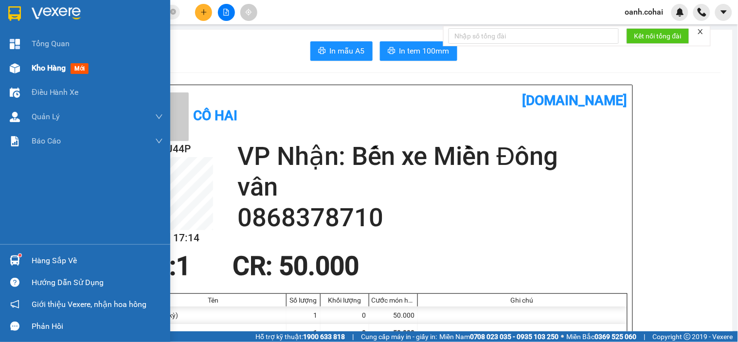
click at [44, 70] on span "Kho hàng" at bounding box center [49, 67] width 34 height 9
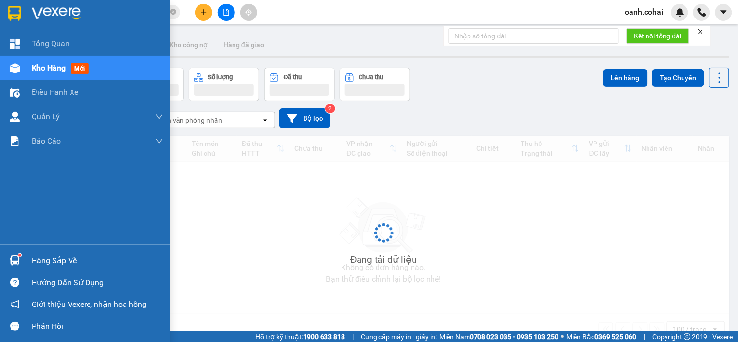
click at [44, 70] on span "Kho hàng" at bounding box center [49, 67] width 34 height 9
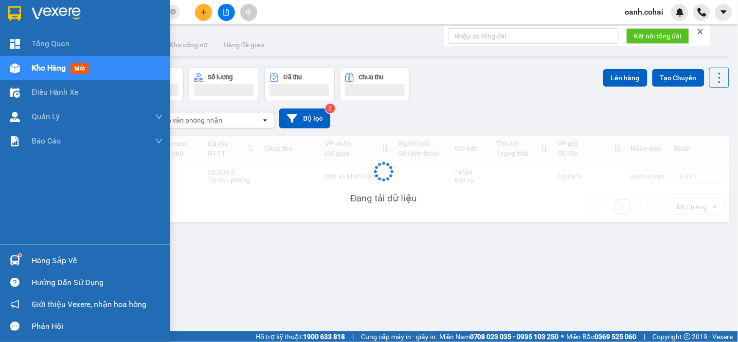
click at [44, 70] on span "Kho hàng" at bounding box center [49, 67] width 34 height 9
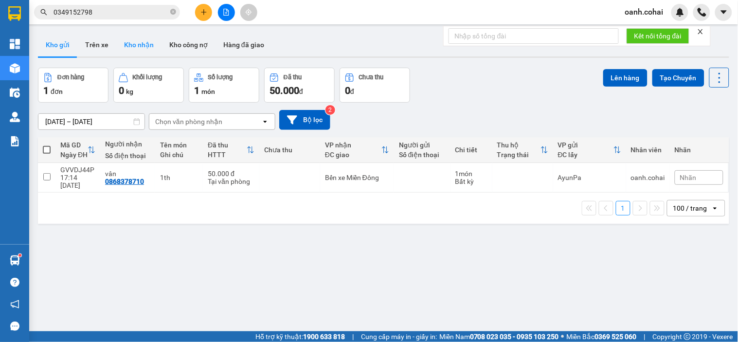
click at [146, 46] on button "Kho nhận" at bounding box center [138, 44] width 45 height 23
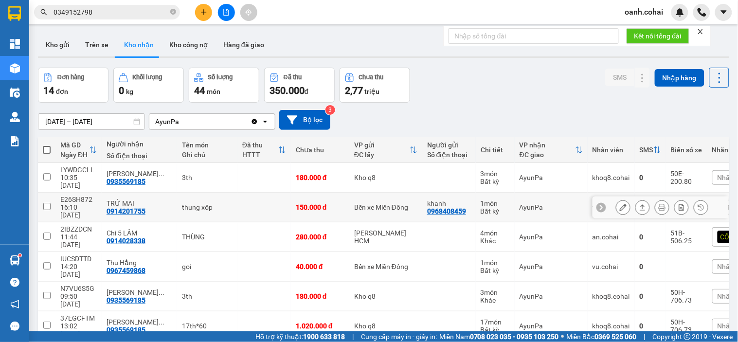
scroll to position [54, 0]
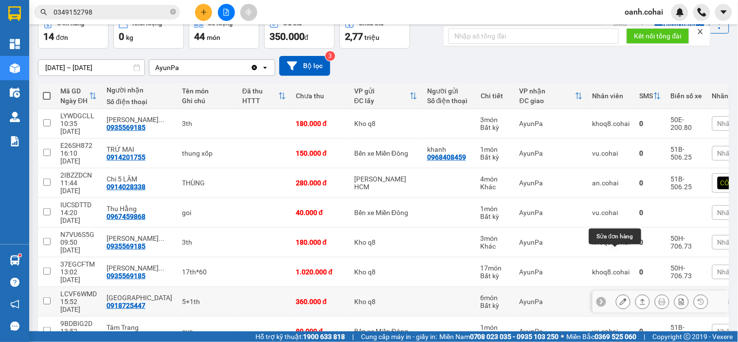
click at [620, 298] on icon at bounding box center [623, 301] width 7 height 7
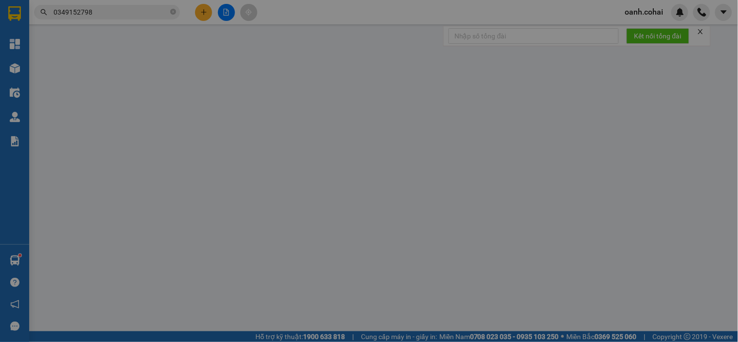
type input "0918725447"
type input "[GEOGRAPHIC_DATA]"
type input "360.000"
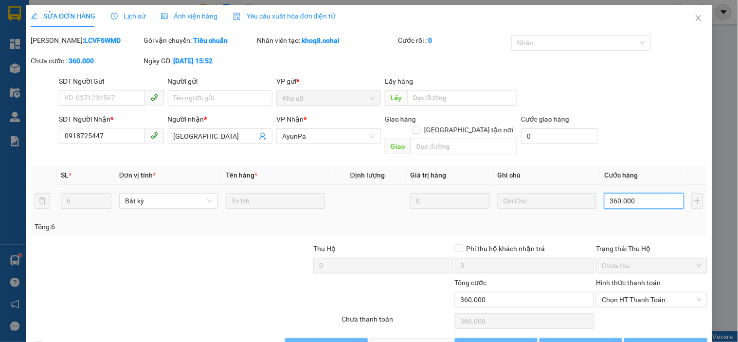
click at [644, 193] on input "360.000" at bounding box center [644, 201] width 80 height 16
type input "0"
type input "3"
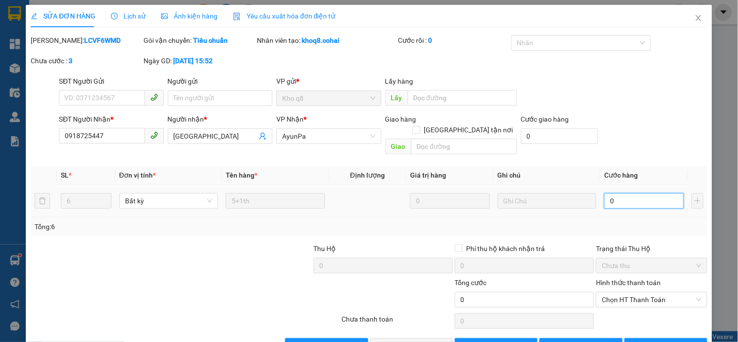
type input "3"
type input "03"
type input "35"
type input "0.350"
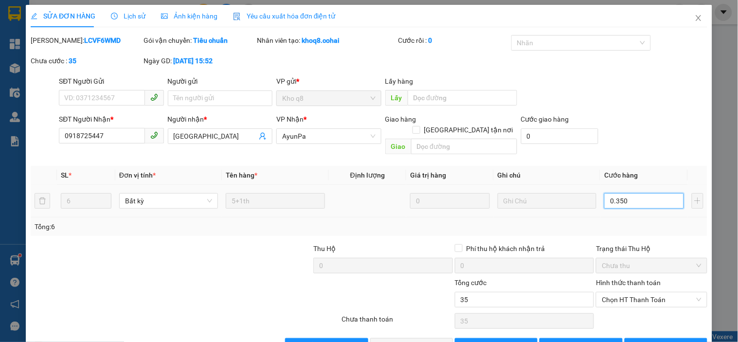
type input "350"
type input "0.350"
type input "350.000"
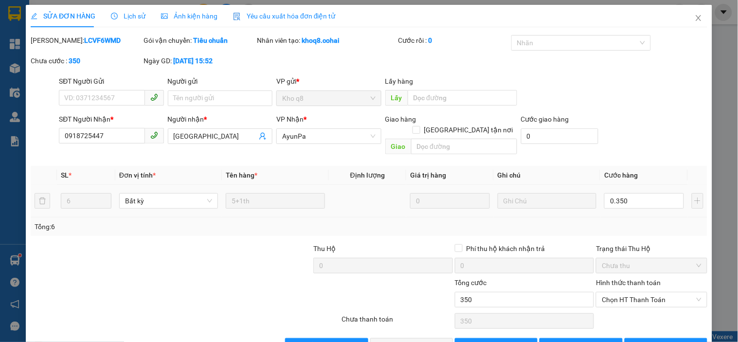
type input "350.000"
click at [650, 221] on div "Tổng: 6" at bounding box center [369, 226] width 669 height 11
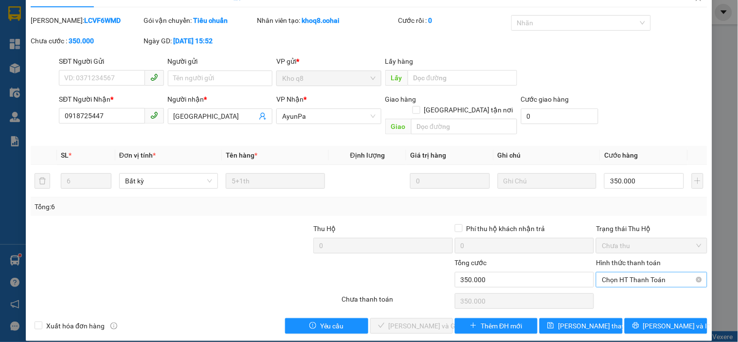
click at [637, 273] on span "Chọn HT Thanh Toán" at bounding box center [651, 280] width 99 height 15
click at [621, 286] on div "Tại văn phòng" at bounding box center [646, 288] width 98 height 11
type input "0"
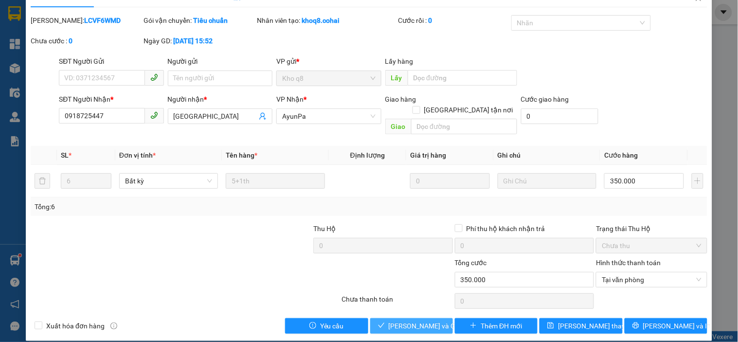
click at [399, 321] on span "[PERSON_NAME] và Giao hàng" at bounding box center [435, 326] width 93 height 11
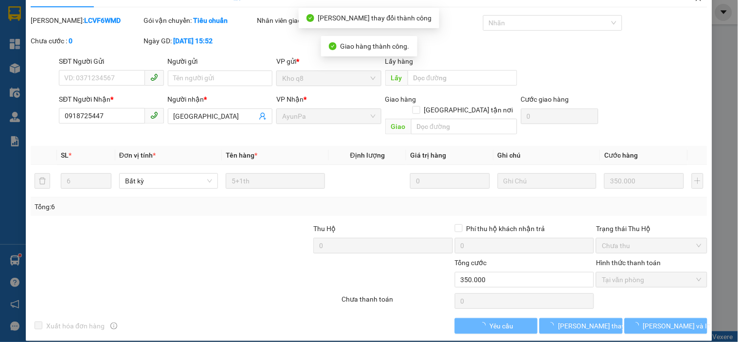
scroll to position [0, 0]
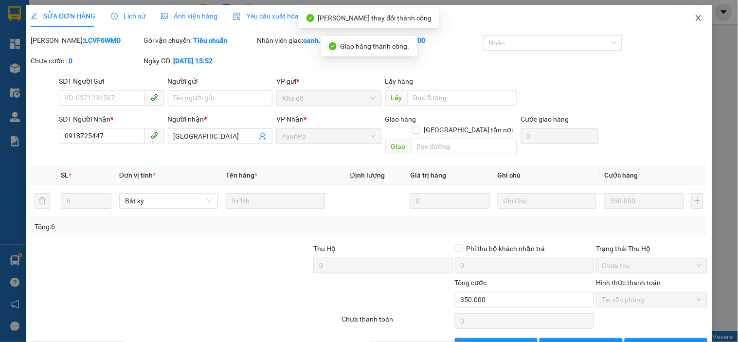
click at [695, 16] on icon "close" at bounding box center [699, 18] width 8 height 8
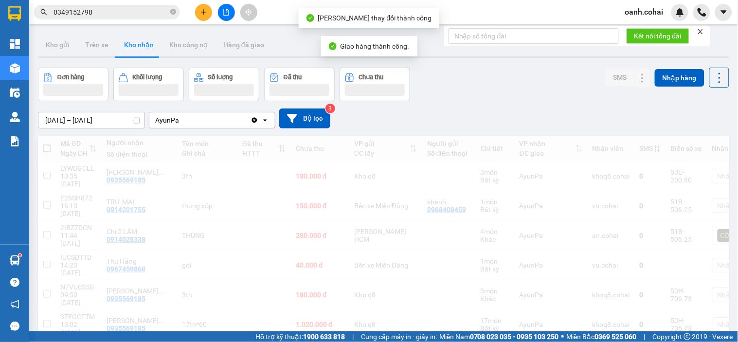
click at [690, 16] on div "oanh.cohai" at bounding box center [678, 12] width 121 height 17
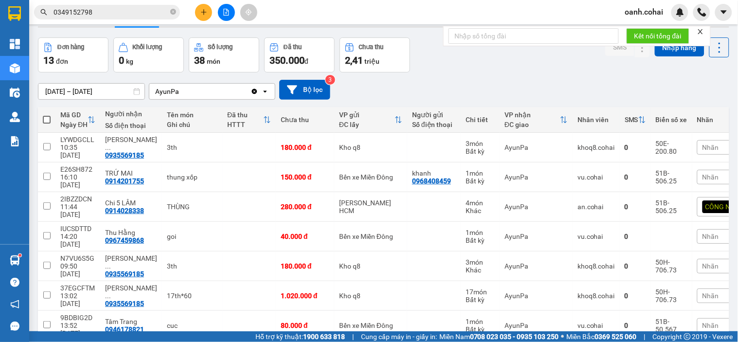
scroll to position [54, 0]
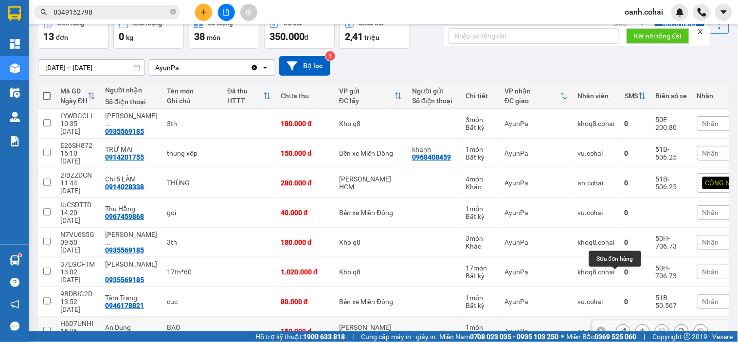
click at [620, 328] on icon at bounding box center [623, 331] width 7 height 7
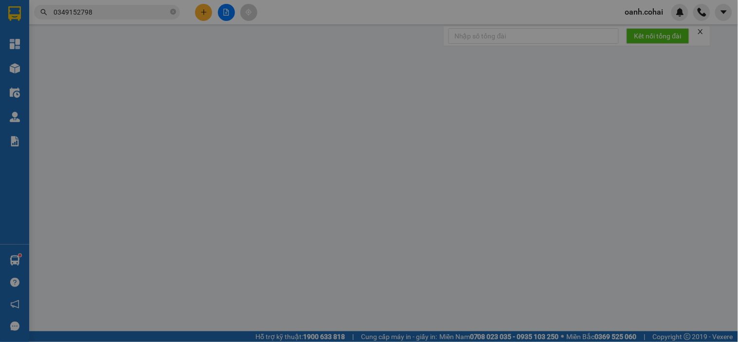
type input "0966693678"
type input "An Dung"
type input "150.000"
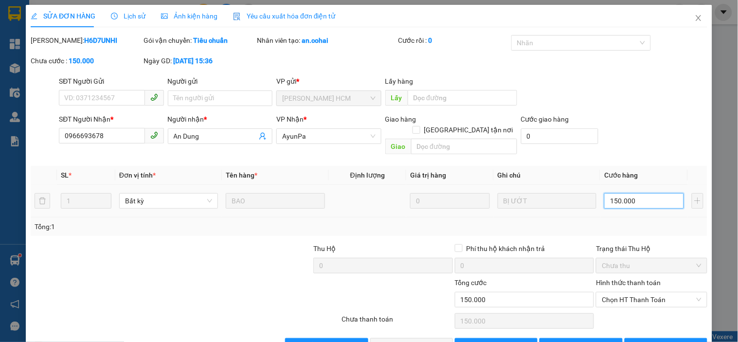
click at [633, 193] on input "150.000" at bounding box center [644, 201] width 80 height 16
type input "0"
type input "1"
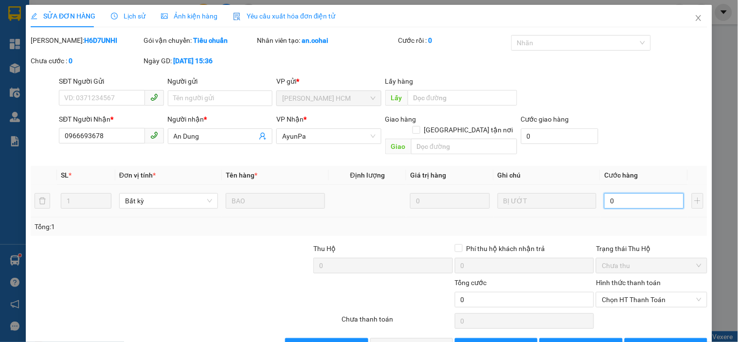
type input "1"
type input "01"
type input "10"
type input "0.100"
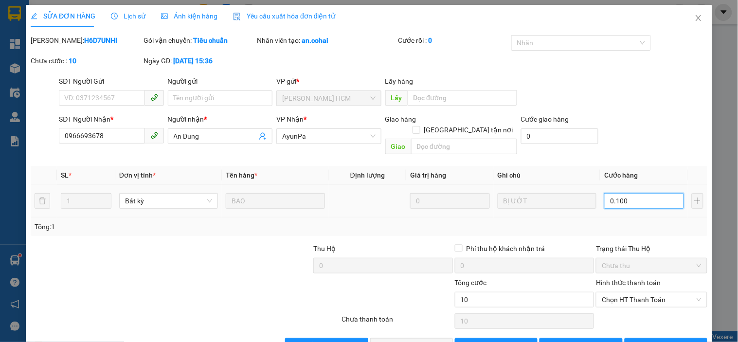
type input "100"
type input "0.100"
type input "100.000"
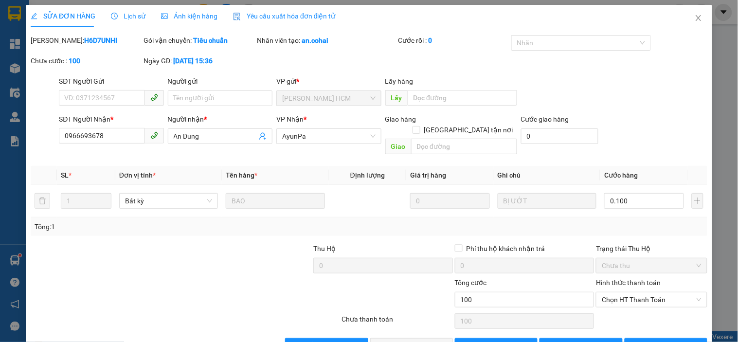
type input "100.000"
click at [639, 221] on div "Tổng: 1" at bounding box center [369, 226] width 669 height 11
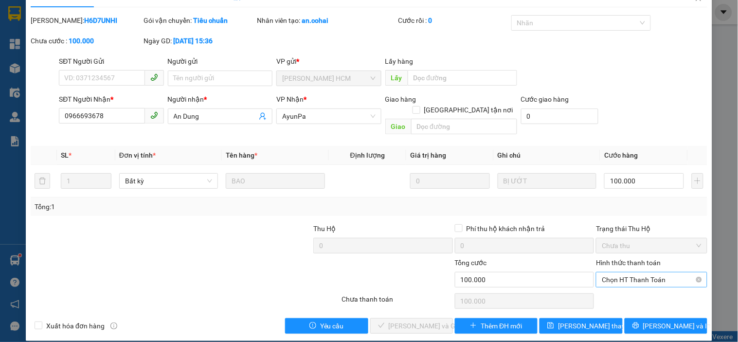
click at [651, 273] on span "Chọn HT Thanh Toán" at bounding box center [651, 280] width 99 height 15
drag, startPoint x: 624, startPoint y: 289, endPoint x: 584, endPoint y: 307, distance: 43.8
click at [623, 289] on div "Tại văn phòng" at bounding box center [646, 288] width 98 height 11
type input "0"
click at [414, 321] on span "[PERSON_NAME] và Giao hàng" at bounding box center [435, 326] width 93 height 11
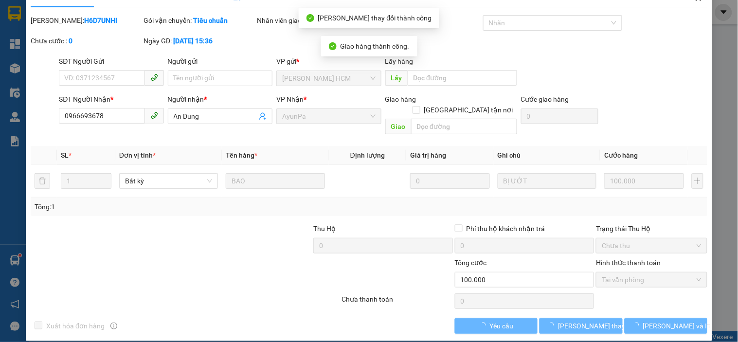
scroll to position [0, 0]
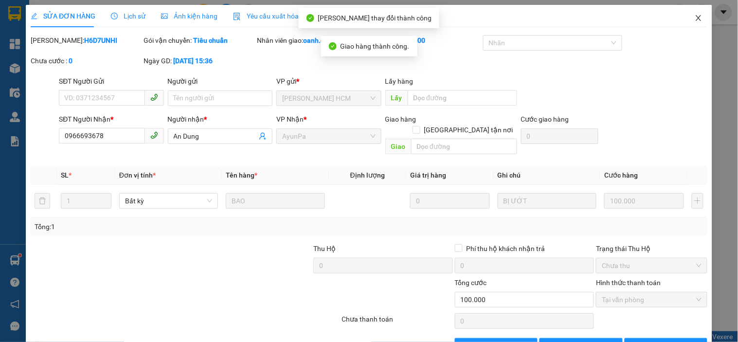
click at [689, 12] on span "Close" at bounding box center [698, 18] width 27 height 27
click at [689, 12] on div "oanh.cohai" at bounding box center [678, 12] width 121 height 17
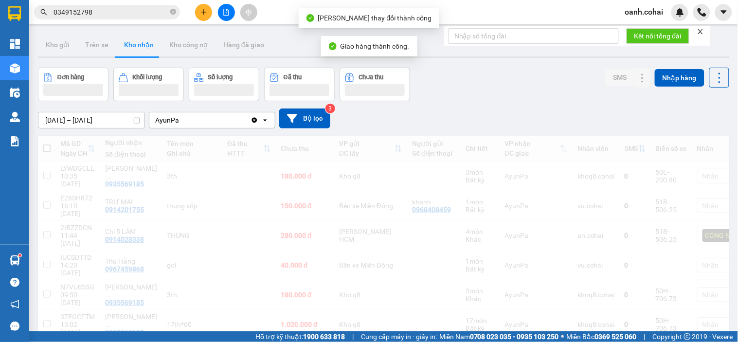
click at [689, 12] on div "oanh.cohai" at bounding box center [678, 12] width 121 height 17
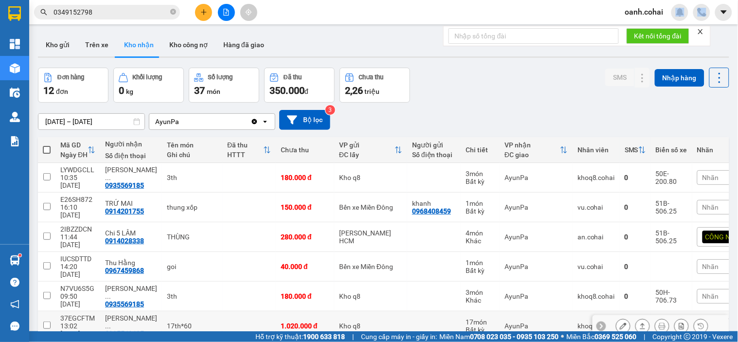
scroll to position [54, 0]
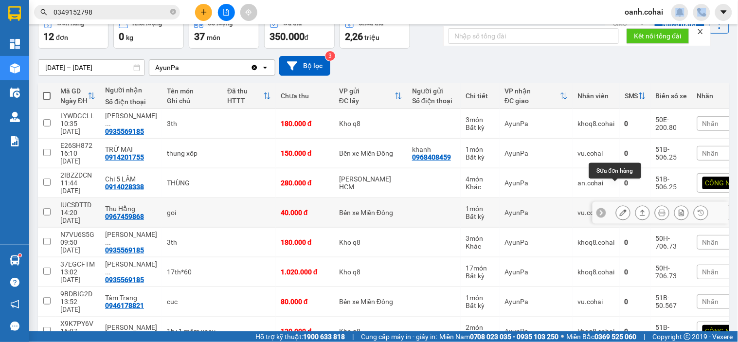
click at [620, 209] on icon at bounding box center [623, 212] width 7 height 7
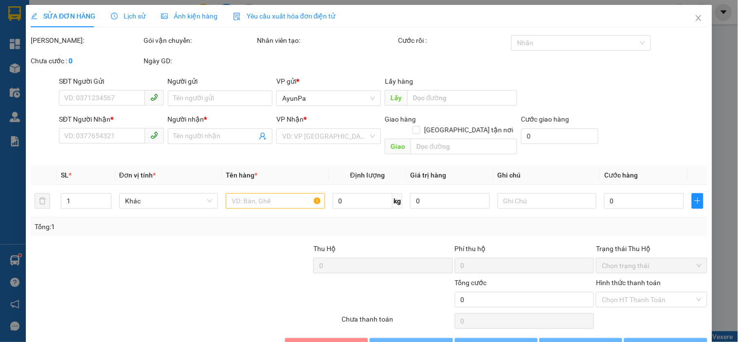
type input "0967459868"
type input "Thu Hằng"
type input "40.000"
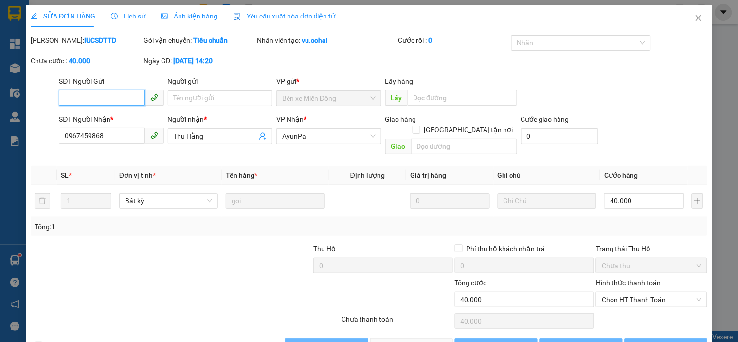
scroll to position [15, 0]
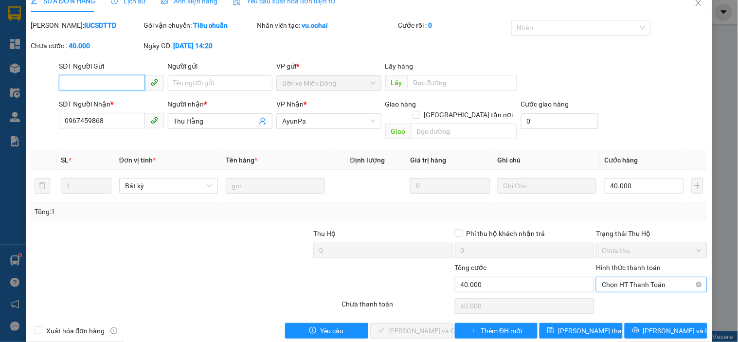
click at [624, 278] on span "Chọn HT Thanh Toán" at bounding box center [651, 284] width 99 height 15
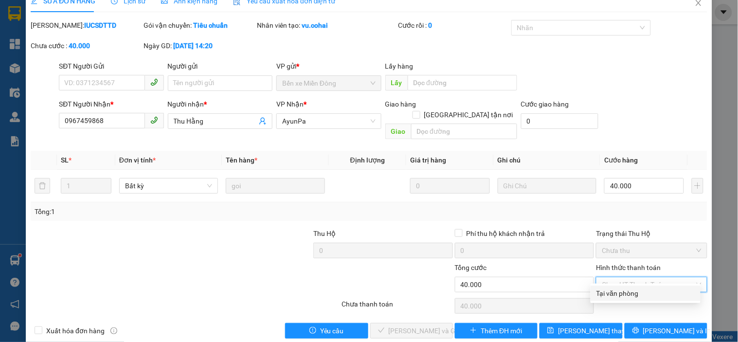
click at [616, 294] on div "Tại văn phòng" at bounding box center [646, 293] width 98 height 11
type input "0"
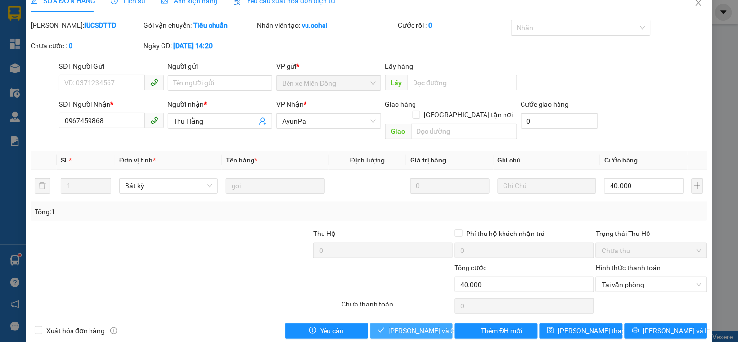
click at [395, 326] on span "[PERSON_NAME] và Giao hàng" at bounding box center [435, 331] width 93 height 11
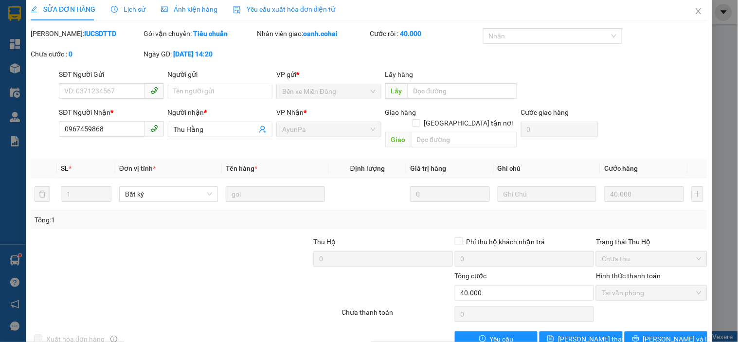
scroll to position [0, 0]
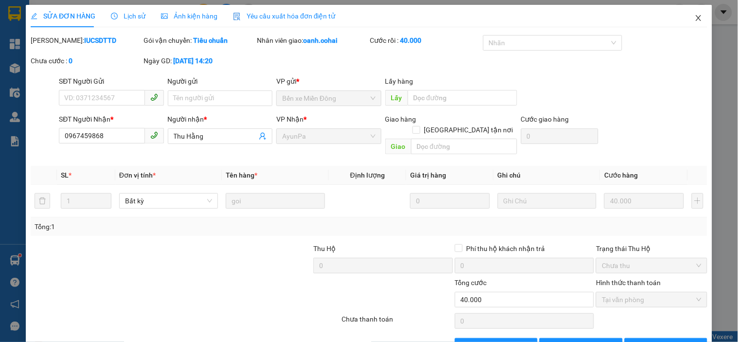
click at [695, 17] on icon "close" at bounding box center [699, 18] width 8 height 8
click at [688, 17] on div "oanh.cohai" at bounding box center [653, 12] width 71 height 17
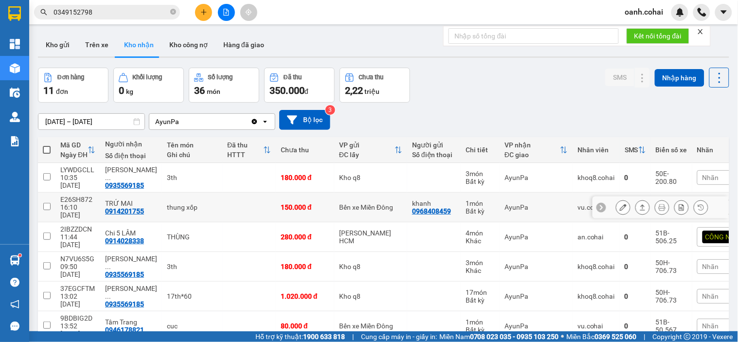
scroll to position [54, 0]
